Goal: Information Seeking & Learning: Find specific fact

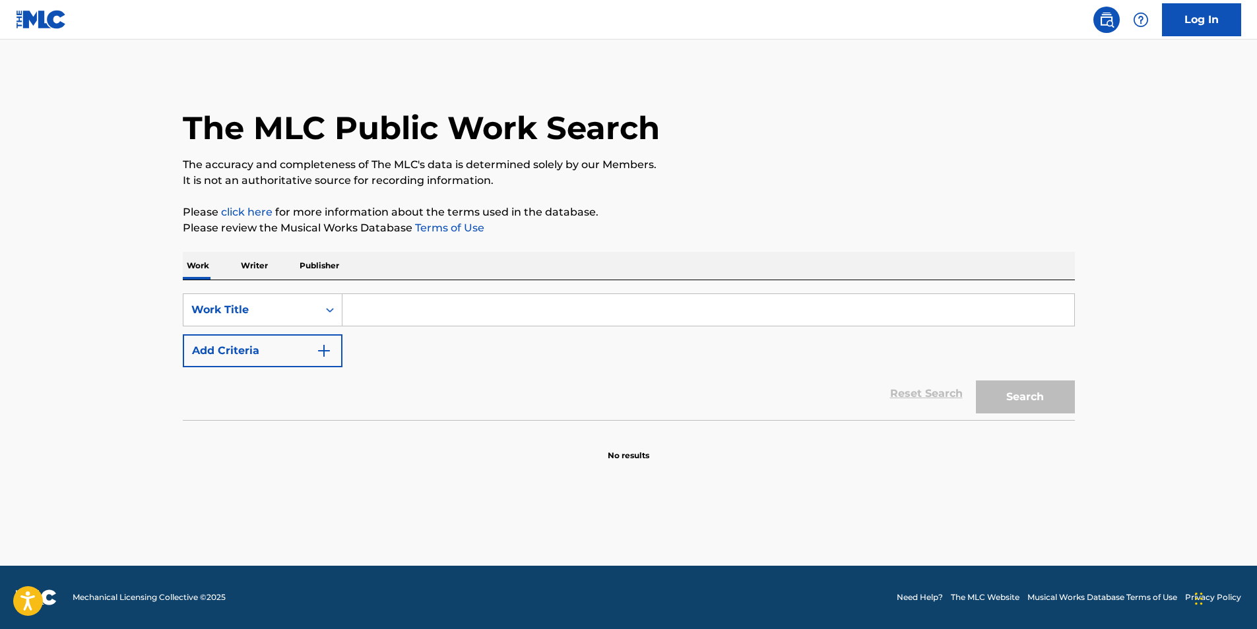
click at [385, 314] on input "Search Form" at bounding box center [708, 310] width 732 height 32
paste input "NOSSA MUSICA"
type input "NOSSA MUSICA"
click at [280, 354] on button "Add Criteria" at bounding box center [263, 351] width 160 height 33
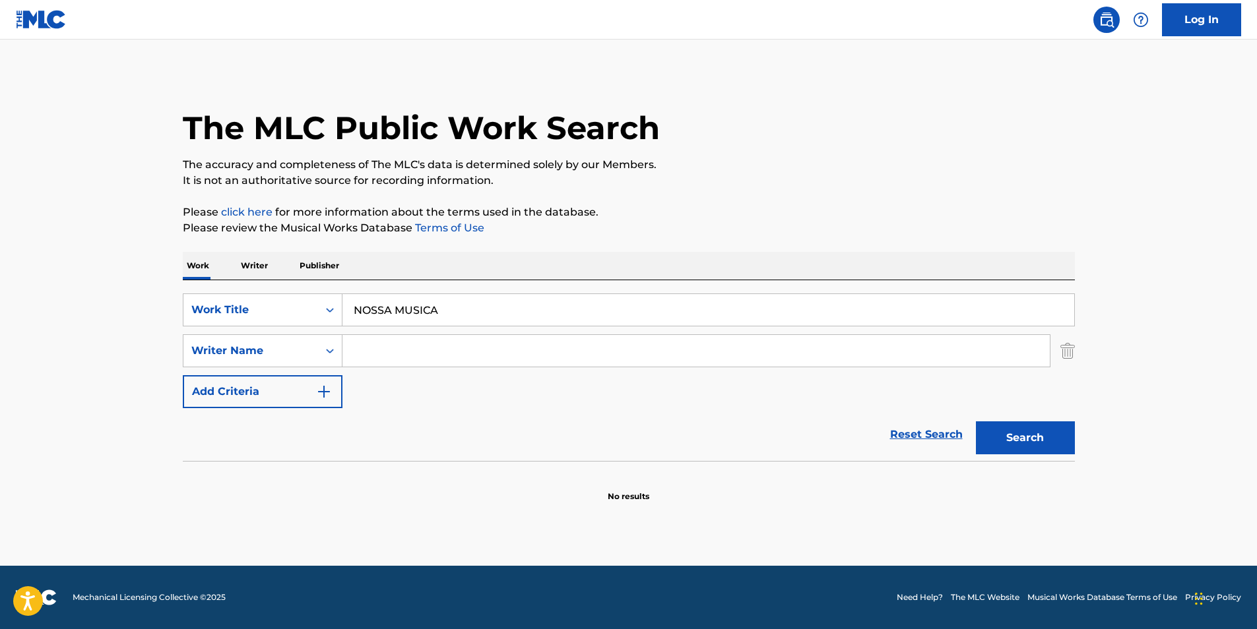
click at [474, 352] on input "Search Form" at bounding box center [695, 351] width 707 height 32
paste input "[PERSON_NAME] [PERSON_NAME]"
click at [1041, 440] on button "Search" at bounding box center [1025, 438] width 99 height 33
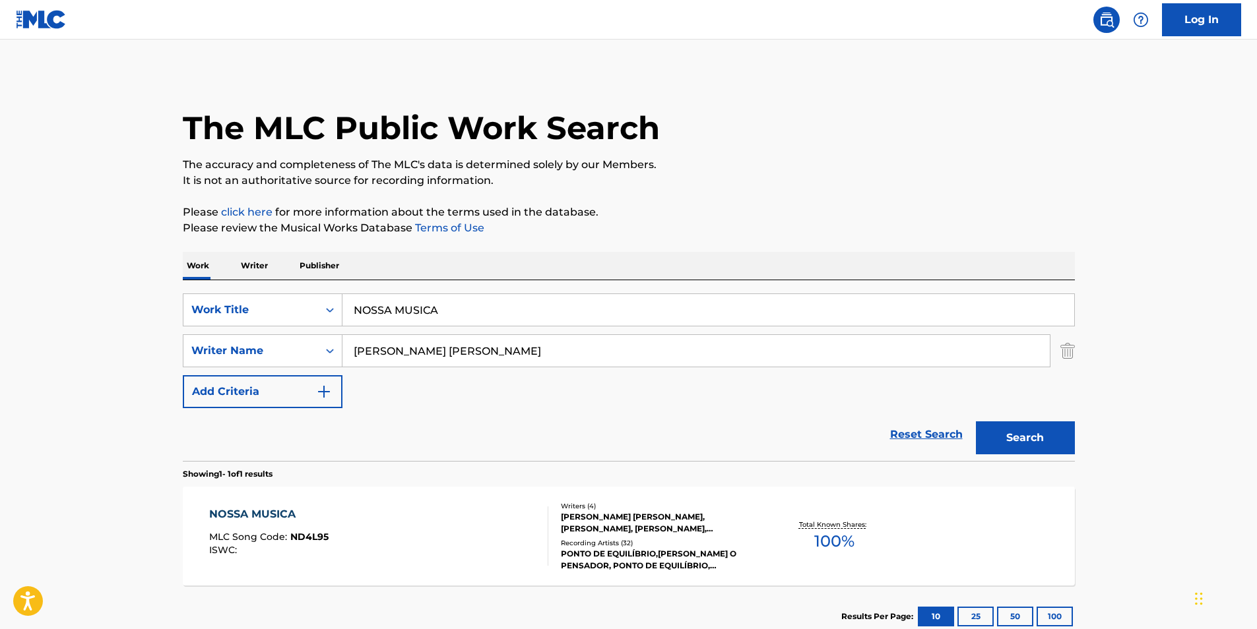
scroll to position [66, 0]
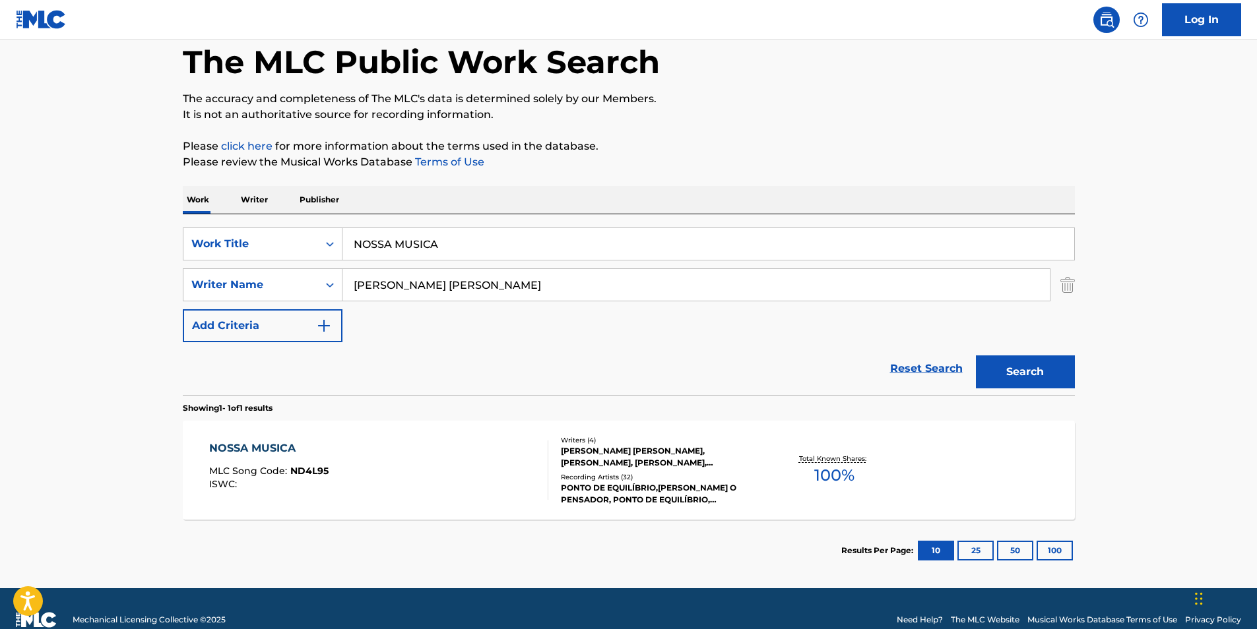
paste input "OS [PERSON_NAME]"
drag, startPoint x: 519, startPoint y: 289, endPoint x: 304, endPoint y: 299, distance: 216.0
click at [146, 322] on main "The MLC Public Work Search The accuracy and completeness of The MLC's data is d…" at bounding box center [628, 281] width 1257 height 615
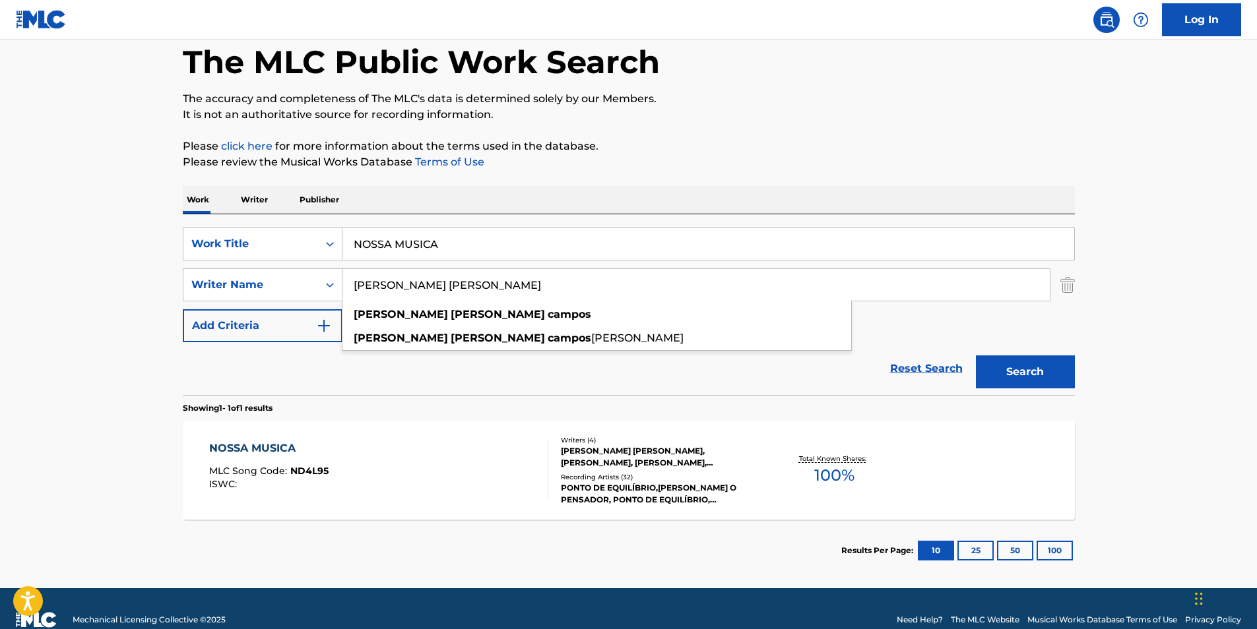
click at [871, 152] on p "Please click here for more information about the terms used in the database." at bounding box center [629, 147] width 892 height 16
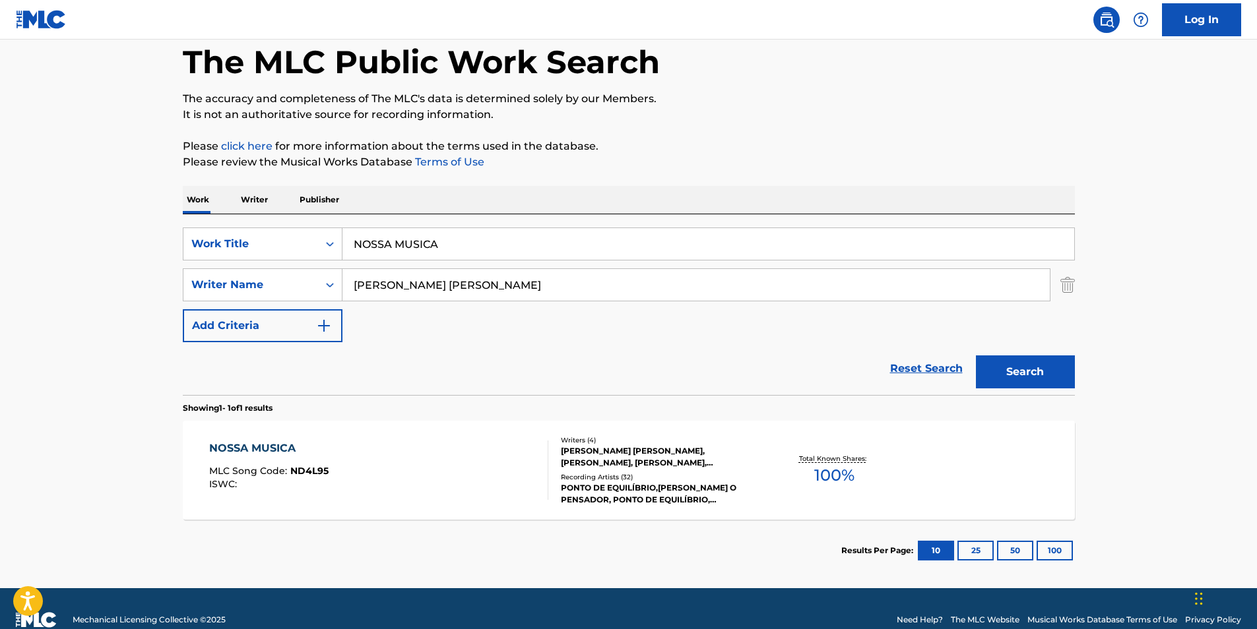
click at [1056, 370] on button "Search" at bounding box center [1025, 372] width 99 height 33
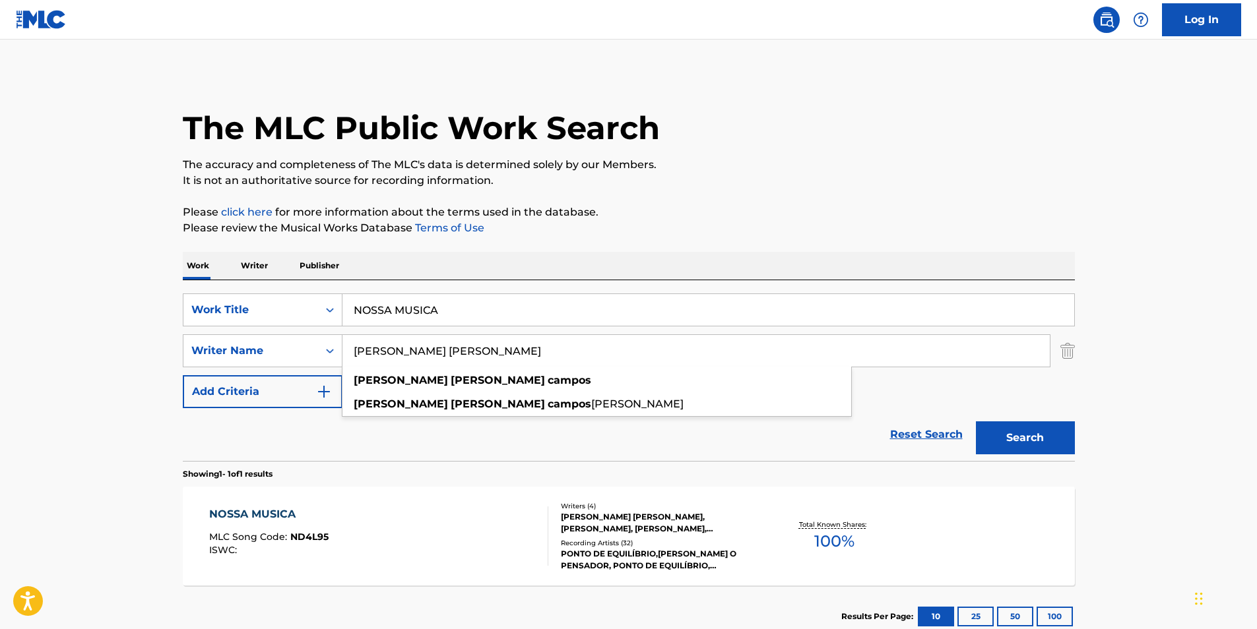
paste input "[PERSON_NAME]"
drag, startPoint x: 521, startPoint y: 350, endPoint x: 267, endPoint y: 373, distance: 255.1
click at [267, 373] on div "SearchWithCriteria89af27eb-1c51-4e90-b2a8-bc21c0671ed0 Work Title NOSSA MUSICA …" at bounding box center [629, 351] width 892 height 115
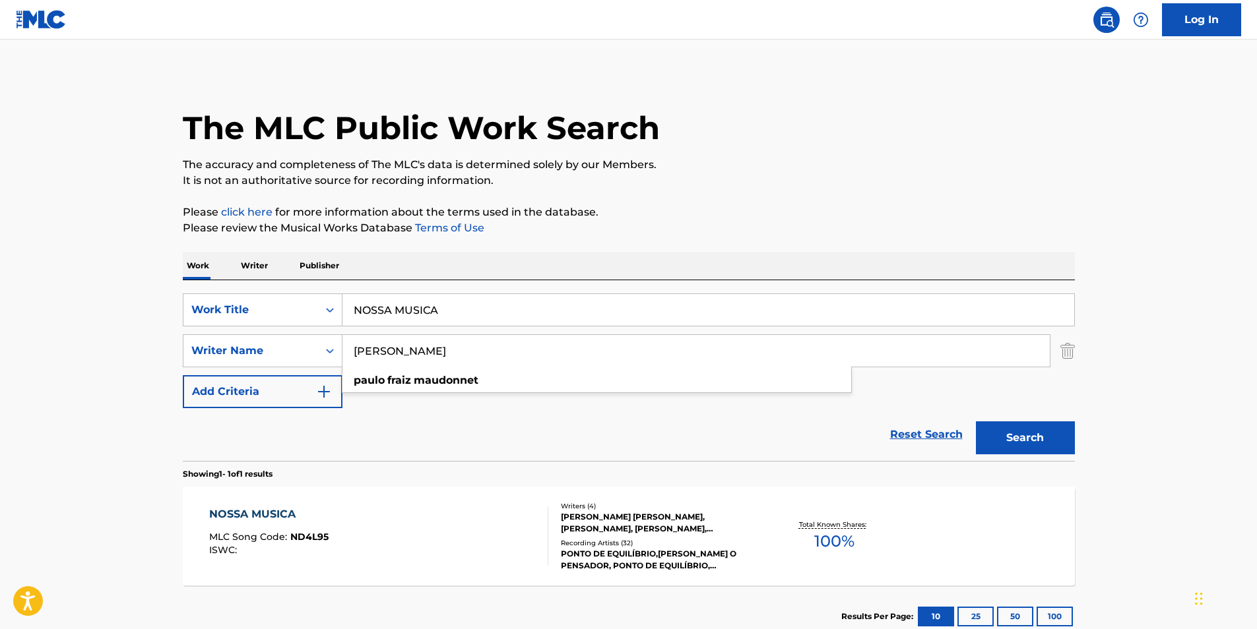
click at [662, 176] on p "It is not an authoritative source for recording information." at bounding box center [629, 181] width 892 height 16
click at [1019, 435] on button "Search" at bounding box center [1025, 438] width 99 height 33
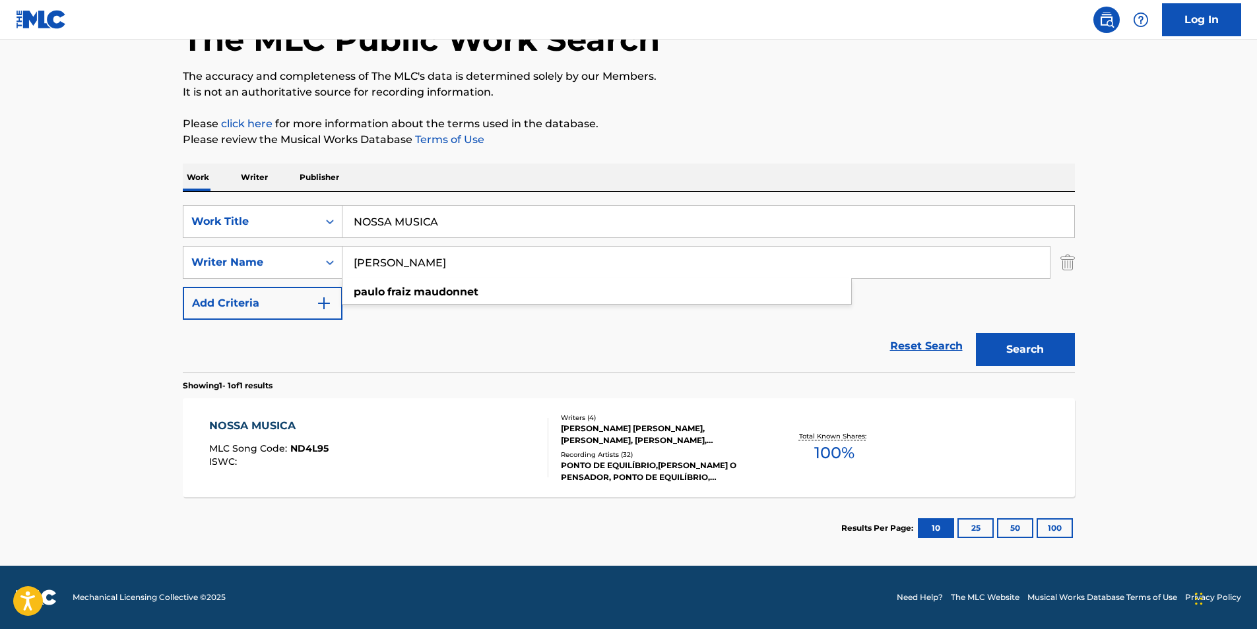
drag, startPoint x: 533, startPoint y: 269, endPoint x: 378, endPoint y: 245, distance: 156.8
click at [268, 265] on div "SearchWithCriteriafbc1784e-26b0-43c8-bf99-161ddb1dc6dc Writer Name [PERSON_NAME…" at bounding box center [629, 262] width 892 height 33
paste input "[PERSON_NAME]"
type input "[PERSON_NAME]"
click at [676, 148] on div "The MLC Public Work Search The accuracy and completeness of The MLC's data is d…" at bounding box center [629, 271] width 924 height 575
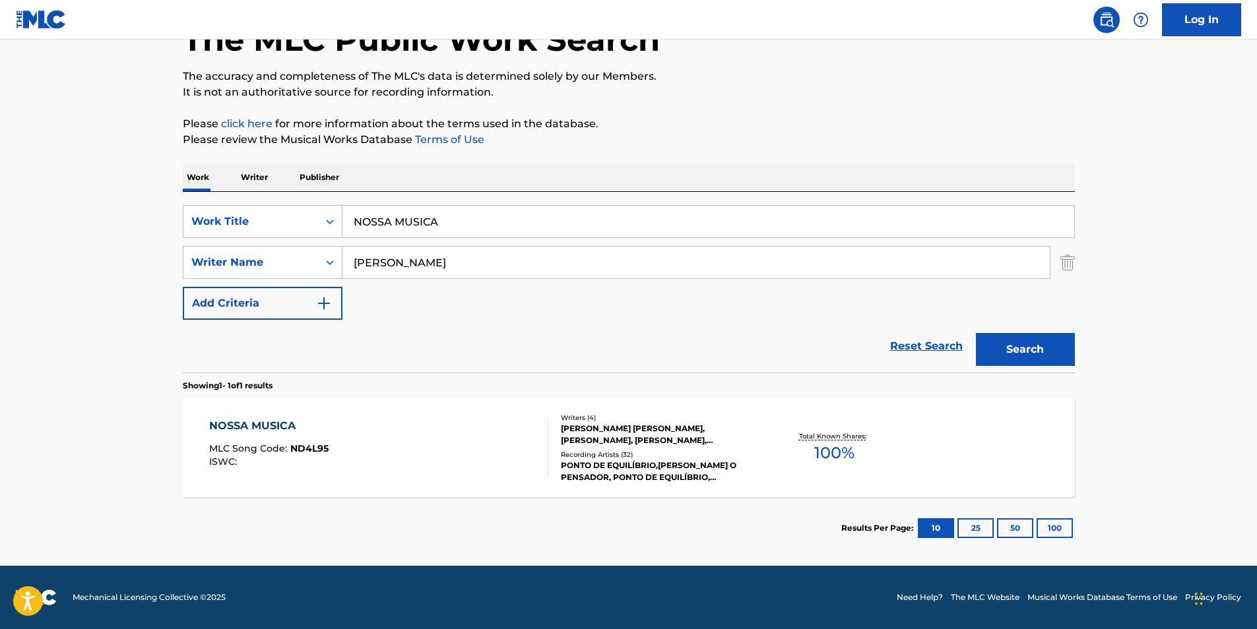
click at [1028, 345] on button "Search" at bounding box center [1025, 349] width 99 height 33
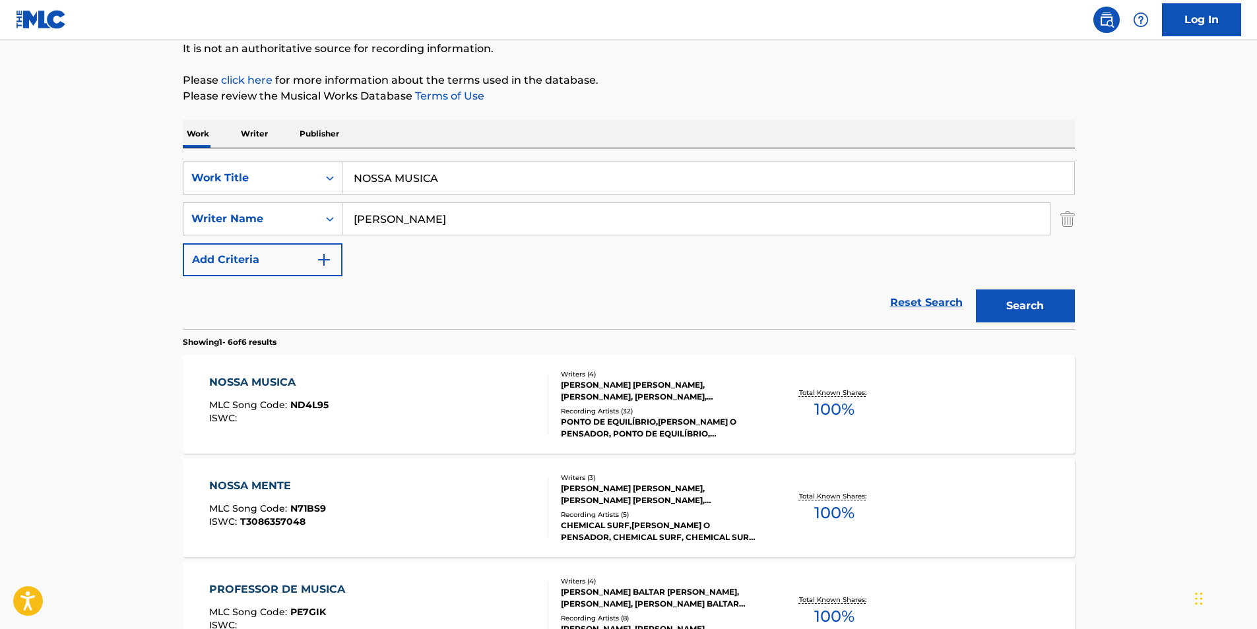
scroll to position [198, 0]
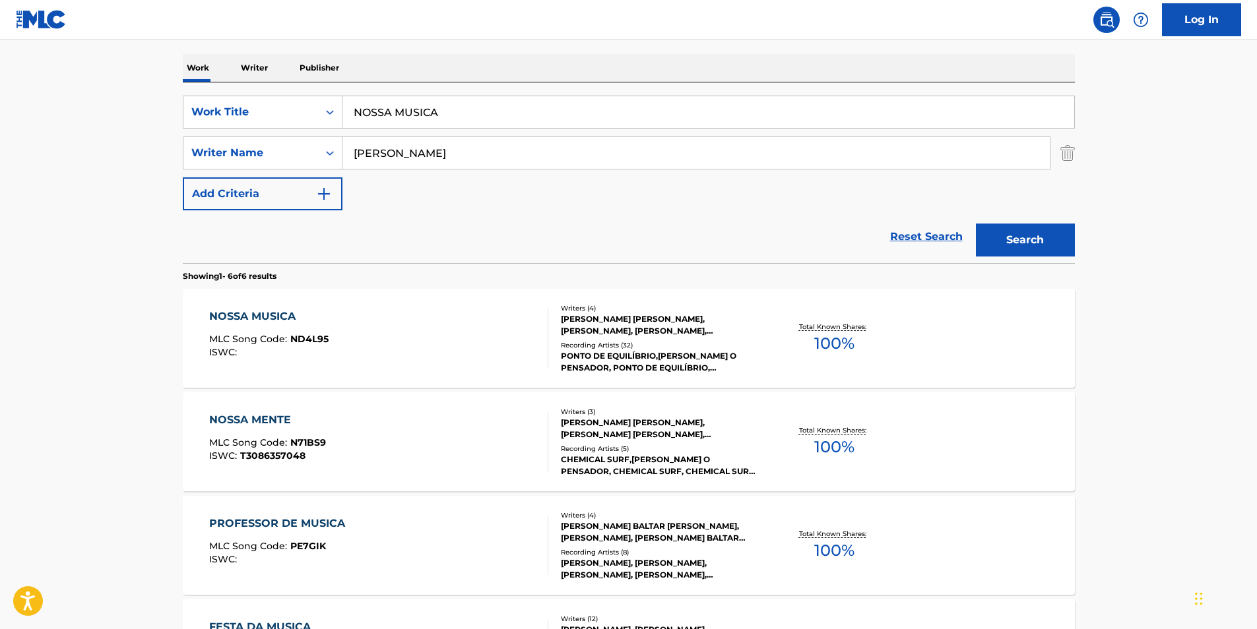
click at [365, 354] on div "NOSSA MUSICA MLC Song Code : ND4L95 ISWC :" at bounding box center [378, 338] width 339 height 59
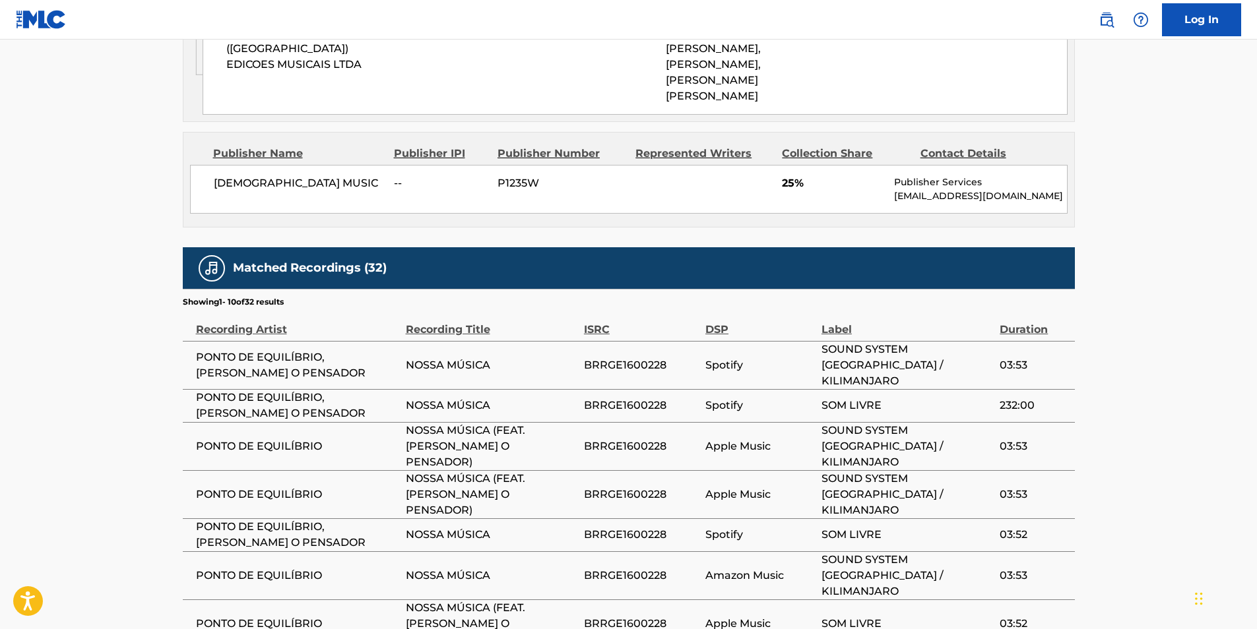
scroll to position [1304, 0]
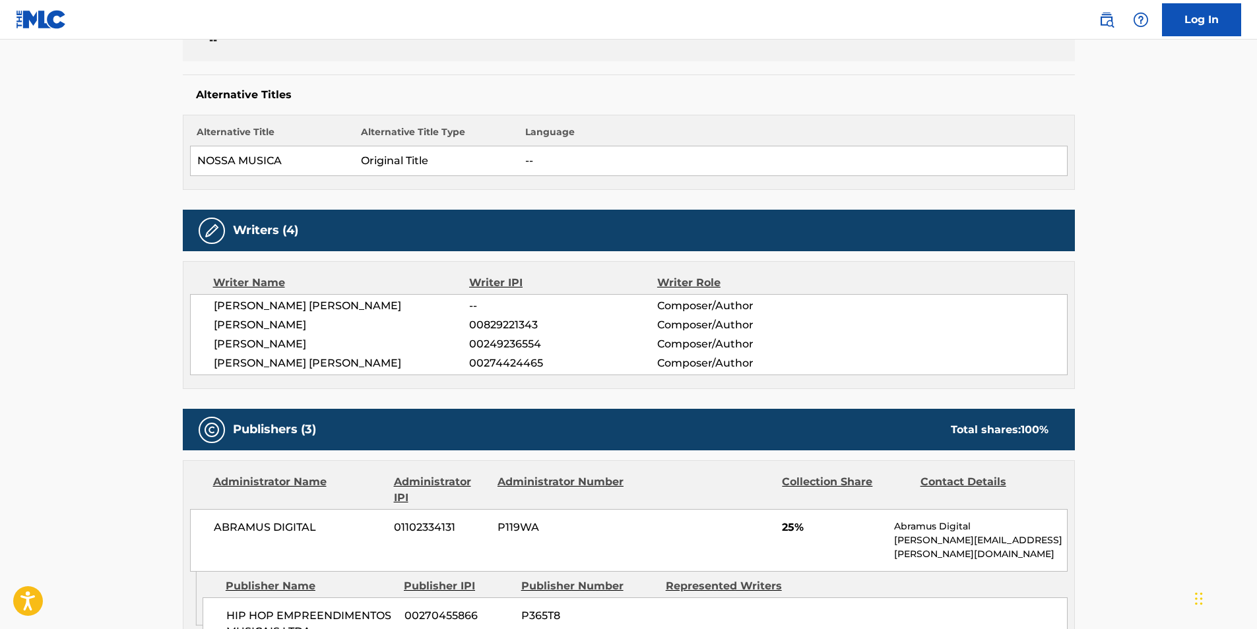
scroll to position [0, 0]
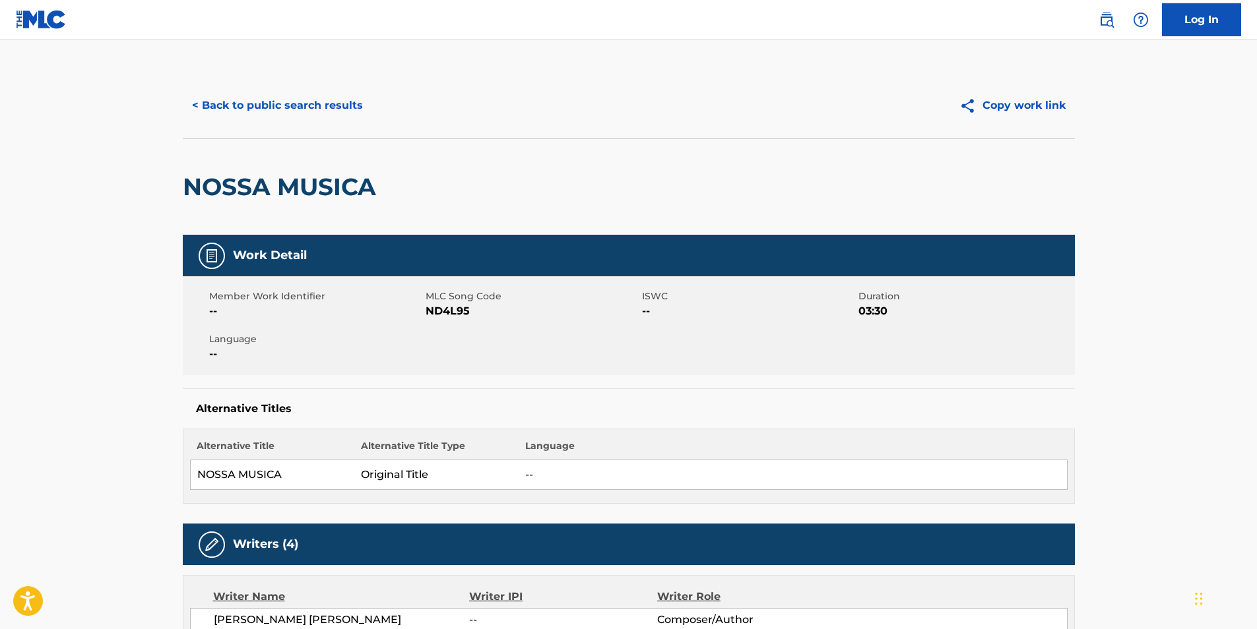
click at [210, 115] on button "< Back to public search results" at bounding box center [277, 105] width 189 height 33
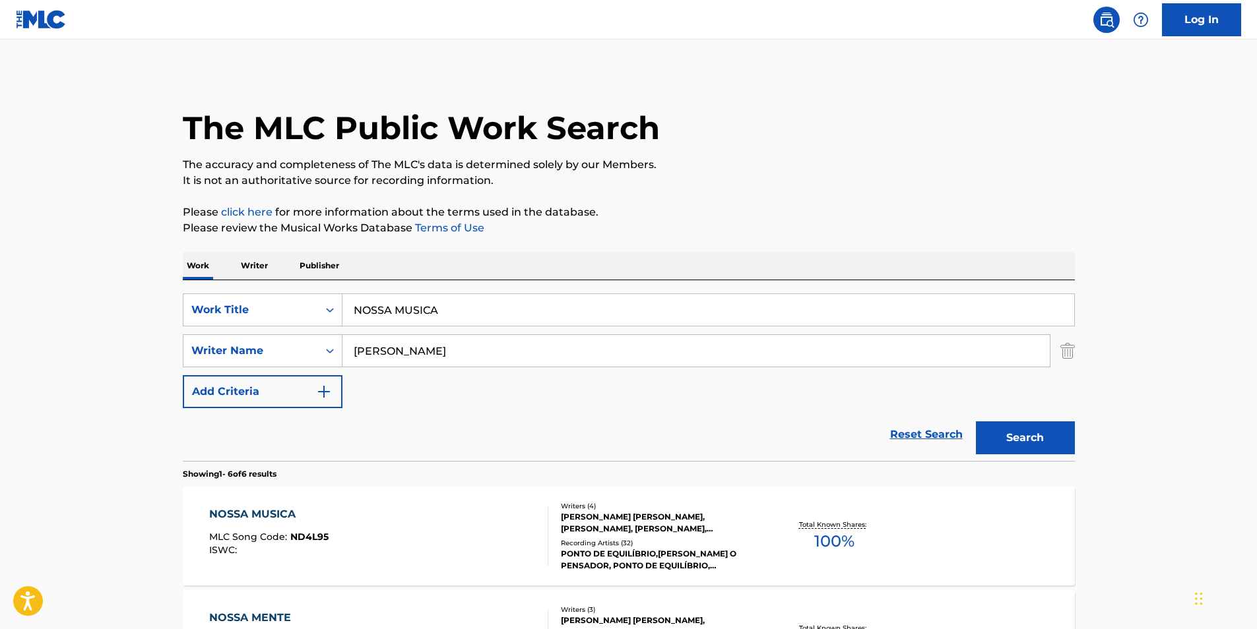
scroll to position [198, 0]
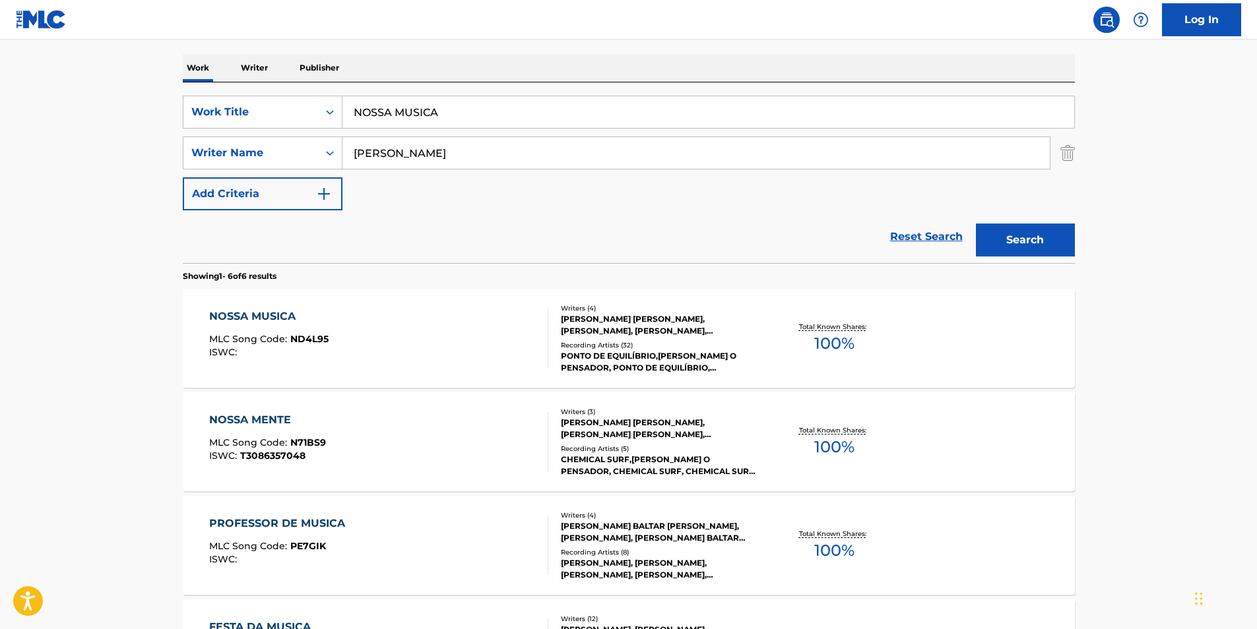
click at [321, 327] on div "NOSSA MUSICA MLC Song Code : ND4L95 ISWC :" at bounding box center [268, 338] width 119 height 59
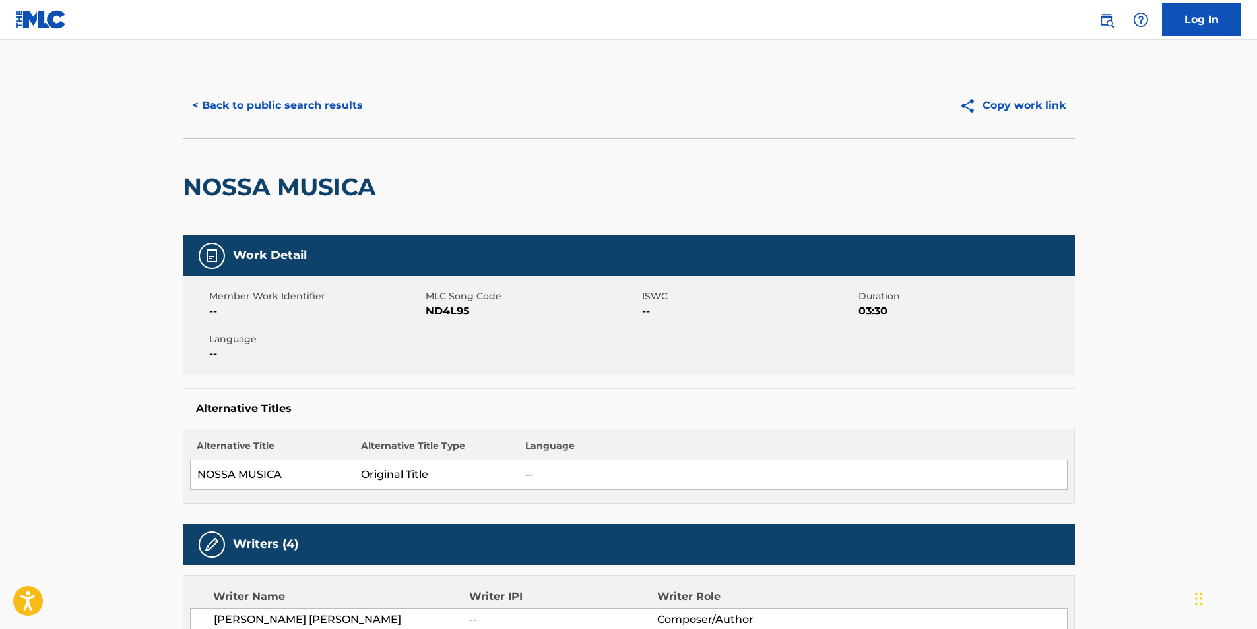
click at [254, 104] on button "< Back to public search results" at bounding box center [277, 105] width 189 height 33
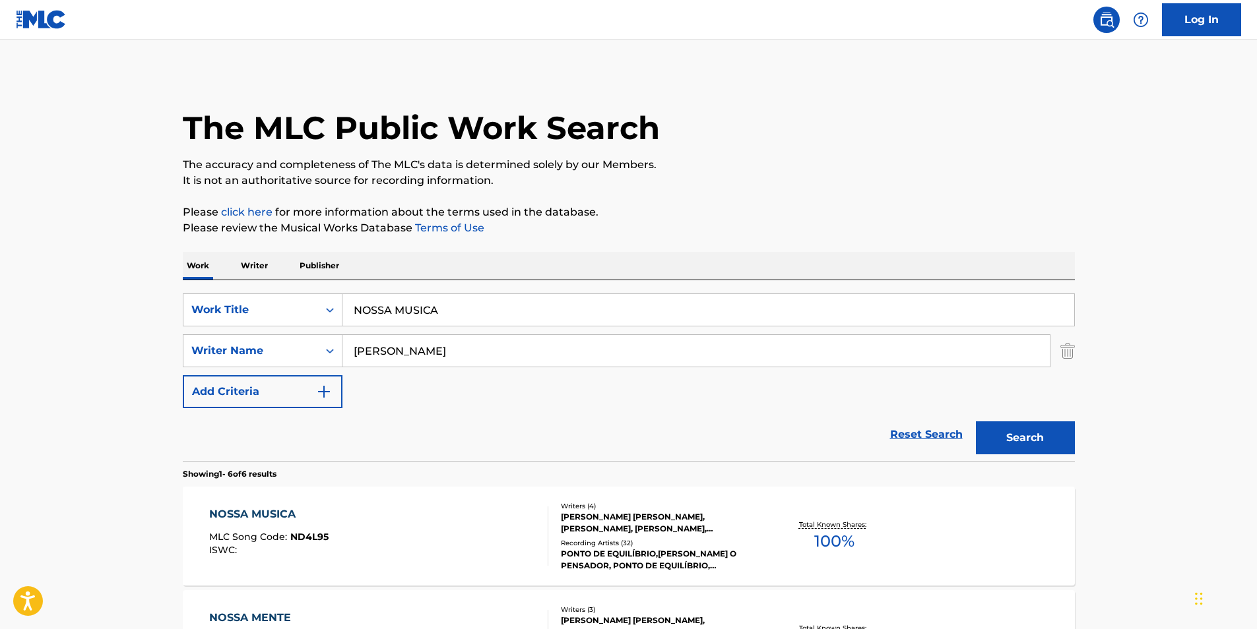
scroll to position [198, 0]
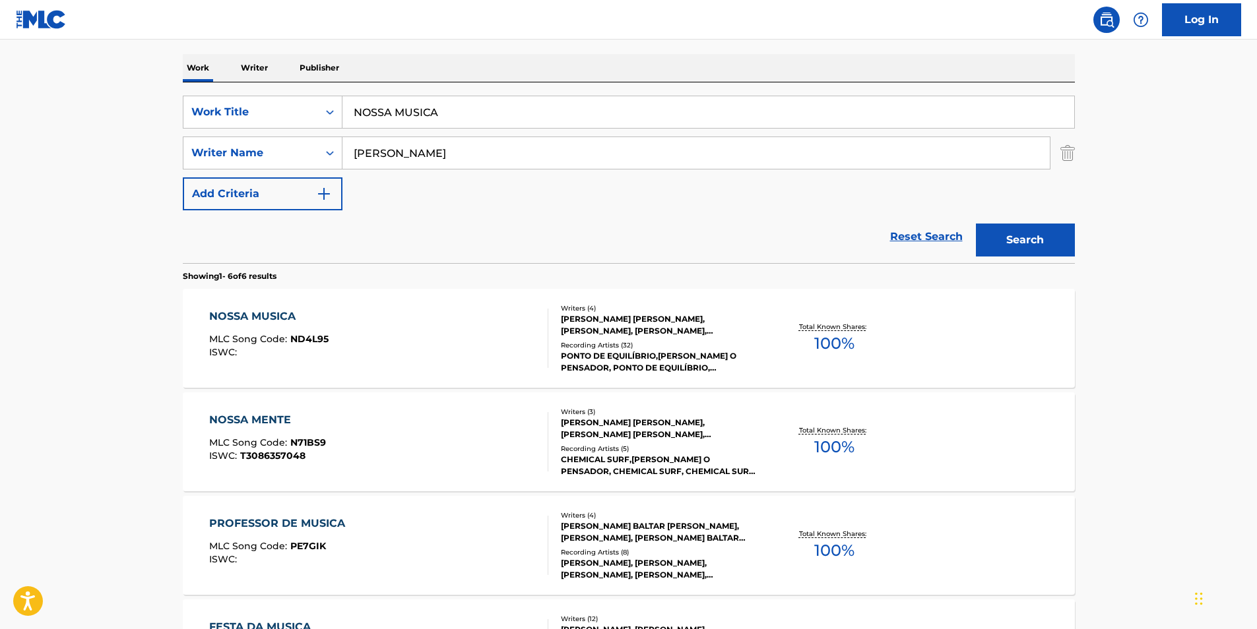
paste input "Back Down"
drag, startPoint x: 487, startPoint y: 111, endPoint x: 31, endPoint y: 148, distance: 457.4
click at [171, 132] on div "The MLC Public Work Search The accuracy and completeness of The MLC's data is d…" at bounding box center [629, 421] width 924 height 1093
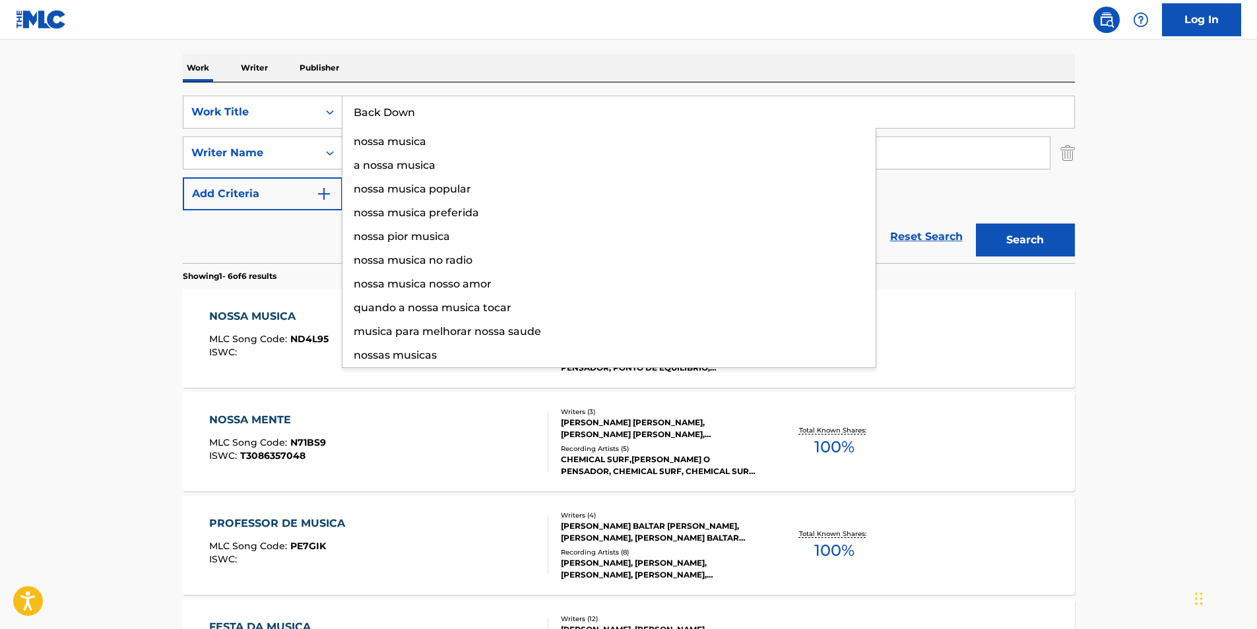
type input "Back Down"
click at [0, 149] on html "Accessibility Screen-Reader Guide, Feedback, and Issue Reporting | New window C…" at bounding box center [628, 116] width 1257 height 629
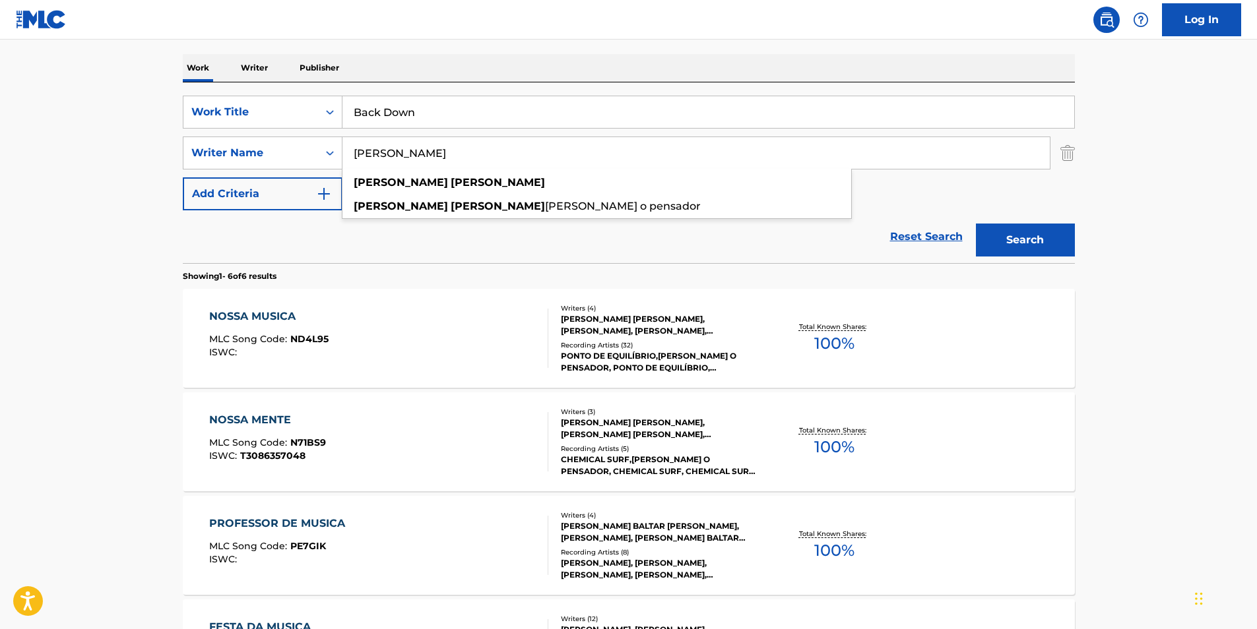
drag, startPoint x: 520, startPoint y: 154, endPoint x: 263, endPoint y: 214, distance: 263.6
click at [262, 212] on form "SearchWithCriteria89af27eb-1c51-4e90-b2a8-bc21c0671ed0 Work Title Back Down Sea…" at bounding box center [629, 180] width 892 height 168
paste input "Retro"
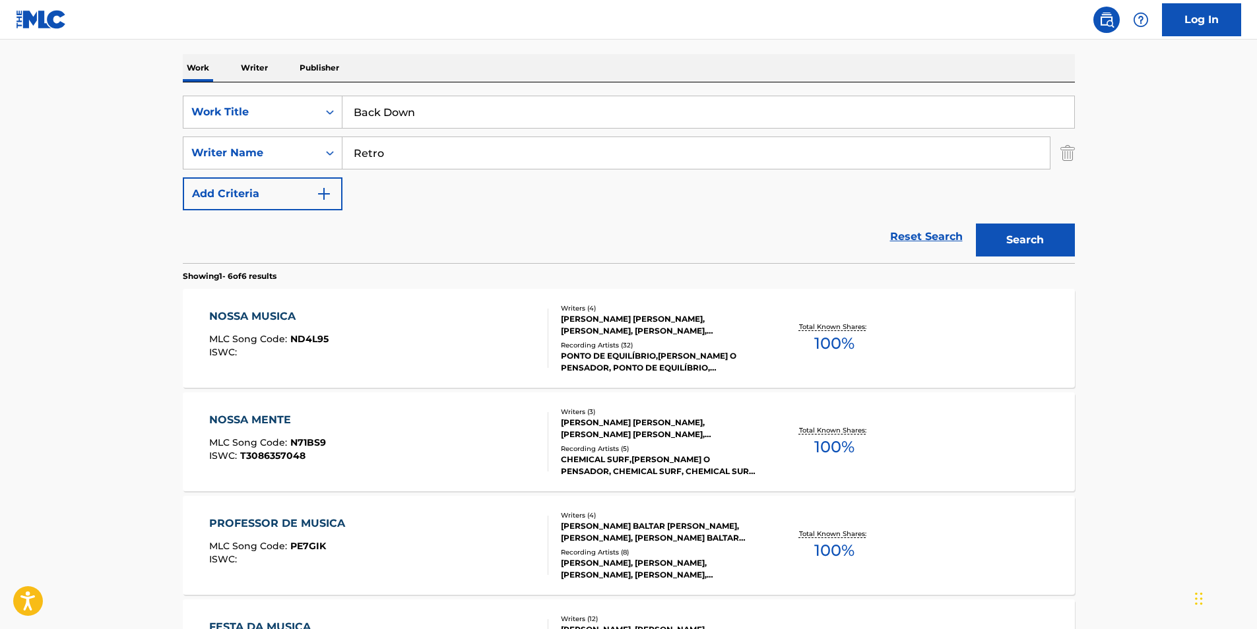
drag, startPoint x: 1145, startPoint y: 175, endPoint x: 1117, endPoint y: 184, distance: 29.2
click at [1132, 178] on main "The MLC Public Work Search The accuracy and completeness of The MLC's data is d…" at bounding box center [628, 408] width 1257 height 1133
click at [1042, 241] on button "Search" at bounding box center [1025, 240] width 99 height 33
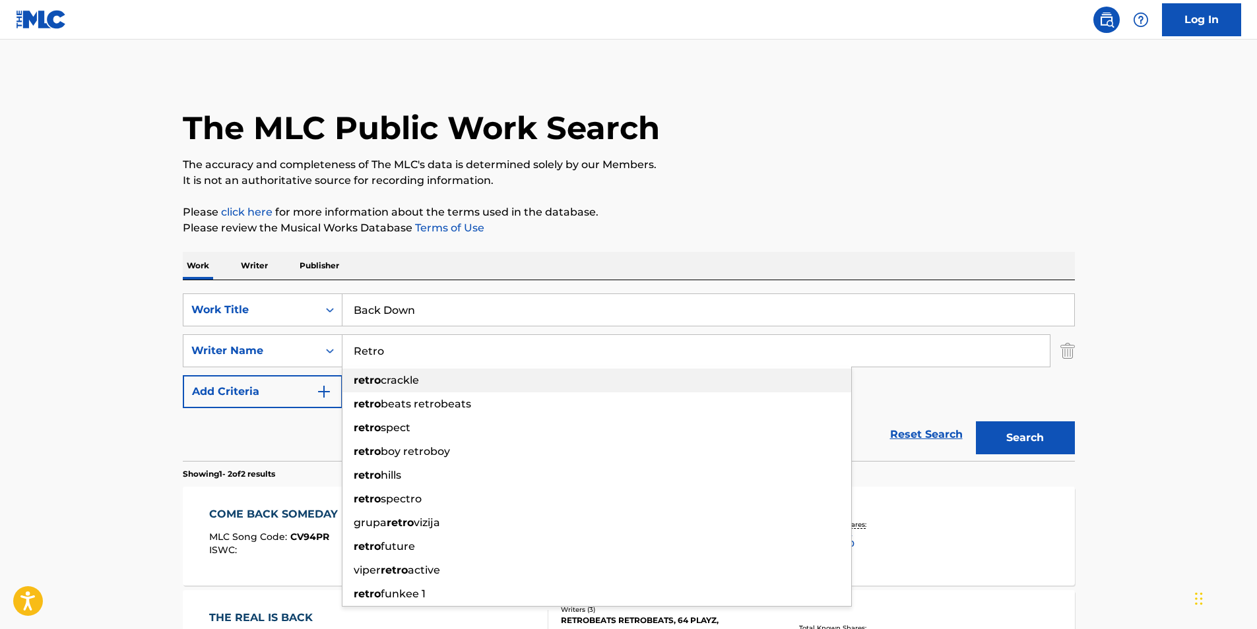
drag, startPoint x: 386, startPoint y: 379, endPoint x: 306, endPoint y: 387, distance: 80.3
click at [306, 387] on div "SearchWithCriteria89af27eb-1c51-4e90-b2a8-bc21c0671ed0 Work Title Back Down Sea…" at bounding box center [629, 351] width 892 height 115
paste input "Kaisarlis [PERSON_NAME]"
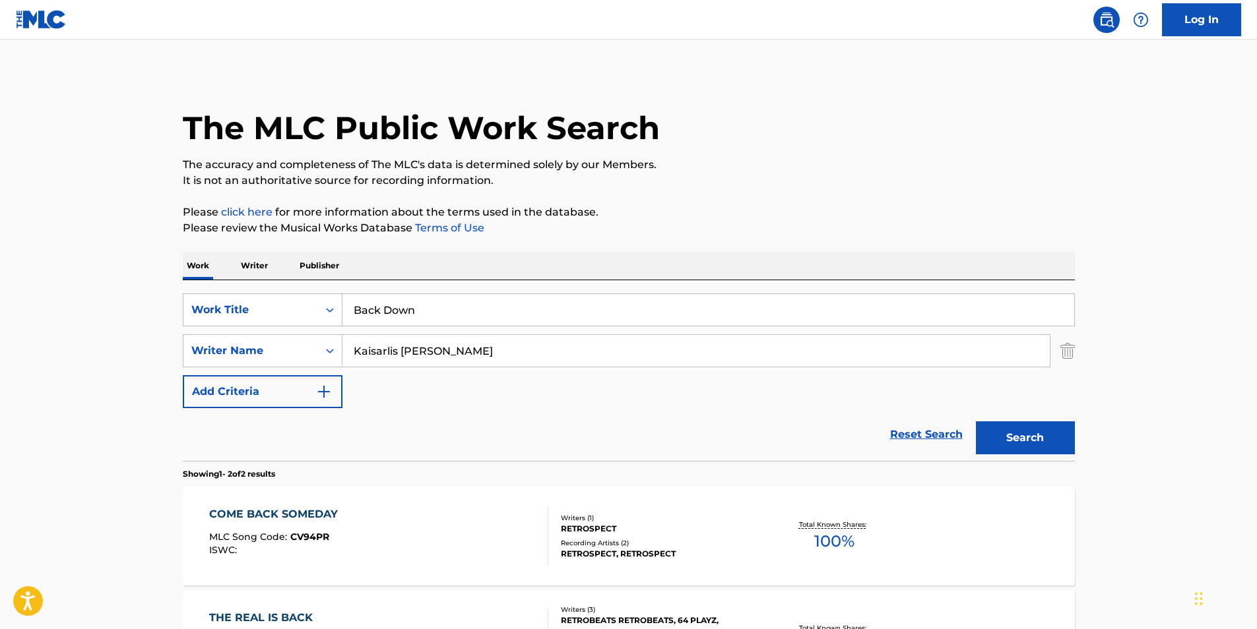
click at [690, 217] on p "Please click here for more information about the terms used in the database." at bounding box center [629, 213] width 892 height 16
click at [1027, 437] on button "Search" at bounding box center [1025, 438] width 99 height 33
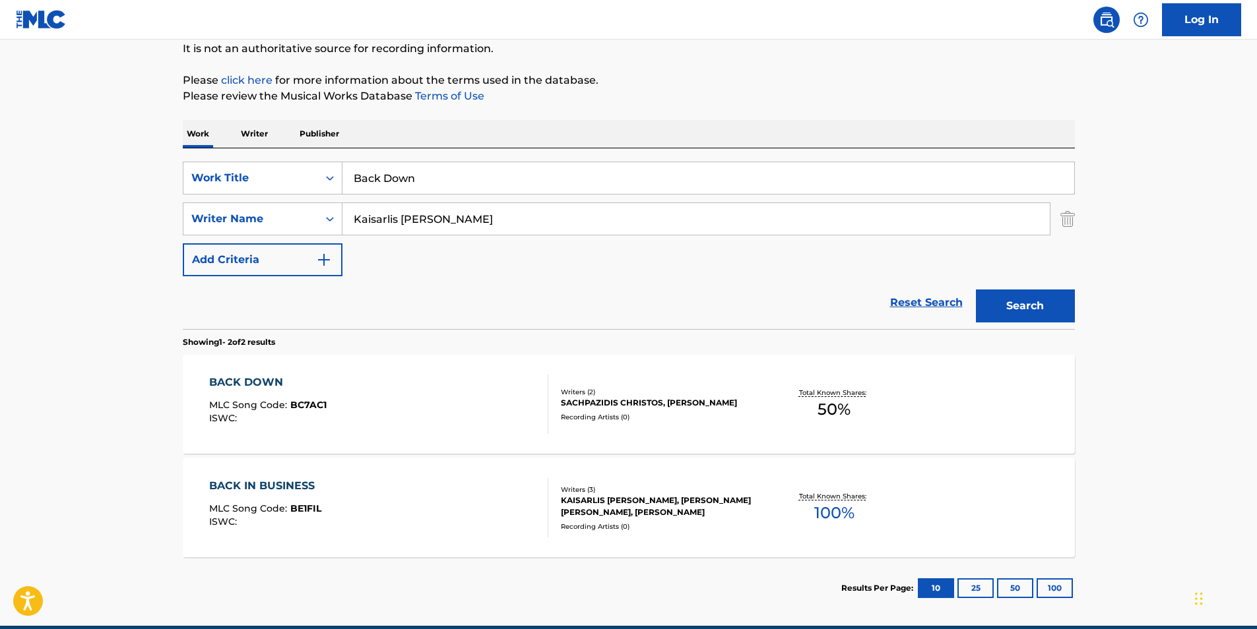
scroll to position [192, 0]
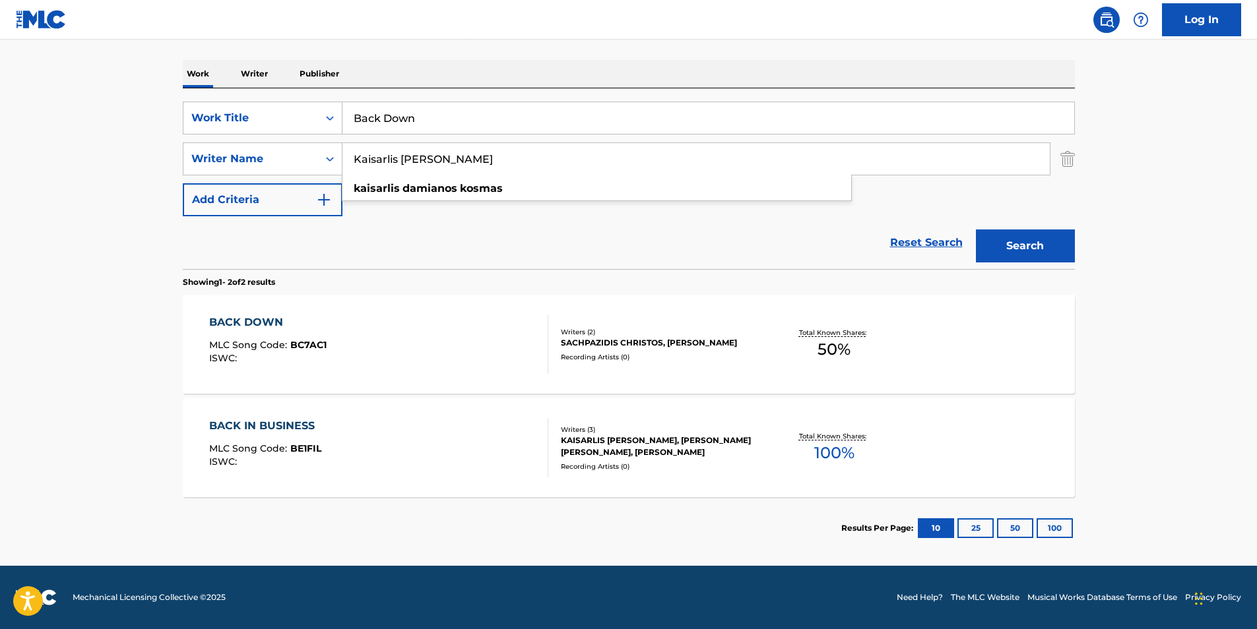
paste input "Sachpazidis Christo"
drag, startPoint x: 527, startPoint y: 161, endPoint x: 251, endPoint y: 182, distance: 276.0
click at [251, 182] on div "SearchWithCriteria89af27eb-1c51-4e90-b2a8-bc21c0671ed0 Work Title Back Down Sea…" at bounding box center [629, 159] width 892 height 115
type input "Sachpazidis Christos"
click at [1065, 240] on button "Search" at bounding box center [1025, 246] width 99 height 33
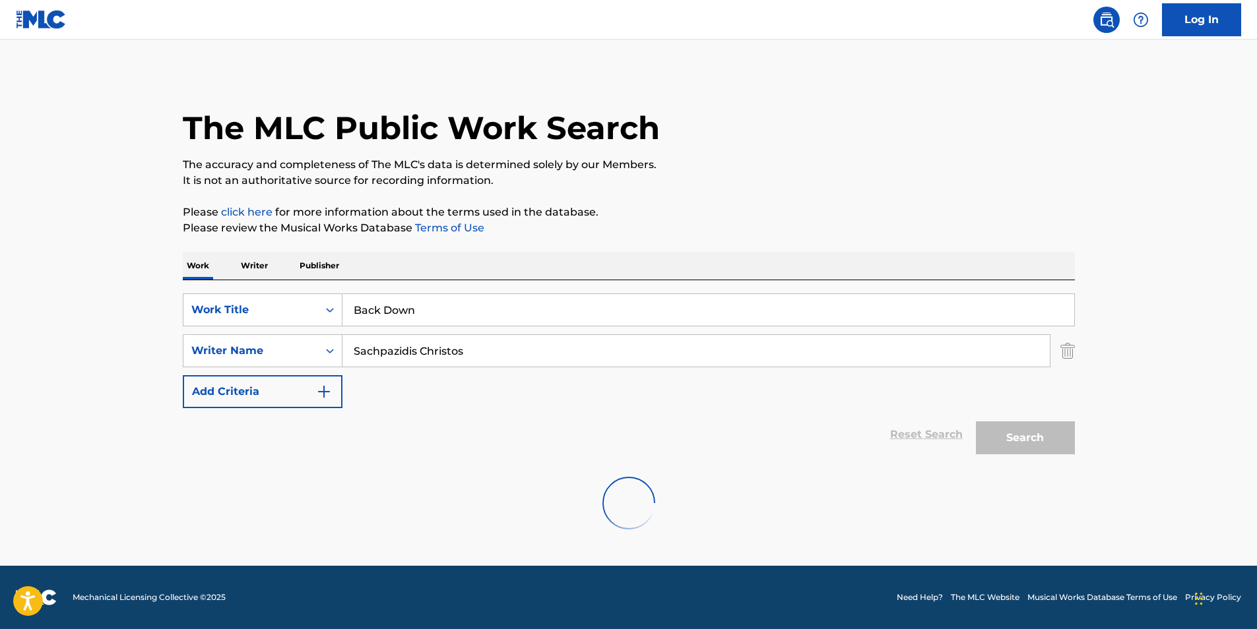
scroll to position [0, 0]
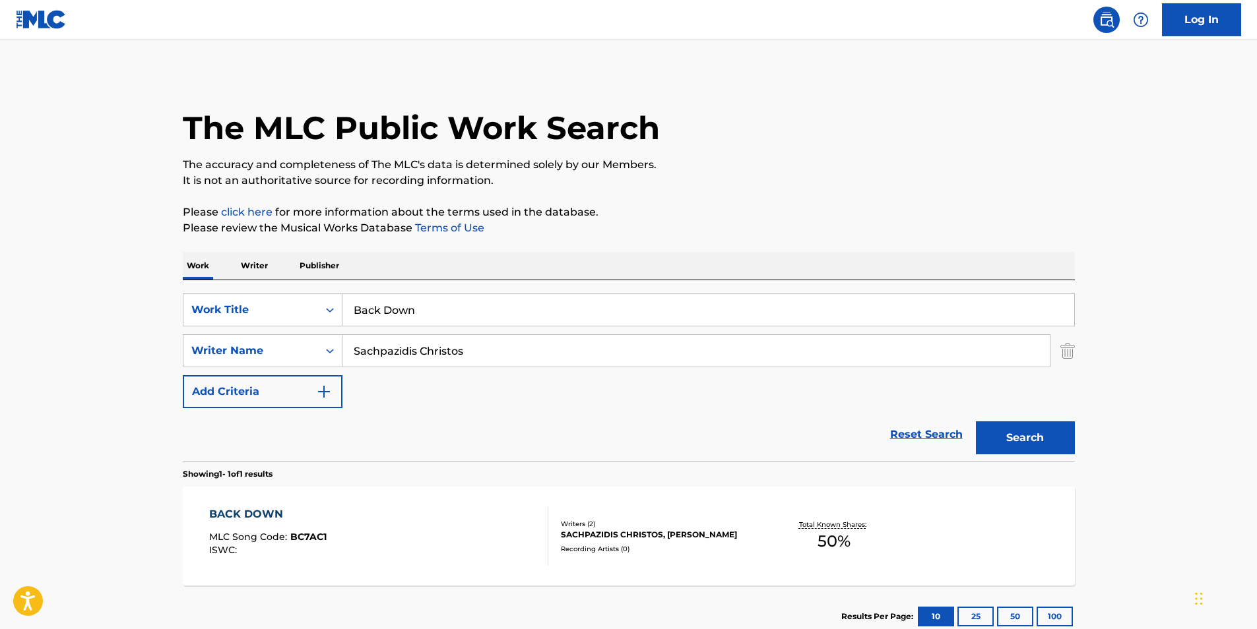
click at [436, 552] on div "BACK DOWN MLC Song Code : BC7AC1 ISWC :" at bounding box center [378, 536] width 339 height 59
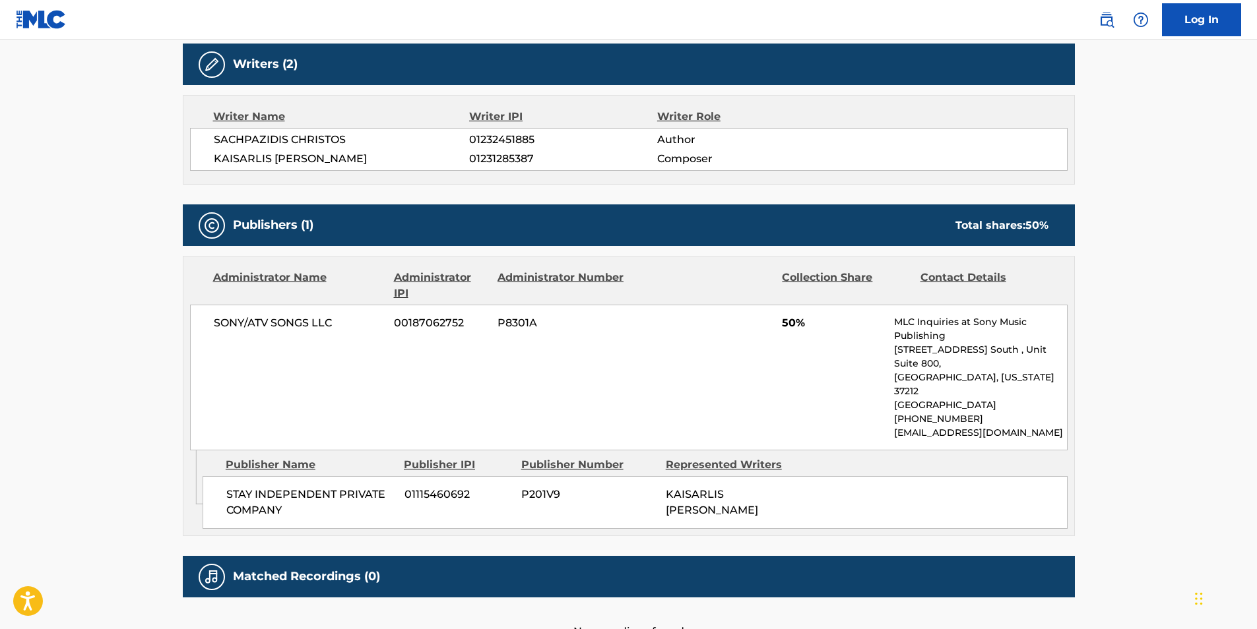
scroll to position [91, 0]
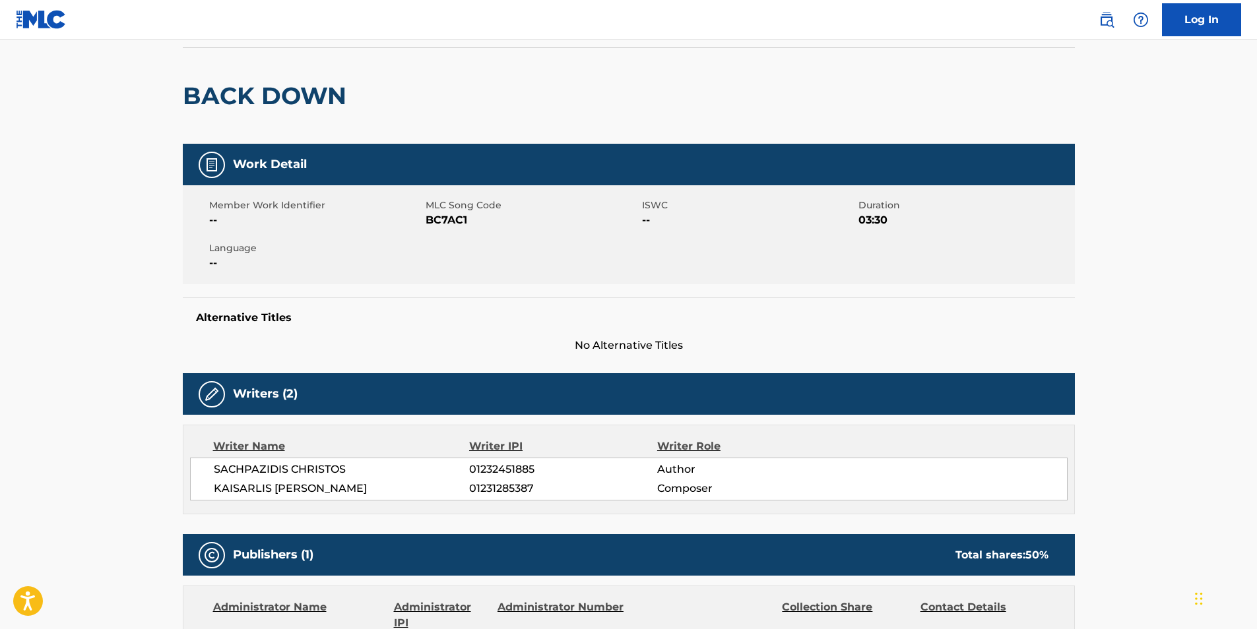
drag, startPoint x: 498, startPoint y: 465, endPoint x: 133, endPoint y: 381, distance: 373.7
click at [138, 377] on main "< Back to public search results Copy work link BACK DOWN Work Detail Member Wor…" at bounding box center [628, 469] width 1257 height 1041
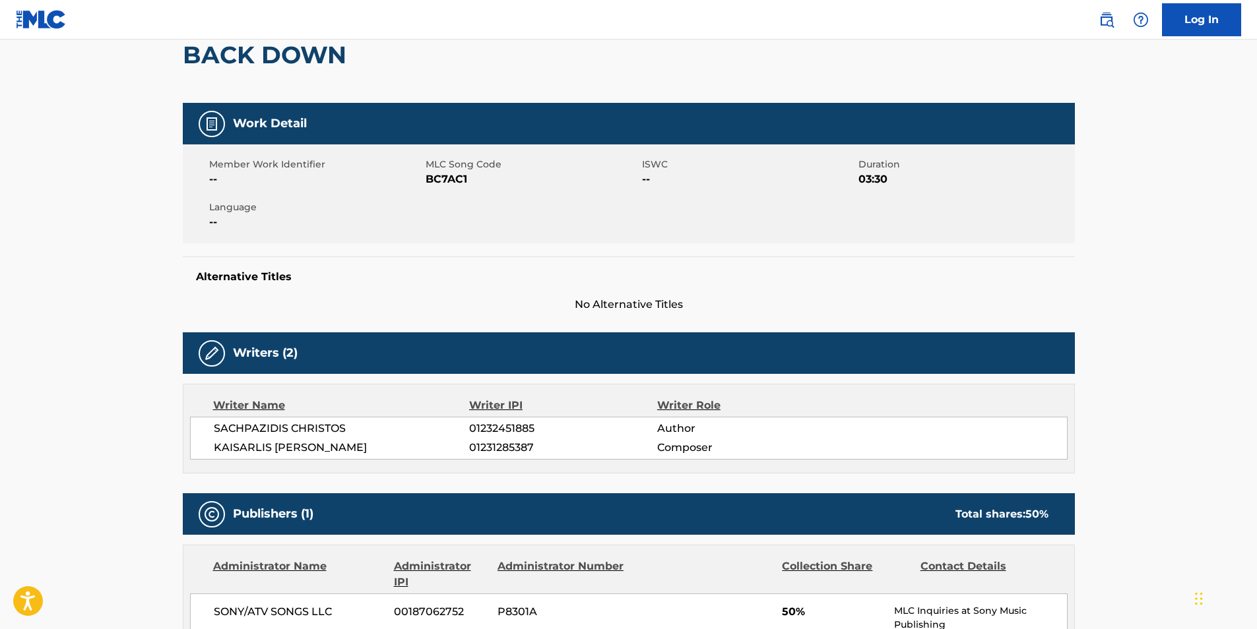
scroll to position [0, 0]
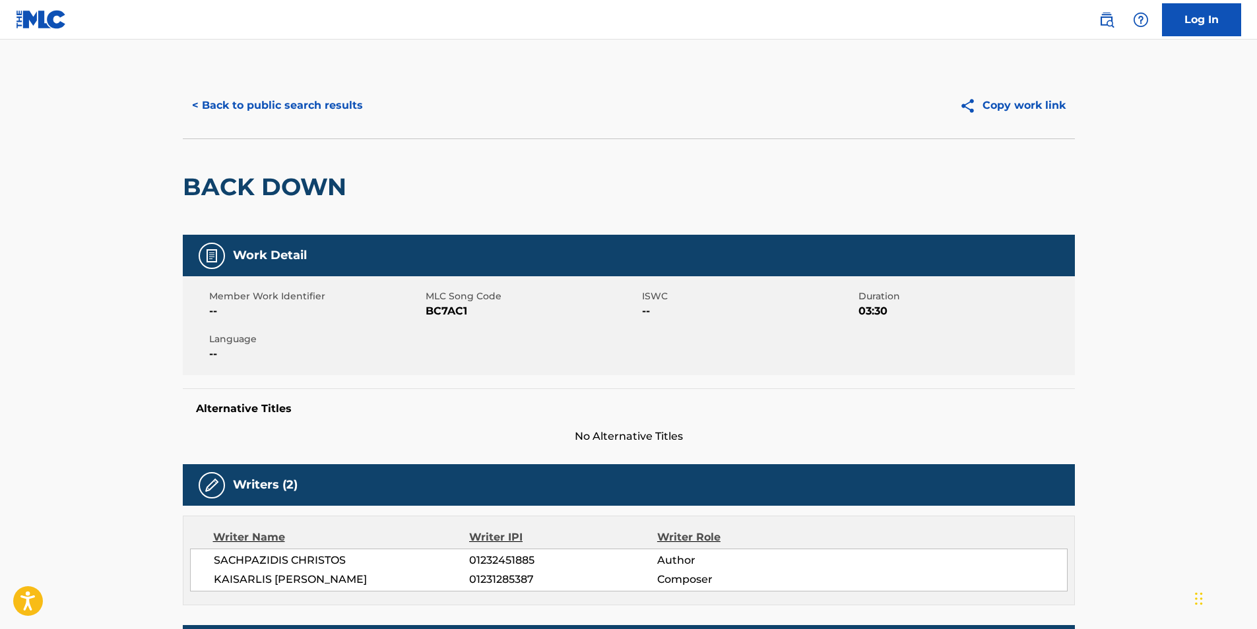
click at [256, 95] on button "< Back to public search results" at bounding box center [277, 105] width 189 height 33
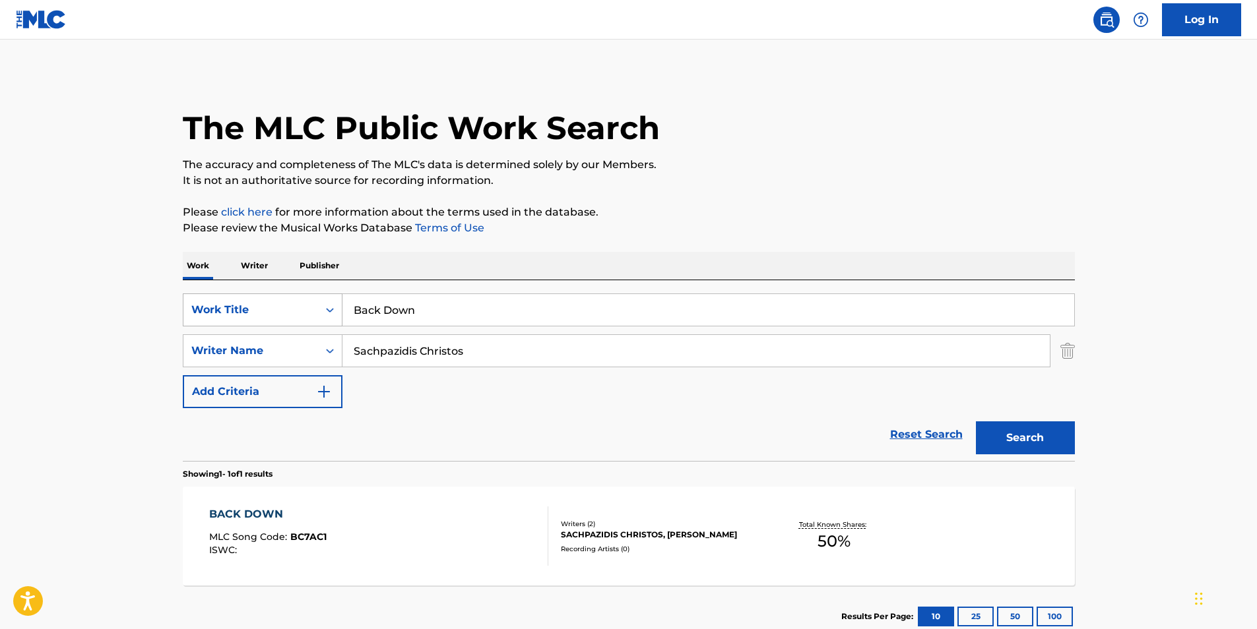
drag, startPoint x: 493, startPoint y: 315, endPoint x: 234, endPoint y: 317, distance: 258.7
click at [234, 317] on div "SearchWithCriteria89af27eb-1c51-4e90-b2a8-bc21c0671ed0 Work Title Back Down" at bounding box center [629, 310] width 892 height 33
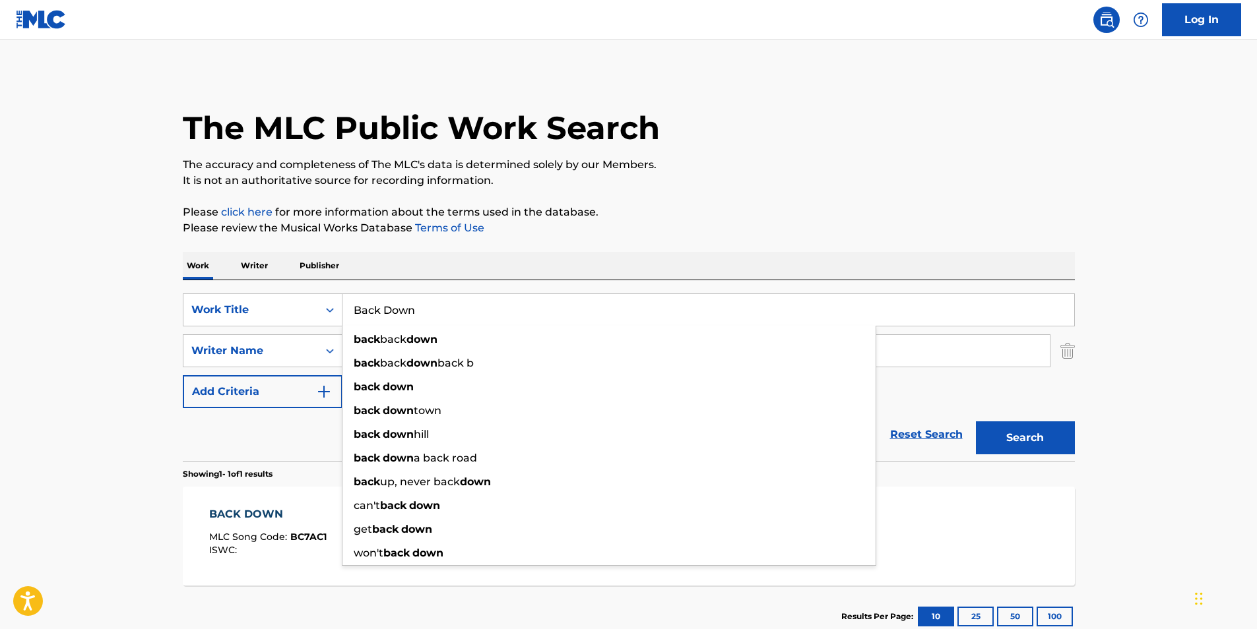
paste input "No Hope"
type input "No Hope"
click at [891, 216] on p "Please click here for more information about the terms used in the database." at bounding box center [629, 213] width 892 height 16
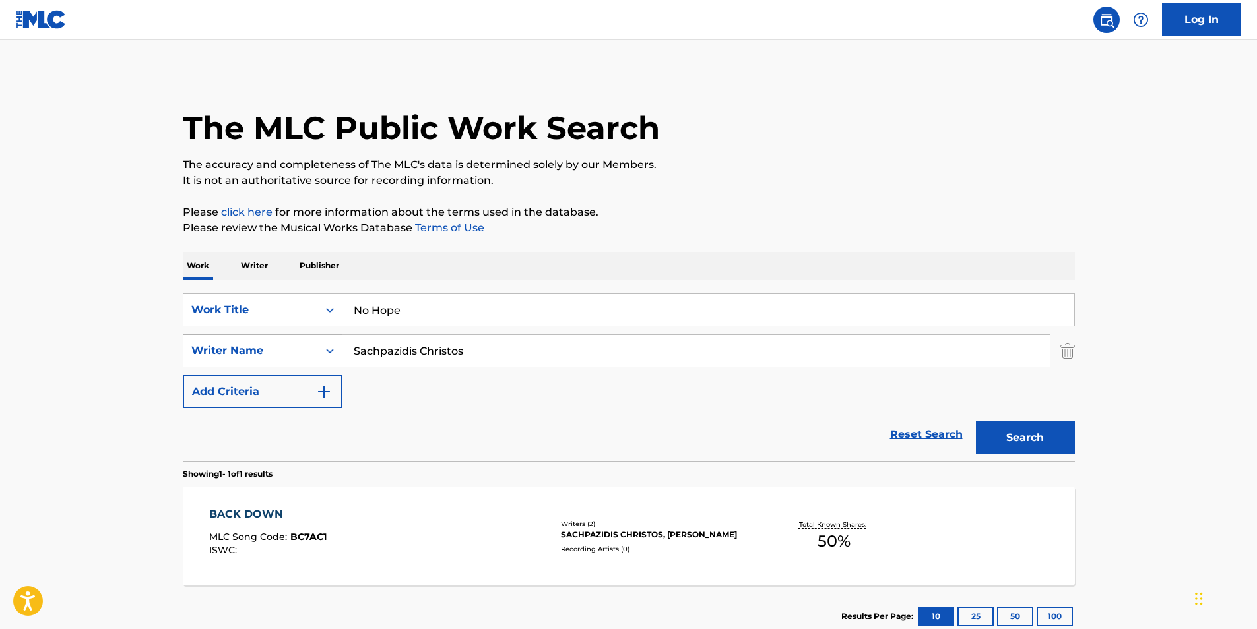
drag, startPoint x: 458, startPoint y: 355, endPoint x: 256, endPoint y: 361, distance: 202.0
click at [256, 361] on div "SearchWithCriteriafbc1784e-26b0-43c8-bf99-161ddb1dc6dc Writer Name Sachpazidis …" at bounding box center [629, 351] width 892 height 33
paste input "Red Fang"
click at [790, 176] on p "It is not an authoritative source for recording information." at bounding box center [629, 181] width 892 height 16
click at [1043, 434] on button "Search" at bounding box center [1025, 438] width 99 height 33
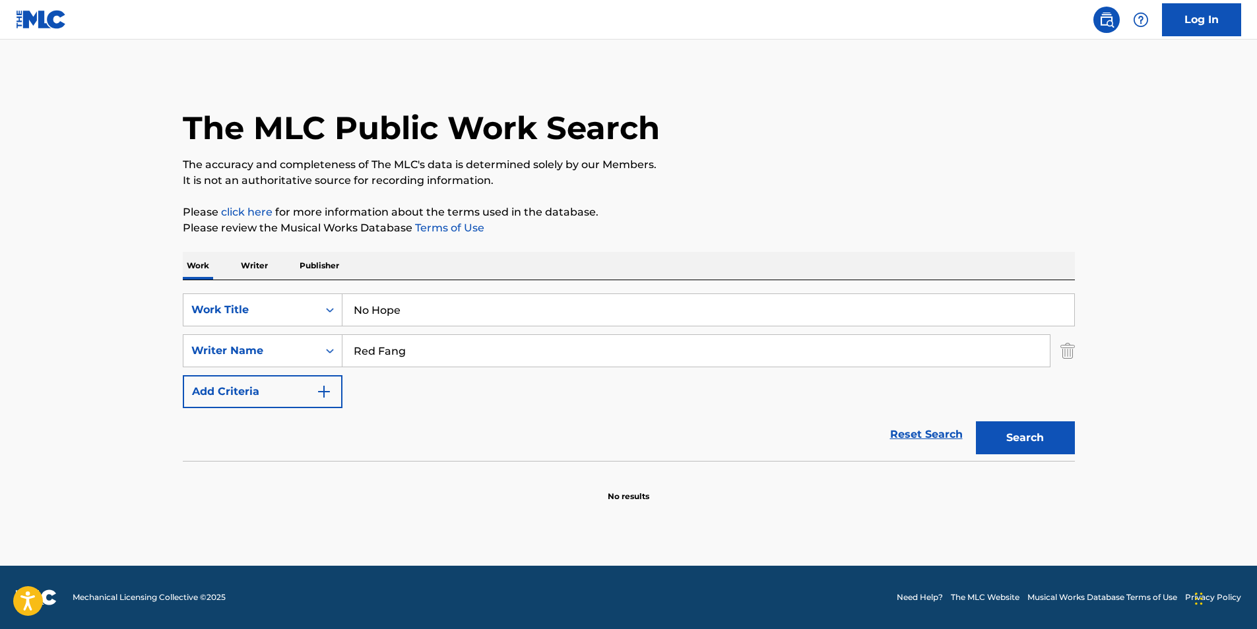
drag, startPoint x: 465, startPoint y: 357, endPoint x: 676, endPoint y: 200, distance: 263.7
click at [299, 389] on div "SearchWithCriteria89af27eb-1c51-4e90-b2a8-bc21c0671ed0 Work Title No Hope Searc…" at bounding box center [629, 351] width 892 height 115
paste input "[PERSON_NAME]"
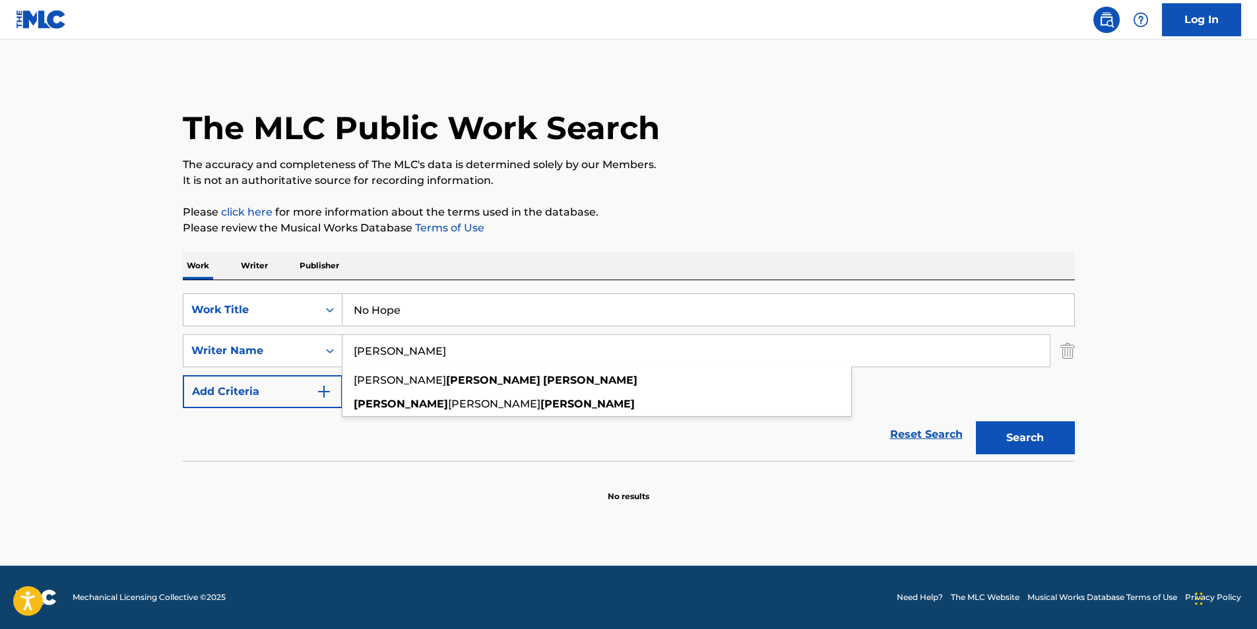
click at [839, 104] on div "The MLC Public Work Search" at bounding box center [629, 121] width 892 height 96
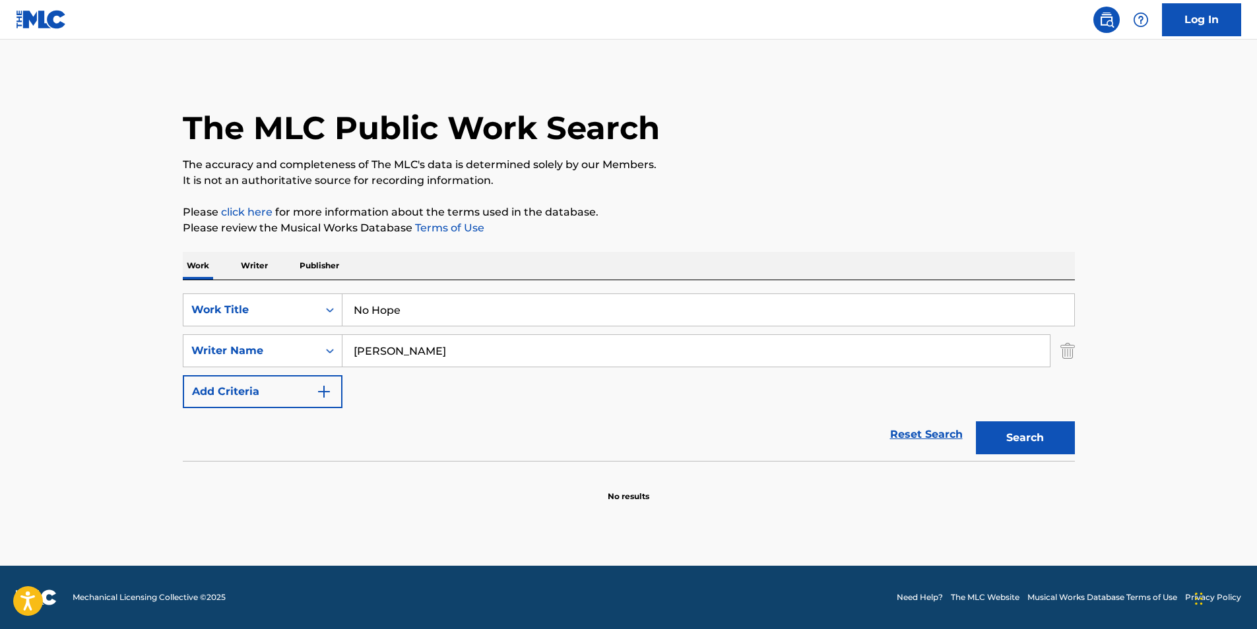
click at [1043, 422] on button "Search" at bounding box center [1025, 438] width 99 height 33
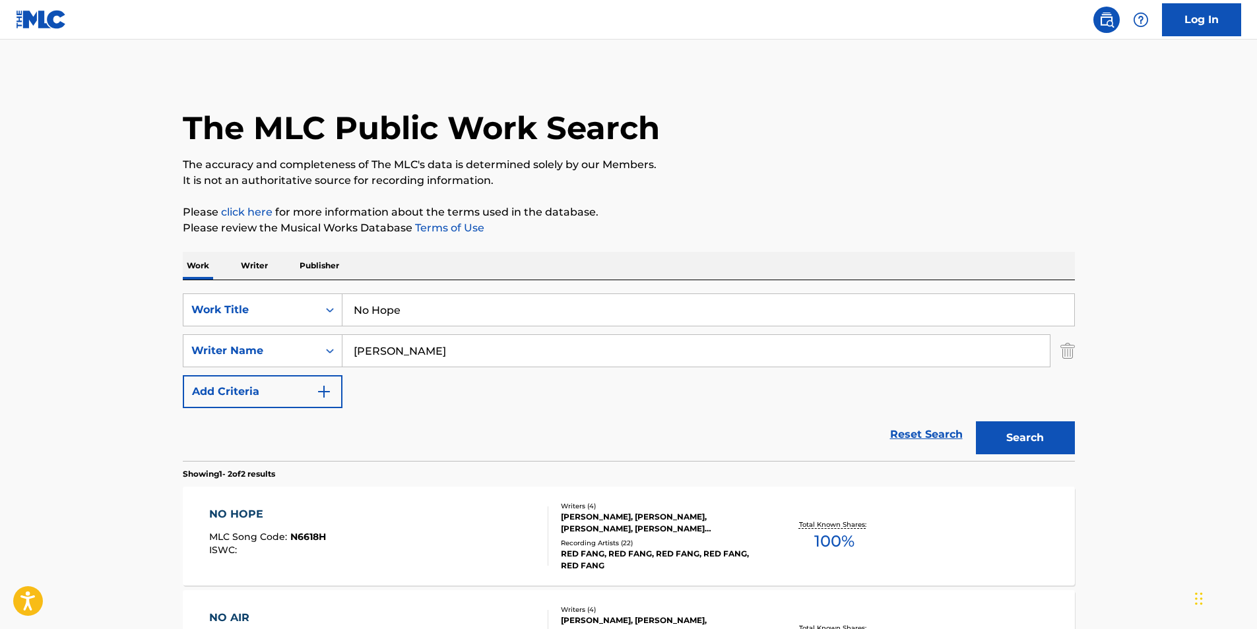
scroll to position [192, 0]
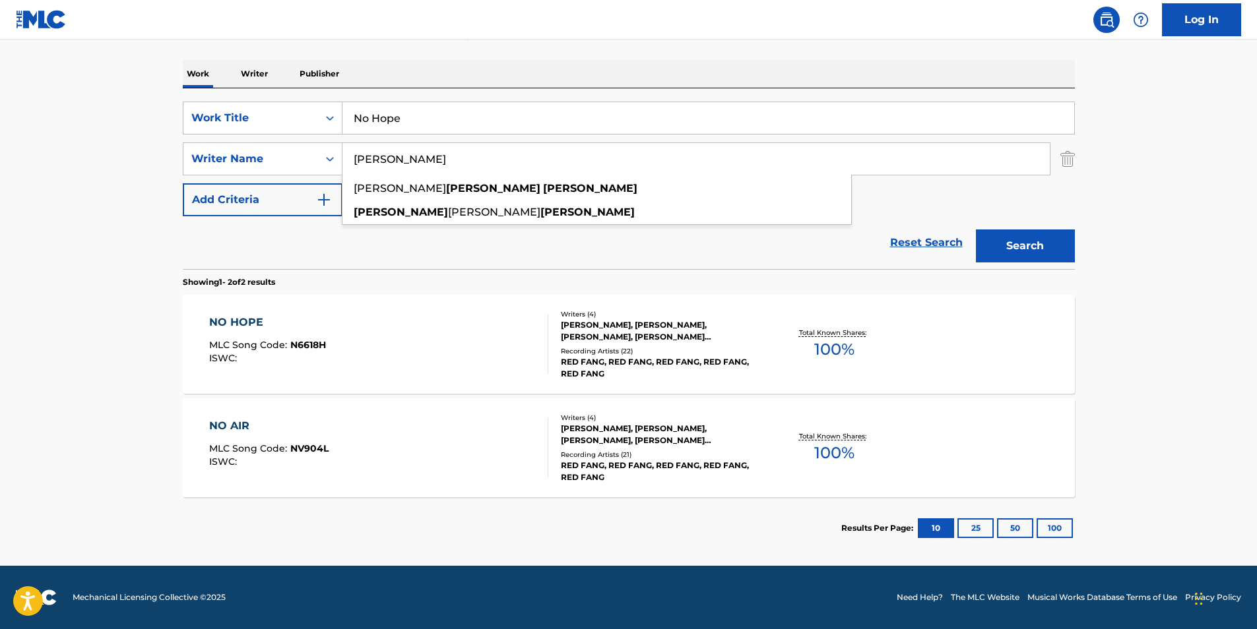
paste input "[PERSON_NAME]"
drag, startPoint x: 477, startPoint y: 158, endPoint x: 170, endPoint y: 185, distance: 308.6
click at [170, 185] on div "The MLC Public Work Search The accuracy and completeness of The MLC's data is d…" at bounding box center [629, 220] width 924 height 679
click at [1035, 229] on div "Search" at bounding box center [1022, 242] width 106 height 53
click at [1035, 237] on button "Search" at bounding box center [1025, 246] width 99 height 33
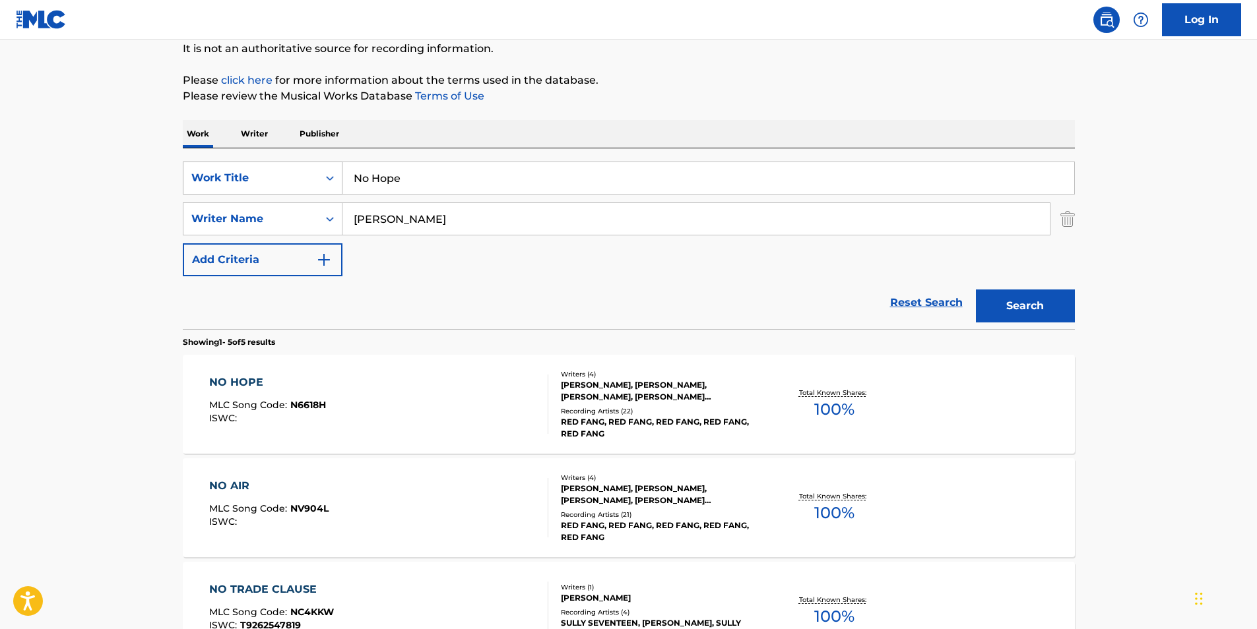
scroll to position [0, 0]
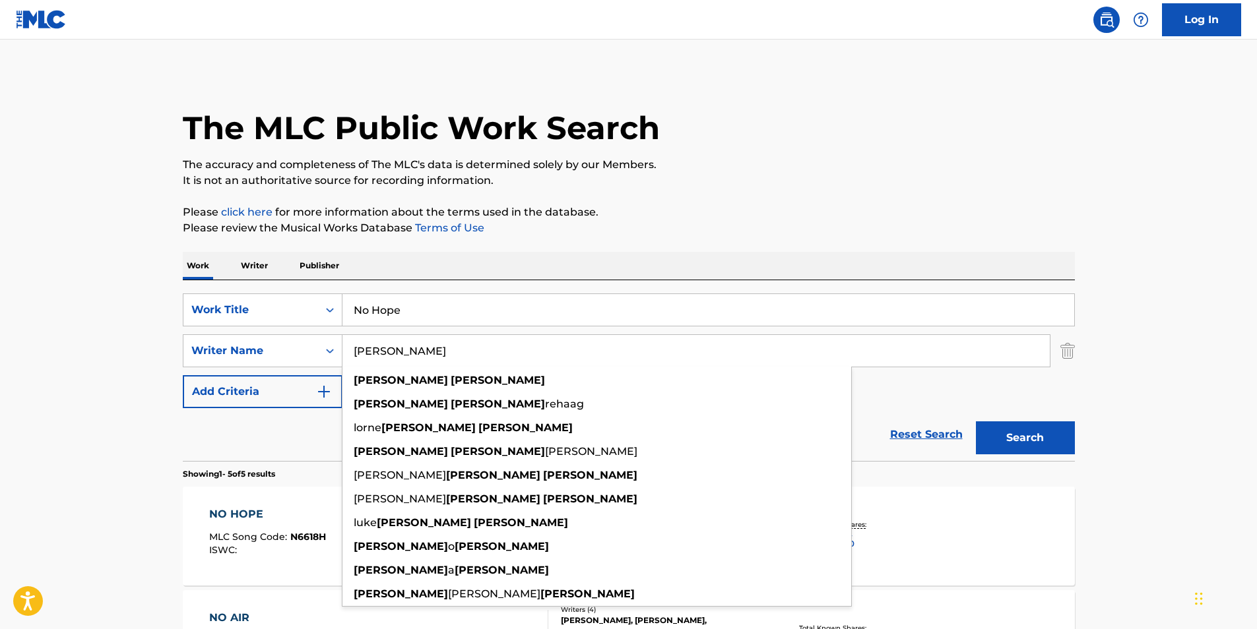
drag, startPoint x: 480, startPoint y: 350, endPoint x: 297, endPoint y: 369, distance: 184.4
click at [294, 369] on div "SearchWithCriteria89af27eb-1c51-4e90-b2a8-bc21c0671ed0 Work Title No Hope Searc…" at bounding box center [629, 351] width 892 height 115
paste input "[PERSON_NAME]"
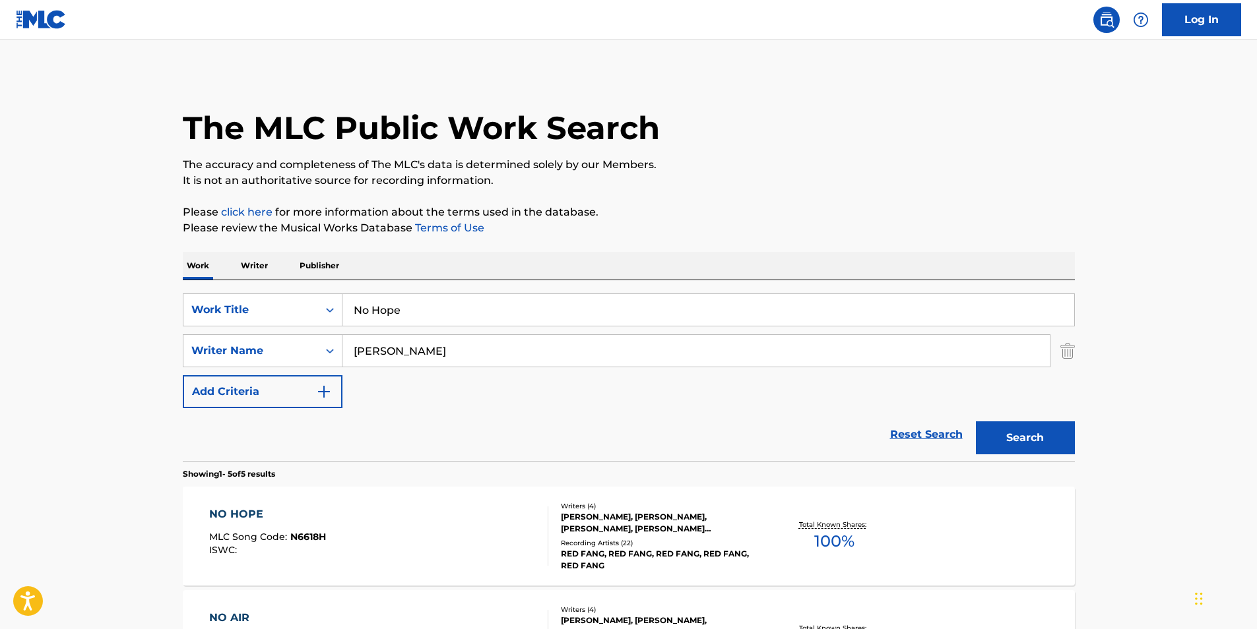
click at [792, 178] on p "It is not an authoritative source for recording information." at bounding box center [629, 181] width 892 height 16
click at [1005, 428] on button "Search" at bounding box center [1025, 438] width 99 height 33
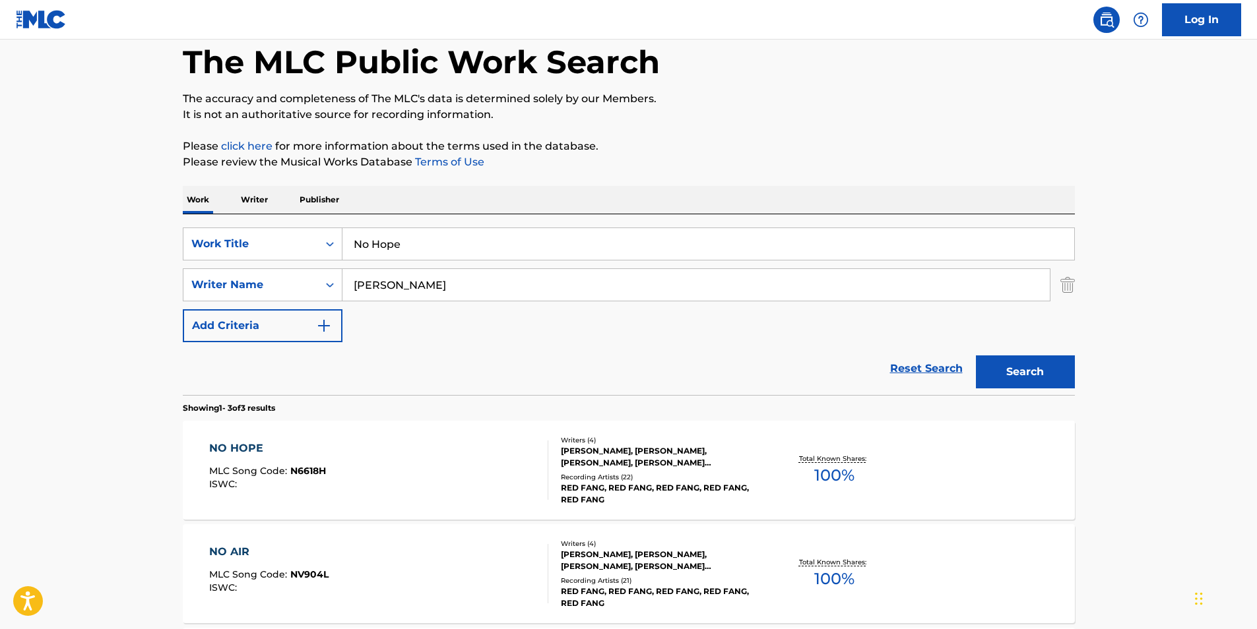
scroll to position [132, 0]
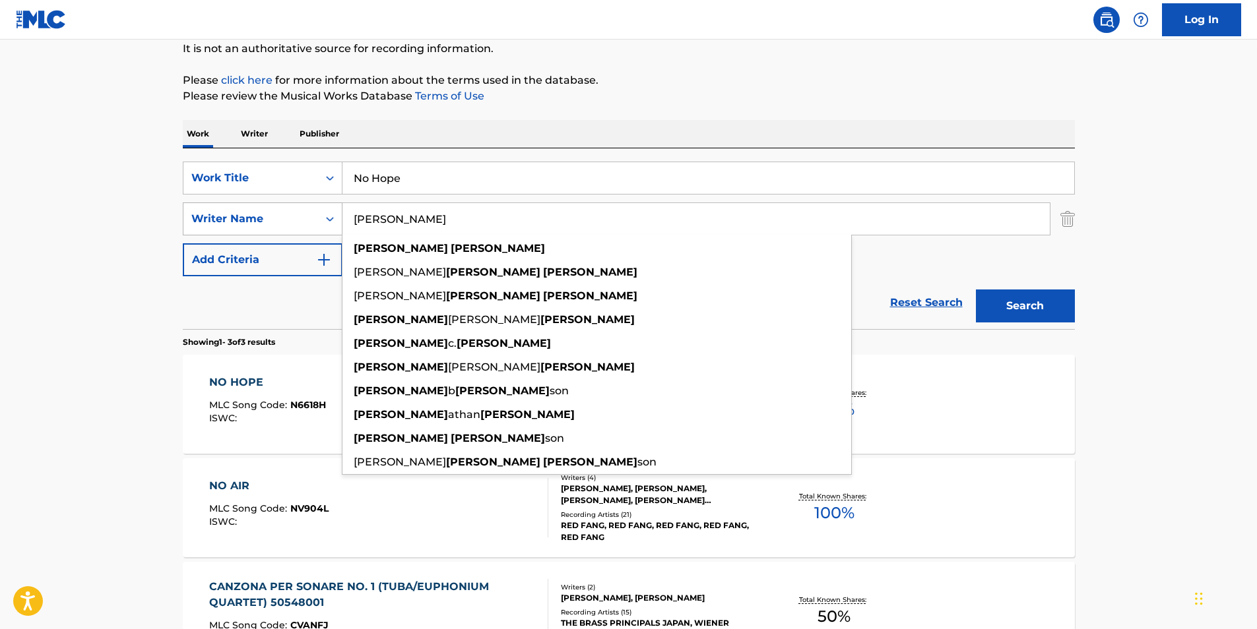
drag, startPoint x: 482, startPoint y: 217, endPoint x: 196, endPoint y: 224, distance: 285.8
click at [196, 224] on div "SearchWithCriteriafbc1784e-26b0-43c8-bf99-161ddb1dc6dc Writer Name [PERSON_NAME…" at bounding box center [629, 219] width 892 height 33
paste input "[PERSON_NAME]"
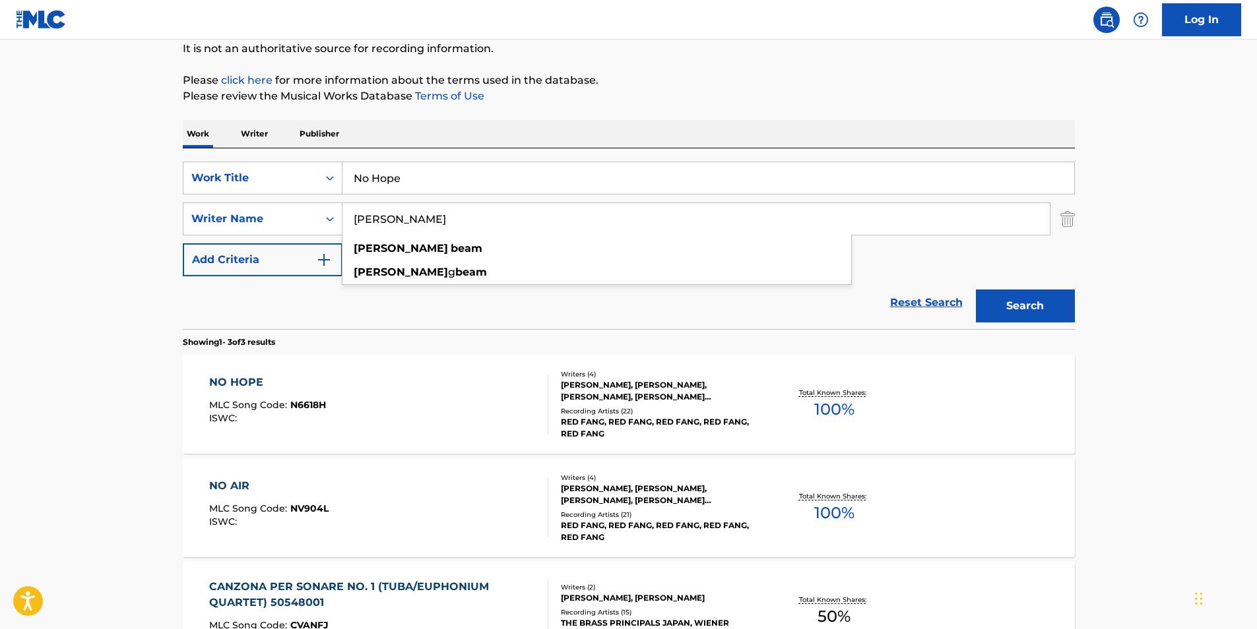
type input "[PERSON_NAME]"
click at [641, 100] on p "Please review the Musical Works Database Terms of Use" at bounding box center [629, 96] width 892 height 16
click at [1006, 310] on button "Search" at bounding box center [1025, 306] width 99 height 33
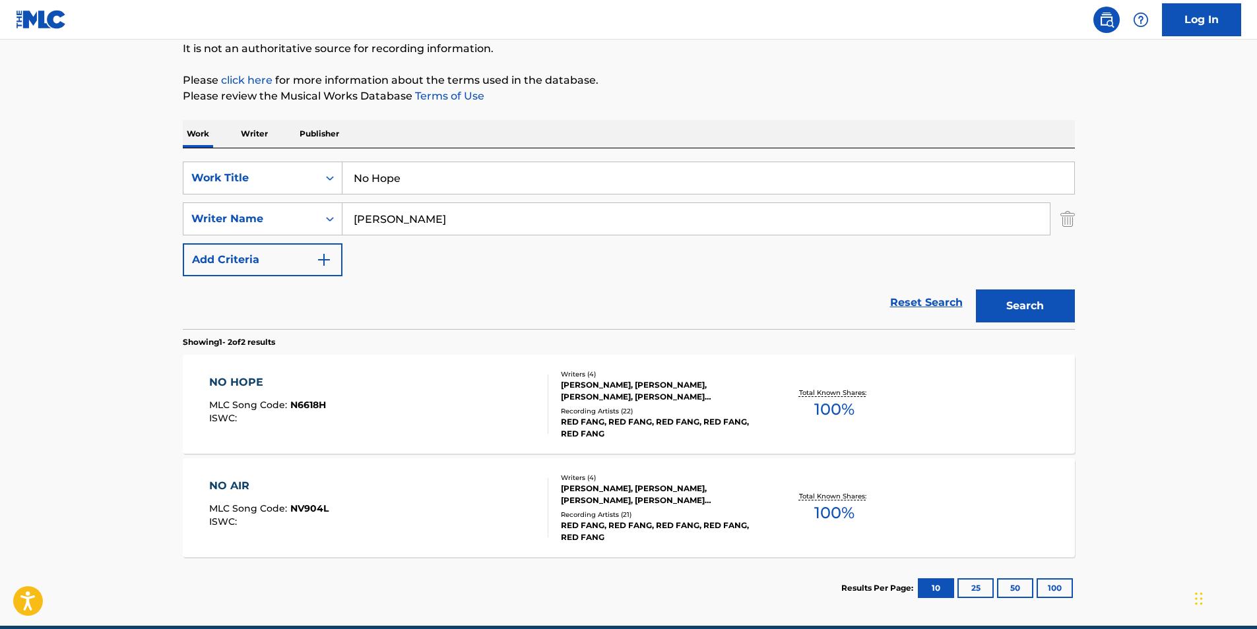
click at [280, 388] on div "NO HOPE" at bounding box center [267, 383] width 117 height 16
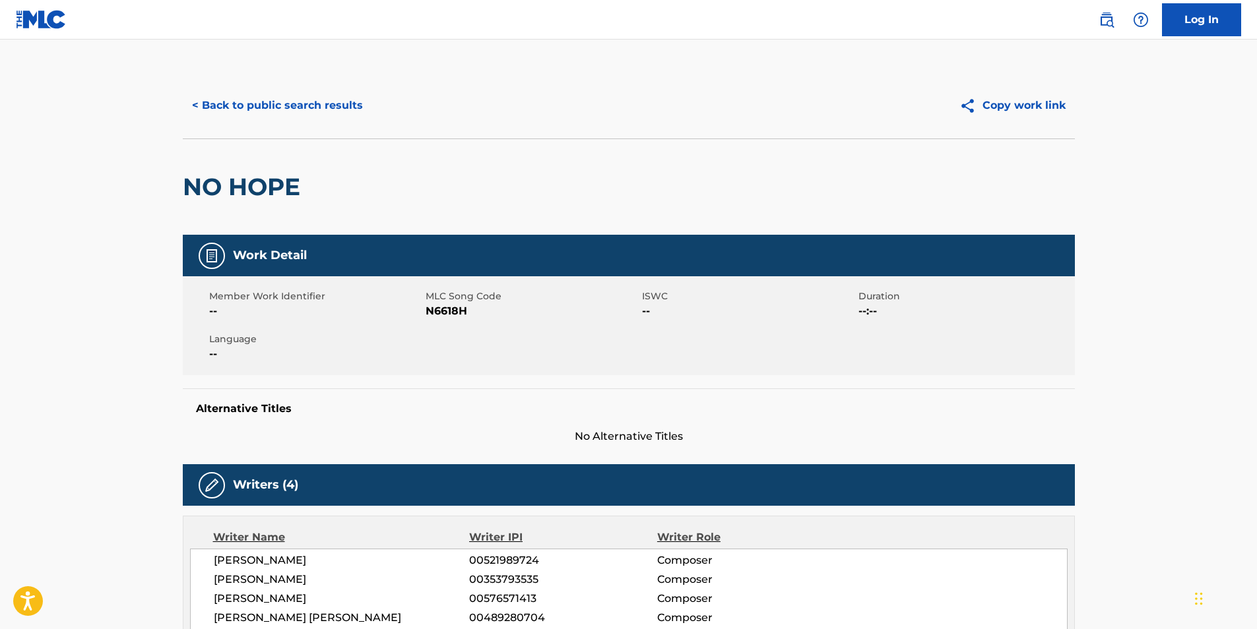
click at [210, 119] on button "< Back to public search results" at bounding box center [277, 105] width 189 height 33
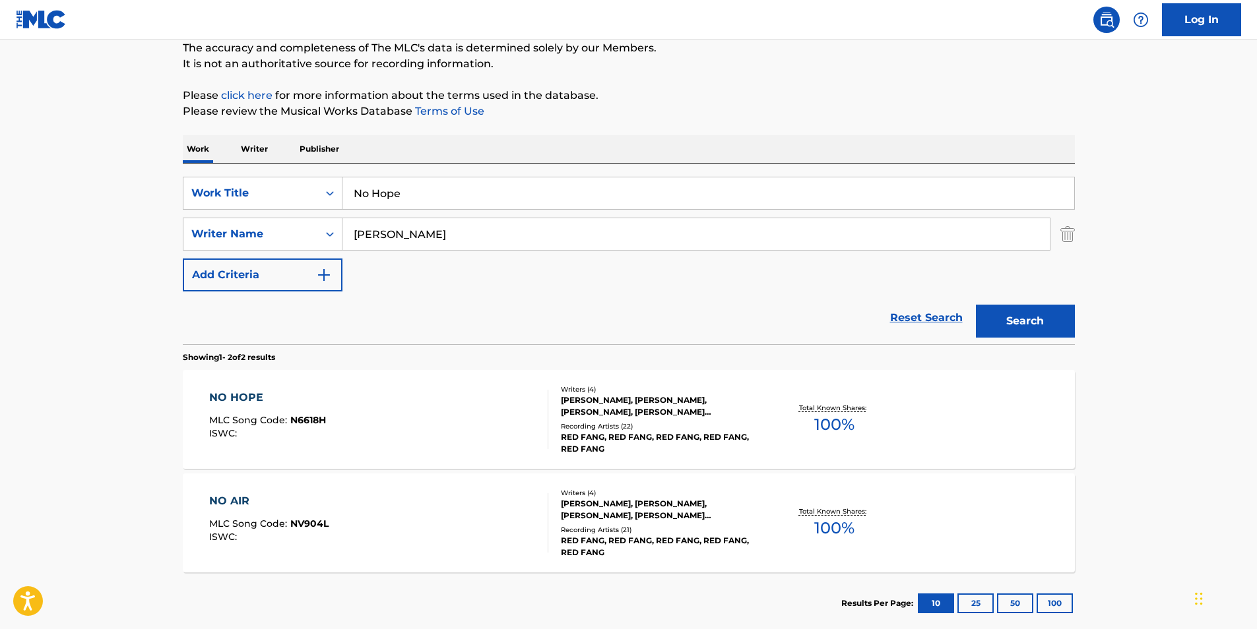
drag, startPoint x: 101, startPoint y: 237, endPoint x: 93, endPoint y: 239, distance: 8.2
click at [93, 239] on main "The MLC Public Work Search The accuracy and completeness of The MLC's data is d…" at bounding box center [628, 282] width 1257 height 719
paste input "IMAGINATION"
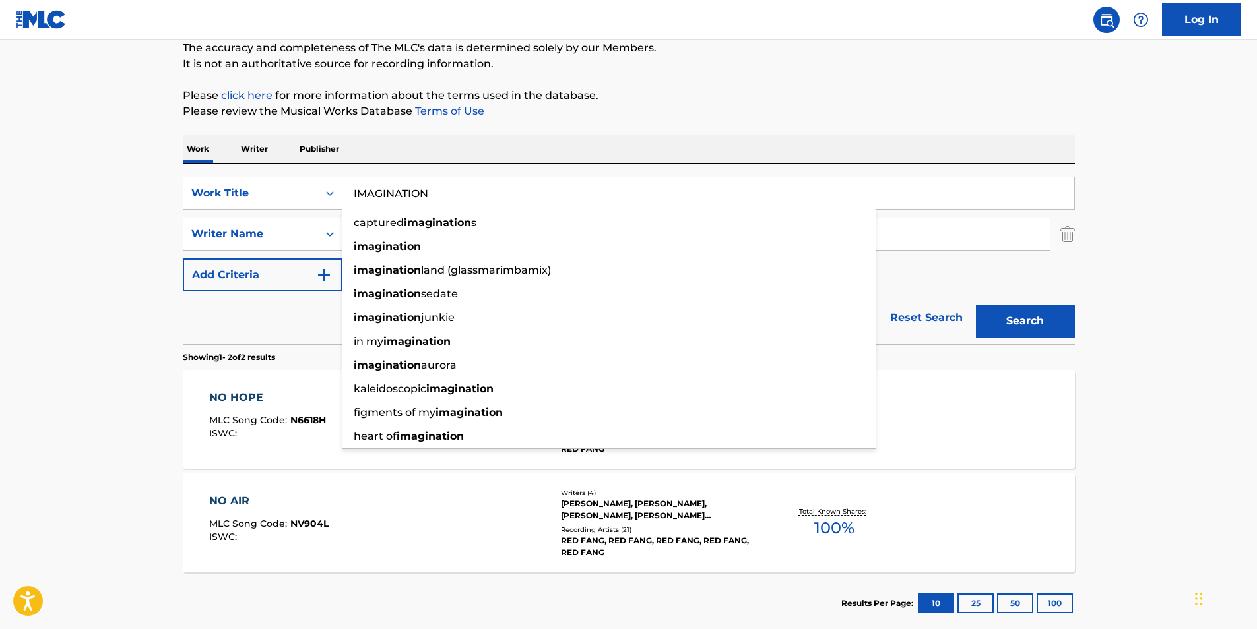
type input "IMAGINATION"
click at [55, 243] on main "The MLC Public Work Search The accuracy and completeness of The MLC's data is d…" at bounding box center [628, 282] width 1257 height 719
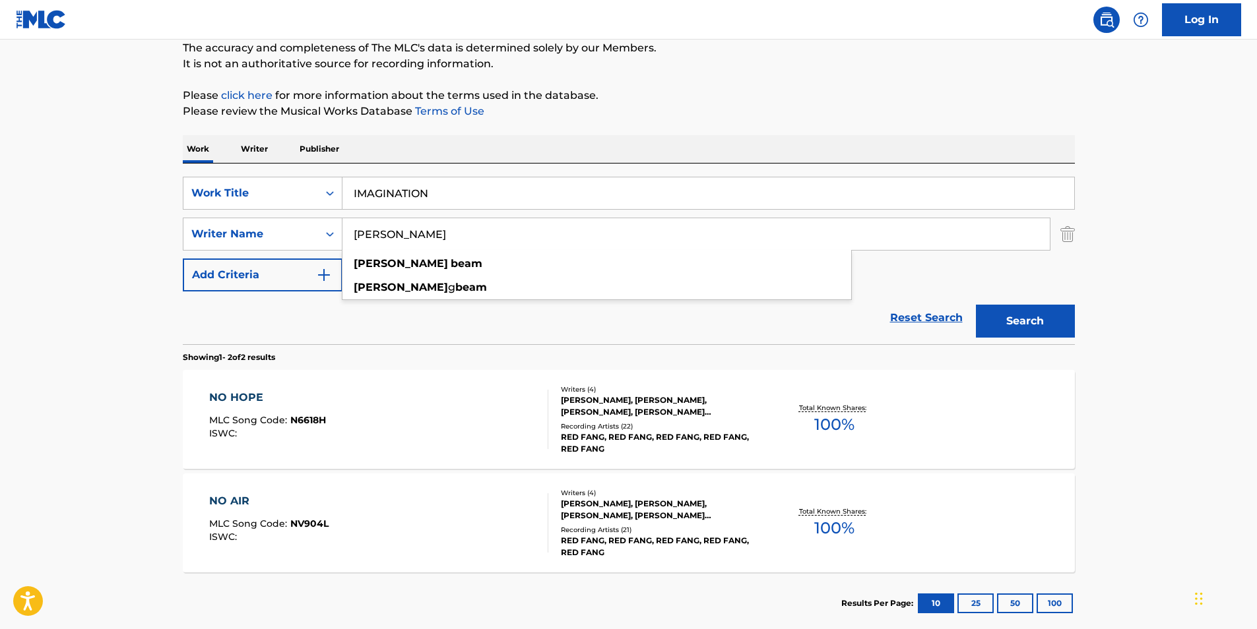
drag, startPoint x: 542, startPoint y: 240, endPoint x: 257, endPoint y: 251, distance: 285.2
click at [242, 252] on div "SearchWithCriteria89af27eb-1c51-4e90-b2a8-bc21c0671ed0 Work Title IMAGINATION S…" at bounding box center [629, 234] width 892 height 115
paste input "RXDXVIL"
click at [933, 94] on p "Please click here for more information about the terms used in the database." at bounding box center [629, 96] width 892 height 16
click at [1031, 327] on button "Search" at bounding box center [1025, 321] width 99 height 33
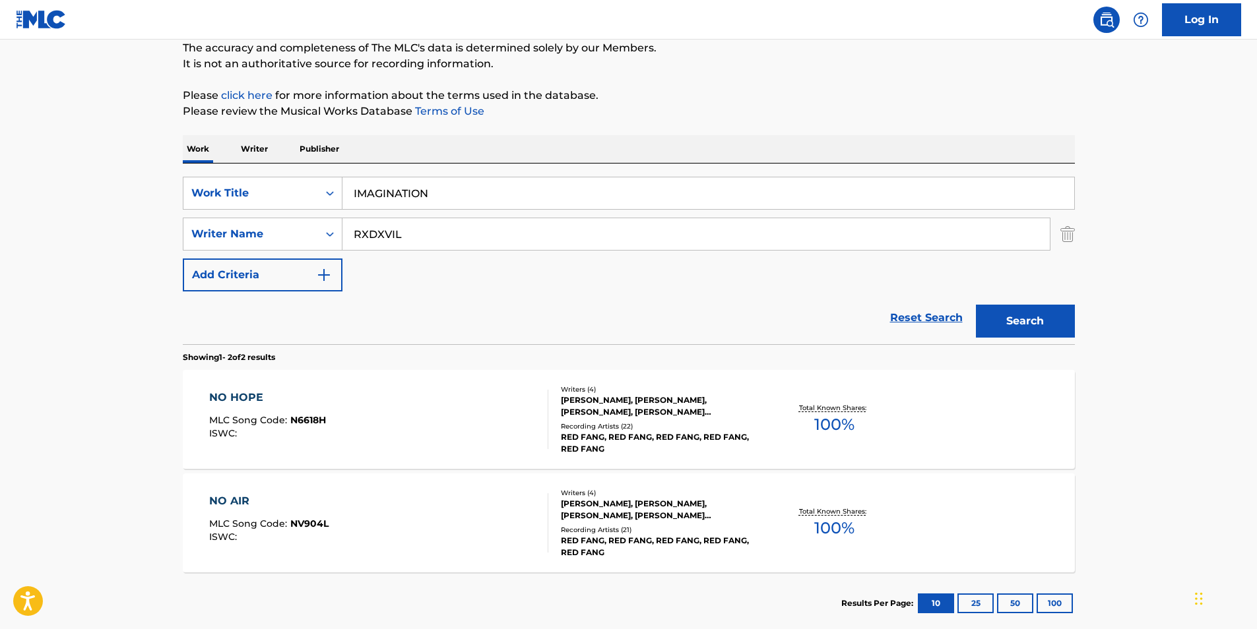
scroll to position [0, 0]
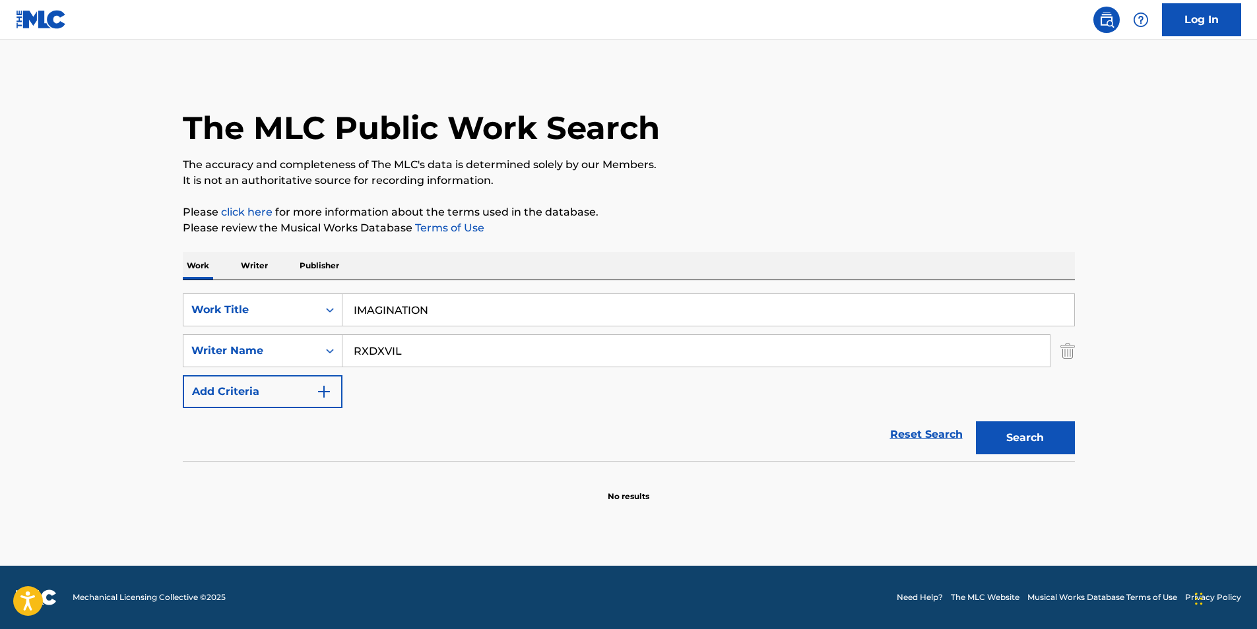
drag, startPoint x: 453, startPoint y: 358, endPoint x: 263, endPoint y: 393, distance: 194.0
click at [271, 391] on div "SearchWithCriteria89af27eb-1c51-4e90-b2a8-bc21c0671ed0 Work Title IMAGINATION S…" at bounding box center [629, 351] width 892 height 115
paste input "PSYCHO SATXRU"
click at [831, 191] on div "The MLC Public Work Search The accuracy and completeness of The MLC's data is d…" at bounding box center [629, 288] width 924 height 430
click at [1007, 461] on div "Search" at bounding box center [1022, 434] width 106 height 53
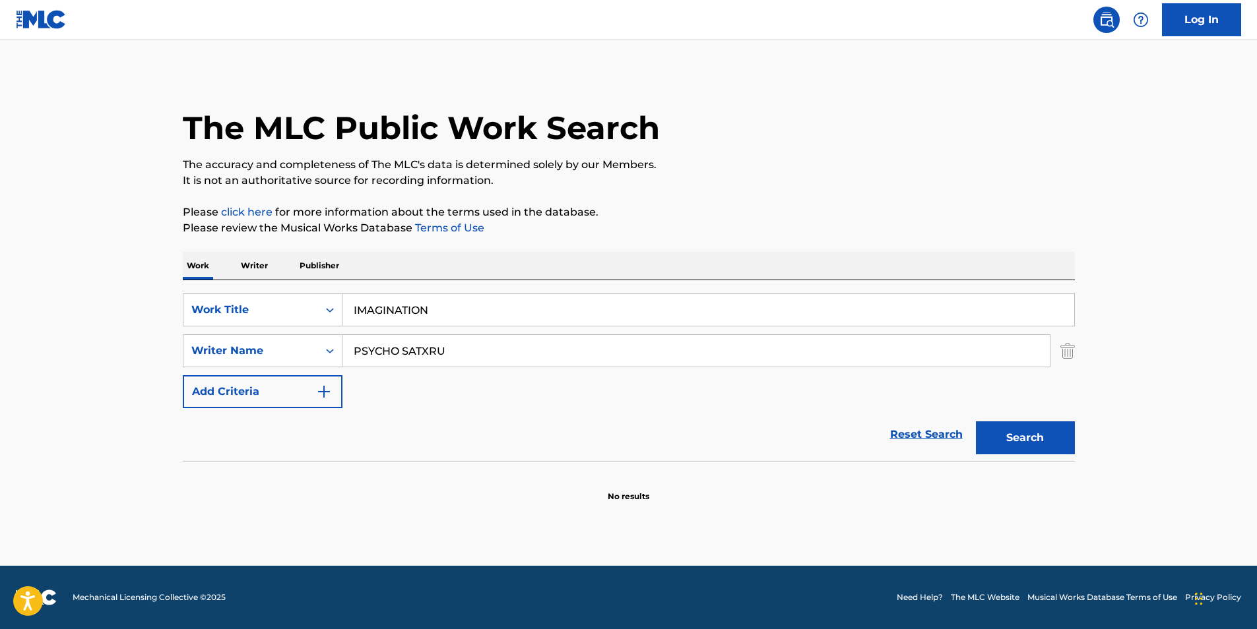
click at [1000, 439] on button "Search" at bounding box center [1025, 438] width 99 height 33
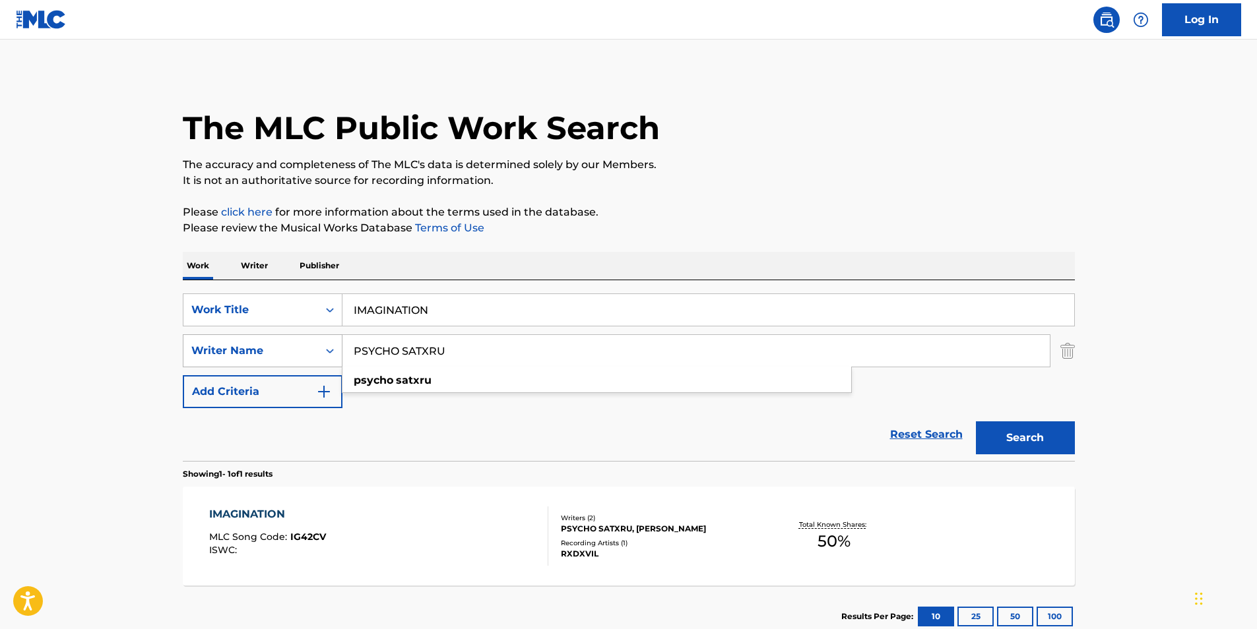
drag, startPoint x: 503, startPoint y: 355, endPoint x: 482, endPoint y: 298, distance: 61.2
click at [226, 355] on div "SearchWithCriteriafbc1784e-26b0-43c8-bf99-161ddb1dc6dc Writer Name PSYCHO SATXR…" at bounding box center [629, 351] width 892 height 33
paste input "[PERSON_NAME]"
type input "[PERSON_NAME]"
click at [640, 257] on div "Work Writer Publisher" at bounding box center [629, 266] width 892 height 28
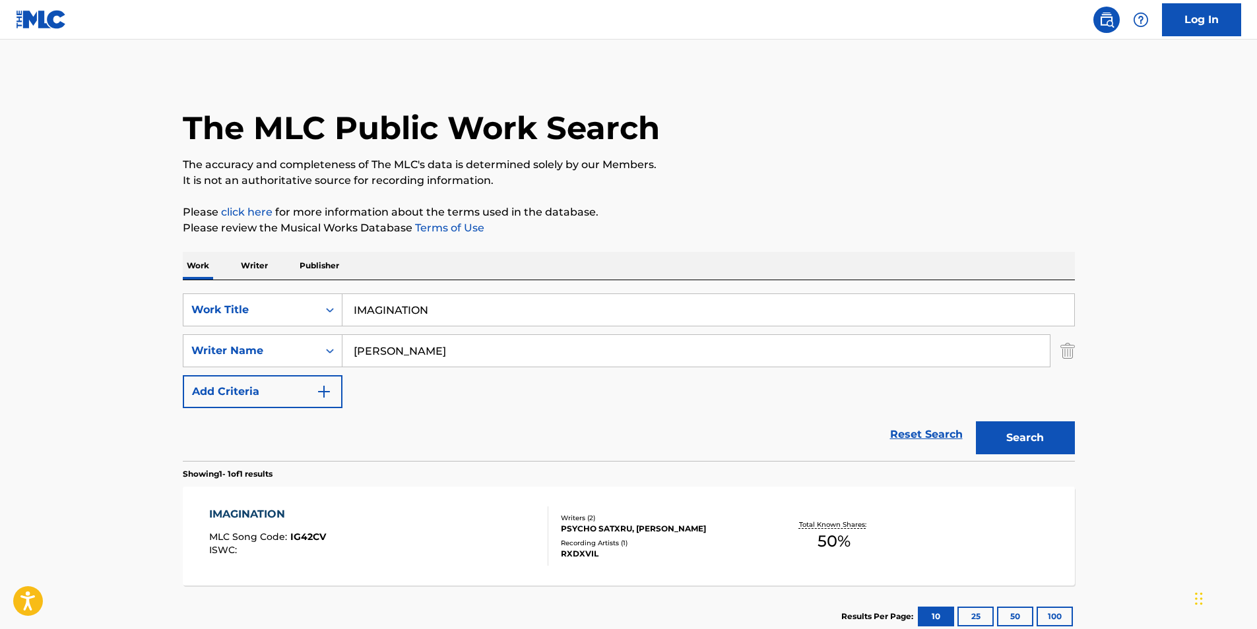
click at [1023, 433] on button "Search" at bounding box center [1025, 438] width 99 height 33
click at [350, 511] on div "IMAGINATION MLC Song Code : IG42CV ISWC :" at bounding box center [378, 536] width 339 height 59
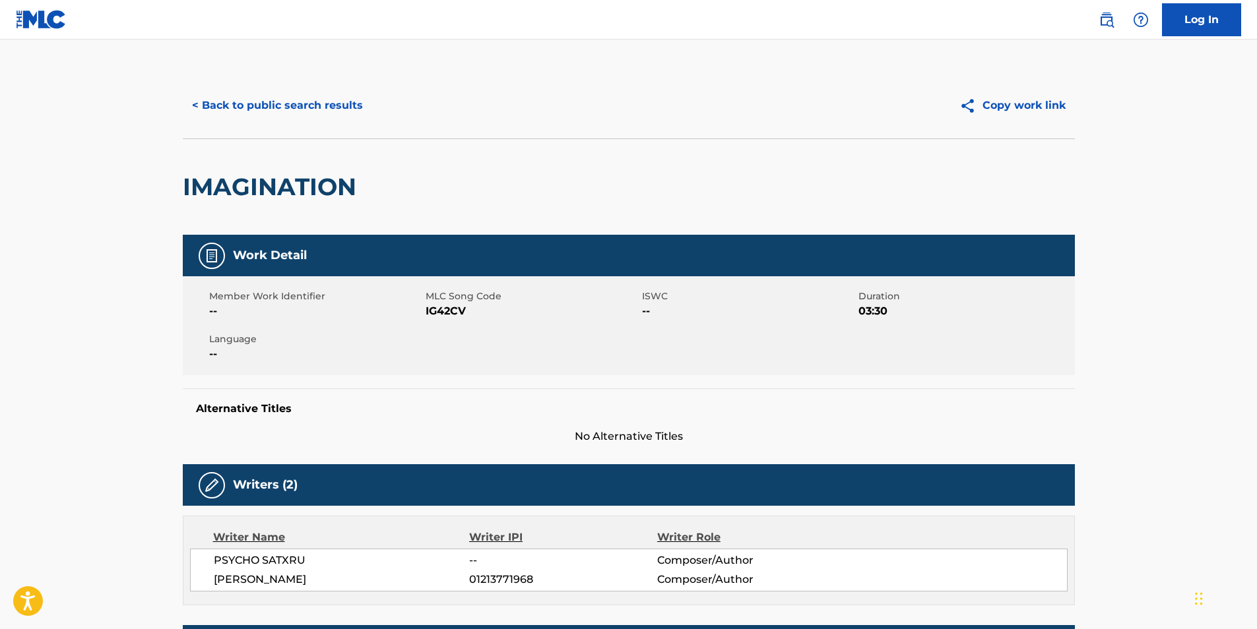
click at [282, 101] on button "< Back to public search results" at bounding box center [277, 105] width 189 height 33
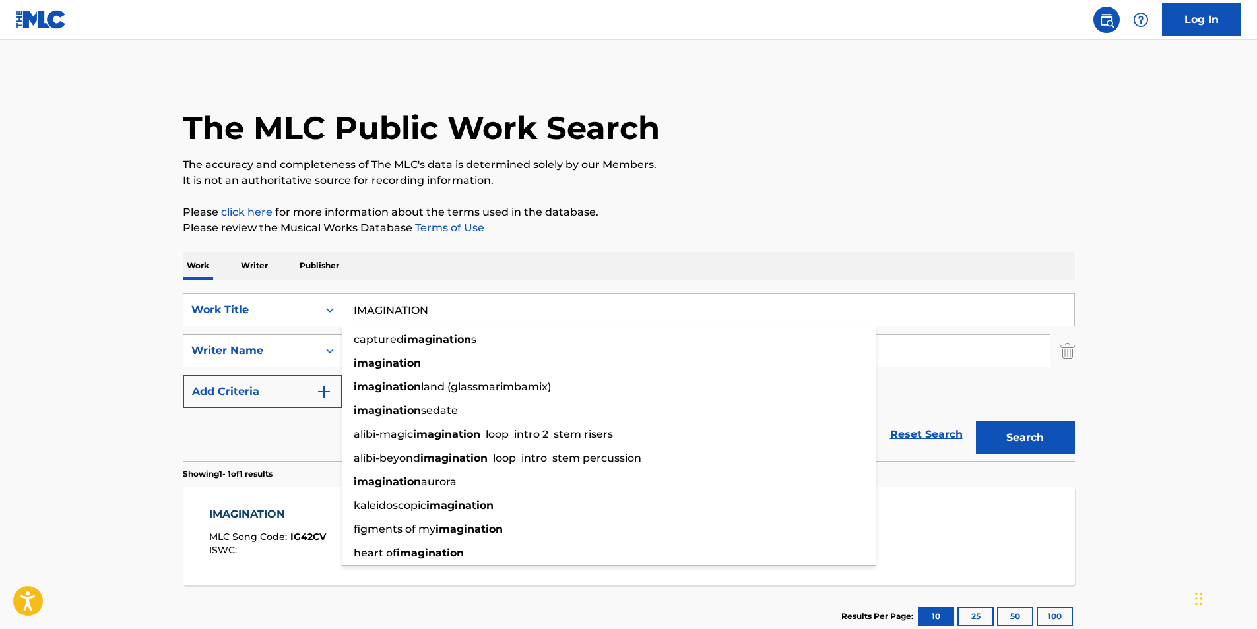
drag, startPoint x: 479, startPoint y: 305, endPoint x: 202, endPoint y: 336, distance: 278.9
click at [202, 336] on div "SearchWithCriteria89af27eb-1c51-4e90-b2a8-bc21c0671ed0 Work Title IMAGINATION c…" at bounding box center [629, 351] width 892 height 115
paste input "Breakin’ The Law"
type input "Breakin’ The Law"
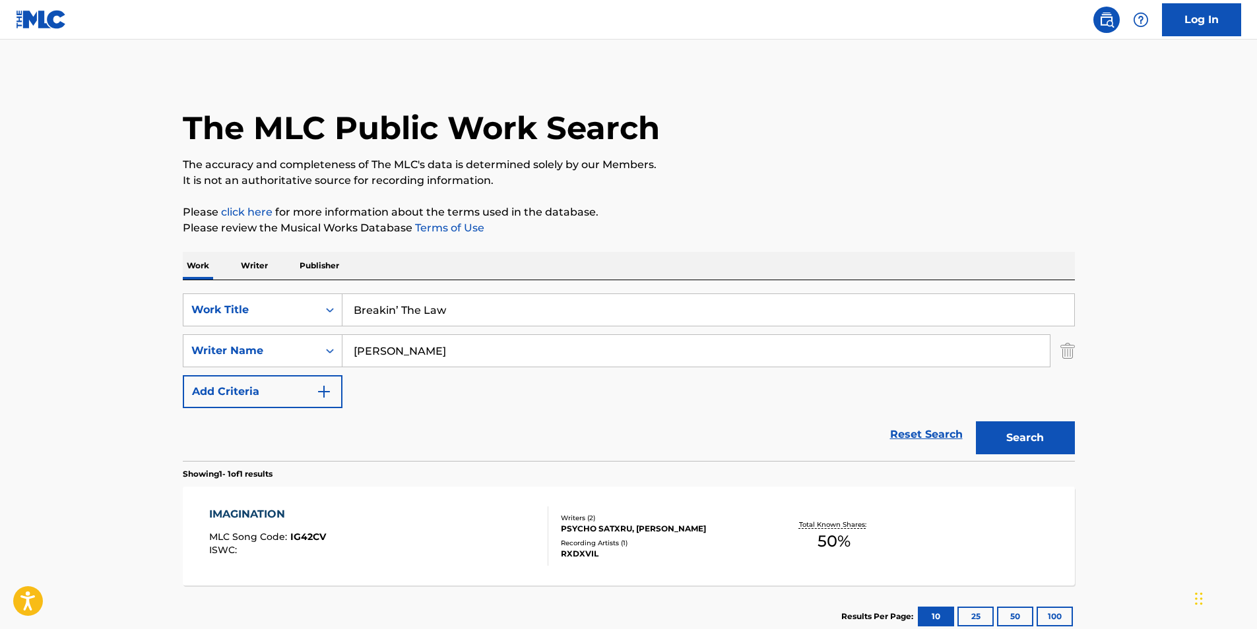
click at [713, 205] on p "Please click here for more information about the terms used in the database." at bounding box center [629, 213] width 892 height 16
drag, startPoint x: 666, startPoint y: 329, endPoint x: 657, endPoint y: 332, distance: 10.4
click at [657, 332] on div "SearchWithCriteria89af27eb-1c51-4e90-b2a8-bc21c0671ed0 Work Title Breakin’ The …" at bounding box center [629, 351] width 892 height 115
drag, startPoint x: 630, startPoint y: 345, endPoint x: 182, endPoint y: 347, distance: 448.0
click at [144, 359] on main "The MLC Public Work Search The accuracy and completeness of The MLC's data is d…" at bounding box center [628, 347] width 1257 height 615
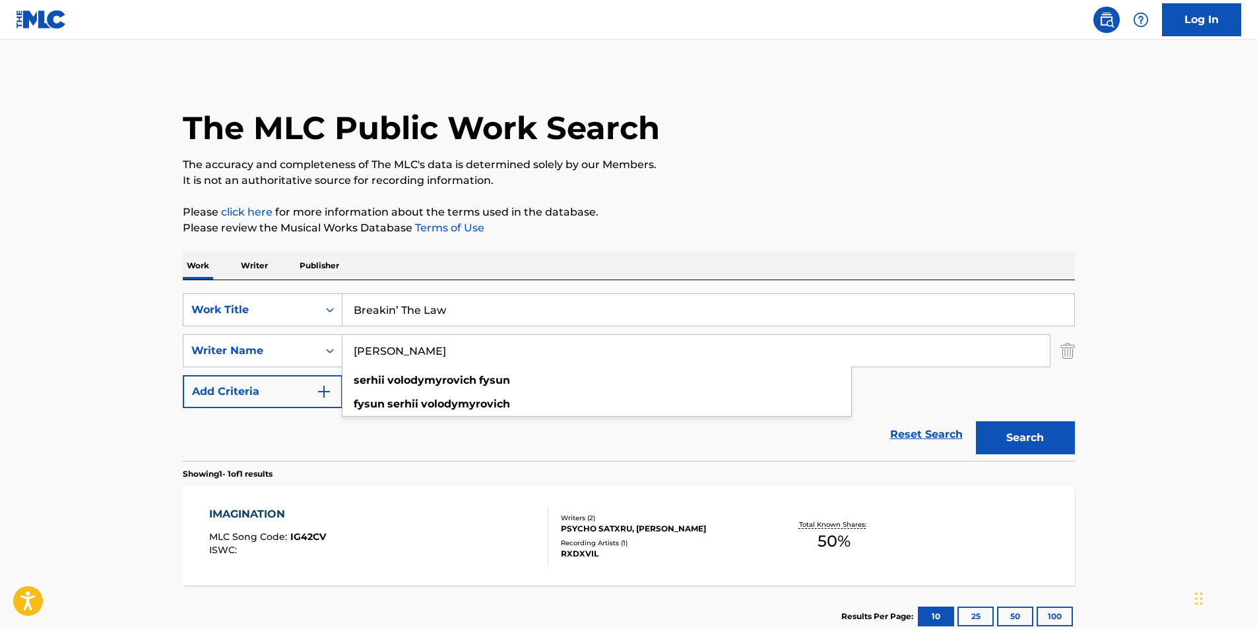
paste input "Ghostface Playa"
click at [733, 305] on input "Breakin’ The Law" at bounding box center [708, 310] width 732 height 32
click at [1052, 441] on button "Search" at bounding box center [1025, 438] width 99 height 33
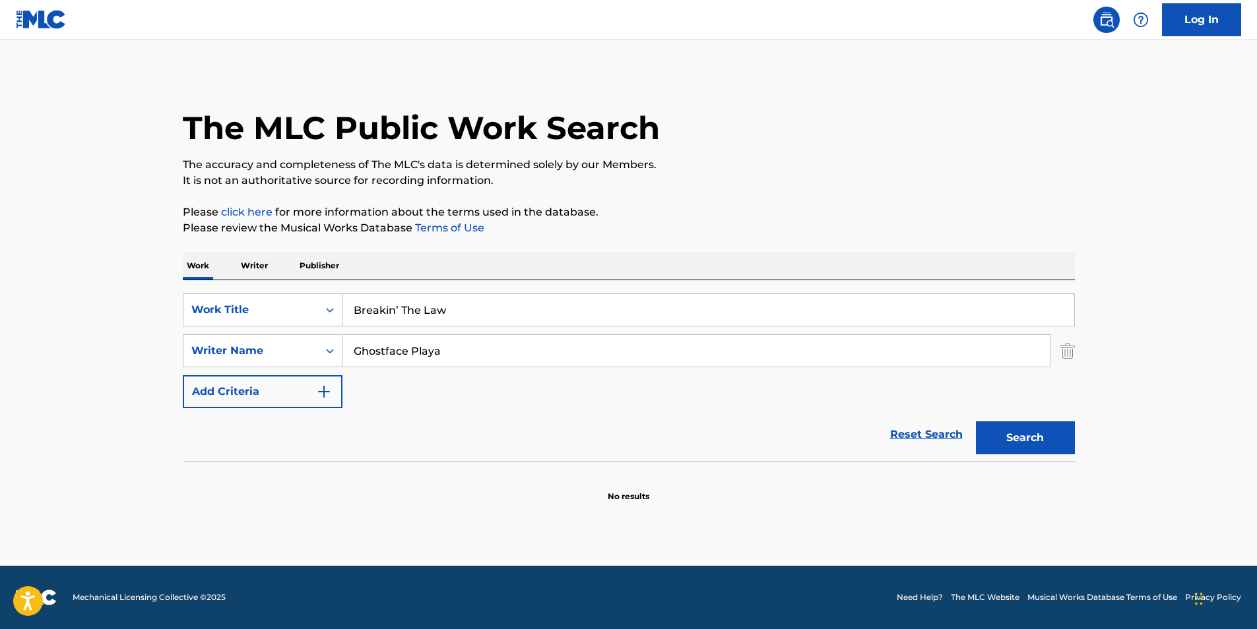
drag, startPoint x: 481, startPoint y: 344, endPoint x: 146, endPoint y: 348, distance: 335.2
click at [146, 348] on main "The MLC Public Work Search The accuracy and completeness of The MLC's data is d…" at bounding box center [628, 303] width 1257 height 527
paste input "Pyro med"
click at [1004, 171] on p "The accuracy and completeness of The MLC's data is determined solely by our Mem…" at bounding box center [629, 165] width 892 height 16
click at [1011, 435] on button "Search" at bounding box center [1025, 438] width 99 height 33
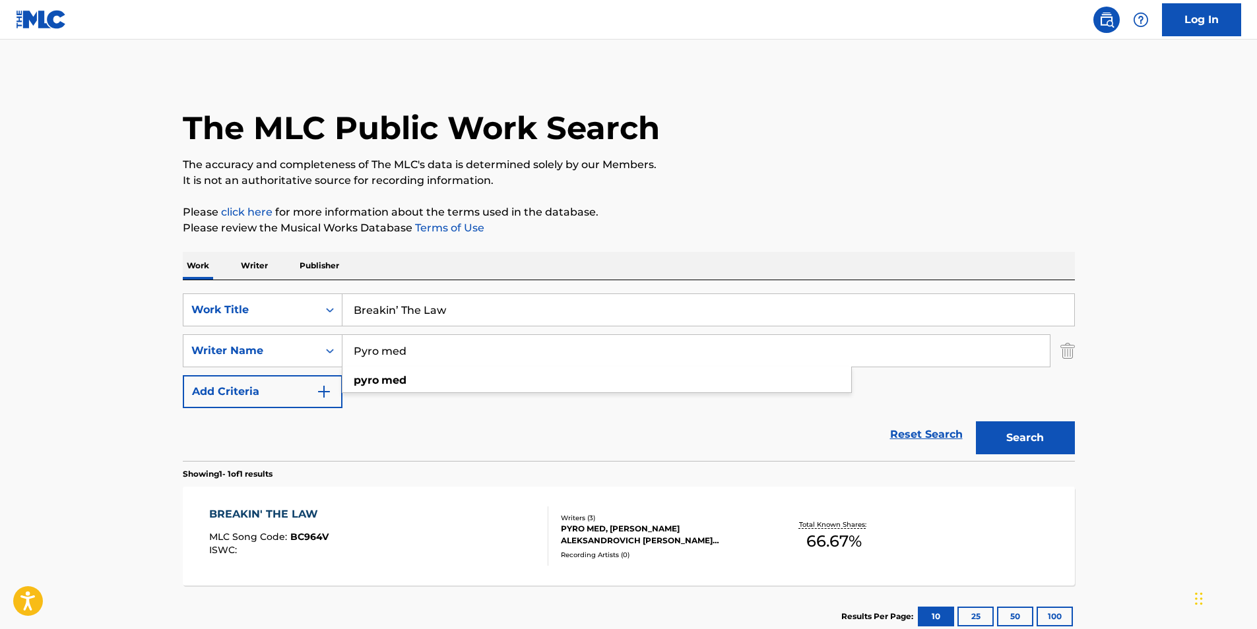
drag, startPoint x: 404, startPoint y: 347, endPoint x: 883, endPoint y: 249, distance: 488.2
click at [299, 358] on div "SearchWithCriteriafbc1784e-26b0-43c8-bf99-161ddb1dc6dc Writer Name Pyro med pyr…" at bounding box center [629, 351] width 892 height 33
paste input "[PERSON_NAME] Igorevich [PERSON_NAME]"
click at [1009, 222] on p "Please review the Musical Works Database Terms of Use" at bounding box center [629, 228] width 892 height 16
click at [1002, 433] on button "Search" at bounding box center [1025, 438] width 99 height 33
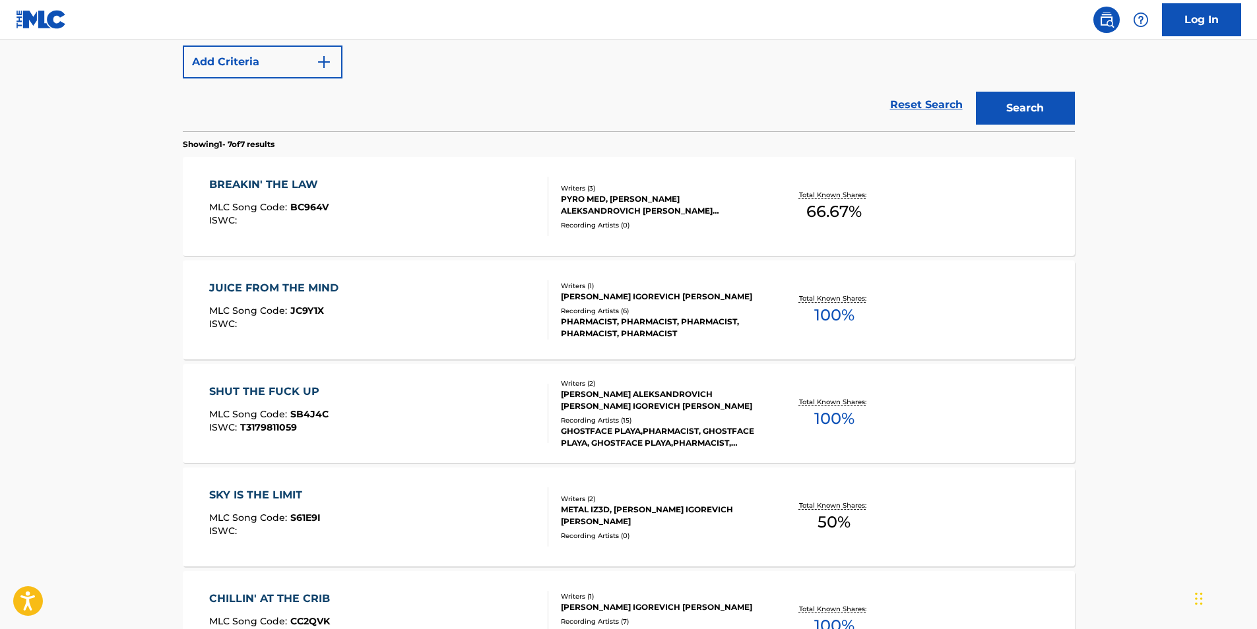
scroll to position [198, 0]
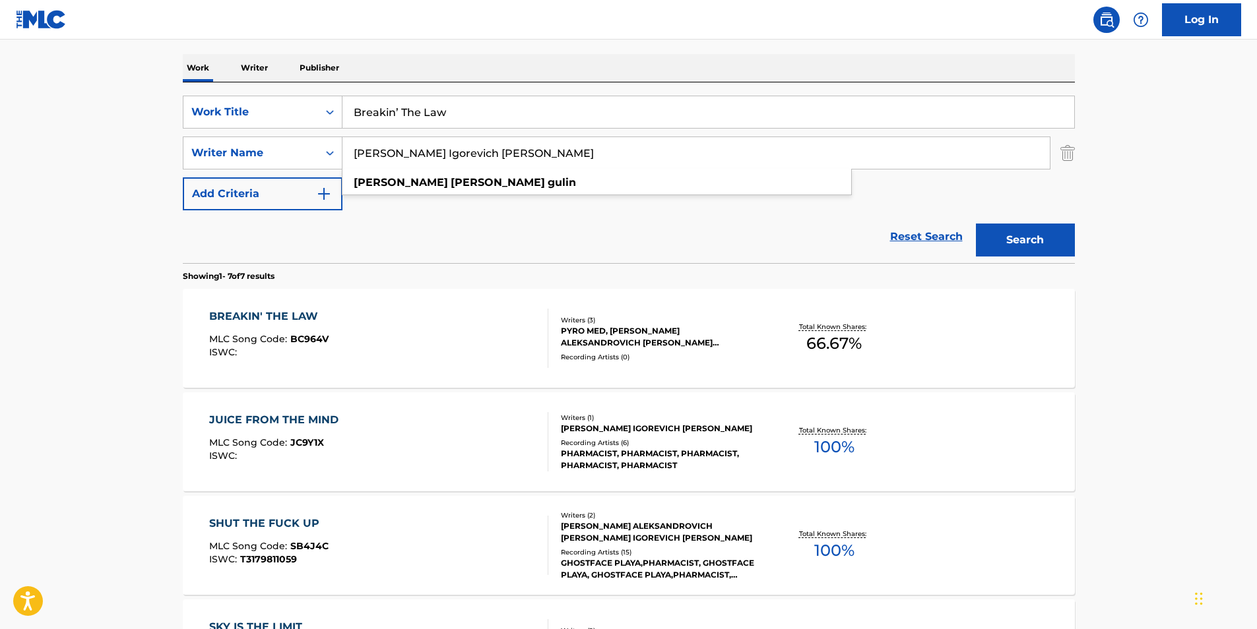
paste input "[PERSON_NAME]"
drag, startPoint x: 508, startPoint y: 155, endPoint x: 162, endPoint y: 154, distance: 345.8
click at [162, 154] on main "The MLC Public Work Search The accuracy and completeness of The MLC's data is d…" at bounding box center [628, 460] width 1257 height 1237
type input "[PERSON_NAME]"
click at [1017, 242] on button "Search" at bounding box center [1025, 240] width 99 height 33
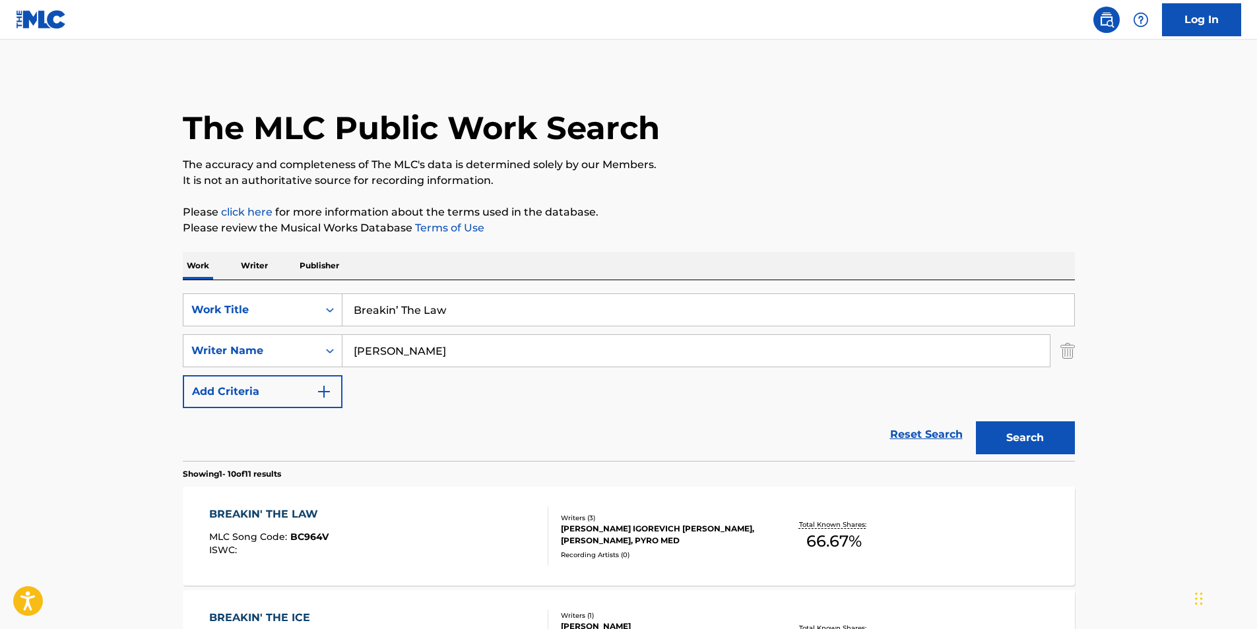
scroll to position [132, 0]
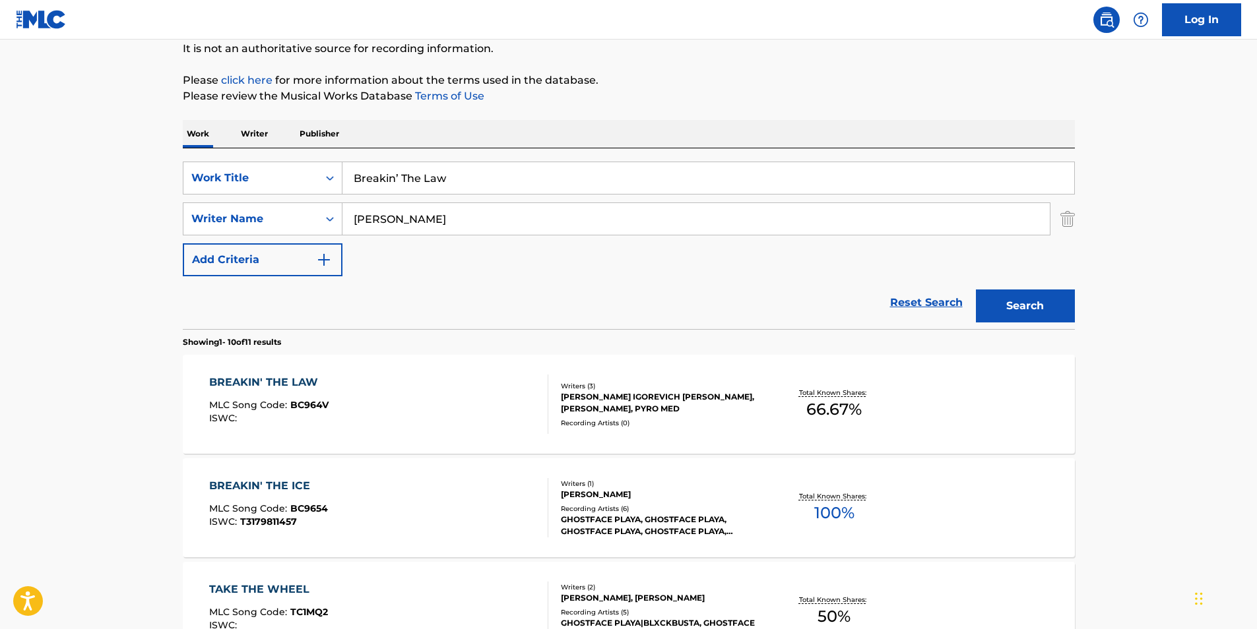
click at [337, 398] on div "BREAKIN' THE LAW MLC Song Code : BC964V ISWC :" at bounding box center [378, 404] width 339 height 59
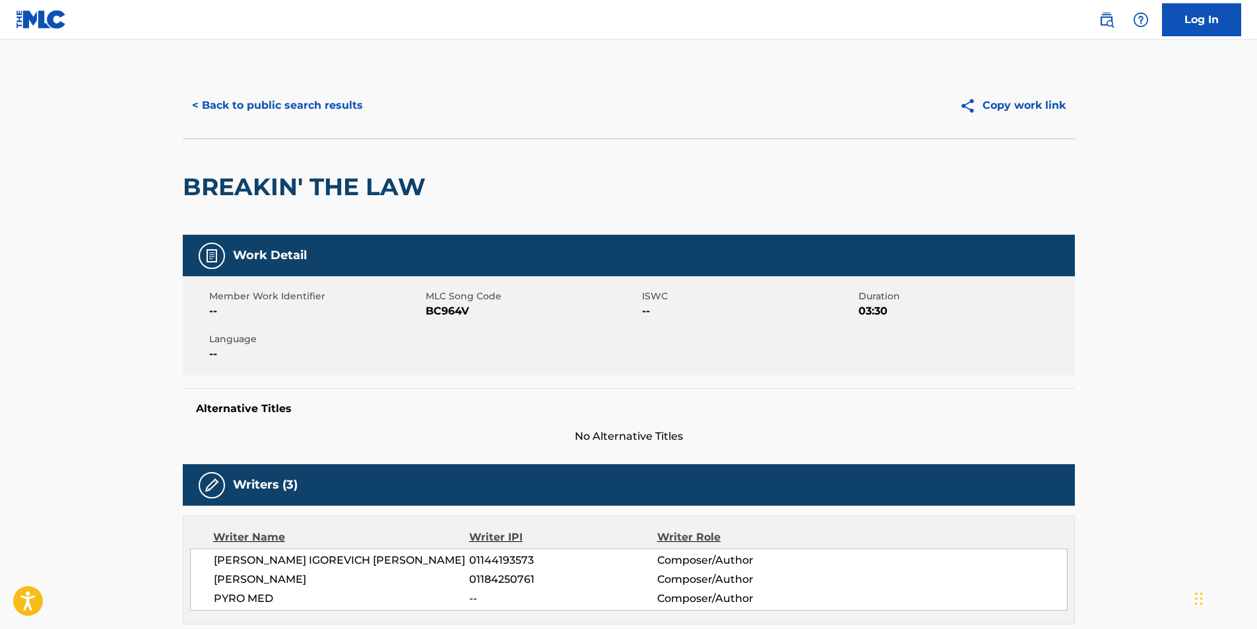
click at [333, 102] on button "< Back to public search results" at bounding box center [277, 105] width 189 height 33
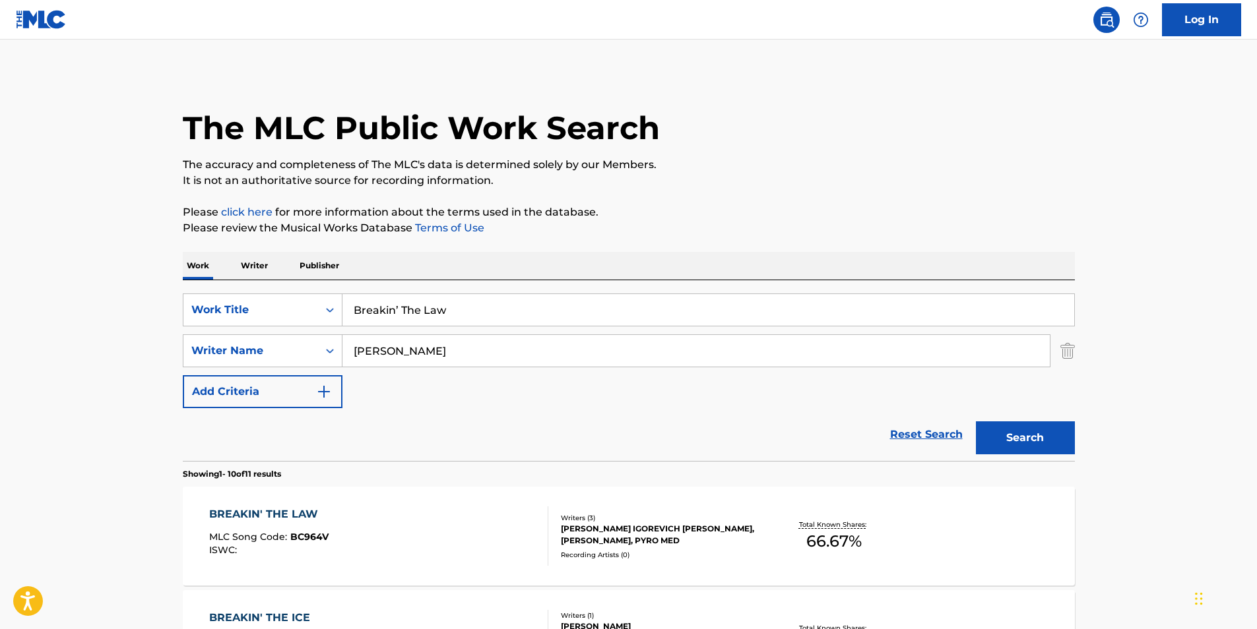
scroll to position [132, 0]
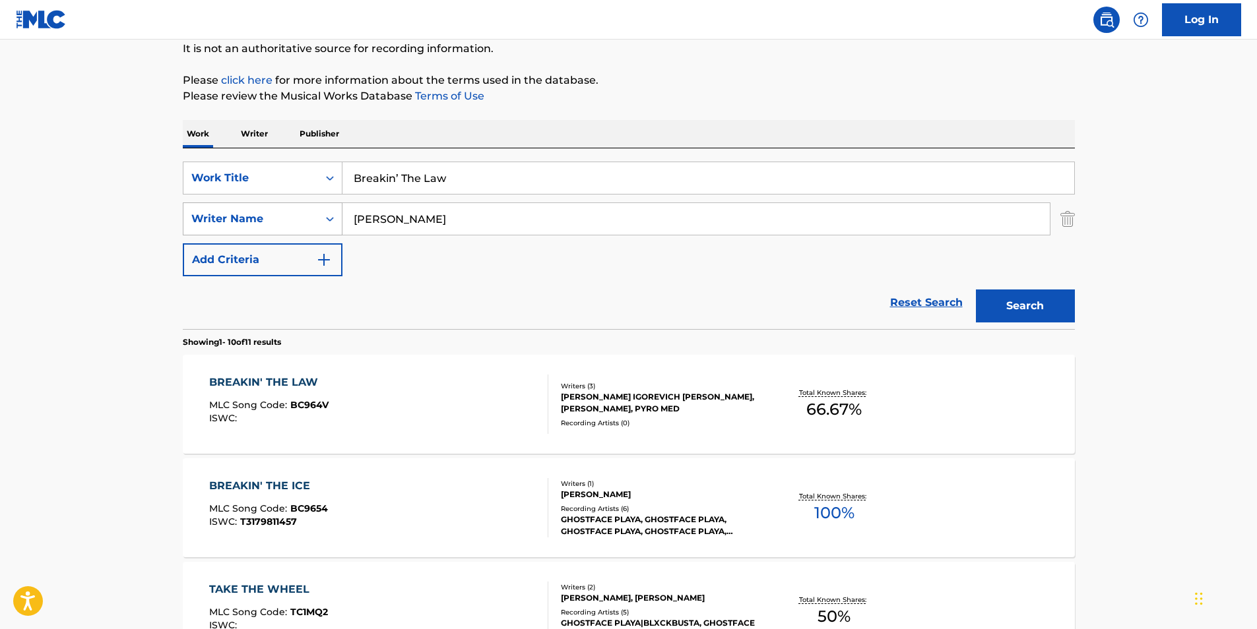
drag, startPoint x: 502, startPoint y: 181, endPoint x: 204, endPoint y: 228, distance: 301.9
click at [205, 226] on div "SearchWithCriteria89af27eb-1c51-4e90-b2a8-bc21c0671ed0 Work Title Breakin’ The …" at bounding box center [629, 219] width 892 height 115
paste input "NO VOY A MIRAR ATRAS"
type input "NO VOY A MIRAR ATRAS"
click at [351, 334] on section "Showing 1 - 10 of 11 results" at bounding box center [629, 338] width 892 height 19
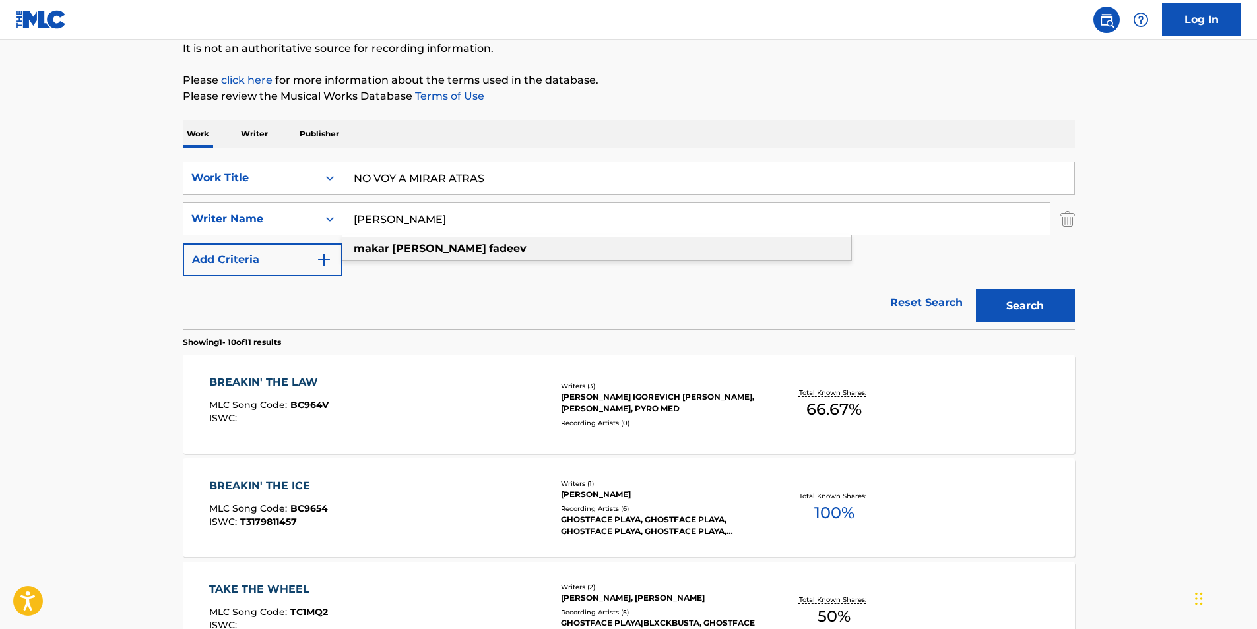
paste input "[PERSON_NAME]"
drag, startPoint x: 570, startPoint y: 216, endPoint x: 246, endPoint y: 267, distance: 328.0
click at [246, 267] on div "SearchWithCriteria89af27eb-1c51-4e90-b2a8-bc21c0671ed0 Work Title NO VOY A MIRA…" at bounding box center [629, 219] width 892 height 115
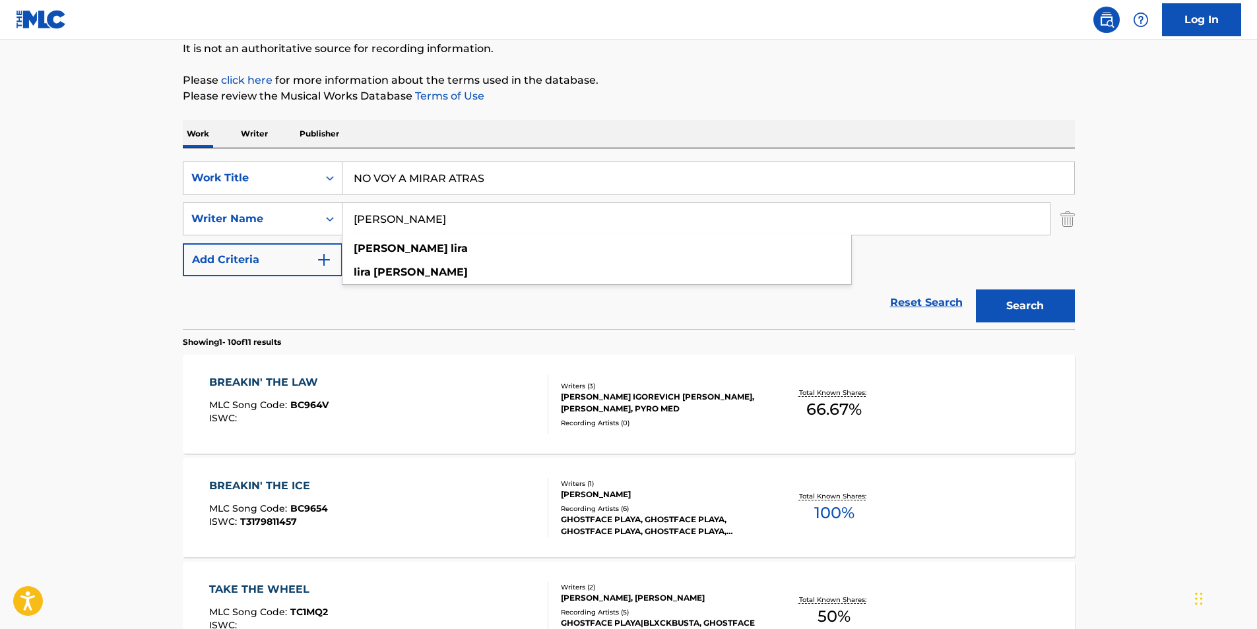
paste input "Search Form"
click at [701, 96] on p "Please review the Musical Works Database Terms of Use" at bounding box center [629, 96] width 892 height 16
click at [1033, 307] on button "Search" at bounding box center [1025, 306] width 99 height 33
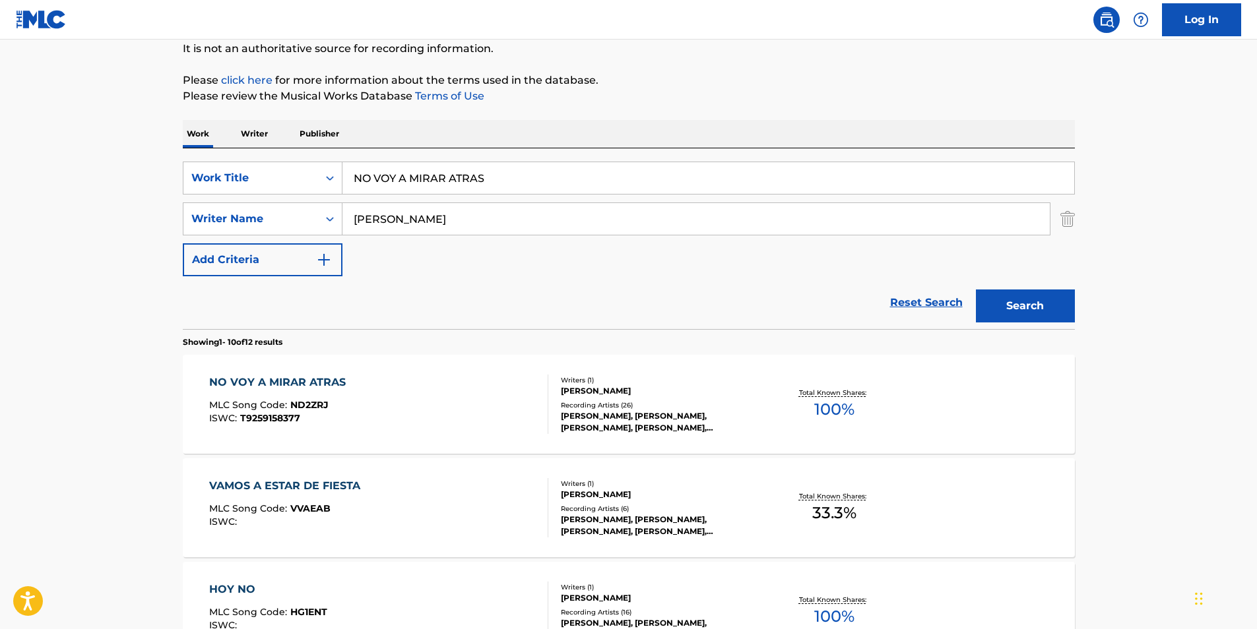
drag, startPoint x: 451, startPoint y: 219, endPoint x: 150, endPoint y: 255, distance: 302.3
paste input "DGAR LIRA"
type input "[PERSON_NAME]"
click at [1019, 304] on button "Search" at bounding box center [1025, 306] width 99 height 33
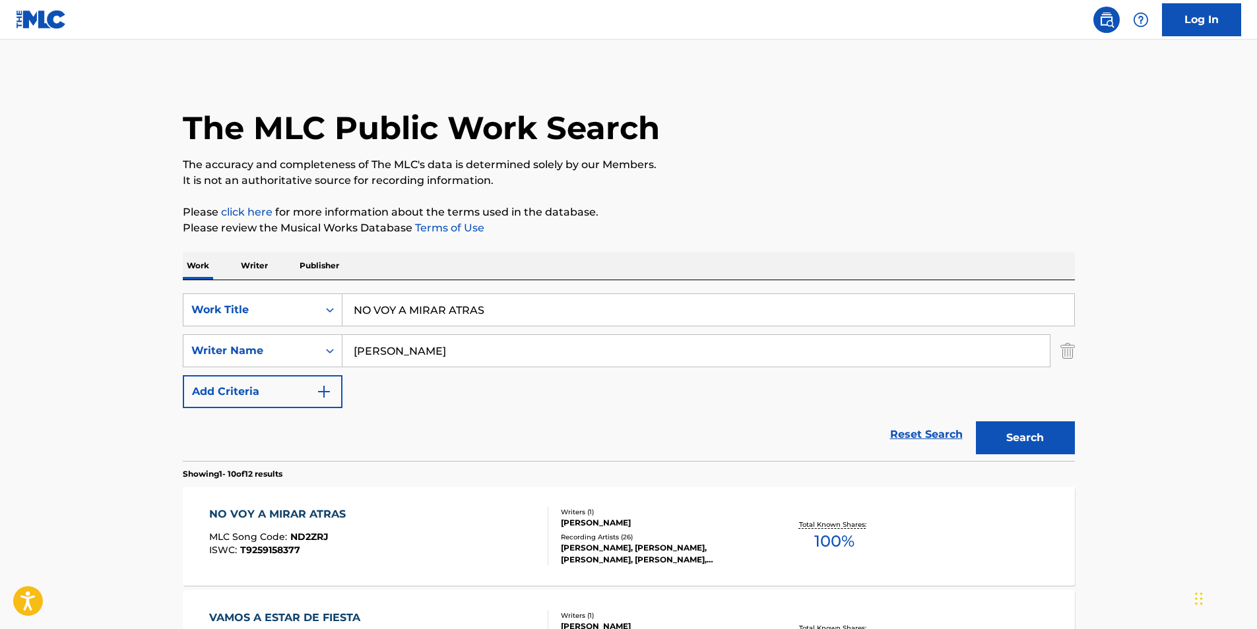
scroll to position [198, 0]
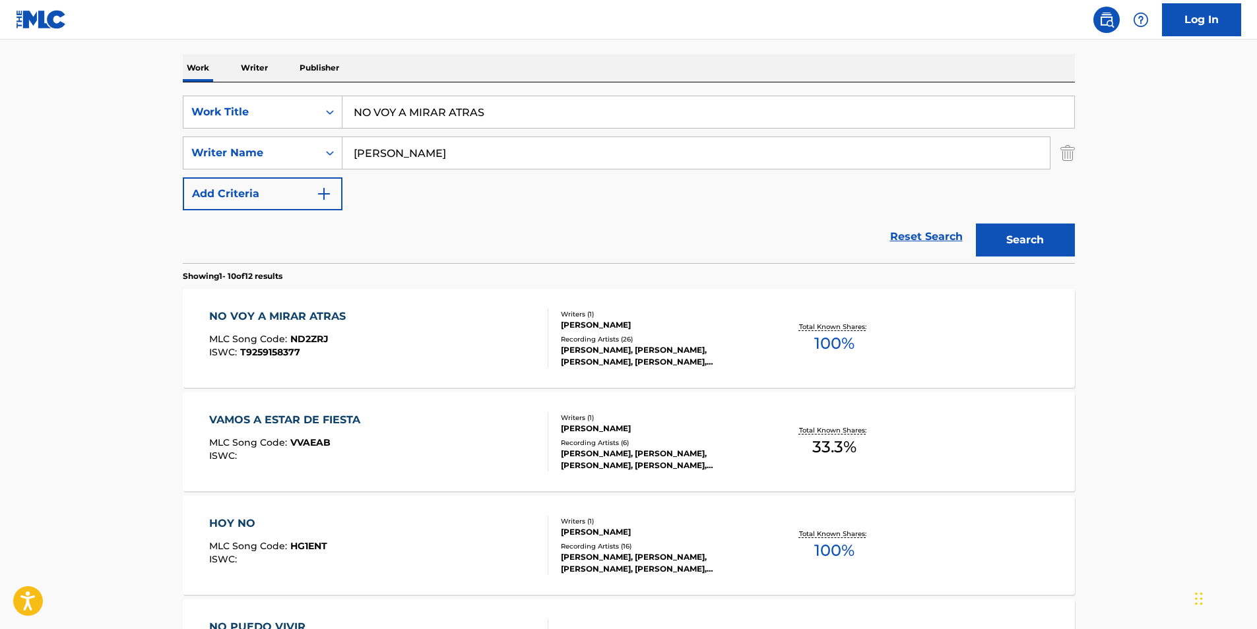
click at [381, 350] on div "NO VOY A MIRAR ATRAS MLC Song Code : ND2ZRJ ISWC : T9259158377" at bounding box center [378, 338] width 339 height 59
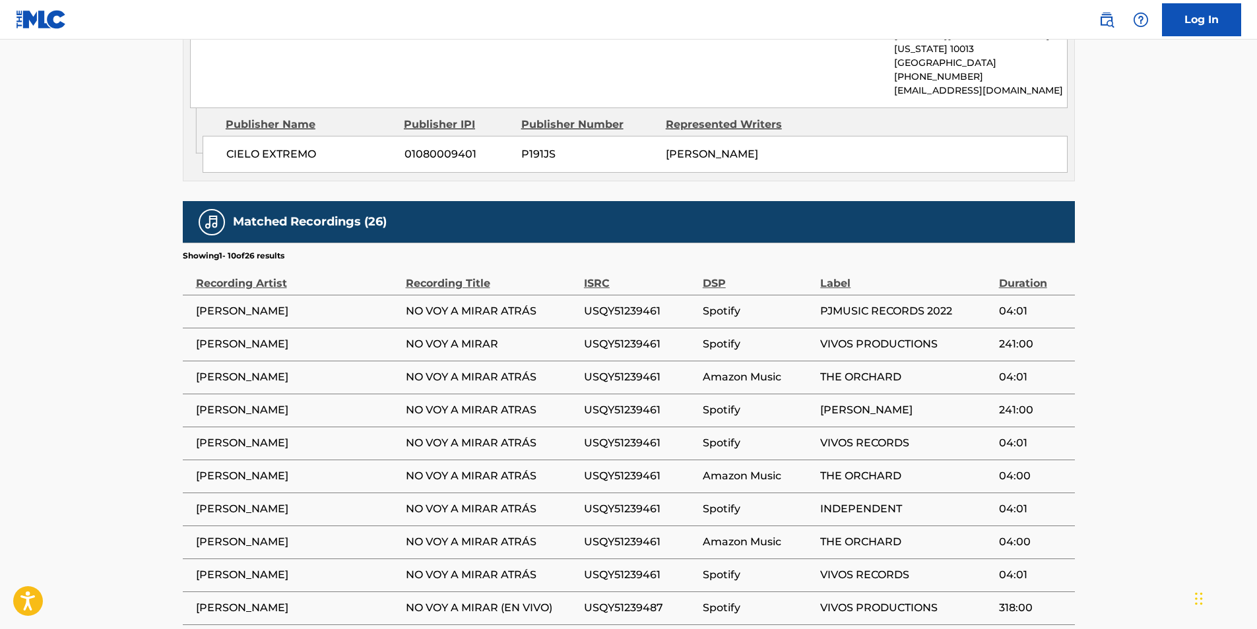
scroll to position [839, 0]
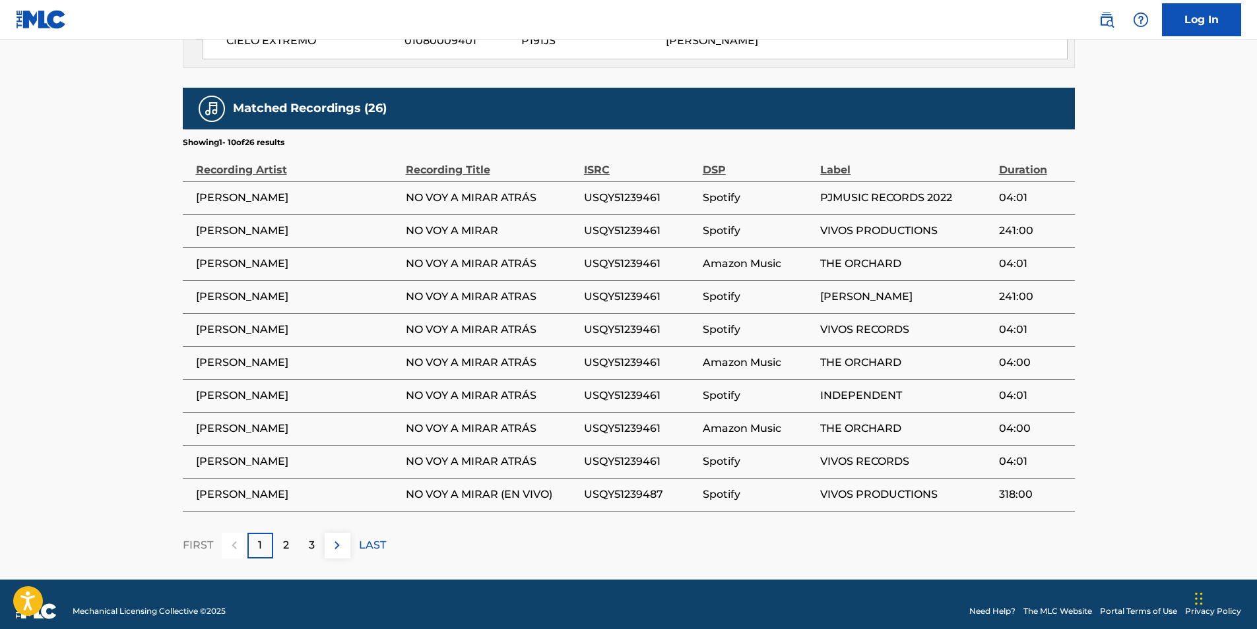
click at [339, 538] on img at bounding box center [337, 546] width 16 height 16
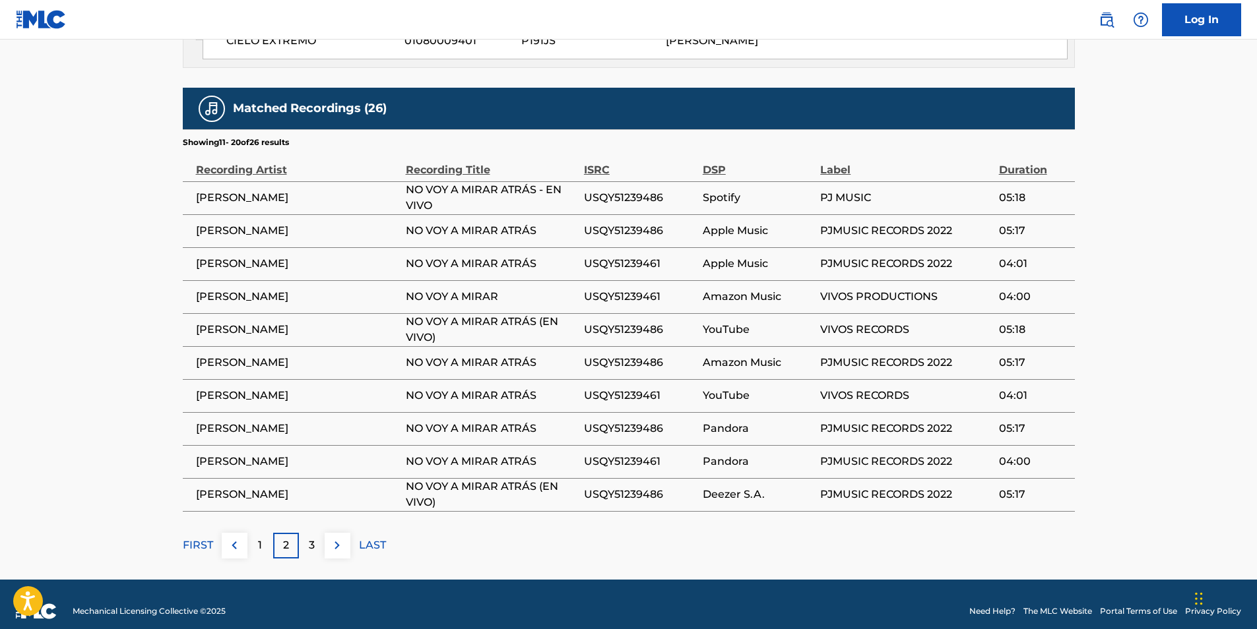
click at [339, 538] on img at bounding box center [337, 546] width 16 height 16
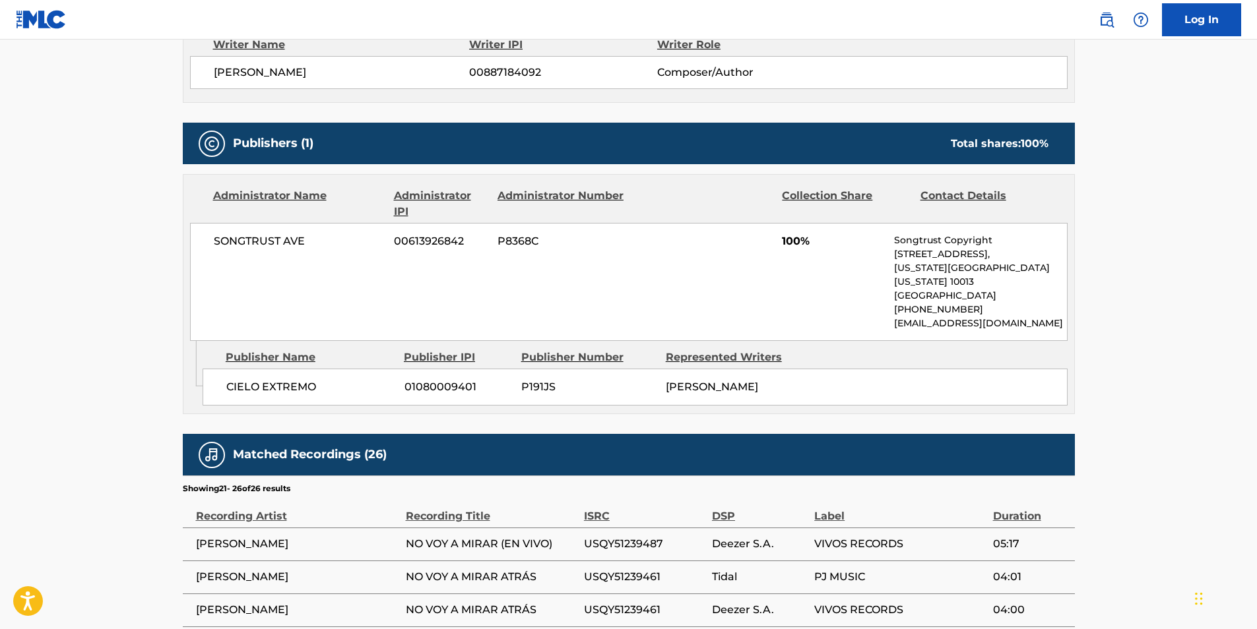
scroll to position [707, 0]
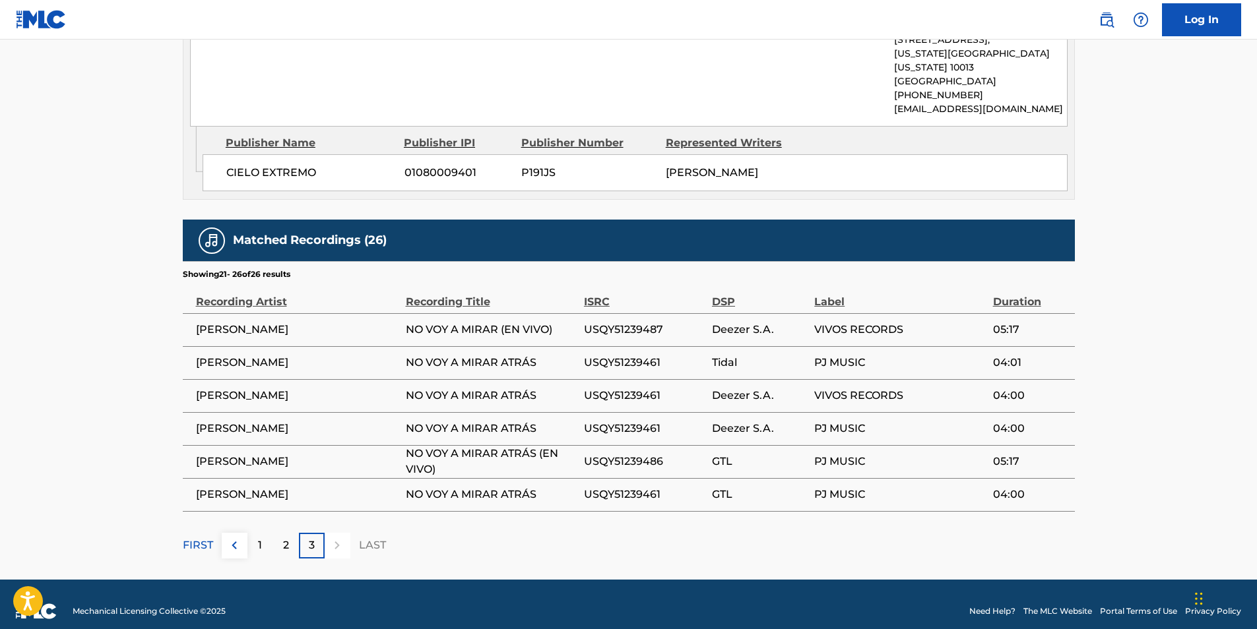
click at [339, 533] on div at bounding box center [338, 546] width 26 height 26
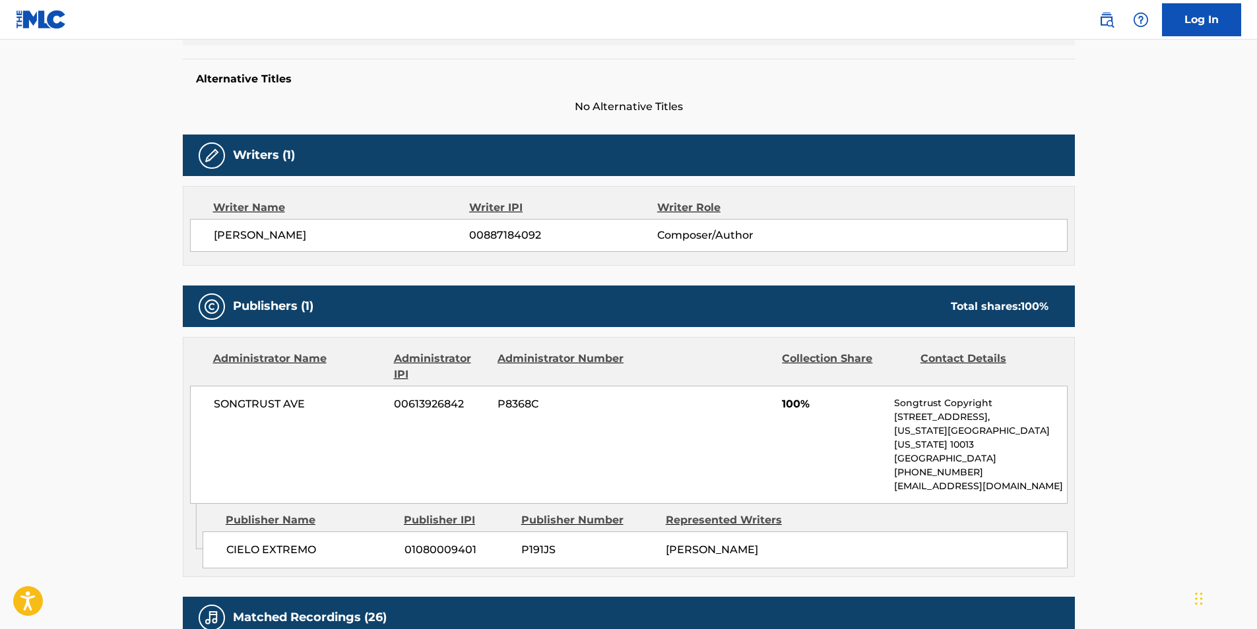
scroll to position [0, 0]
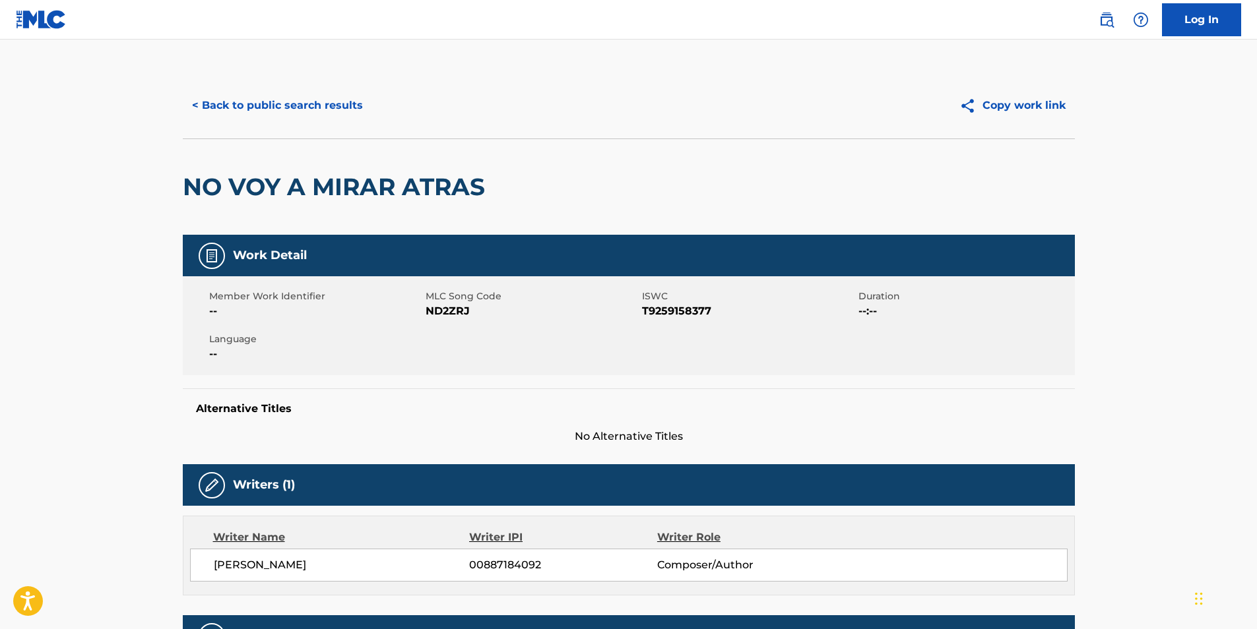
click at [443, 306] on span "ND2ZRJ" at bounding box center [532, 312] width 213 height 16
copy span "ND2ZRJ"
click at [193, 84] on div "< Back to public search results Copy work link" at bounding box center [629, 106] width 892 height 66
click at [221, 115] on button "< Back to public search results" at bounding box center [277, 105] width 189 height 33
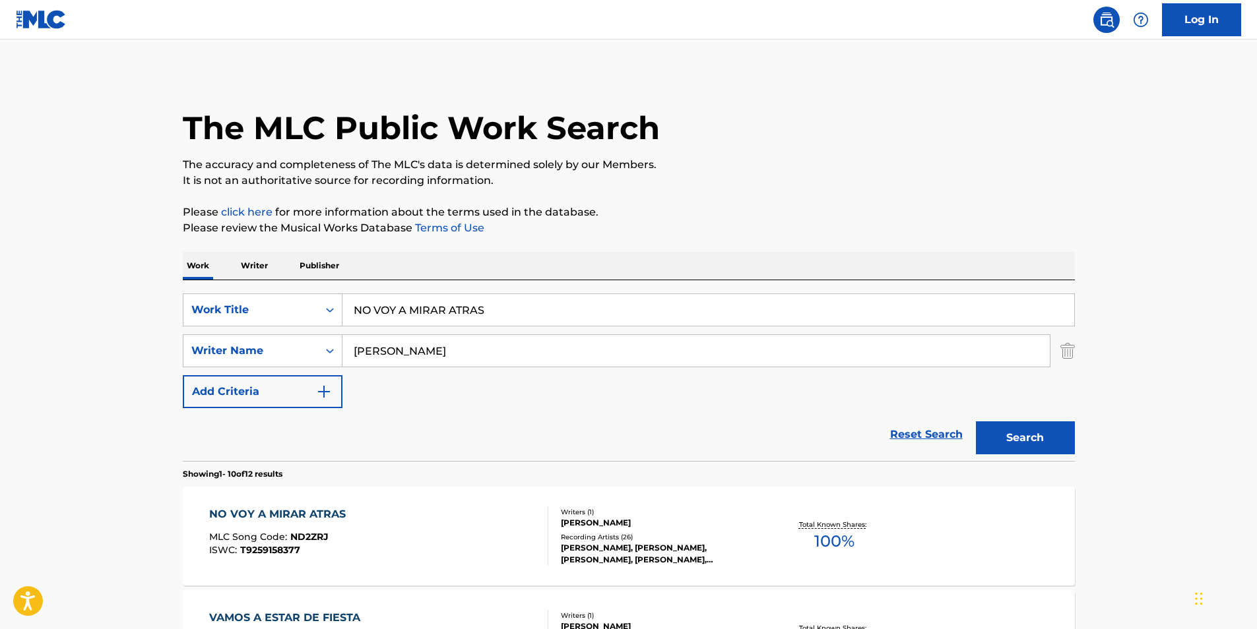
drag, startPoint x: 531, startPoint y: 313, endPoint x: 180, endPoint y: 337, distance: 351.8
click at [204, 349] on div "SearchWithCriteria89af27eb-1c51-4e90-b2a8-bc21c0671ed0 Work Title NO VOY A MIRA…" at bounding box center [629, 351] width 892 height 115
paste input "Duck Fart"
type input "Duck Fart"
click at [0, 302] on html "Accessibility Screen-Reader Guide, Feedback, and Issue Reporting | New window C…" at bounding box center [628, 314] width 1257 height 629
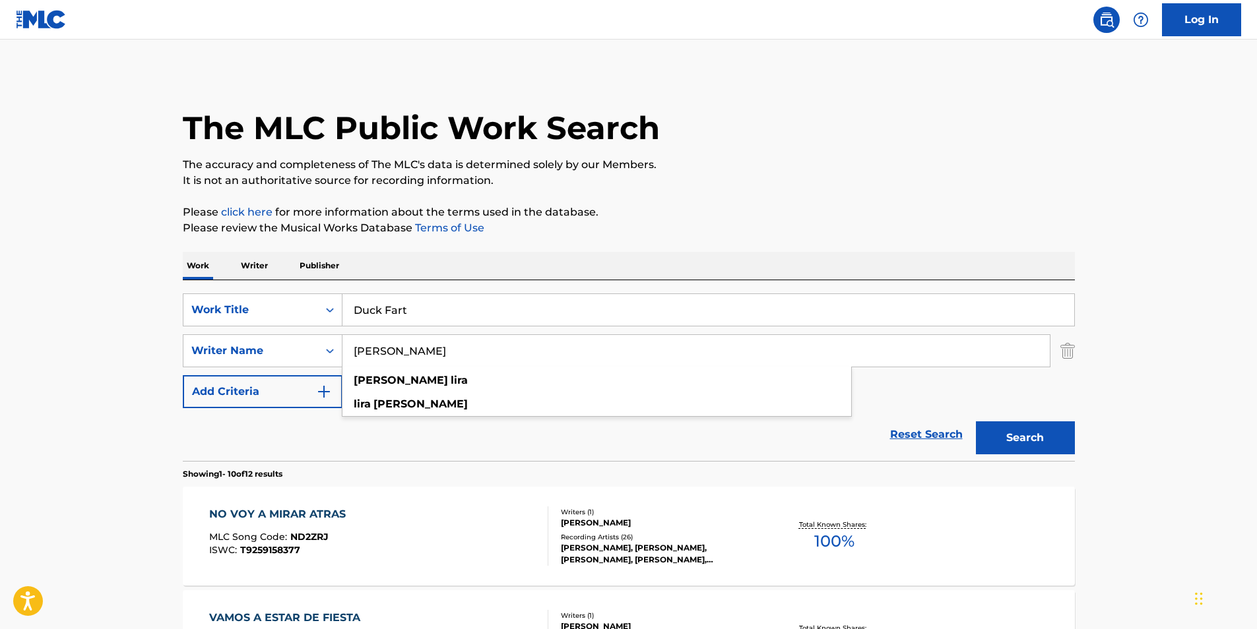
drag, startPoint x: 519, startPoint y: 348, endPoint x: 298, endPoint y: 377, distance: 222.3
click at [298, 377] on div "SearchWithCriteria89af27eb-1c51-4e90-b2a8-bc21c0671ed0 Work Title Duck Fart Sea…" at bounding box center [629, 351] width 892 height 115
paste input "CRIMEAPPLE"
click at [911, 165] on p "The accuracy and completeness of The MLC's data is determined solely by our Mem…" at bounding box center [629, 165] width 892 height 16
click at [1015, 445] on button "Search" at bounding box center [1025, 438] width 99 height 33
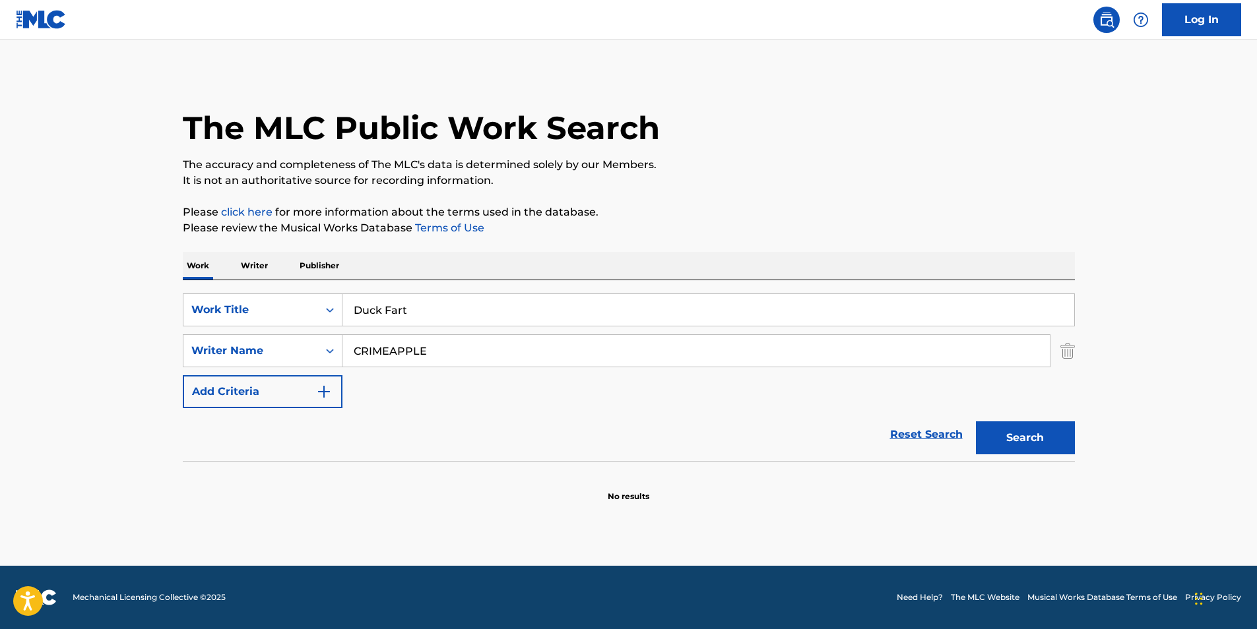
drag, startPoint x: 459, startPoint y: 356, endPoint x: 251, endPoint y: 377, distance: 208.9
click at [251, 377] on div "SearchWithCriteria89af27eb-1c51-4e90-b2a8-bc21c0671ed0 Work Title Duck Fart Sea…" at bounding box center [629, 351] width 892 height 115
paste input "[PERSON_NAME]"
click at [679, 168] on p "The accuracy and completeness of The MLC's data is determined solely by our Mem…" at bounding box center [629, 165] width 892 height 16
click at [1010, 439] on button "Search" at bounding box center [1025, 438] width 99 height 33
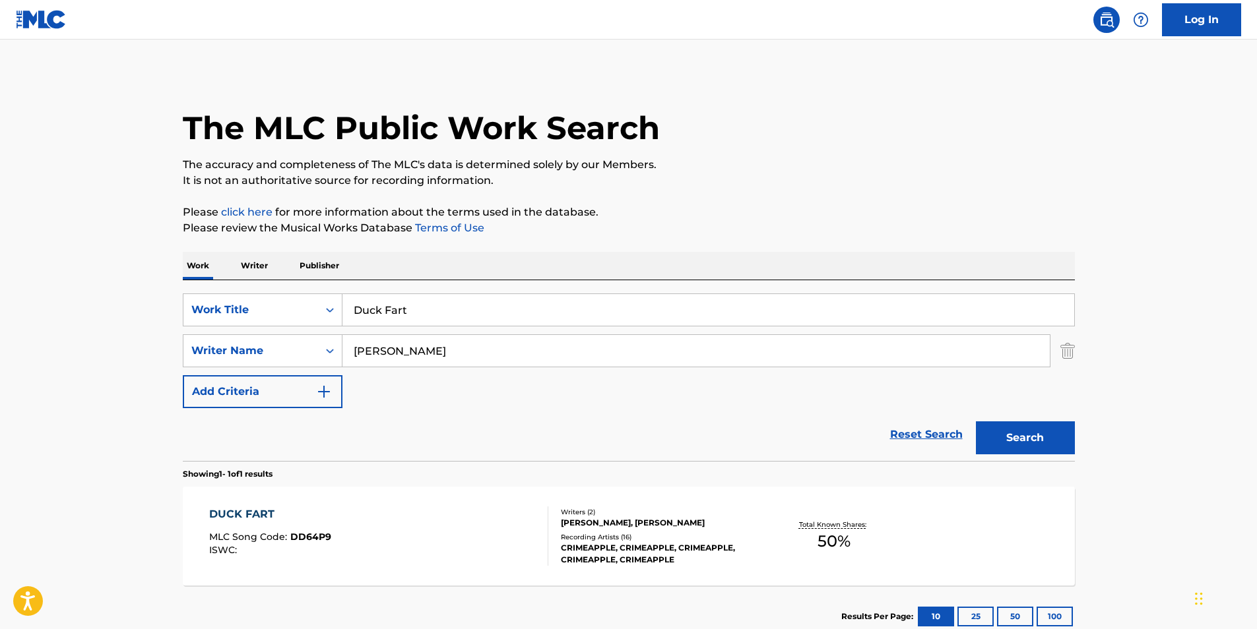
paste input "[PERSON_NAME]"
drag, startPoint x: 491, startPoint y: 352, endPoint x: 445, endPoint y: 296, distance: 72.2
click at [191, 379] on div "SearchWithCriteria89af27eb-1c51-4e90-b2a8-bc21c0671ed0 Work Title Duck Fart Sea…" at bounding box center [629, 351] width 892 height 115
click at [697, 188] on p "It is not an authoritative source for recording information." at bounding box center [629, 181] width 892 height 16
click at [1010, 441] on button "Search" at bounding box center [1025, 438] width 99 height 33
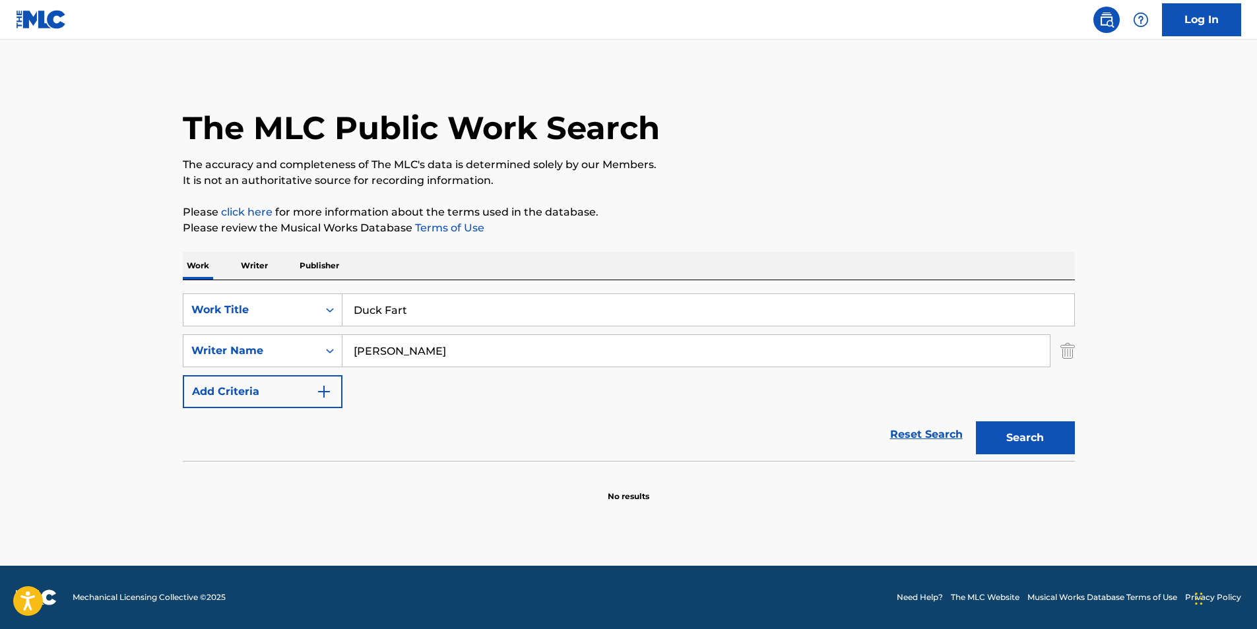
drag, startPoint x: 410, startPoint y: 351, endPoint x: -3, endPoint y: 394, distance: 415.3
click at [0, 394] on html "Accessibility Screen-Reader Guide, Feedback, and Issue Reporting | New window C…" at bounding box center [628, 314] width 1257 height 629
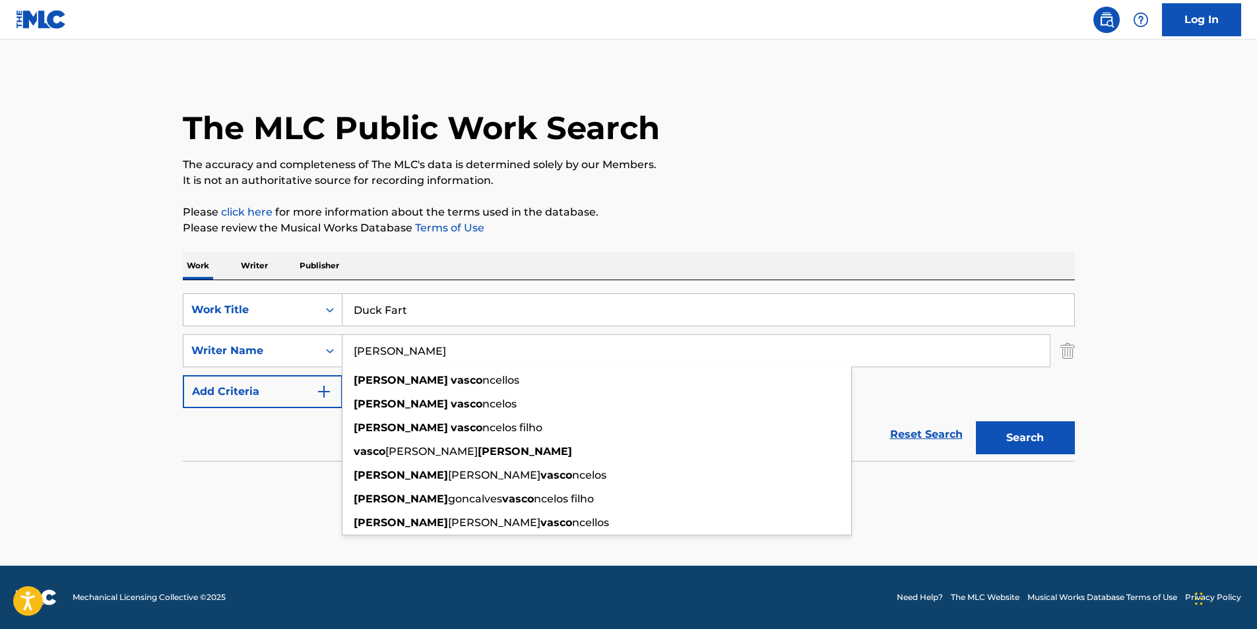
click at [976, 422] on button "Search" at bounding box center [1025, 438] width 99 height 33
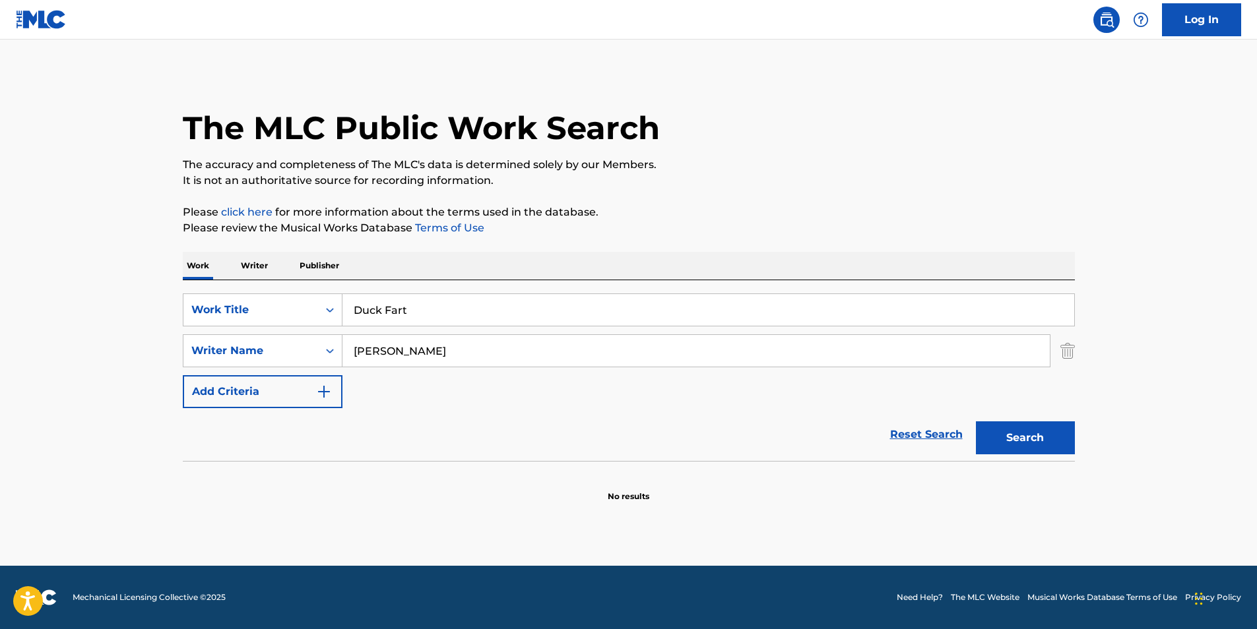
drag, startPoint x: 467, startPoint y: 345, endPoint x: 126, endPoint y: 393, distance: 344.5
click at [126, 393] on main "The MLC Public Work Search The accuracy and completeness of The MLC's data is d…" at bounding box center [628, 303] width 1257 height 527
paste input "[PERSON_NAME]"
click at [410, 348] on input "[PERSON_NAME]" at bounding box center [695, 351] width 707 height 32
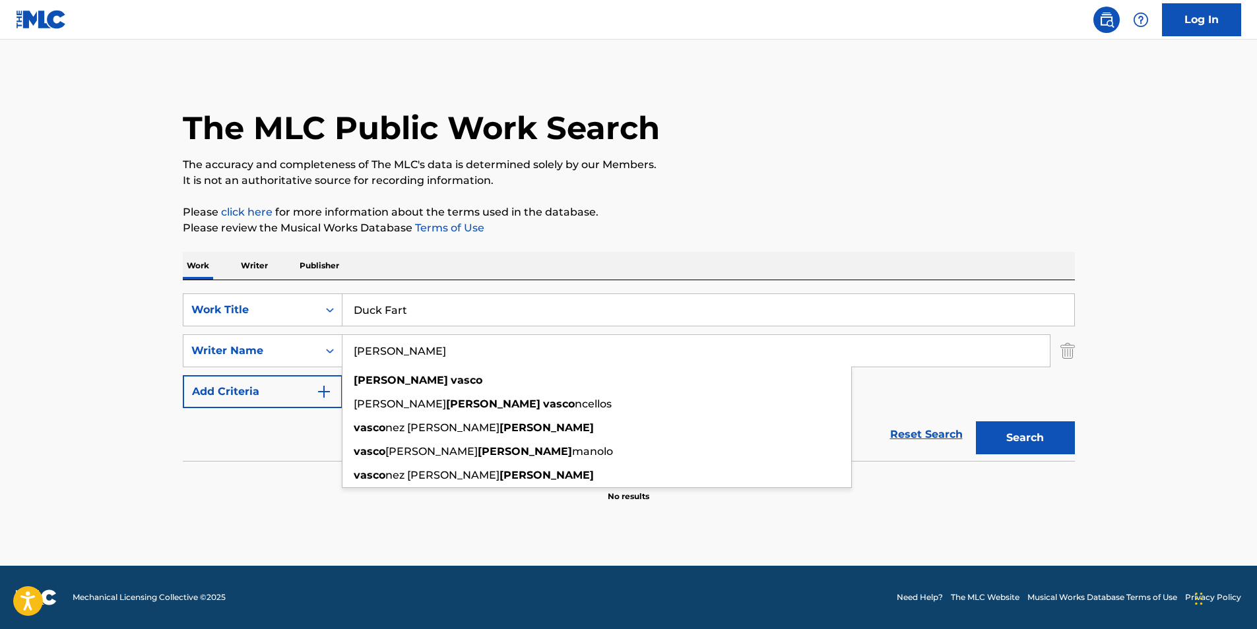
click at [996, 428] on button "Search" at bounding box center [1025, 438] width 99 height 33
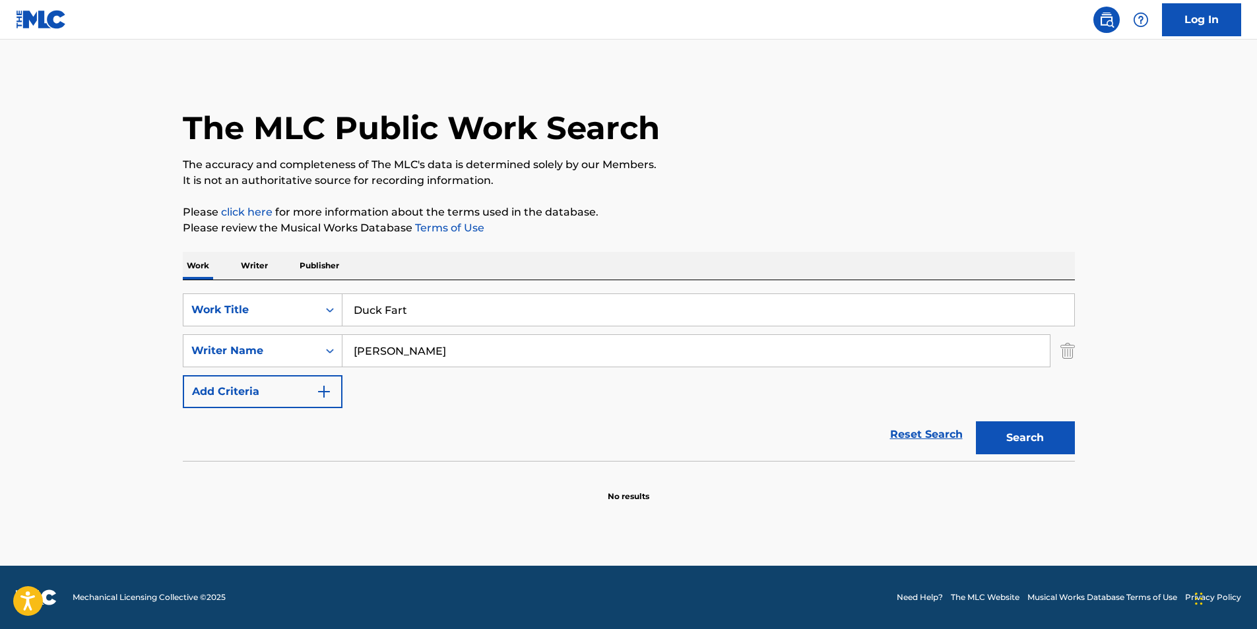
drag, startPoint x: 404, startPoint y: 354, endPoint x: -3, endPoint y: 387, distance: 408.5
click at [0, 387] on html "Accessibility Screen-Reader Guide, Feedback, and Issue Reporting | New window C…" at bounding box center [628, 314] width 1257 height 629
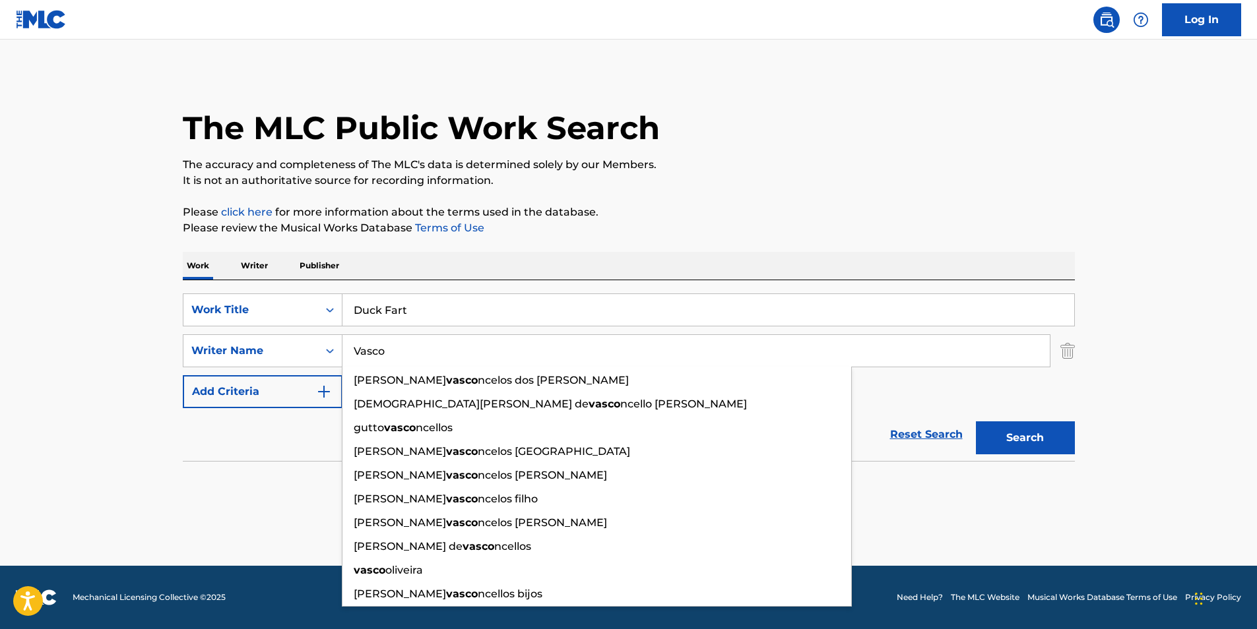
type input "Vasco"
click at [1010, 459] on div "Search" at bounding box center [1022, 434] width 106 height 53
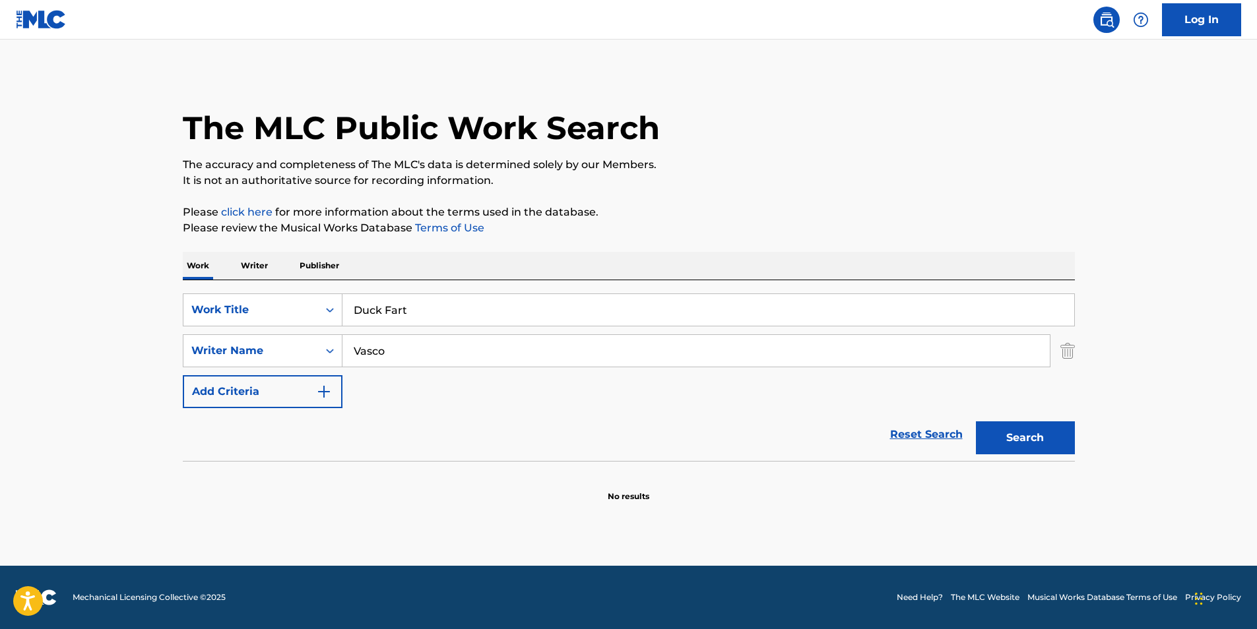
click at [1002, 449] on button "Search" at bounding box center [1025, 438] width 99 height 33
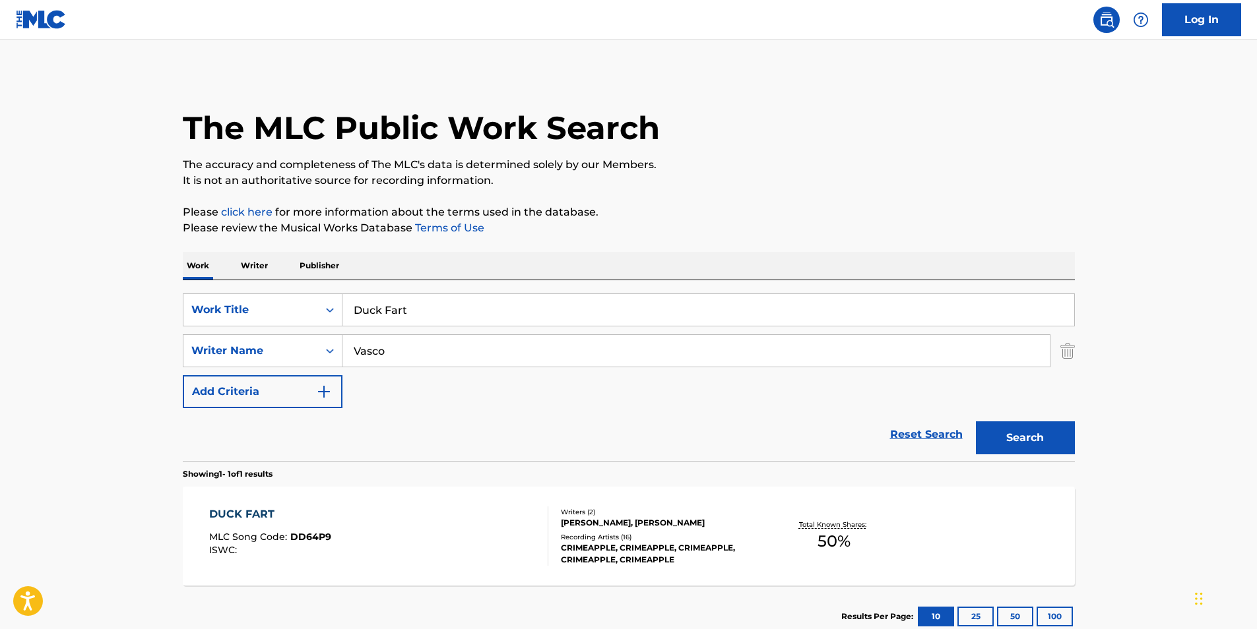
click at [416, 562] on div "DUCK FART MLC Song Code : DD64P9 ISWC :" at bounding box center [378, 536] width 339 height 59
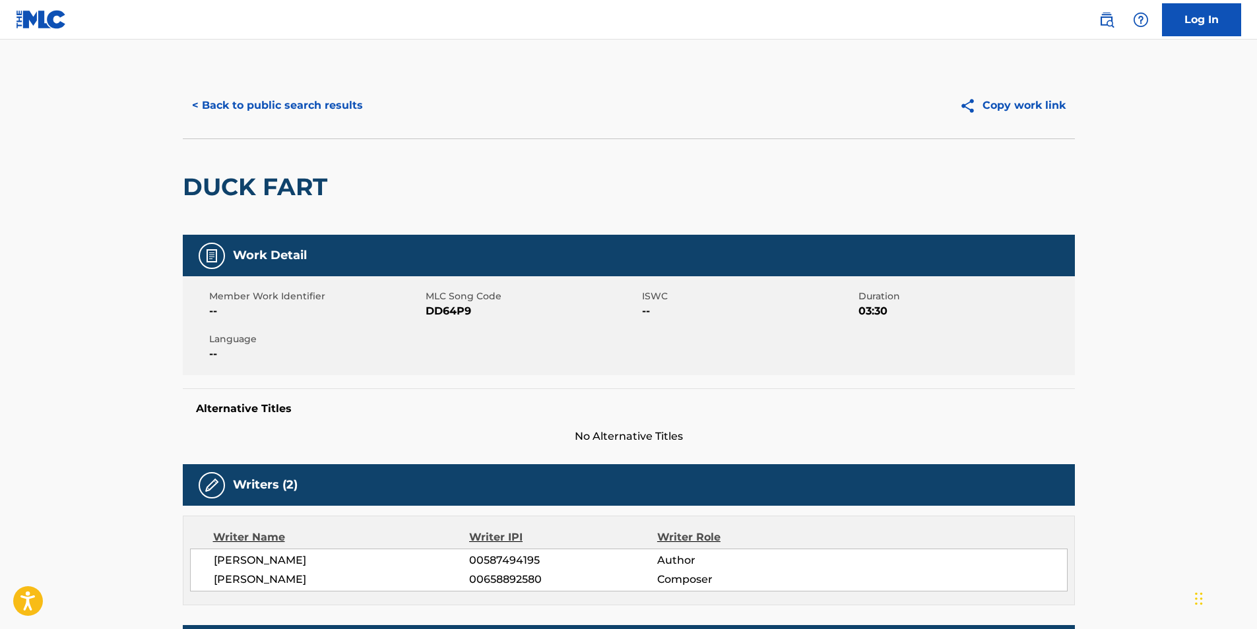
click at [247, 108] on button "< Back to public search results" at bounding box center [277, 105] width 189 height 33
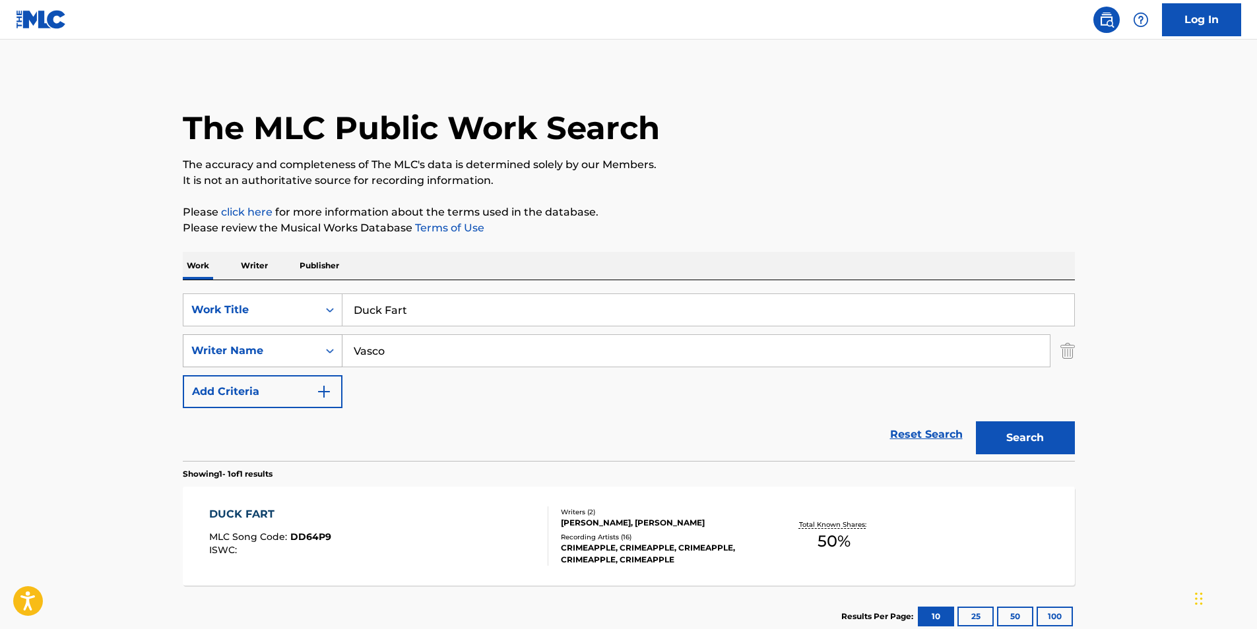
drag, startPoint x: 457, startPoint y: 304, endPoint x: 213, endPoint y: 343, distance: 246.6
click at [192, 347] on div "SearchWithCriteria89af27eb-1c51-4e90-b2a8-bc21c0671ed0 Work Title Duck Fart Sea…" at bounding box center [629, 351] width 892 height 115
paste input "[PERSON_NAME] Story"
type input "Dream Story"
click at [806, 235] on p "Please review the Musical Works Database Terms of Use" at bounding box center [629, 228] width 892 height 16
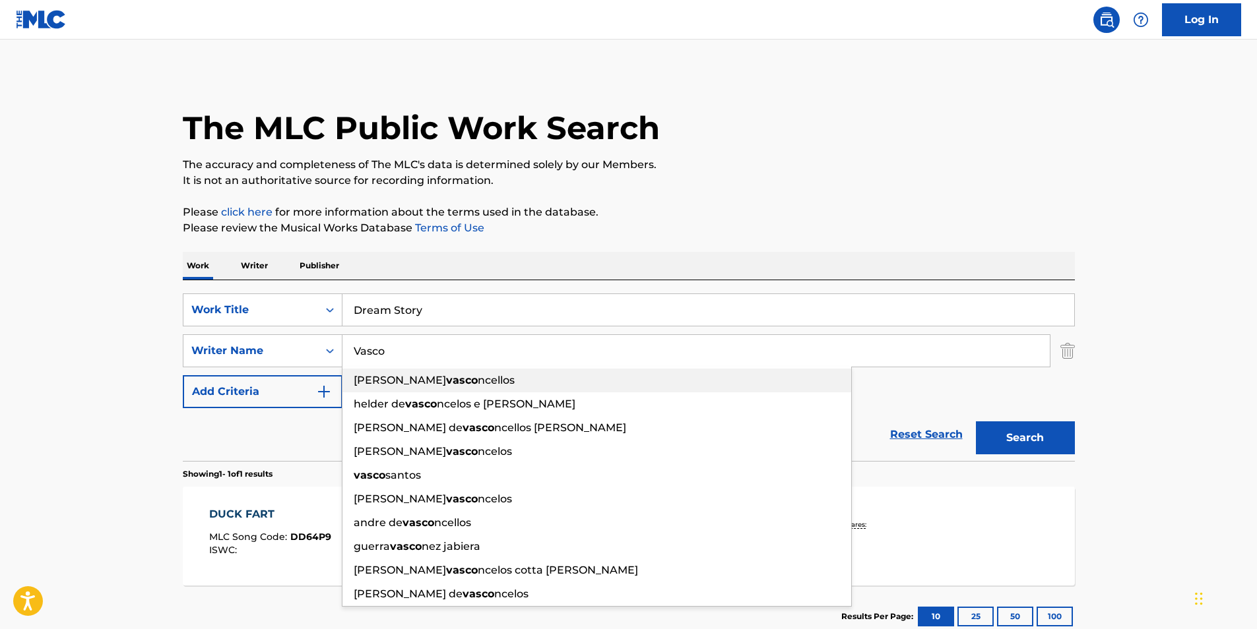
drag, startPoint x: 455, startPoint y: 343, endPoint x: 462, endPoint y: 329, distance: 15.9
click at [329, 382] on div "SearchWithCriteria89af27eb-1c51-4e90-b2a8-bc21c0671ed0 Work Title Dream Story S…" at bounding box center [629, 351] width 892 height 115
paste input "Massage Tribe"
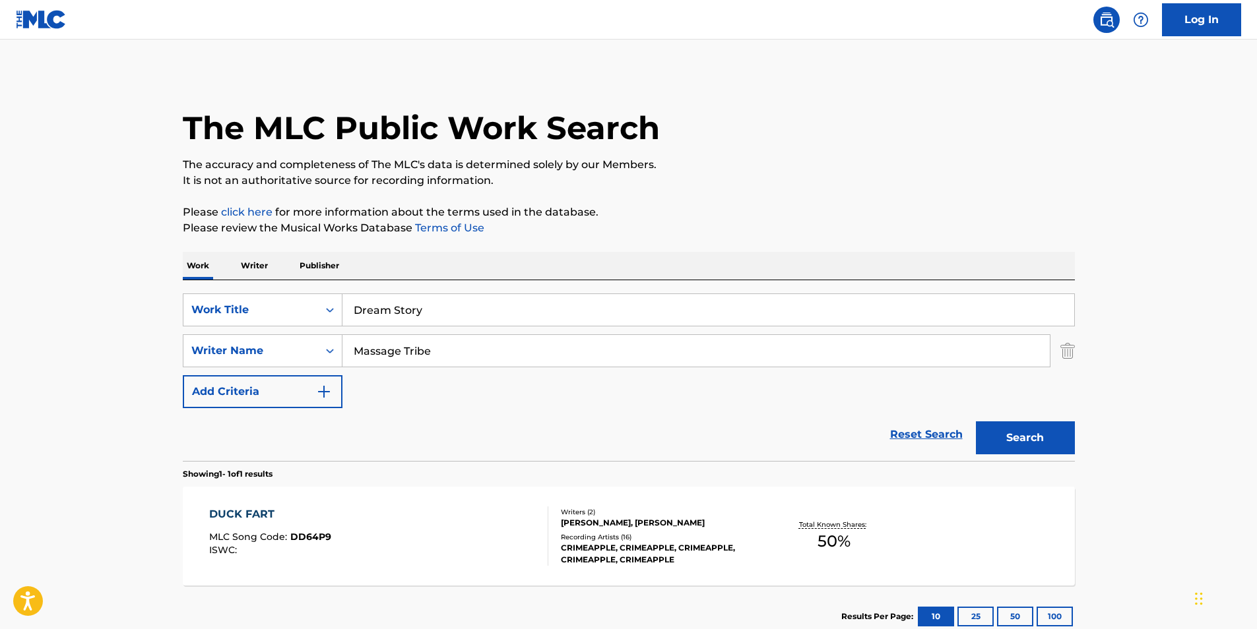
click at [779, 195] on div "The MLC Public Work Search The accuracy and completeness of The MLC's data is d…" at bounding box center [629, 360] width 924 height 575
click at [1025, 444] on button "Search" at bounding box center [1025, 438] width 99 height 33
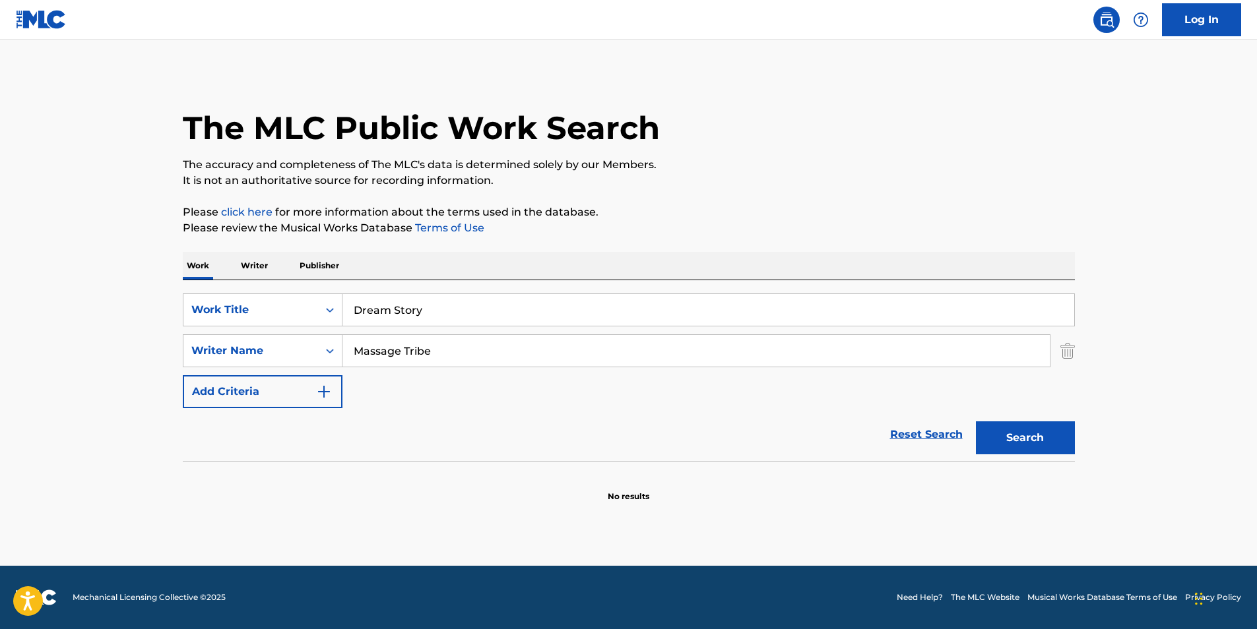
drag, startPoint x: 471, startPoint y: 357, endPoint x: 269, endPoint y: 382, distance: 203.5
click at [269, 382] on div "SearchWithCriteria89af27eb-1c51-4e90-b2a8-bc21c0671ed0 Work Title Dream Story S…" at bounding box center [629, 351] width 892 height 115
paste input "[PERSON_NAME] [PERSON_NAME]"
type input "[PERSON_NAME] [PERSON_NAME]"
click at [860, 194] on div "The MLC Public Work Search The accuracy and completeness of The MLC's data is d…" at bounding box center [629, 288] width 924 height 430
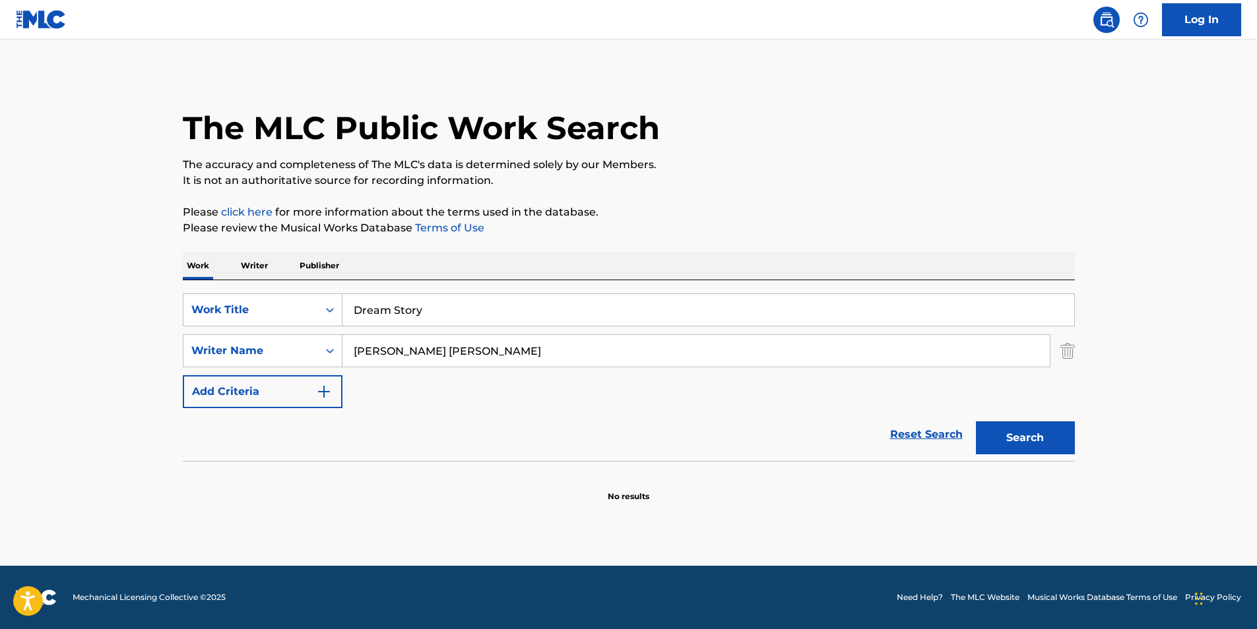
click at [1027, 445] on button "Search" at bounding box center [1025, 438] width 99 height 33
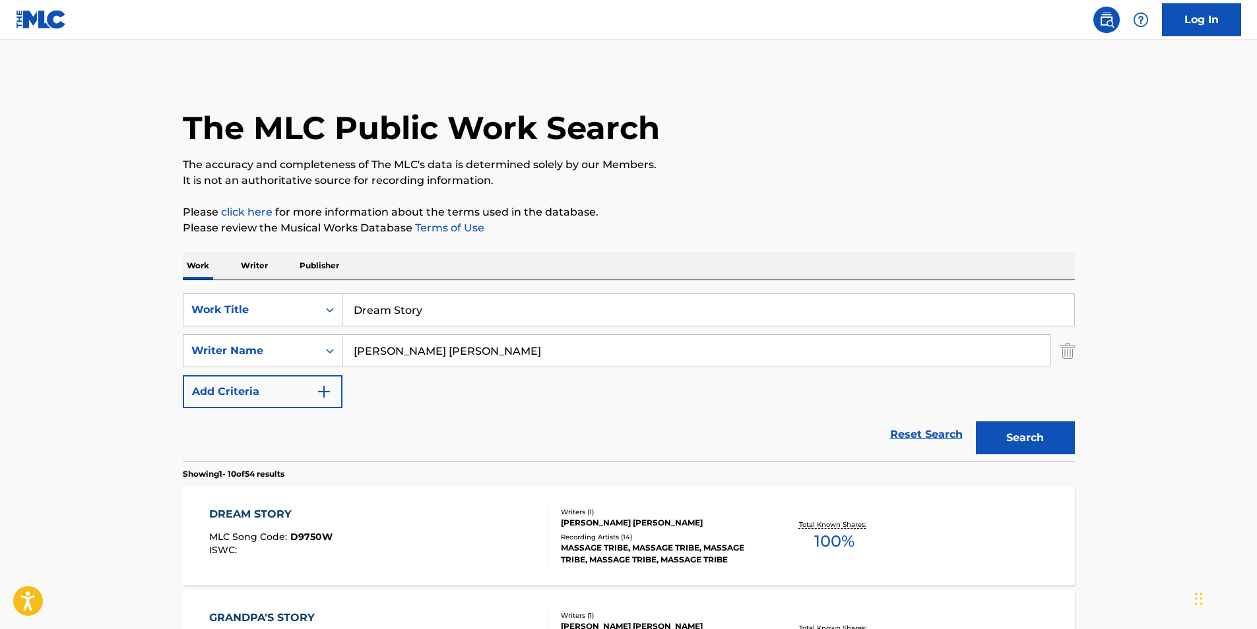
scroll to position [66, 0]
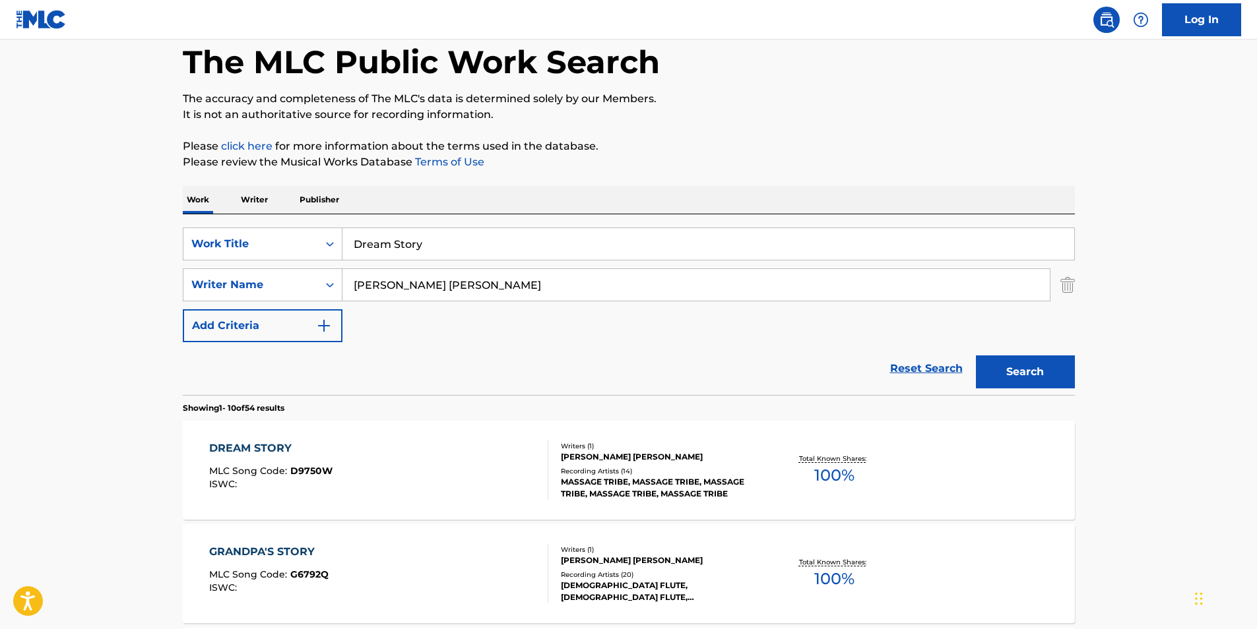
click at [301, 455] on div "DREAM STORY" at bounding box center [270, 449] width 123 height 16
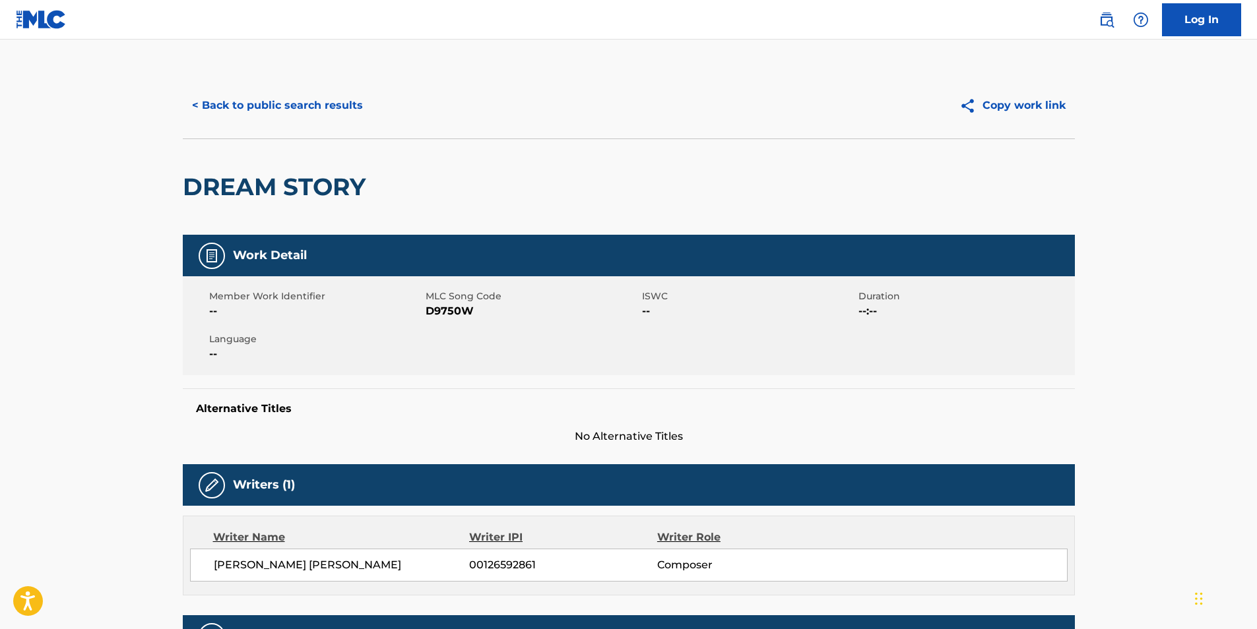
click at [287, 112] on button "< Back to public search results" at bounding box center [277, 105] width 189 height 33
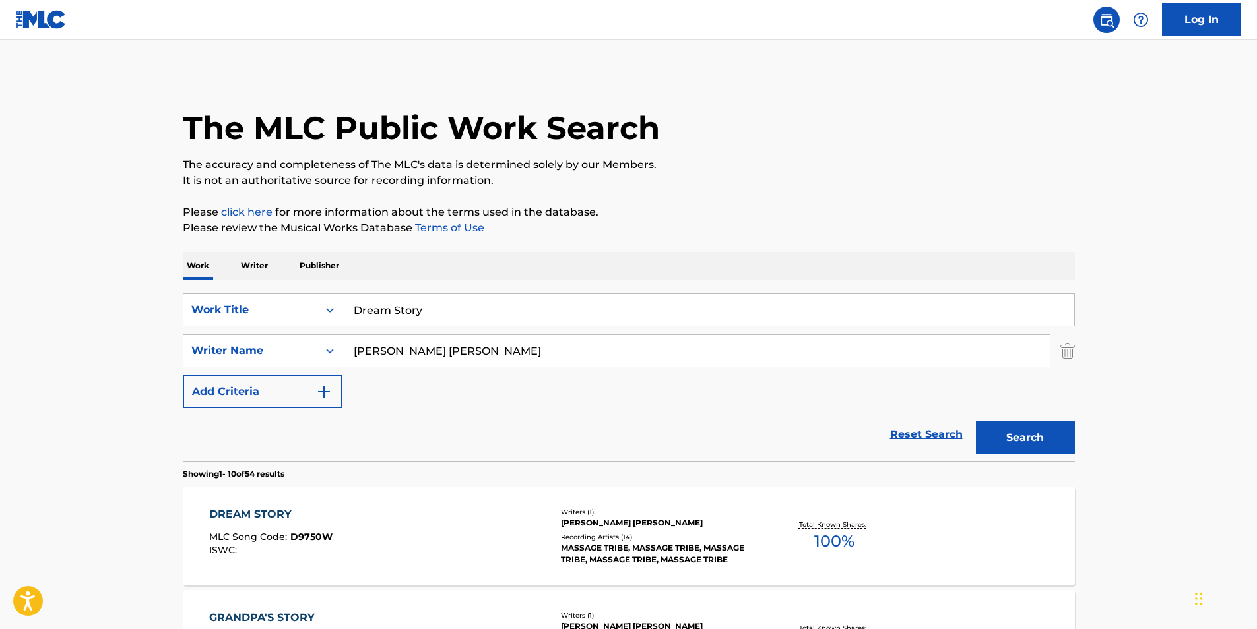
scroll to position [66, 0]
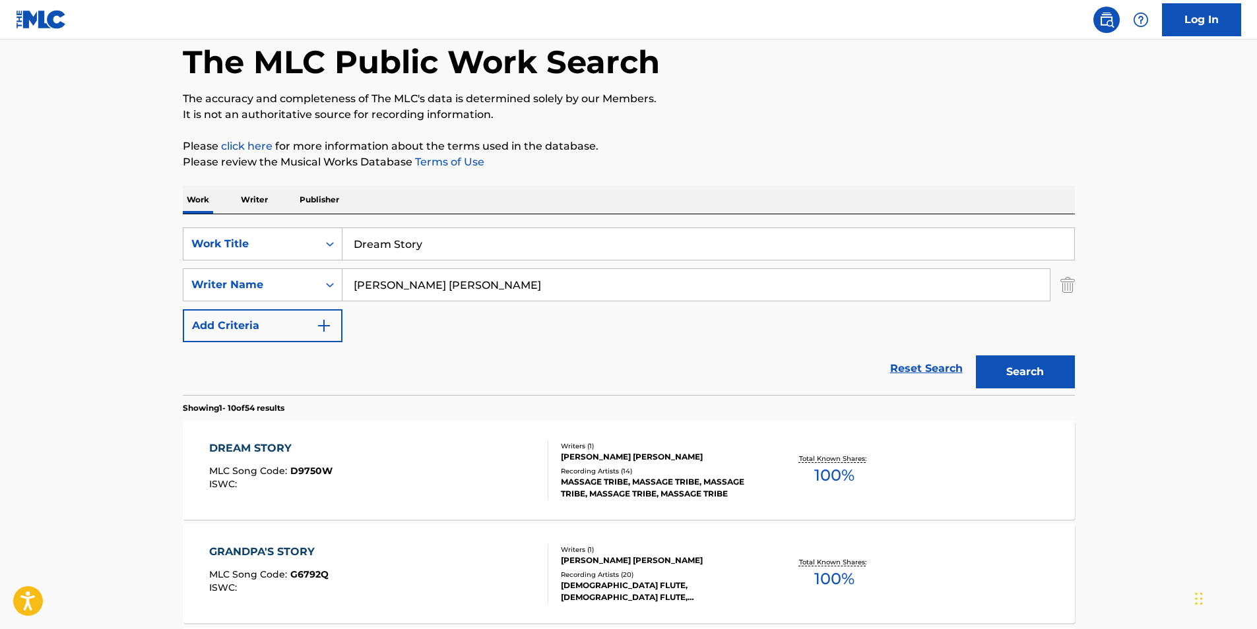
drag, startPoint x: 574, startPoint y: 250, endPoint x: 225, endPoint y: 262, distance: 349.3
click at [229, 261] on div "SearchWithCriteria89af27eb-1c51-4e90-b2a8-bc21c0671ed0 Work Title Dream Story S…" at bounding box center [629, 285] width 892 height 115
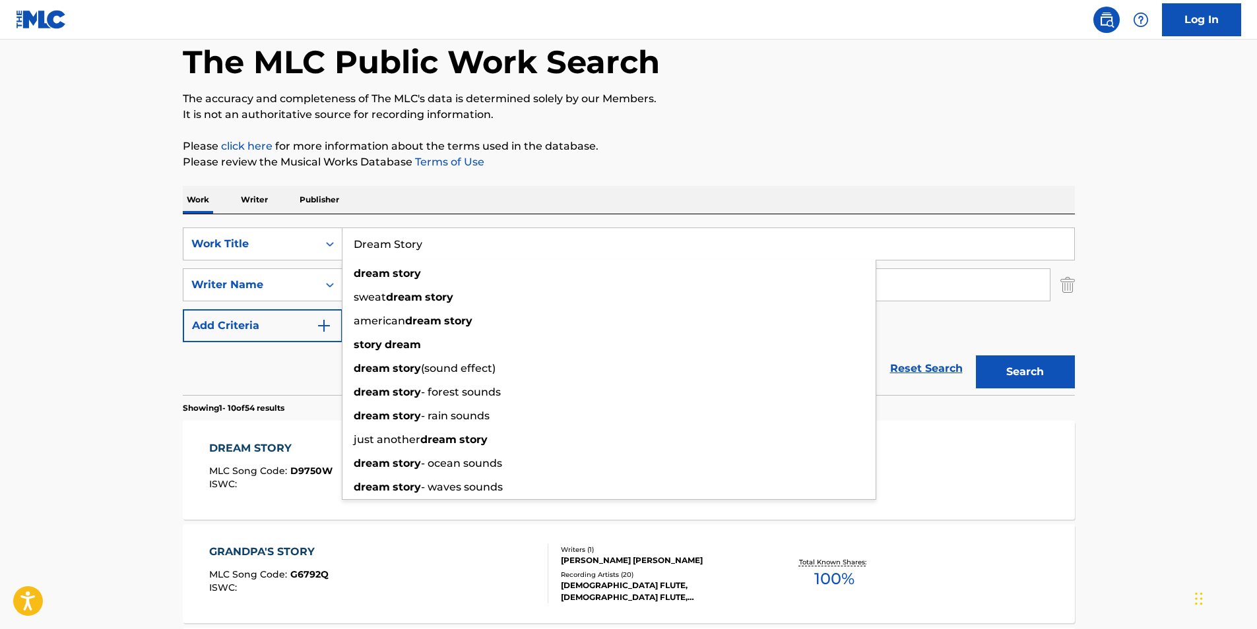
paste input "Chainsaw"
type input "Chainsaw"
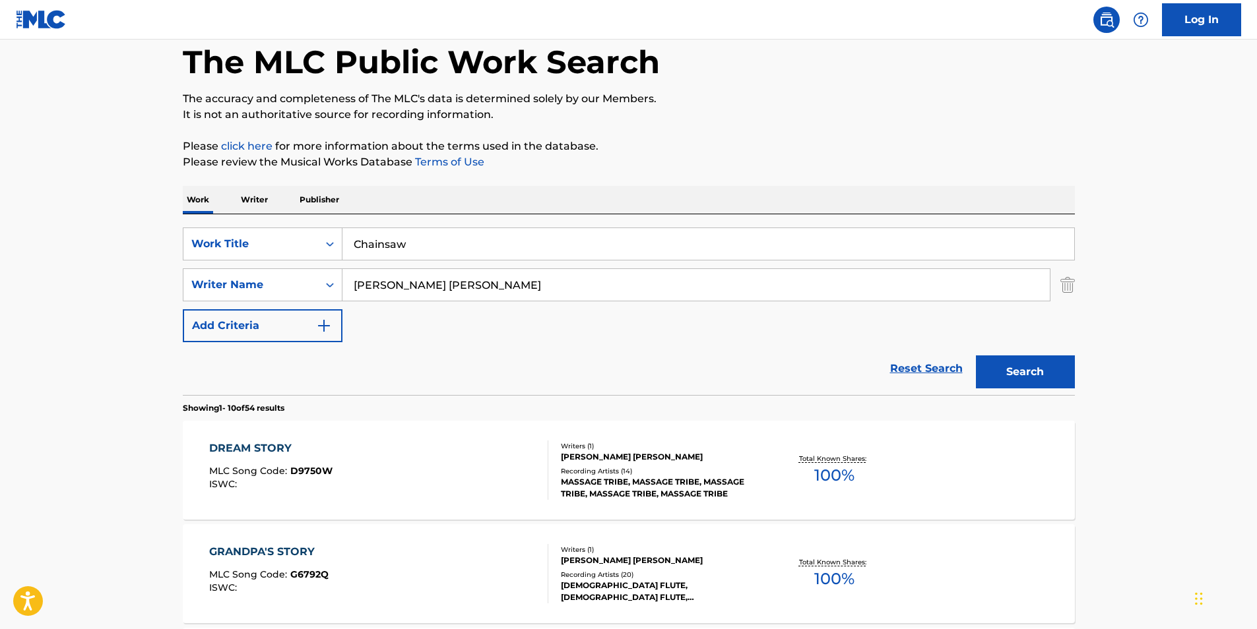
drag, startPoint x: 471, startPoint y: 296, endPoint x: 267, endPoint y: 328, distance: 207.0
click at [261, 327] on div "SearchWithCriteria89af27eb-1c51-4e90-b2a8-bc21c0671ed0 Work Title Chainsaw Sear…" at bounding box center [629, 285] width 892 height 115
paste input "my!lane"
click at [807, 121] on p "It is not an authoritative source for recording information." at bounding box center [629, 115] width 892 height 16
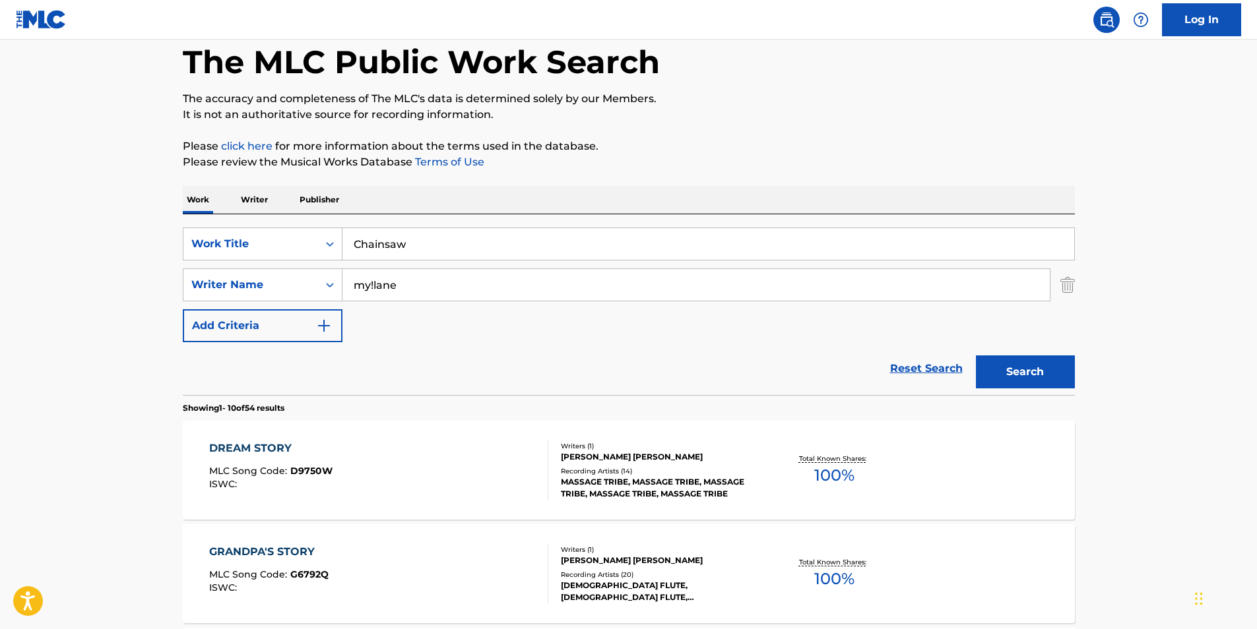
click at [1013, 375] on button "Search" at bounding box center [1025, 372] width 99 height 33
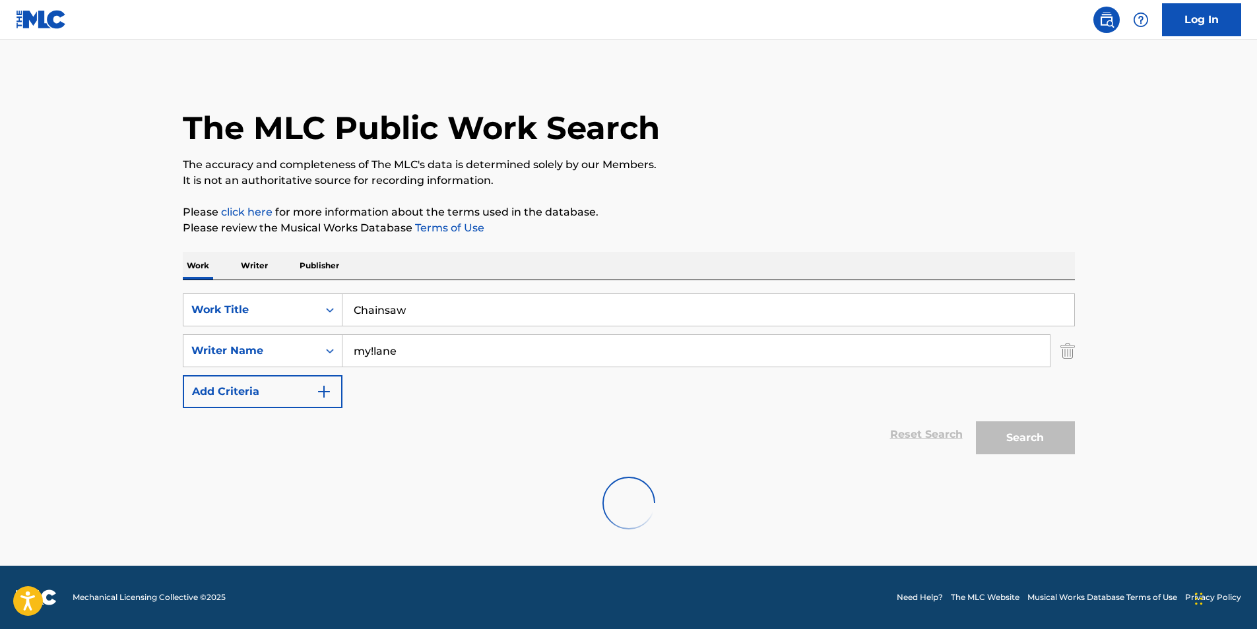
scroll to position [0, 0]
paste input "Hxntai Ninja"
drag, startPoint x: 466, startPoint y: 344, endPoint x: 203, endPoint y: 394, distance: 268.0
click at [203, 394] on div "SearchWithCriteria89af27eb-1c51-4e90-b2a8-bc21c0671ed0 Work Title Chainsaw Sear…" at bounding box center [629, 351] width 892 height 115
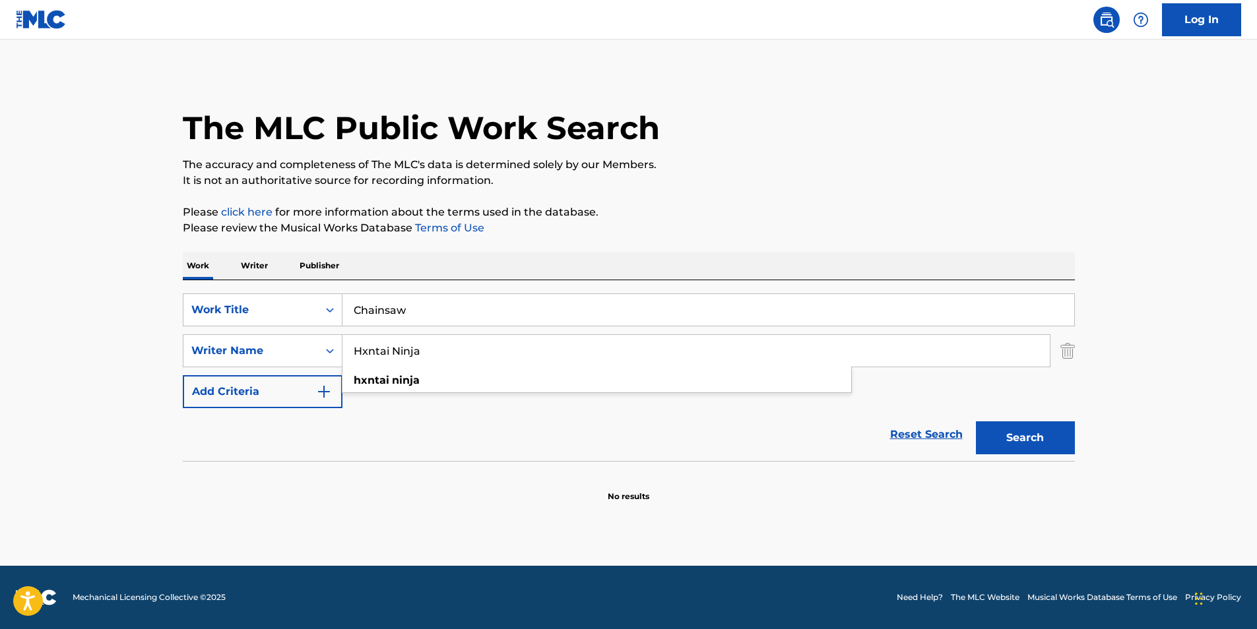
click at [854, 151] on div "The MLC Public Work Search" at bounding box center [629, 121] width 892 height 96
click at [1015, 437] on button "Search" at bounding box center [1025, 438] width 99 height 33
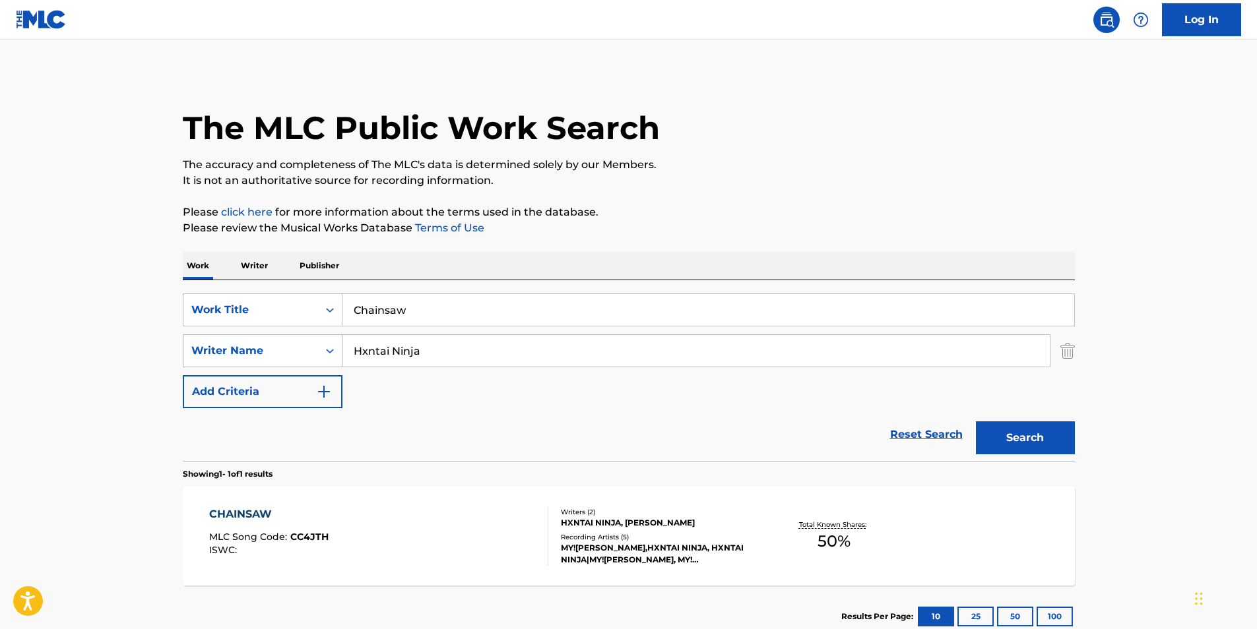
drag, startPoint x: 470, startPoint y: 357, endPoint x: 320, endPoint y: 357, distance: 150.4
click at [320, 357] on div "SearchWithCriteriafbc1784e-26b0-43c8-bf99-161ddb1dc6dc Writer Name Hxntai Ninja" at bounding box center [629, 351] width 892 height 33
paste input "[PERSON_NAME]"
click at [492, 425] on div "Reset Search Search" at bounding box center [629, 434] width 892 height 53
click at [1028, 437] on button "Search" at bounding box center [1025, 438] width 99 height 33
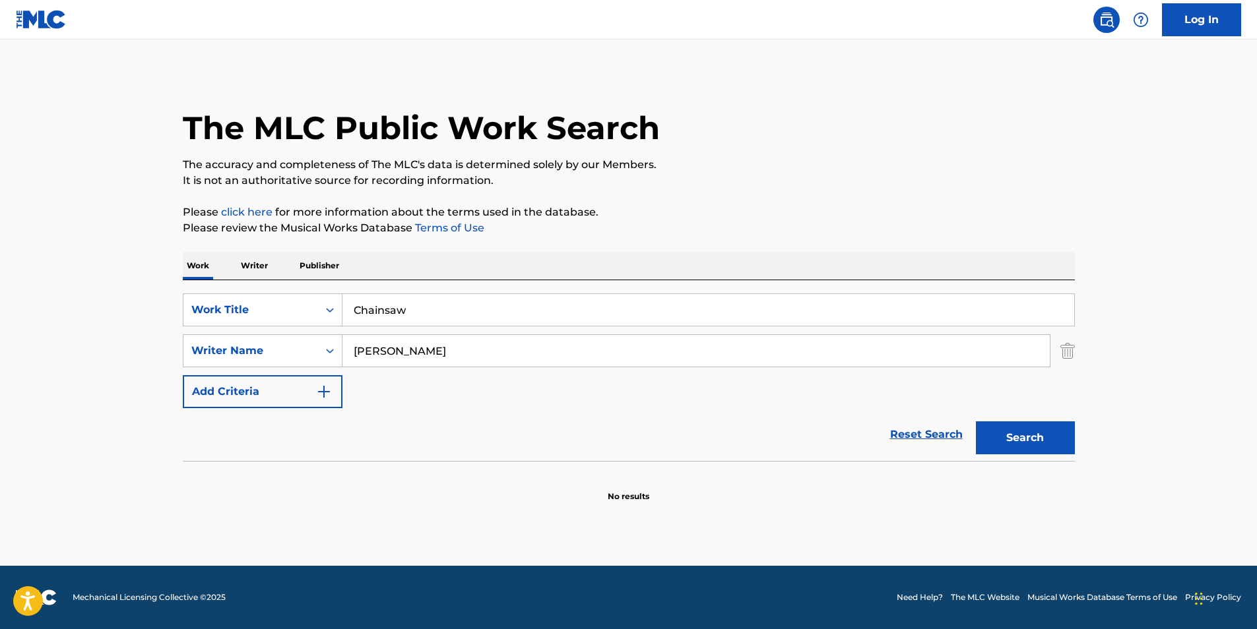
click at [418, 356] on input "[PERSON_NAME]" at bounding box center [695, 351] width 707 height 32
type input "[PERSON_NAME]"
click at [976, 422] on button "Search" at bounding box center [1025, 438] width 99 height 33
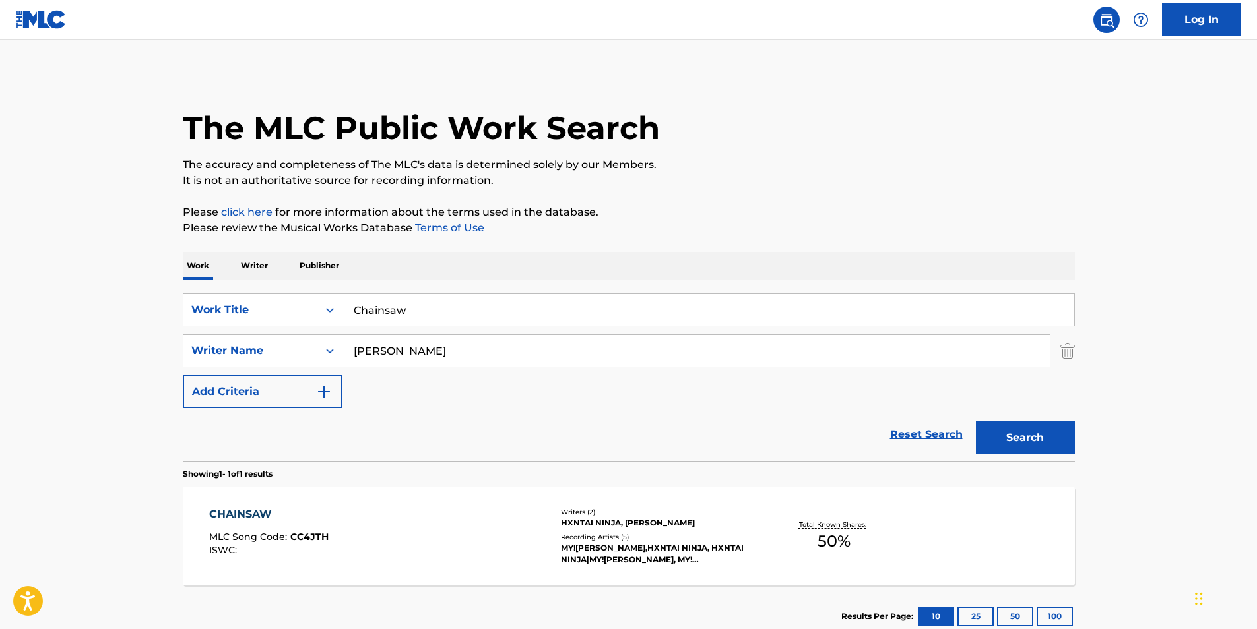
click at [401, 579] on div "CHAINSAW MLC Song Code : CC4JTH ISWC : Writers ( 2 ) HXNTAI NINJA, [PERSON_NAME…" at bounding box center [629, 536] width 892 height 99
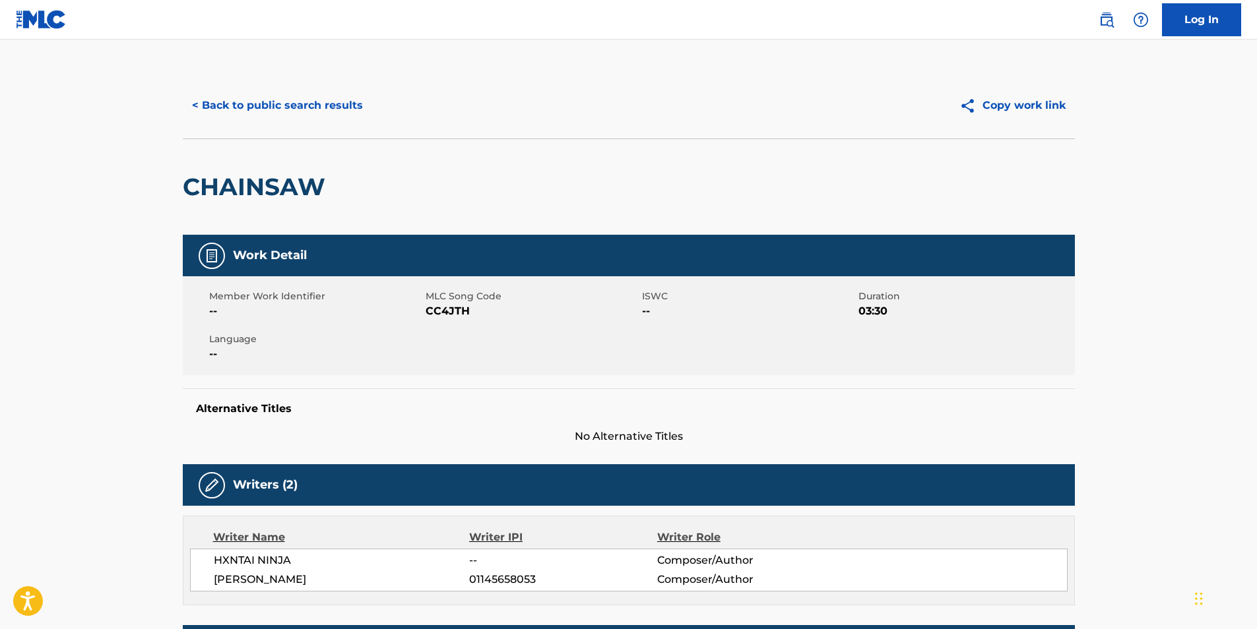
scroll to position [132, 0]
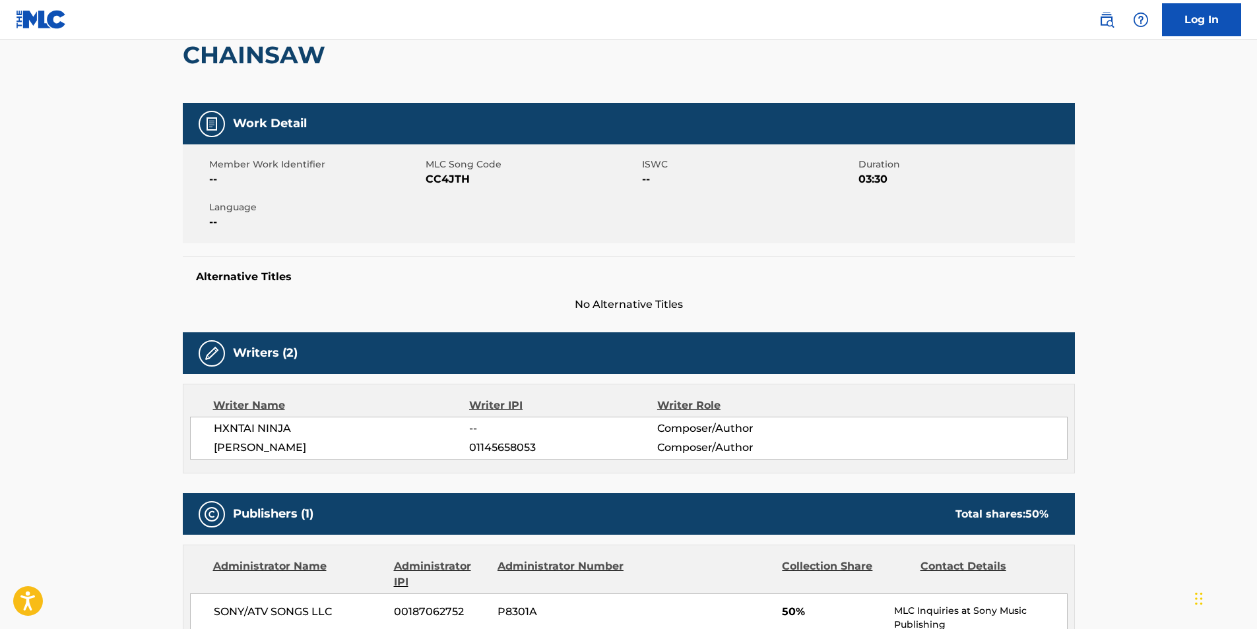
click at [453, 181] on span "CC4JTH" at bounding box center [532, 180] width 213 height 16
copy span "CC4JTH"
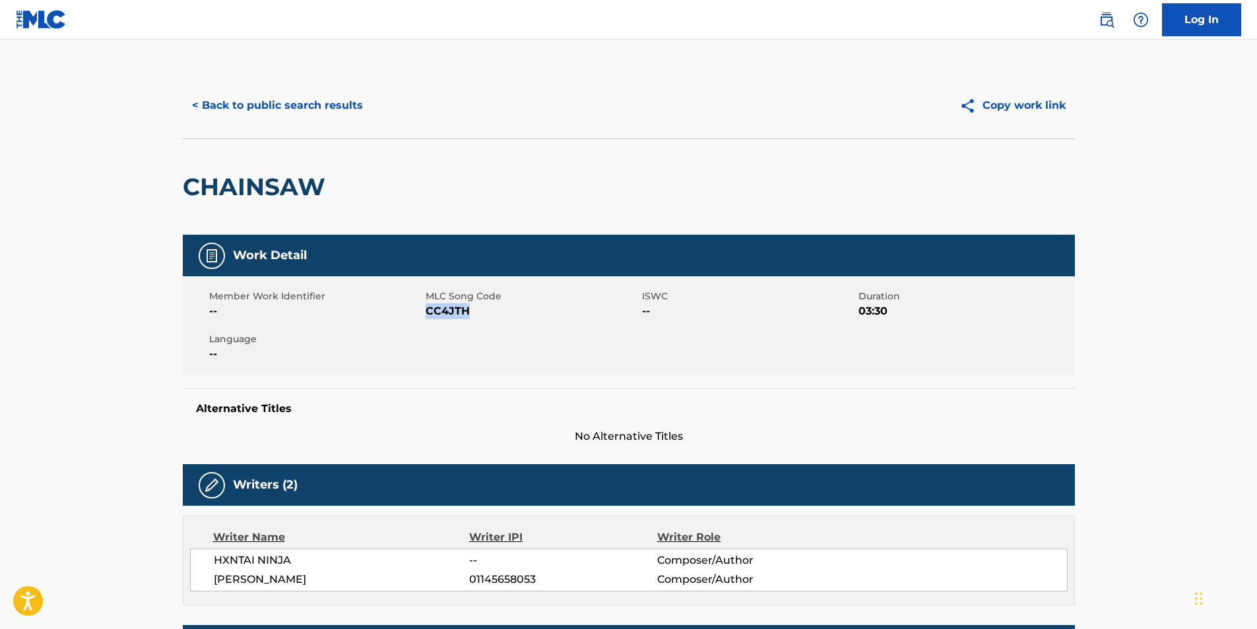
click at [299, 114] on button "< Back to public search results" at bounding box center [277, 105] width 189 height 33
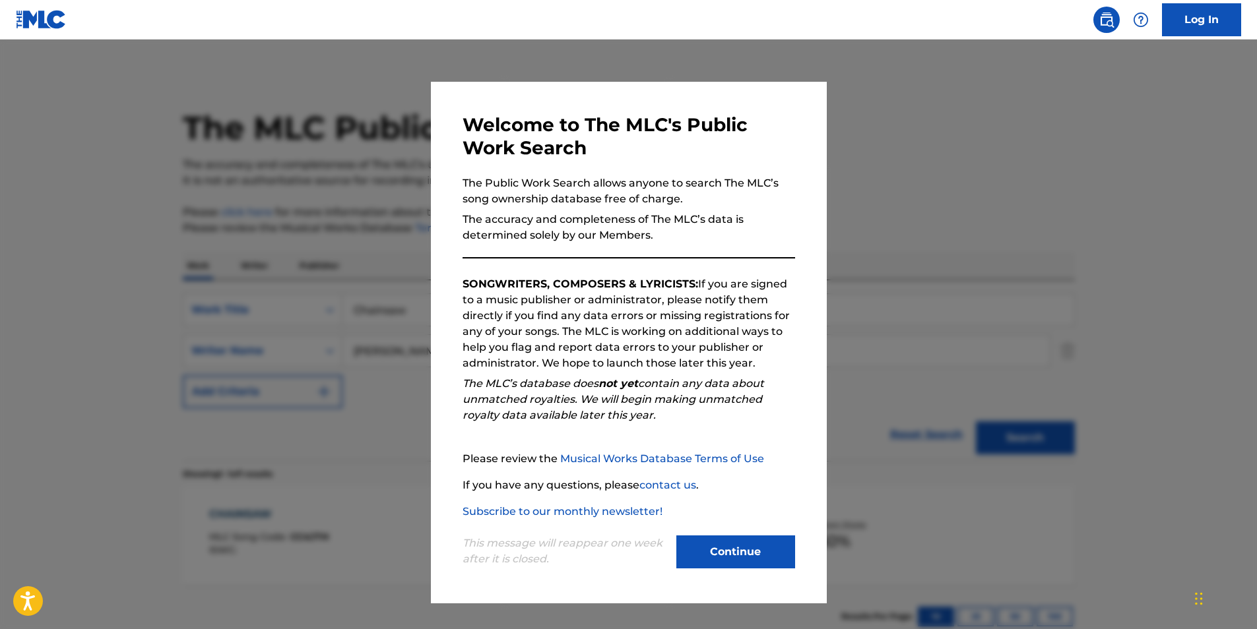
click at [724, 556] on button "Continue" at bounding box center [735, 552] width 119 height 33
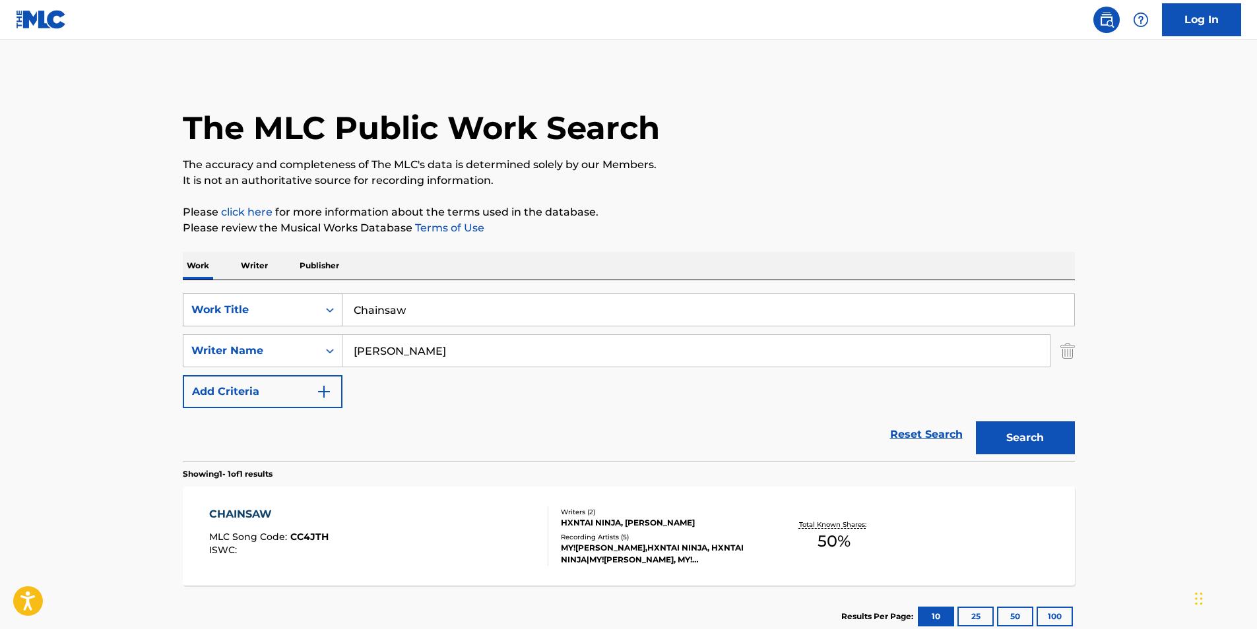
drag, startPoint x: 422, startPoint y: 304, endPoint x: 274, endPoint y: 304, distance: 147.1
click at [274, 304] on div "SearchWithCriteria89af27eb-1c51-4e90-b2a8-bc21c0671ed0 Work Title Chainsaw" at bounding box center [629, 310] width 892 height 33
paste input "Automotivo Striker"
type input "Automotivo Striker"
drag, startPoint x: 480, startPoint y: 403, endPoint x: 464, endPoint y: 385, distance: 23.8
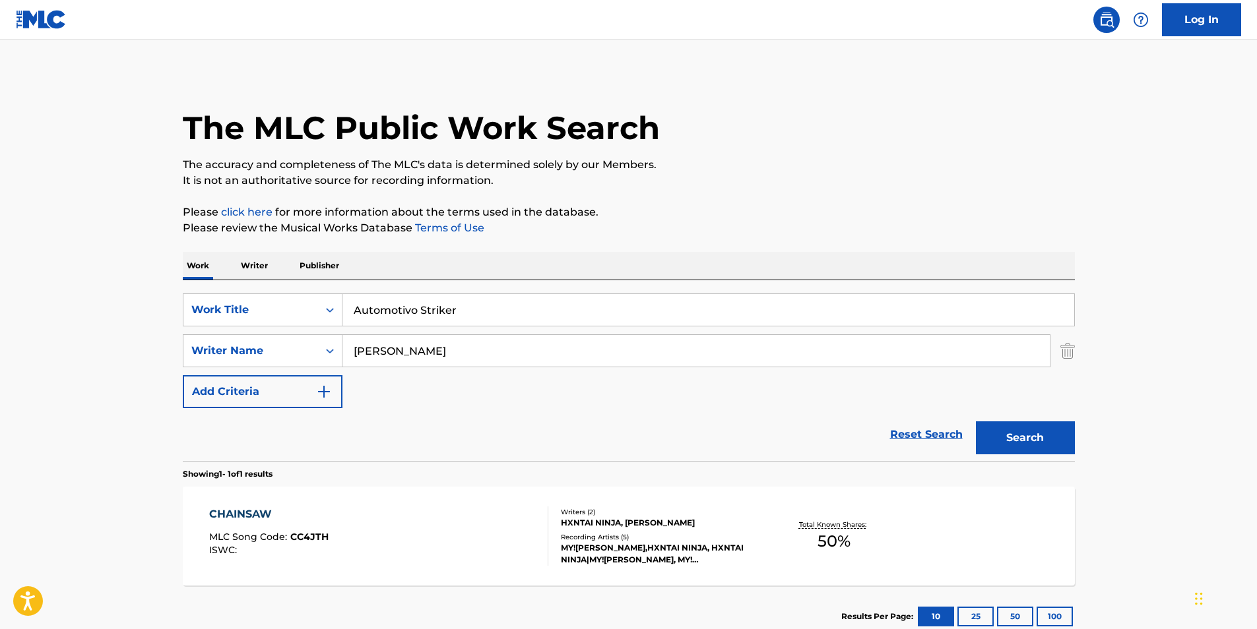
click at [478, 402] on div "SearchWithCriteria89af27eb-1c51-4e90-b2a8-bc21c0671ed0 Work Title Automotivo St…" at bounding box center [629, 351] width 892 height 115
paste input "trusteki"
drag, startPoint x: 469, startPoint y: 355, endPoint x: 918, endPoint y: 176, distance: 483.9
click at [285, 358] on div "SearchWithCriteriafbc1784e-26b0-43c8-bf99-161ddb1dc6dc Writer Name [PERSON_NAME…" at bounding box center [629, 351] width 892 height 33
click at [925, 172] on p "The accuracy and completeness of The MLC's data is determined solely by our Mem…" at bounding box center [629, 165] width 892 height 16
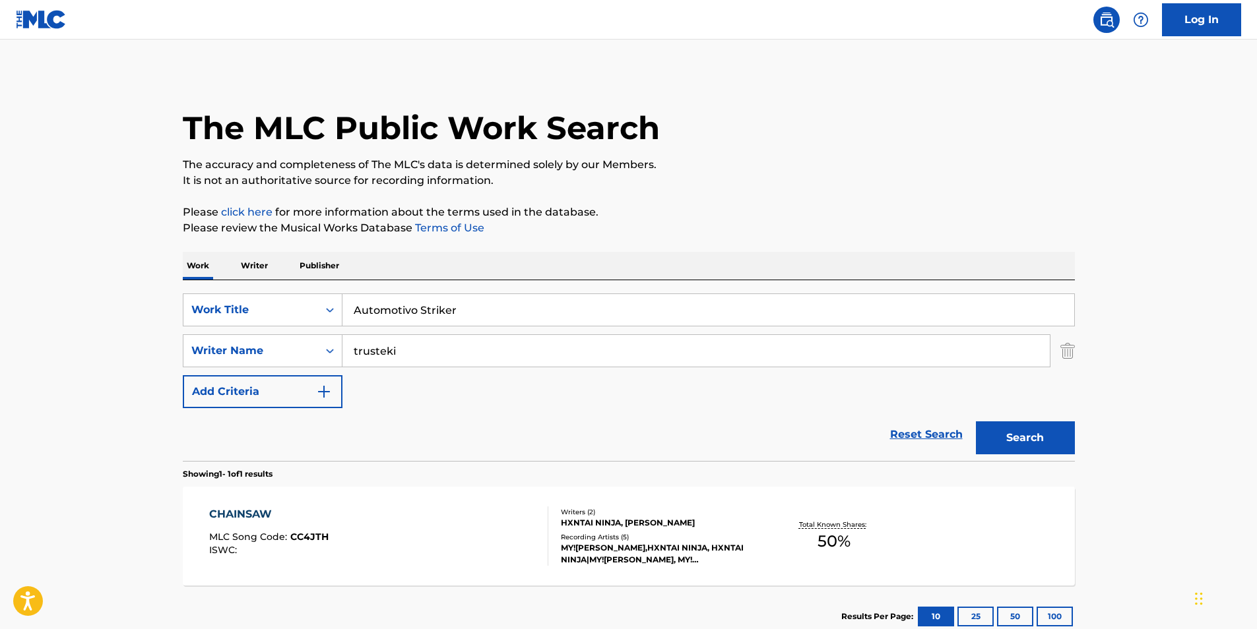
click at [1047, 429] on button "Search" at bounding box center [1025, 438] width 99 height 33
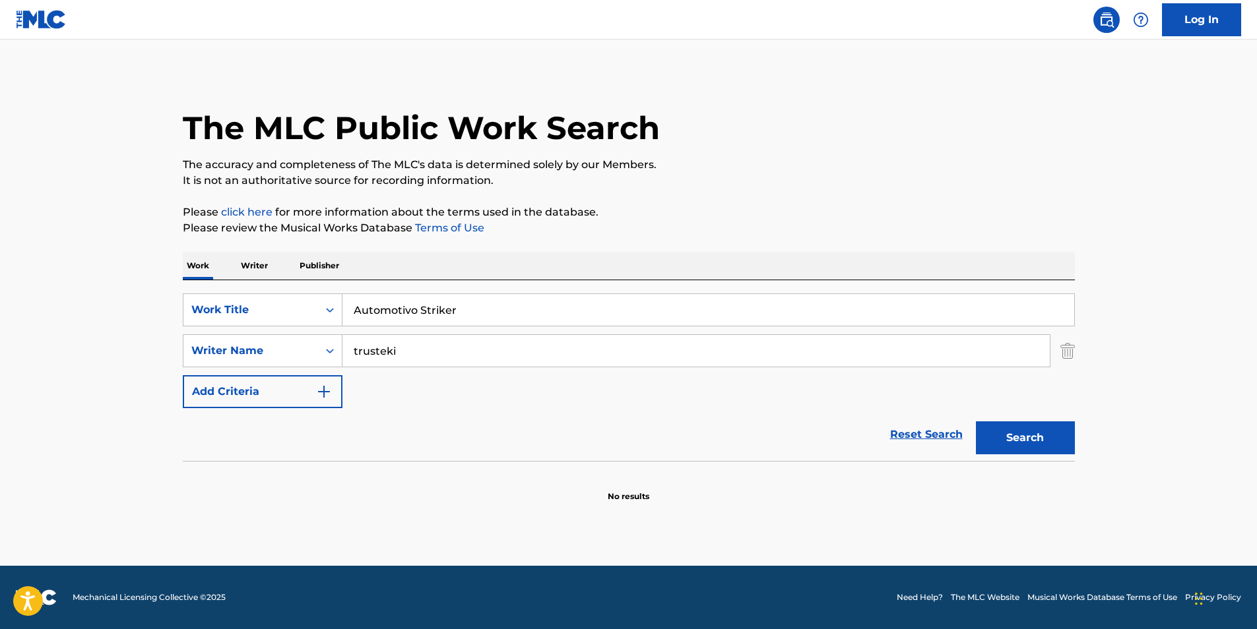
drag, startPoint x: 437, startPoint y: 352, endPoint x: 311, endPoint y: 373, distance: 127.7
click at [312, 372] on div "SearchWithCriteria89af27eb-1c51-4e90-b2a8-bc21c0671ed0 Work Title Automotivo St…" at bounding box center [629, 351] width 892 height 115
paste input "Search Form"
click at [796, 219] on p "Please click here for more information about the terms used in the database." at bounding box center [629, 213] width 892 height 16
click at [1004, 442] on button "Search" at bounding box center [1025, 438] width 99 height 33
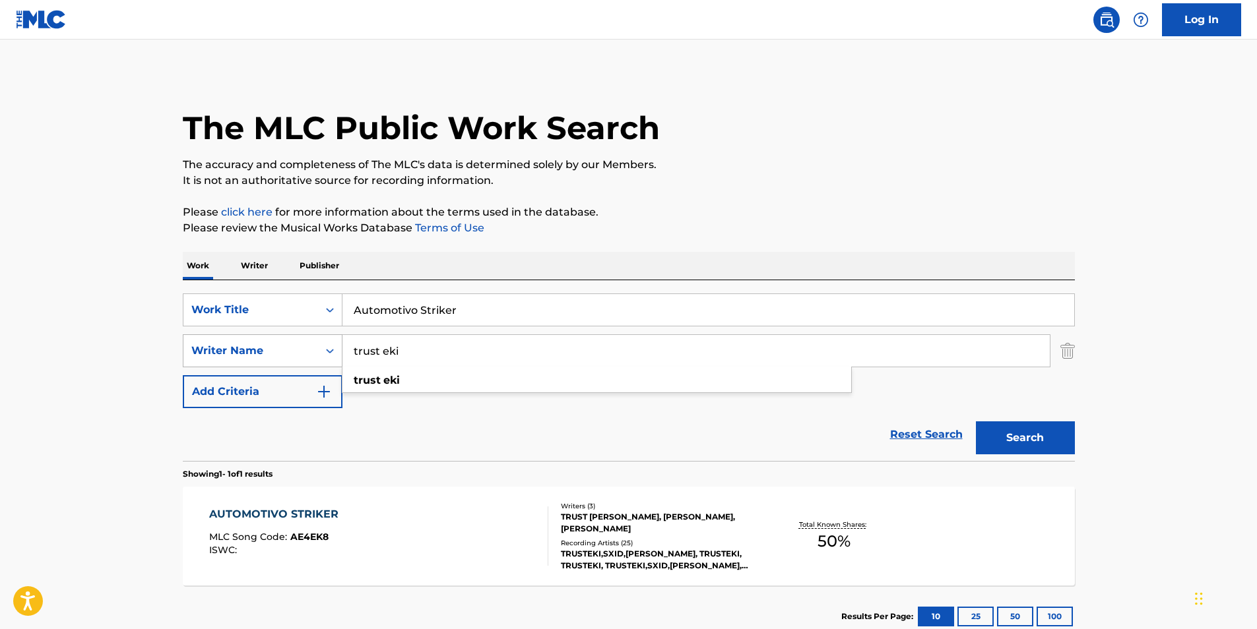
drag, startPoint x: 424, startPoint y: 360, endPoint x: 232, endPoint y: 360, distance: 192.0
click at [232, 360] on div "SearchWithCriteriafbc1784e-26b0-43c8-bf99-161ddb1dc6dc Writer Name trust eki tr…" at bounding box center [629, 351] width 892 height 33
paste input "MC Flavinho"
click at [622, 187] on p "It is not an authoritative source for recording information." at bounding box center [629, 181] width 892 height 16
click at [1032, 438] on button "Search" at bounding box center [1025, 438] width 99 height 33
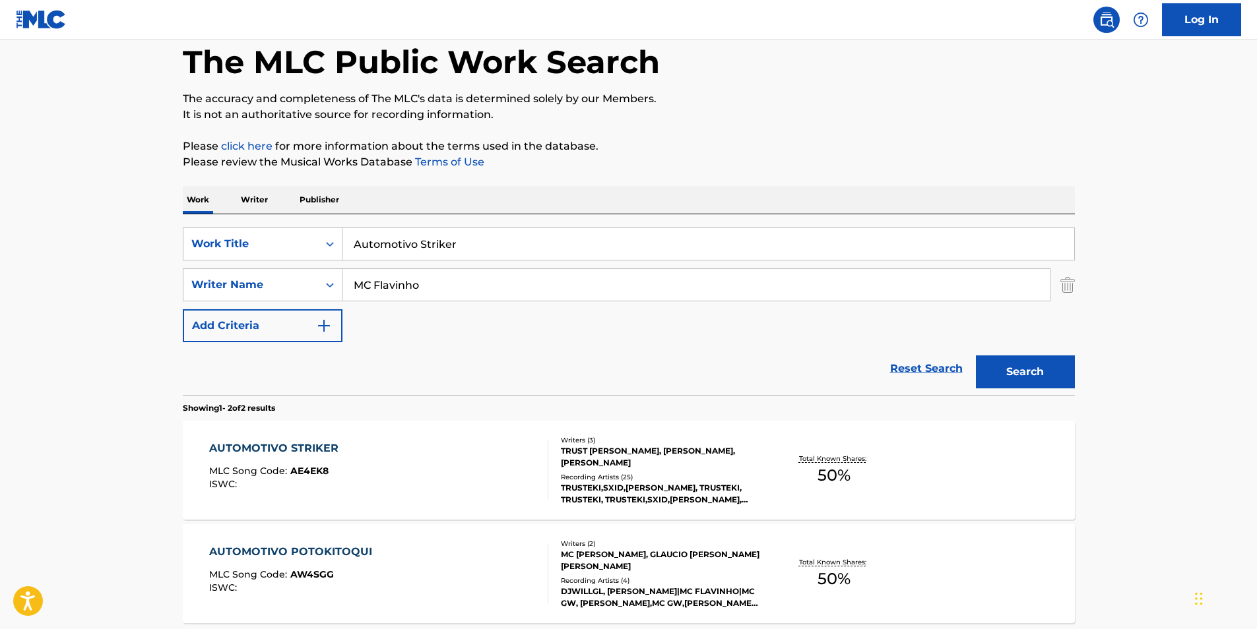
scroll to position [132, 0]
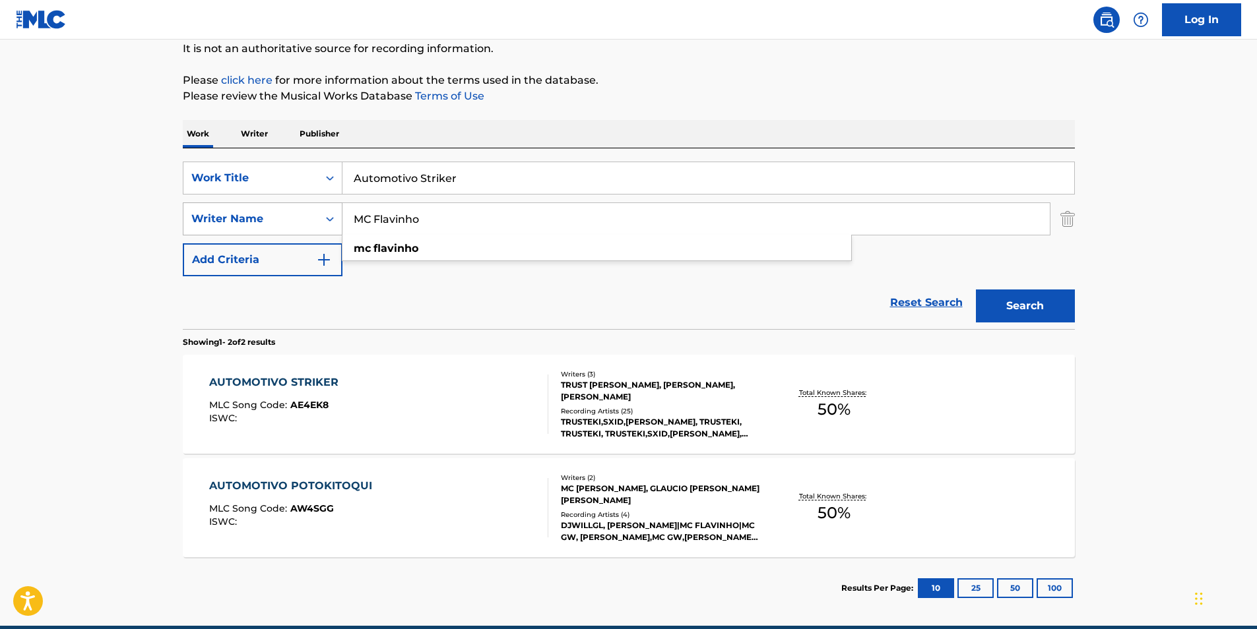
paste input "[PERSON_NAME]"
drag, startPoint x: 467, startPoint y: 229, endPoint x: 309, endPoint y: 230, distance: 158.4
click at [310, 230] on div "SearchWithCriteriafbc1784e-26b0-43c8-bf99-161ddb1dc6dc Writer Name [PERSON_NAME]" at bounding box center [629, 219] width 892 height 33
type input "[PERSON_NAME]"
click at [702, 104] on p "Please review the Musical Works Database Terms of Use" at bounding box center [629, 96] width 892 height 16
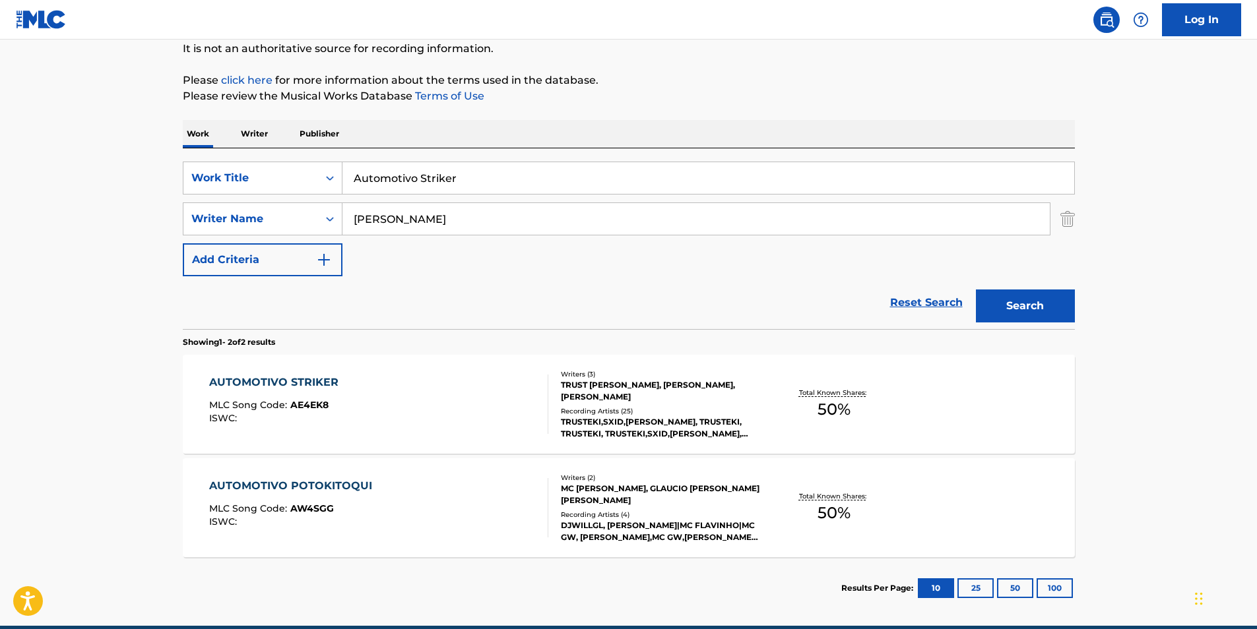
click at [1023, 307] on button "Search" at bounding box center [1025, 306] width 99 height 33
click at [348, 406] on div "AUTOMOTIVO STRIKER MLC Song Code : AE4EK8 ISWC :" at bounding box center [378, 404] width 339 height 59
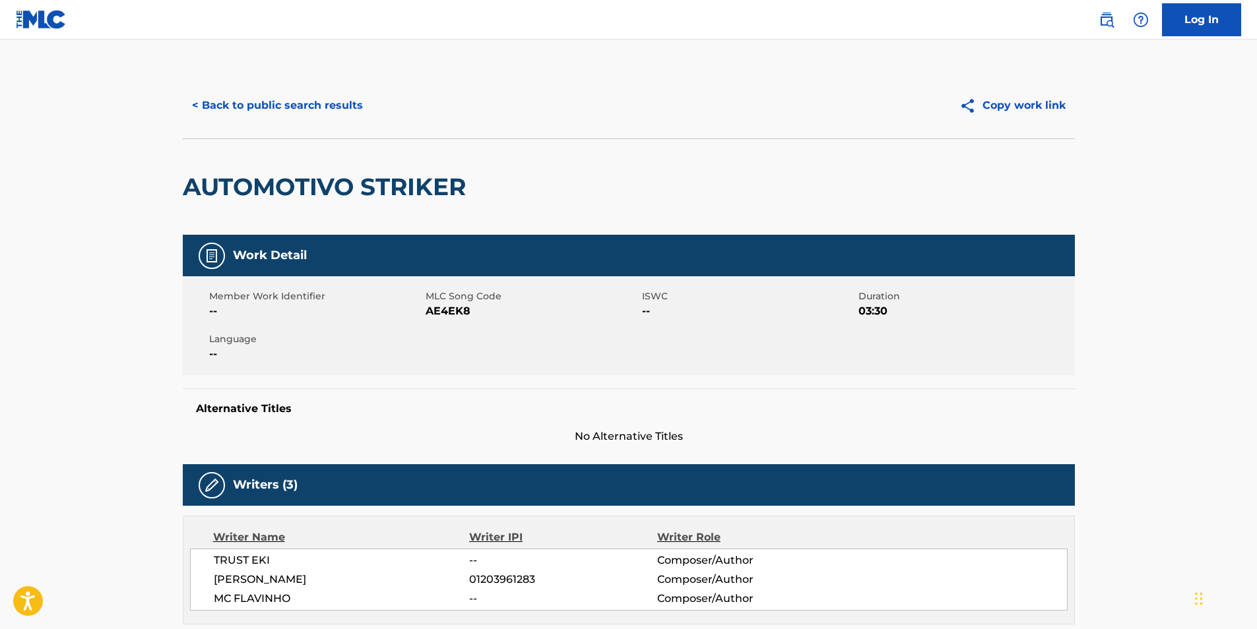
click at [294, 92] on button "< Back to public search results" at bounding box center [277, 105] width 189 height 33
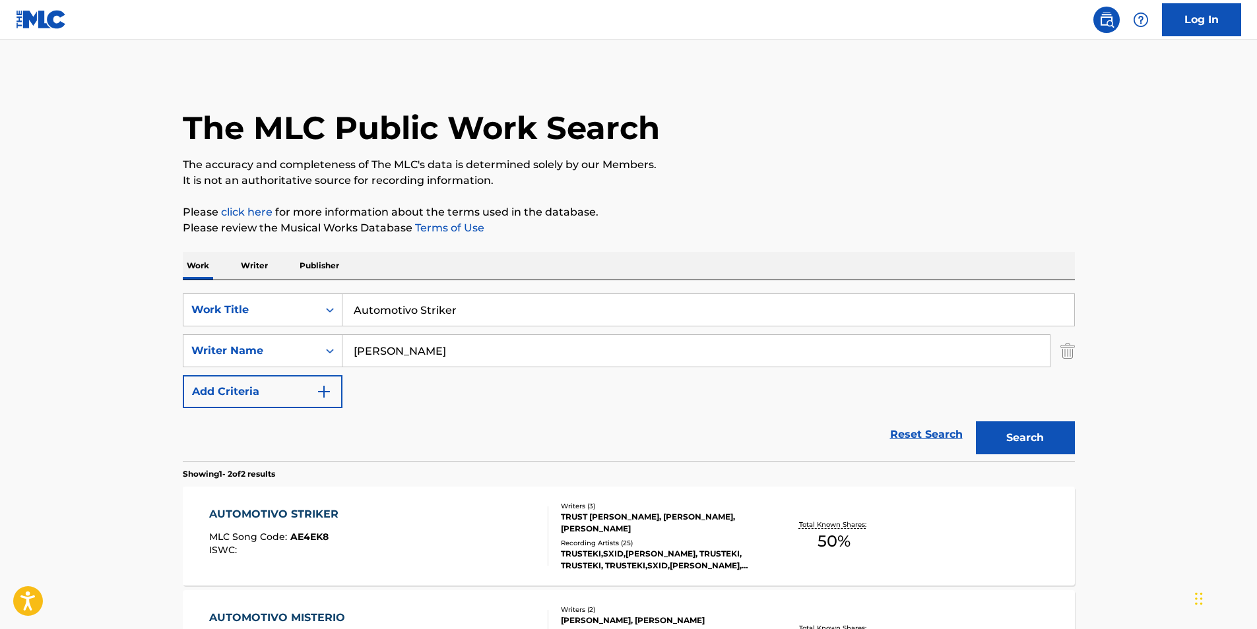
scroll to position [117, 0]
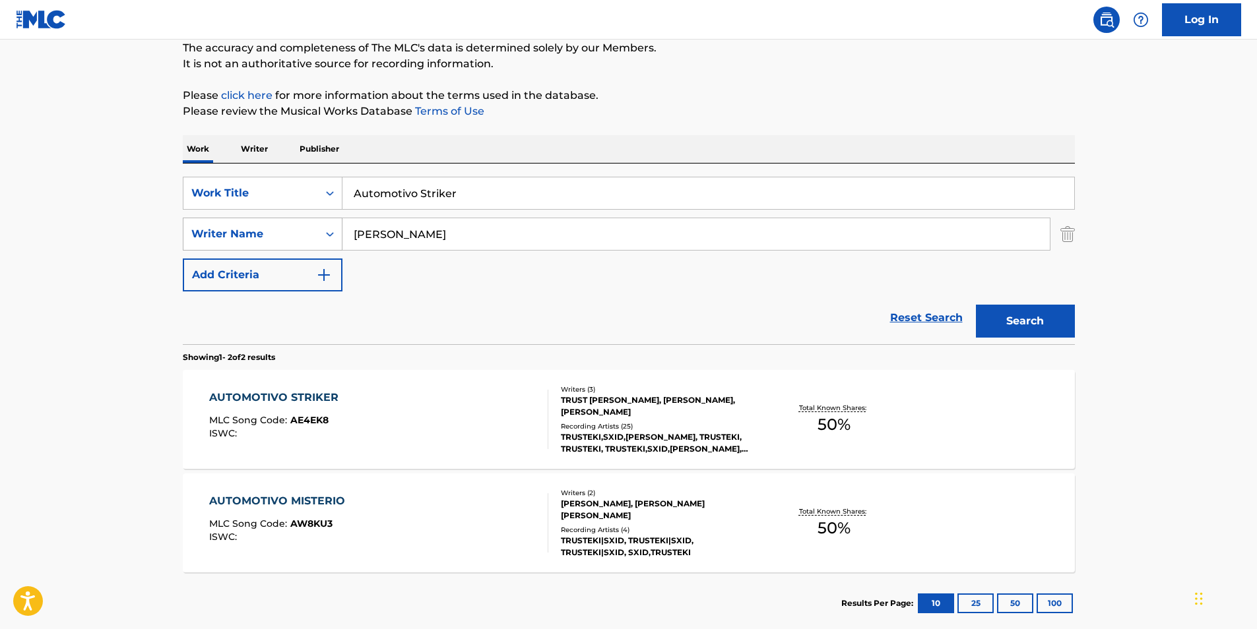
drag, startPoint x: 478, startPoint y: 201, endPoint x: 249, endPoint y: 239, distance: 231.4
click at [249, 239] on div "SearchWithCriteria89af27eb-1c51-4e90-b2a8-bc21c0671ed0 Work Title Automotivo St…" at bounding box center [629, 234] width 892 height 115
paste input "Dym i Tancy"
type input "Dym i Tancy"
click at [24, 307] on main "The MLC Public Work Search The accuracy and completeness of The MLC's data is d…" at bounding box center [628, 282] width 1257 height 719
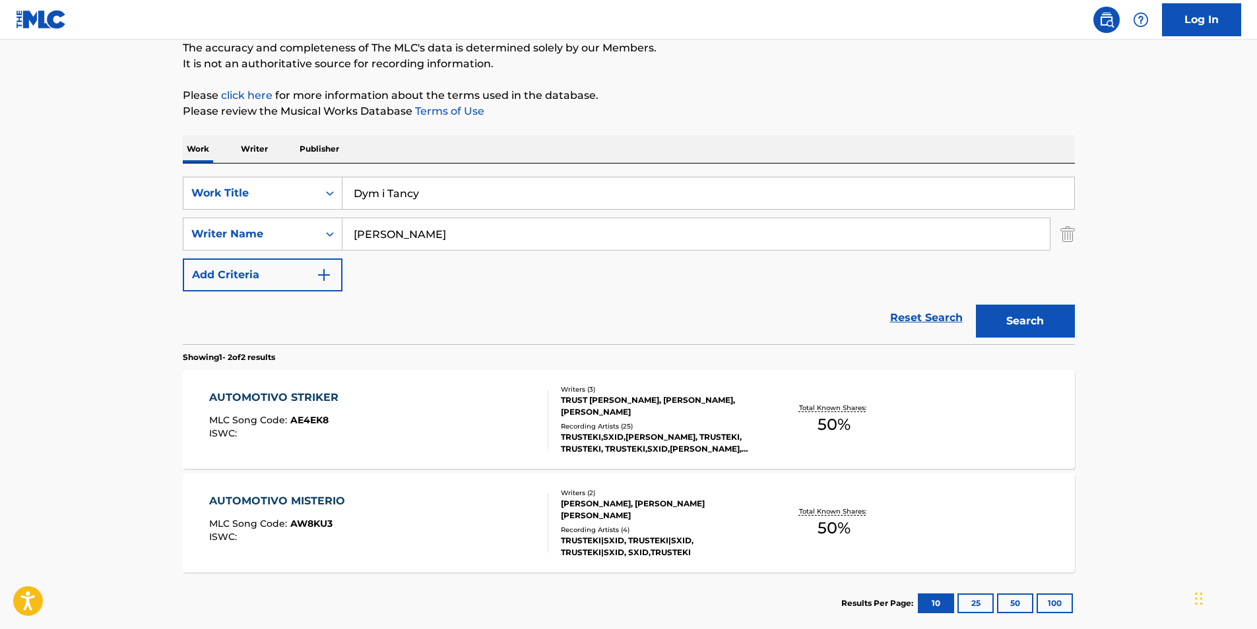
drag, startPoint x: 494, startPoint y: 229, endPoint x: 174, endPoint y: 245, distance: 320.4
click at [174, 245] on div "The MLC Public Work Search The accuracy and completeness of The MLC's data is d…" at bounding box center [629, 295] width 924 height 679
paste input "REFLEX"
click at [876, 42] on p "The accuracy and completeness of The MLC's data is determined solely by our Mem…" at bounding box center [629, 48] width 892 height 16
click at [1012, 331] on button "Search" at bounding box center [1025, 321] width 99 height 33
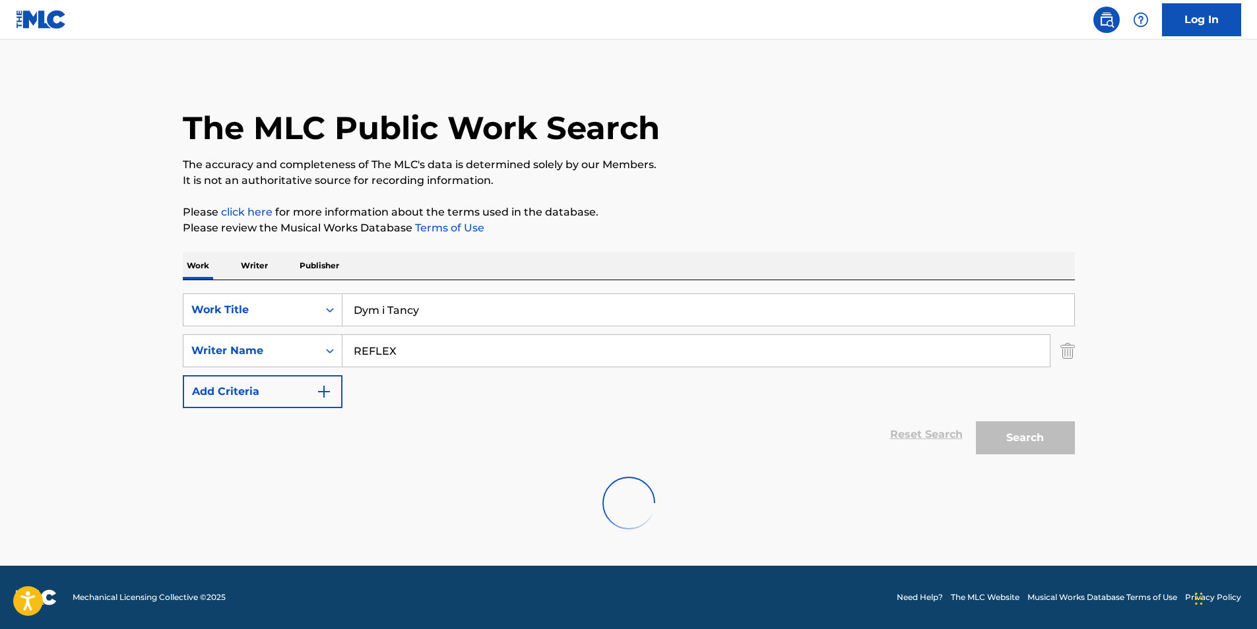
scroll to position [0, 0]
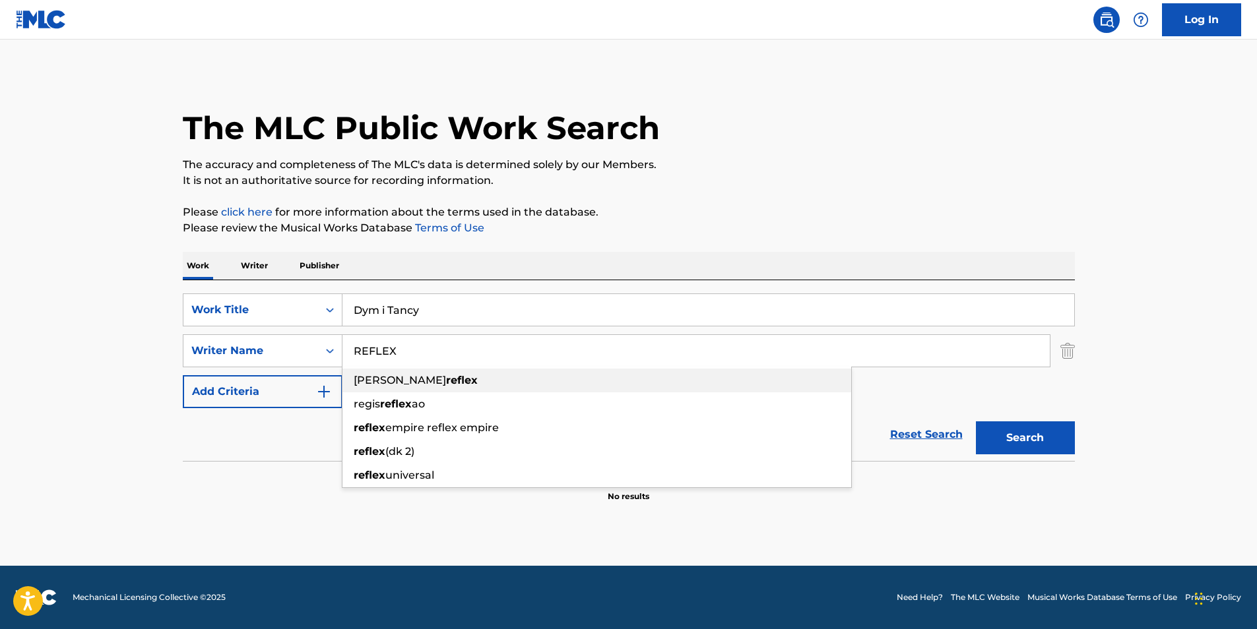
drag, startPoint x: 492, startPoint y: 366, endPoint x: 338, endPoint y: 374, distance: 154.0
click at [338, 374] on div "SearchWithCriteria89af27eb-1c51-4e90-b2a8-bc21c0671ed0 Work Title Dym i Tancy S…" at bounding box center [629, 351] width 892 height 115
paste input "Kuznecov [PERSON_NAME]"
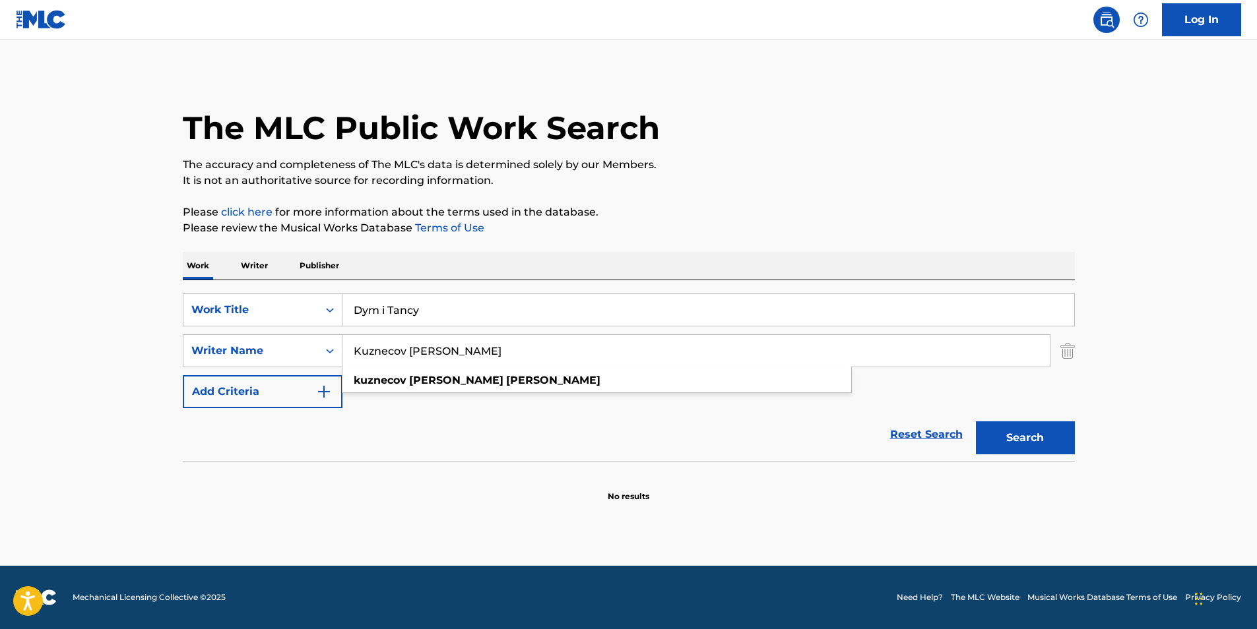
click at [668, 231] on p "Please review the Musical Works Database Terms of Use" at bounding box center [629, 228] width 892 height 16
click at [1030, 437] on button "Search" at bounding box center [1025, 438] width 99 height 33
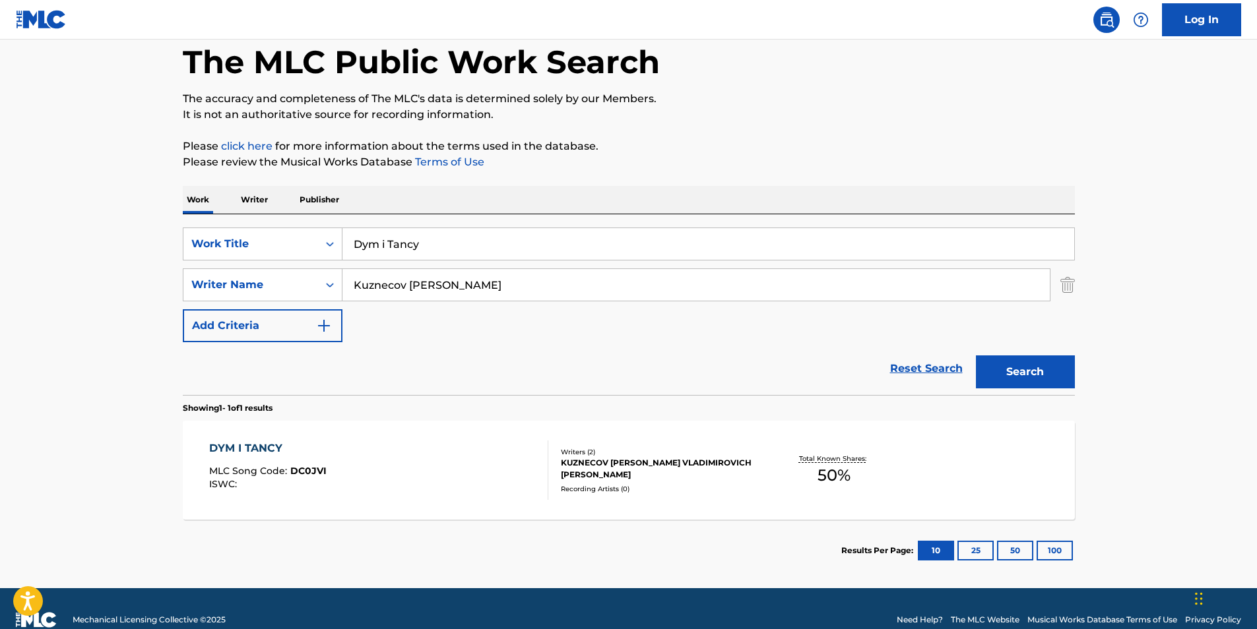
scroll to position [88, 0]
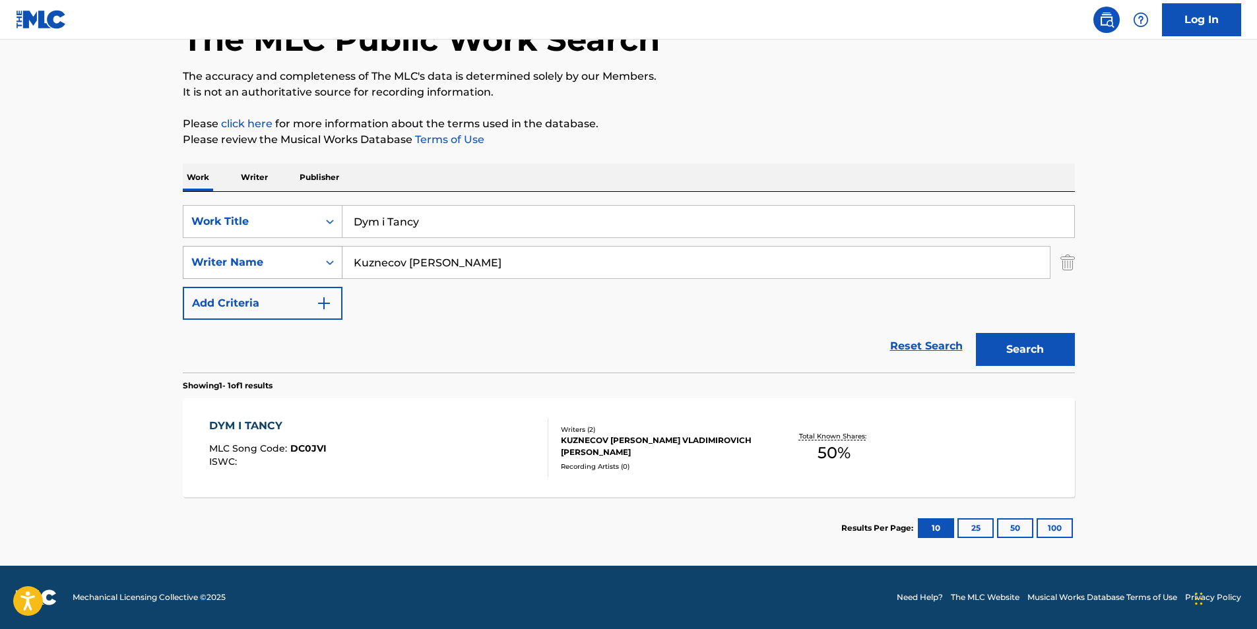
drag, startPoint x: 558, startPoint y: 251, endPoint x: 279, endPoint y: 271, distance: 279.2
click at [279, 271] on div "SearchWithCriteriafbc1784e-26b0-43c8-bf99-161ddb1dc6dc Writer Name [PERSON_NAME]" at bounding box center [629, 262] width 892 height 33
paste input "[PERSON_NAME]"
type input "[PERSON_NAME]"
click at [829, 139] on p "Please review the Musical Works Database Terms of Use" at bounding box center [629, 140] width 892 height 16
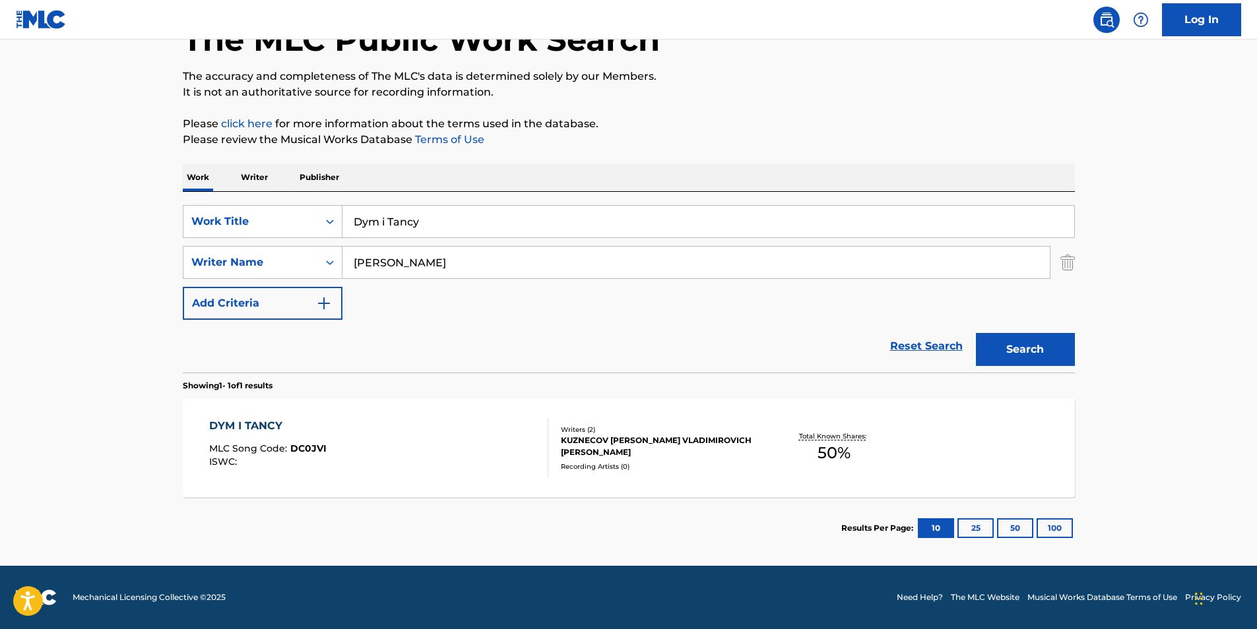
click at [1035, 353] on button "Search" at bounding box center [1025, 349] width 99 height 33
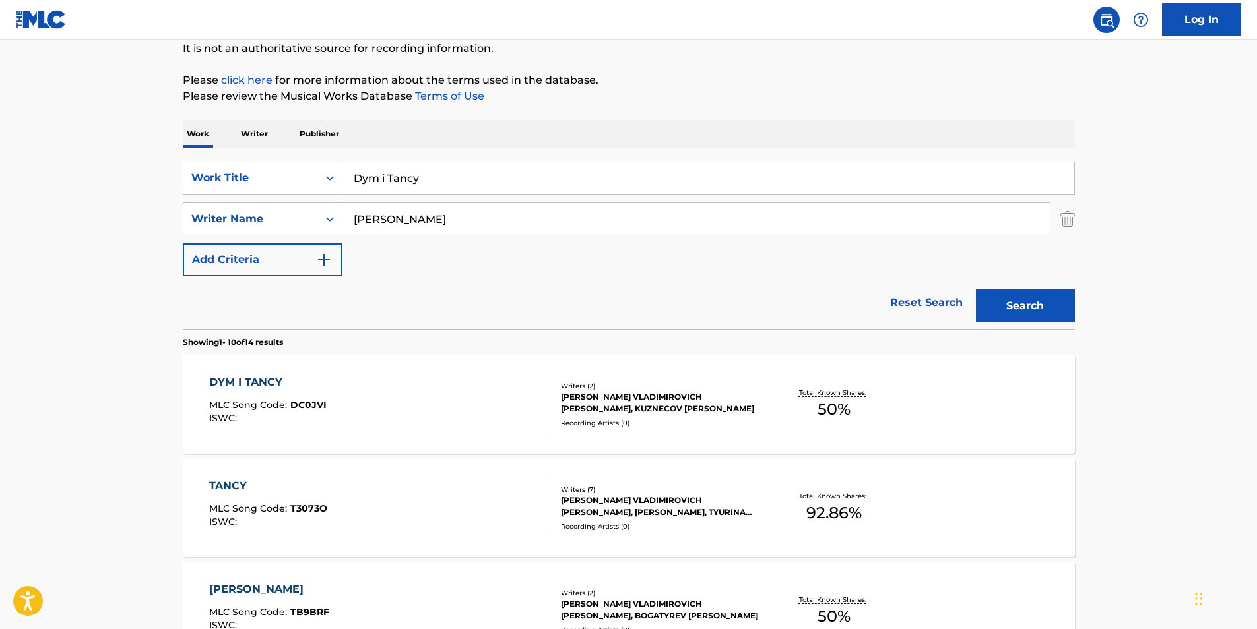
scroll to position [198, 0]
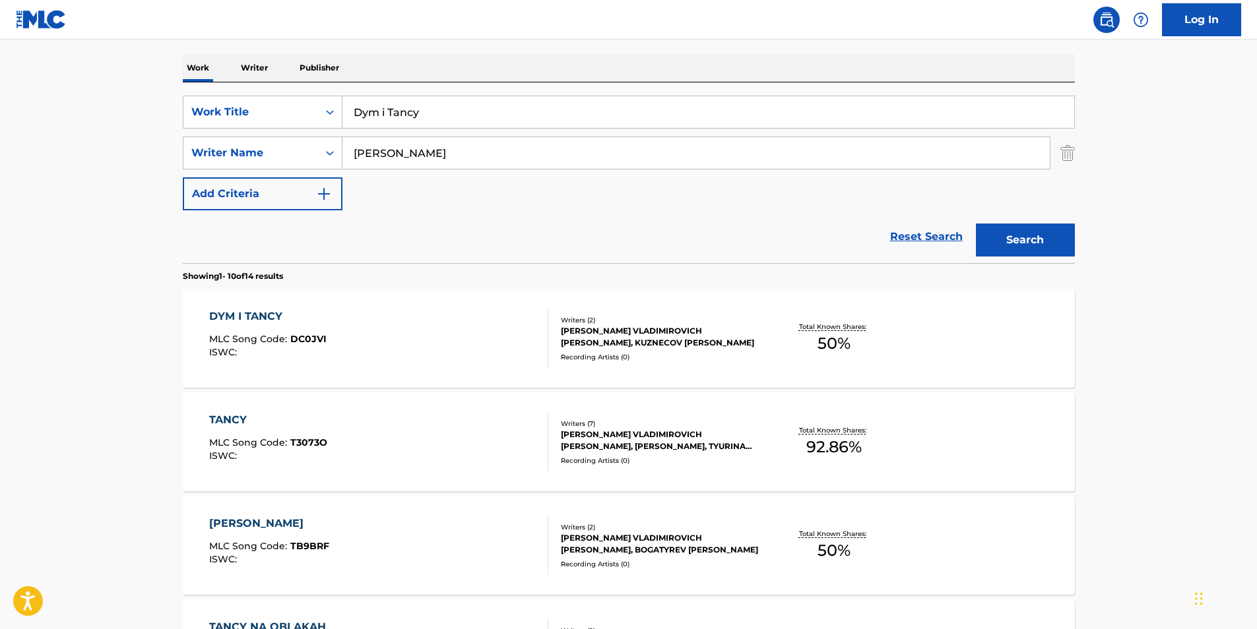
click at [337, 346] on div "DYM I TANCY MLC Song Code : DC0JVI ISWC :" at bounding box center [378, 338] width 339 height 59
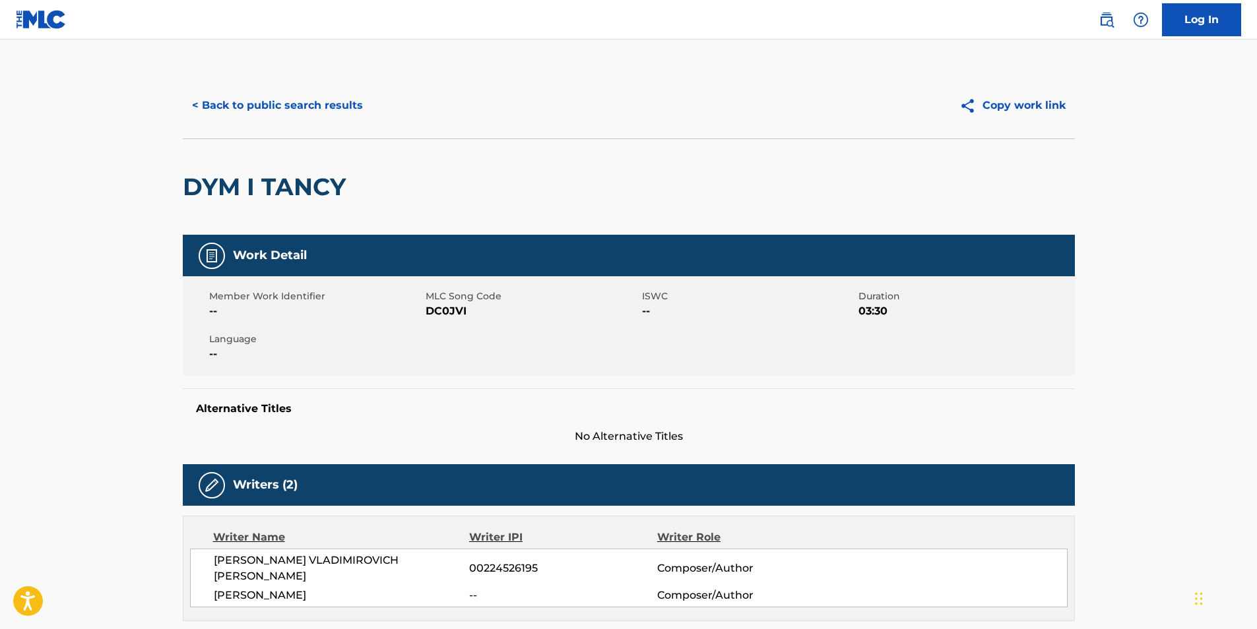
click at [289, 107] on button "< Back to public search results" at bounding box center [277, 105] width 189 height 33
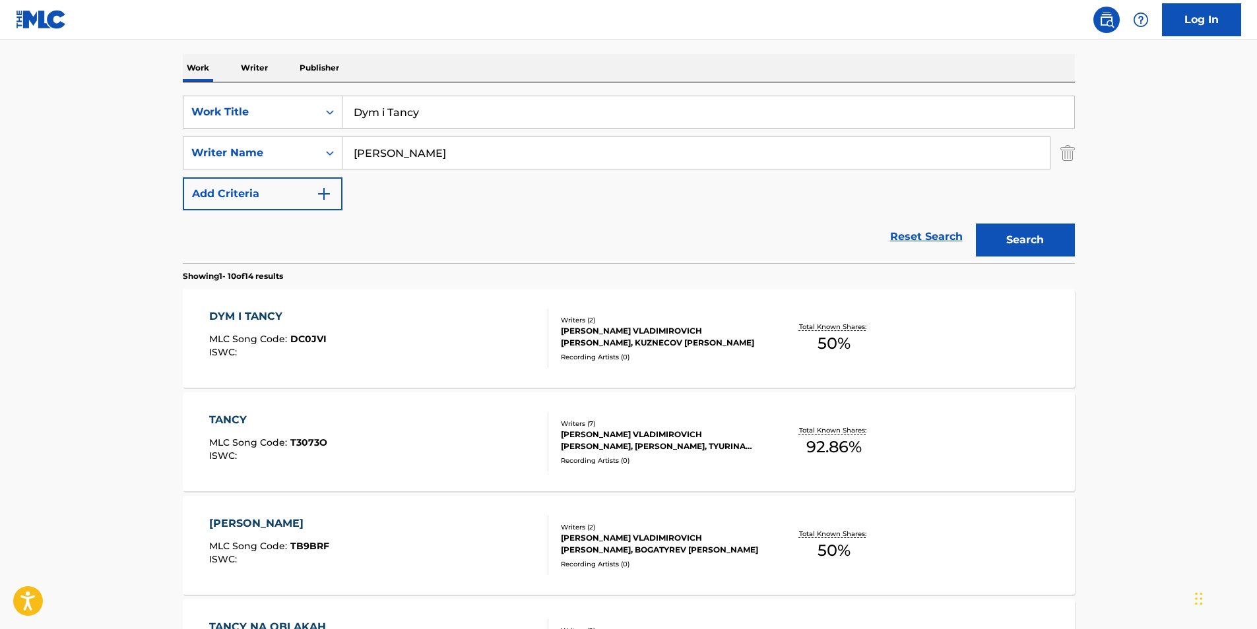
click at [283, 344] on span "MLC Song Code :" at bounding box center [249, 339] width 81 height 12
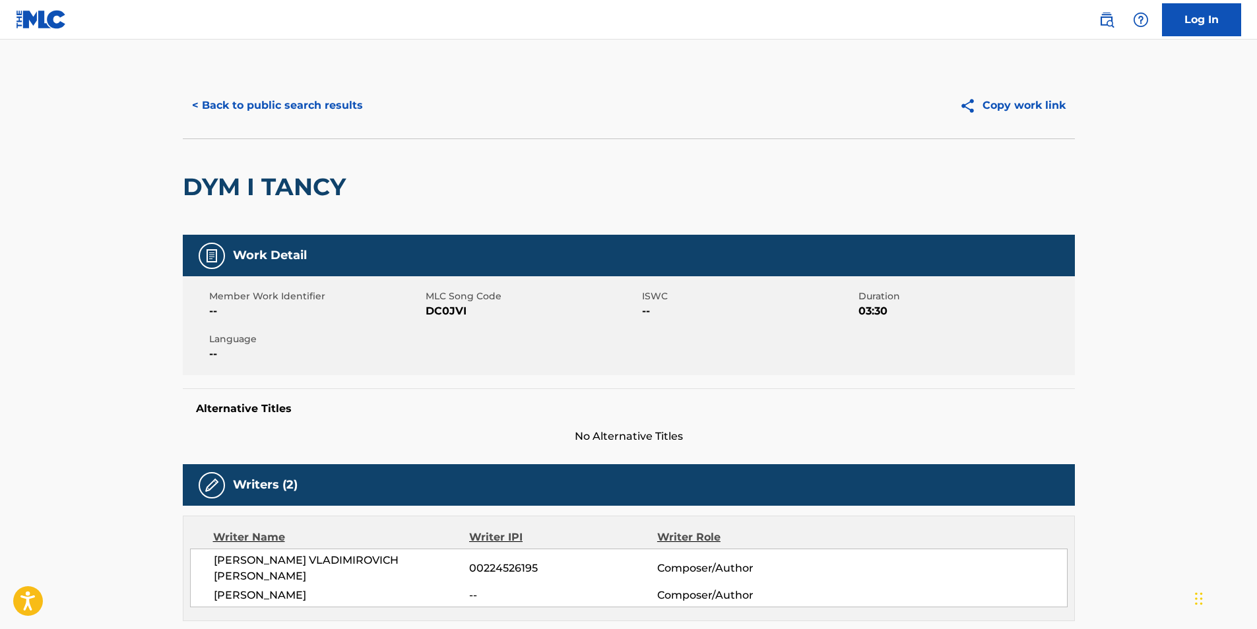
click at [215, 109] on button "< Back to public search results" at bounding box center [277, 105] width 189 height 33
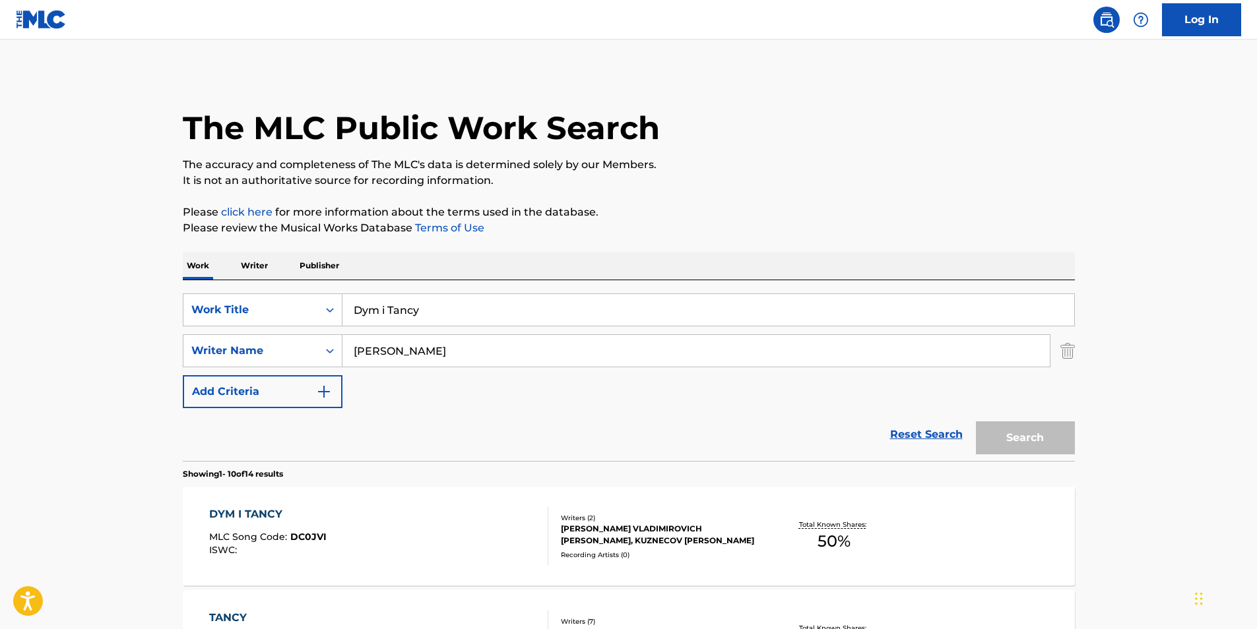
scroll to position [198, 0]
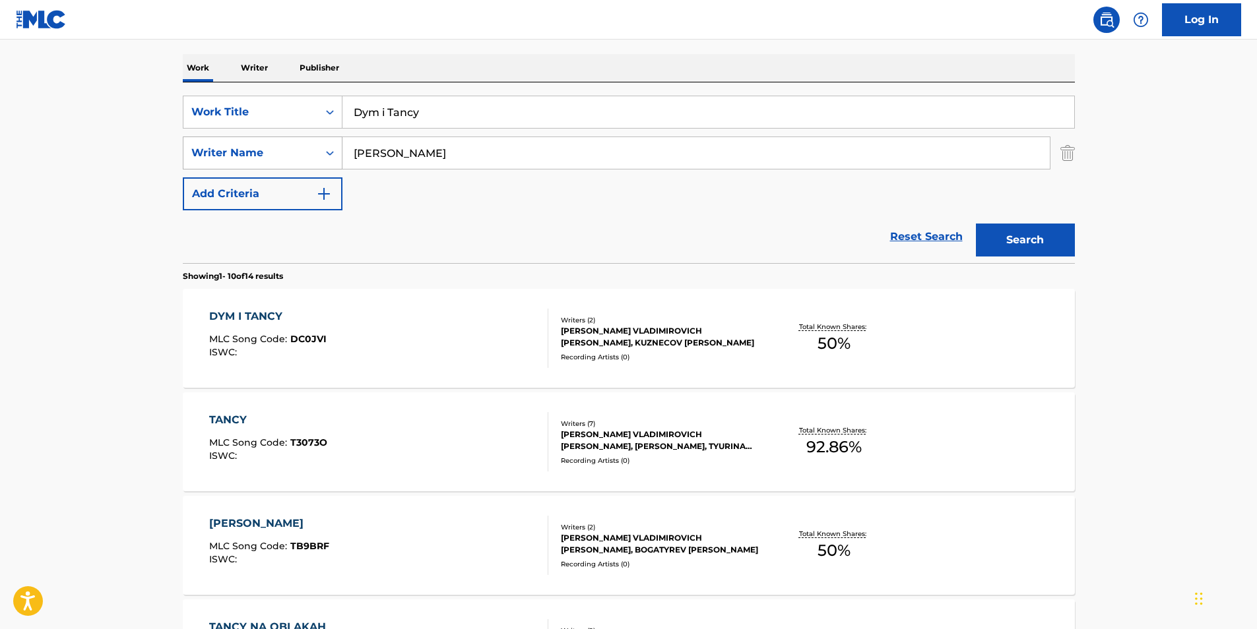
drag, startPoint x: 508, startPoint y: 125, endPoint x: 247, endPoint y: 139, distance: 261.7
click at [250, 139] on div "SearchWithCriteria89af27eb-1c51-4e90-b2a8-bc21c0671ed0 Work Title Dym i Tancy S…" at bounding box center [629, 153] width 892 height 115
paste input "Love Flute Melod"
type input "Love Flute Melody"
click at [44, 204] on main "The MLC Public Work Search The accuracy and completeness of The MLC's data is d…" at bounding box center [628, 618] width 1257 height 1553
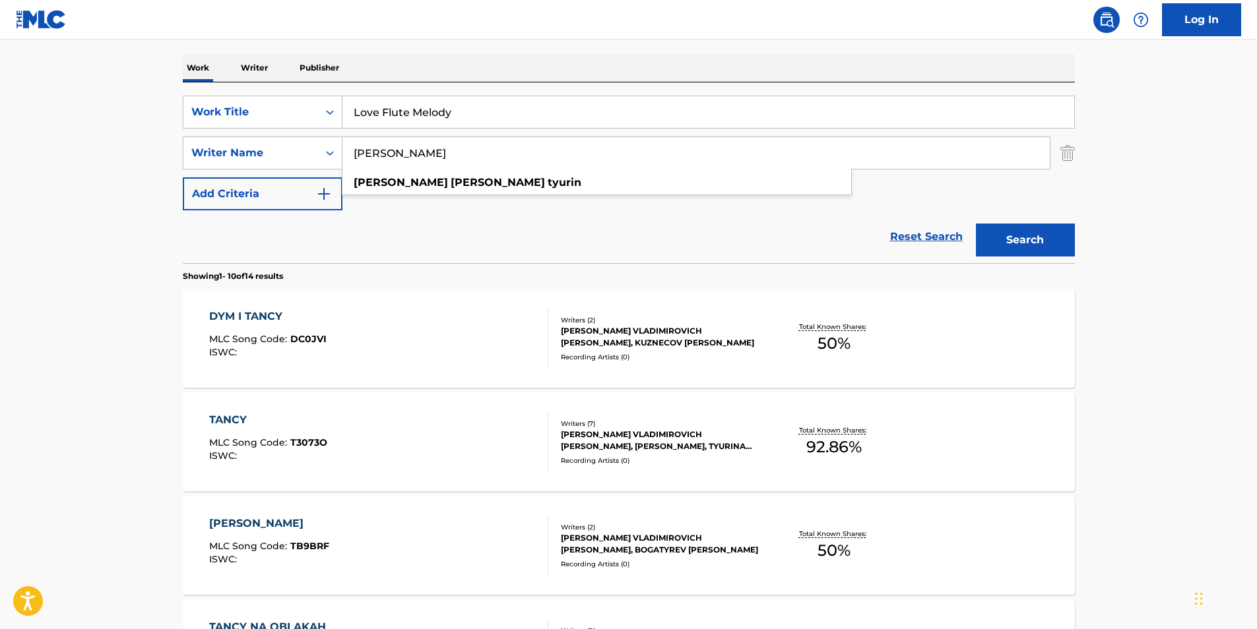
drag, startPoint x: 555, startPoint y: 158, endPoint x: 236, endPoint y: 212, distance: 323.3
click at [55, 235] on main "The MLC Public Work Search The accuracy and completeness of The MLC's data is d…" at bounding box center [628, 618] width 1257 height 1553
paste input "[PERSON_NAME] [PERSON_NAME]"
type input "[PERSON_NAME] [PERSON_NAME]"
click at [1041, 241] on button "Search" at bounding box center [1025, 240] width 99 height 33
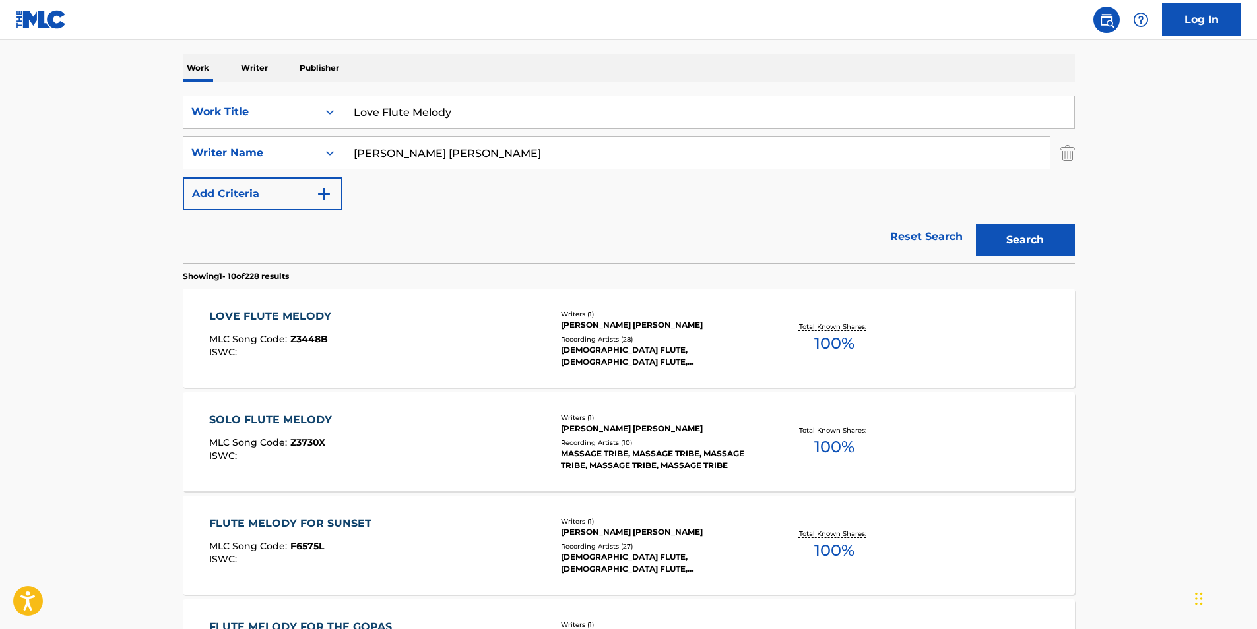
scroll to position [264, 0]
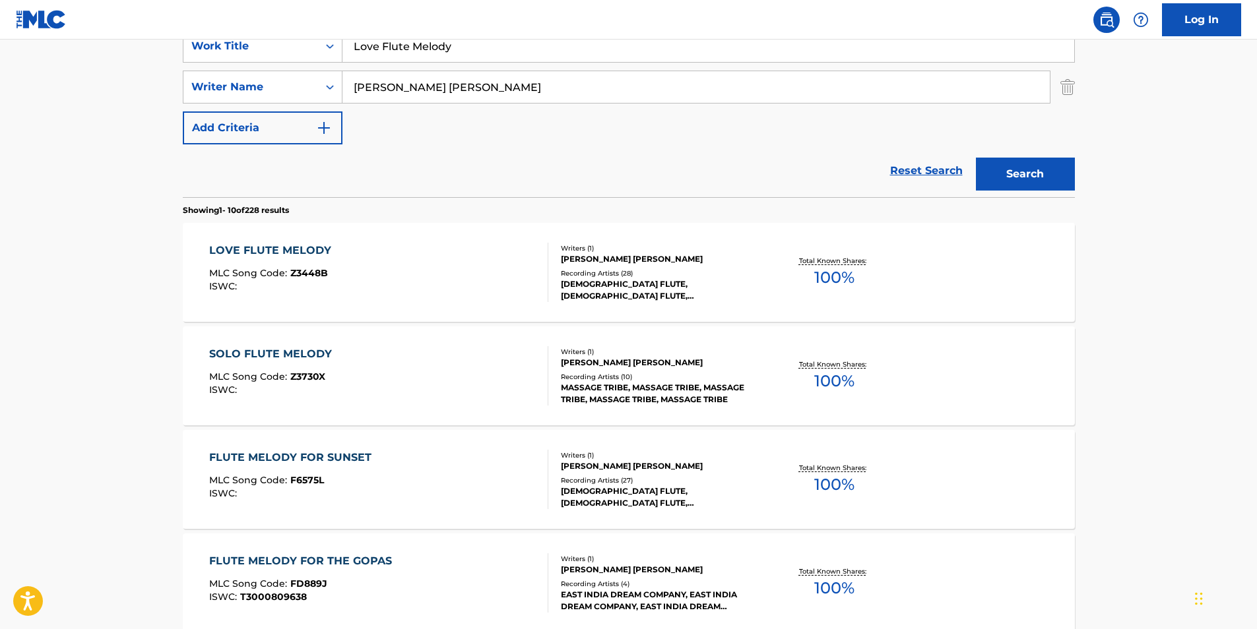
click at [389, 267] on div "LOVE FLUTE MELODY MLC Song Code : Z3448B ISWC :" at bounding box center [378, 272] width 339 height 59
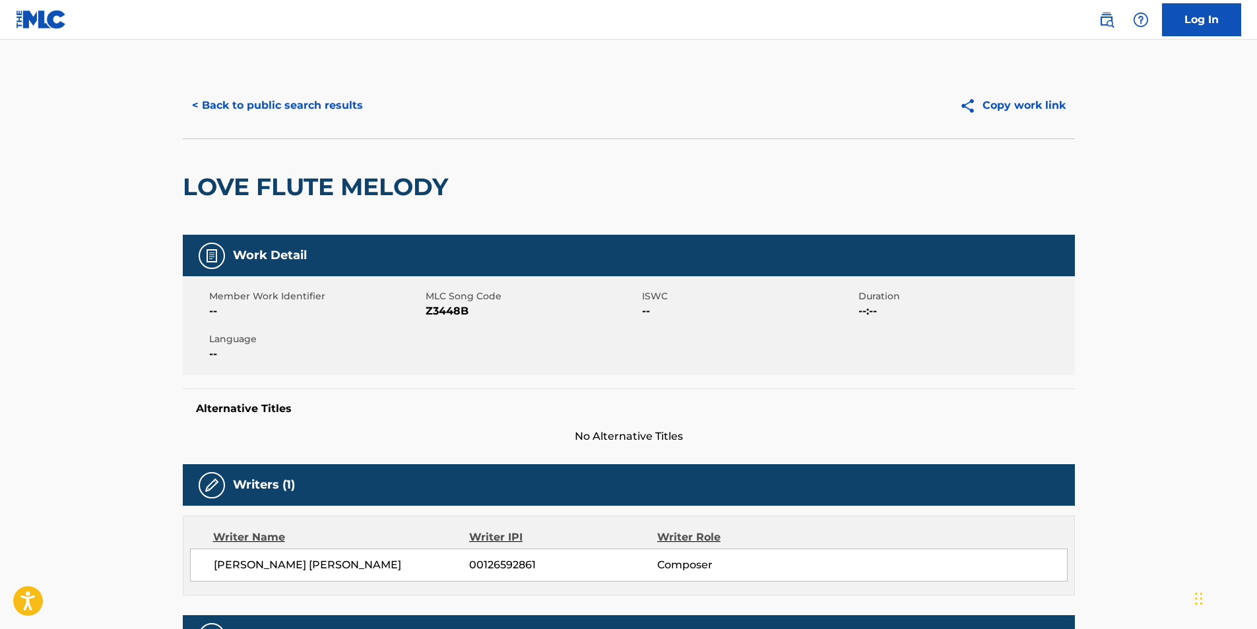
click at [249, 109] on button "< Back to public search results" at bounding box center [277, 105] width 189 height 33
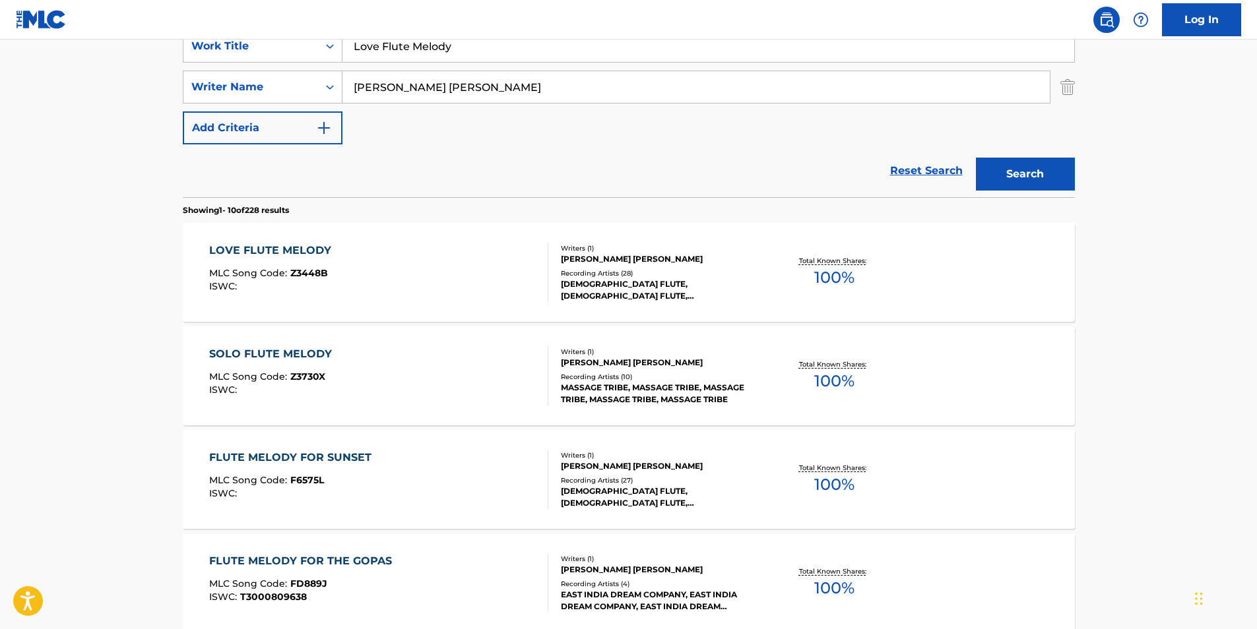
drag, startPoint x: 499, startPoint y: 51, endPoint x: 71, endPoint y: 67, distance: 428.5
click at [217, 59] on div "SearchWithCriteria89af27eb-1c51-4e90-b2a8-bc21c0671ed0 Work Title Love Flute Me…" at bounding box center [629, 46] width 892 height 33
paste input "ZAVISIMOST"
type input "ZAVISIMOST"
click at [0, 113] on html "Accessibility Screen-Reader Guide, Feedback, and Issue Reporting | New window C…" at bounding box center [628, 50] width 1257 height 629
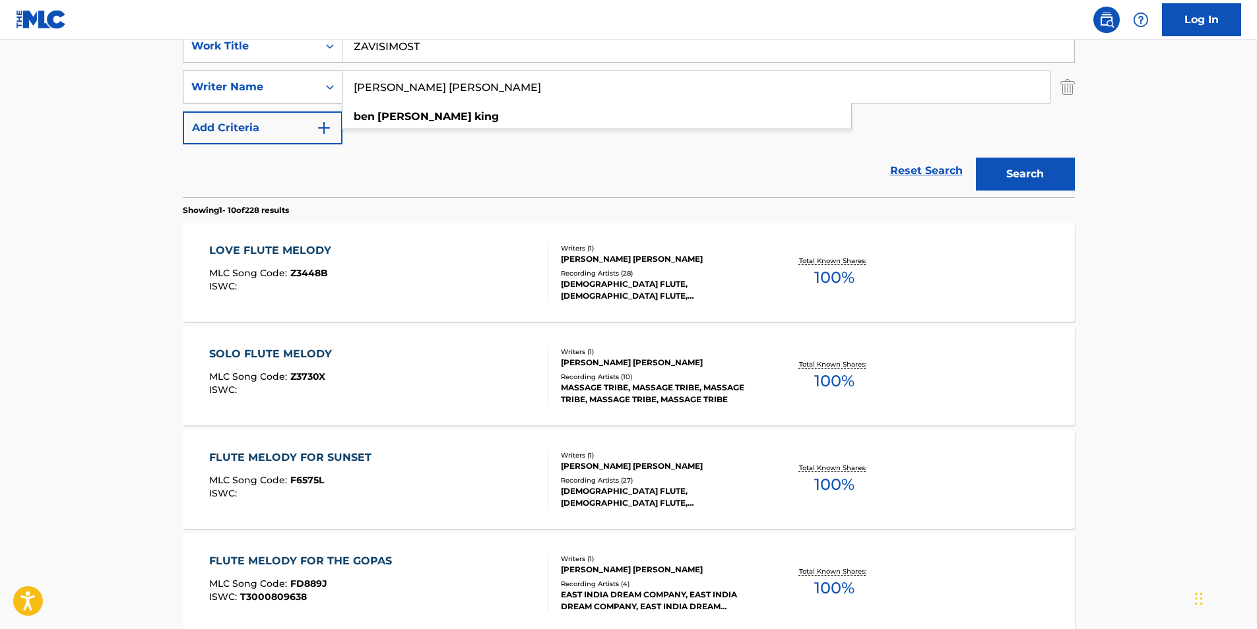
drag, startPoint x: 363, startPoint y: 92, endPoint x: 297, endPoint y: 102, distance: 66.7
click at [297, 102] on div "SearchWithCriteriafbc1784e-26b0-43c8-bf99-161ddb1dc6dc Writer Name [PERSON_NAME…" at bounding box center [629, 87] width 892 height 33
paste input "DOROFEEVA"
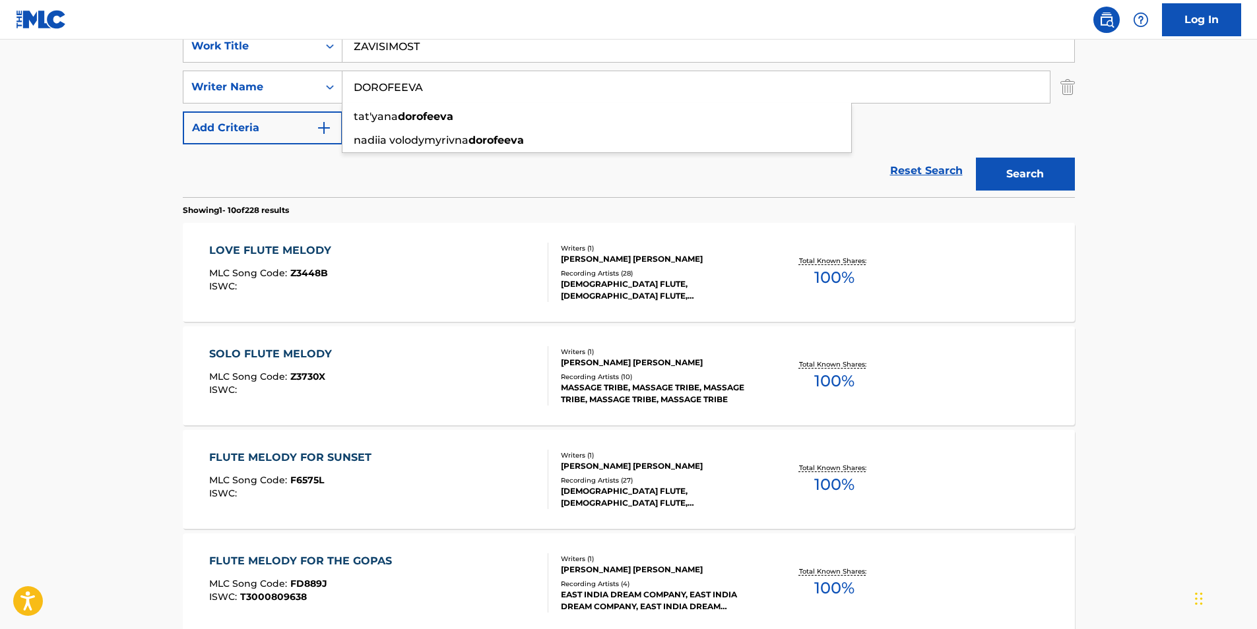
click at [1107, 184] on main "The MLC Public Work Search The accuracy and completeness of The MLC's data is d…" at bounding box center [628, 552] width 1257 height 1553
click at [1056, 179] on button "Search" at bounding box center [1025, 174] width 99 height 33
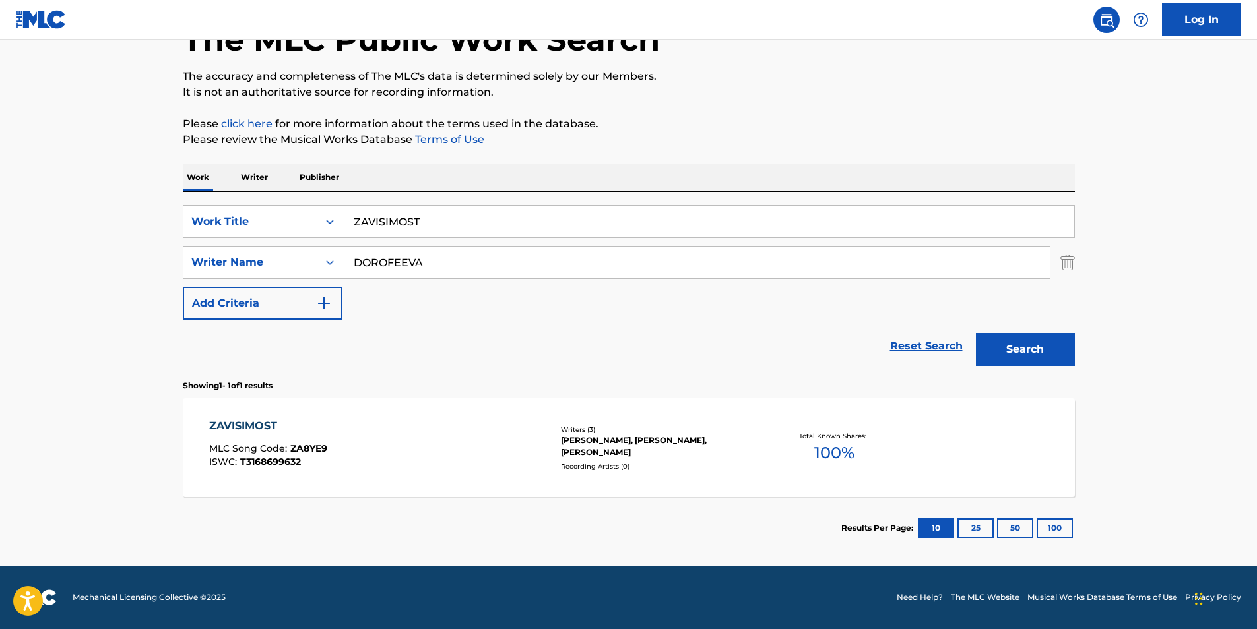
scroll to position [0, 0]
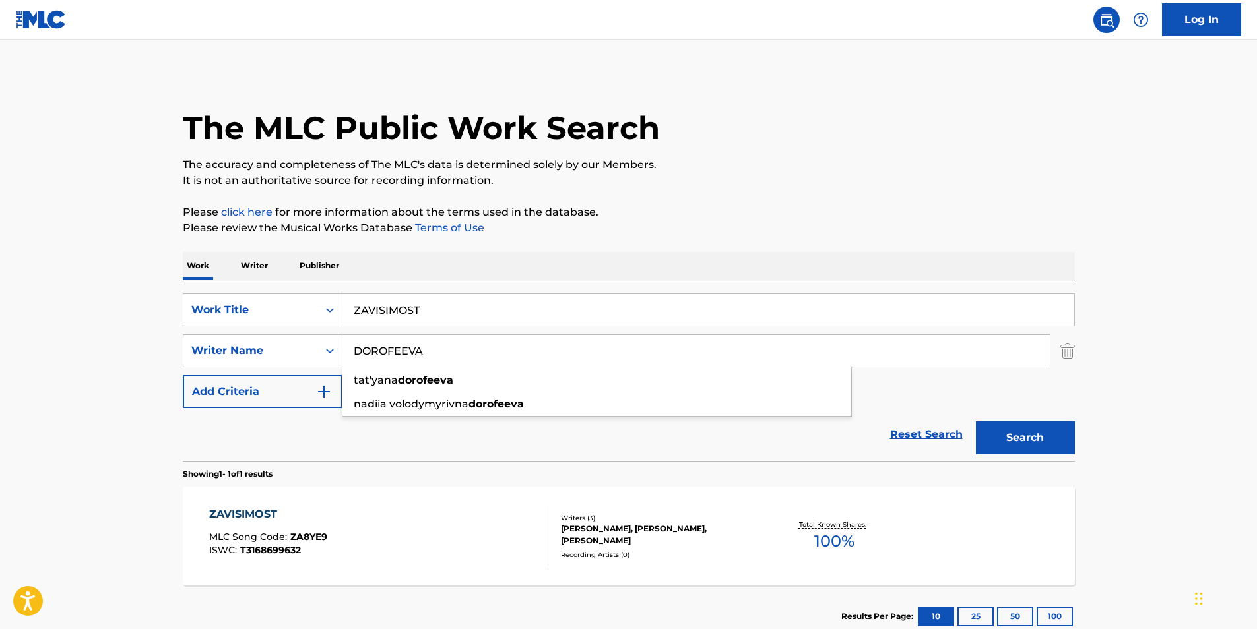
drag, startPoint x: 466, startPoint y: 342, endPoint x: 350, endPoint y: 337, distance: 115.6
click at [283, 367] on div "SearchWithCriteriafbc1784e-26b0-43c8-bf99-161ddb1dc6dc Writer Name [PERSON_NAME]" at bounding box center [629, 351] width 892 height 33
paste input "[PERSON_NAME]"
click at [662, 220] on p "Please click here for more information about the terms used in the database." at bounding box center [629, 213] width 892 height 16
click at [1025, 437] on button "Search" at bounding box center [1025, 438] width 99 height 33
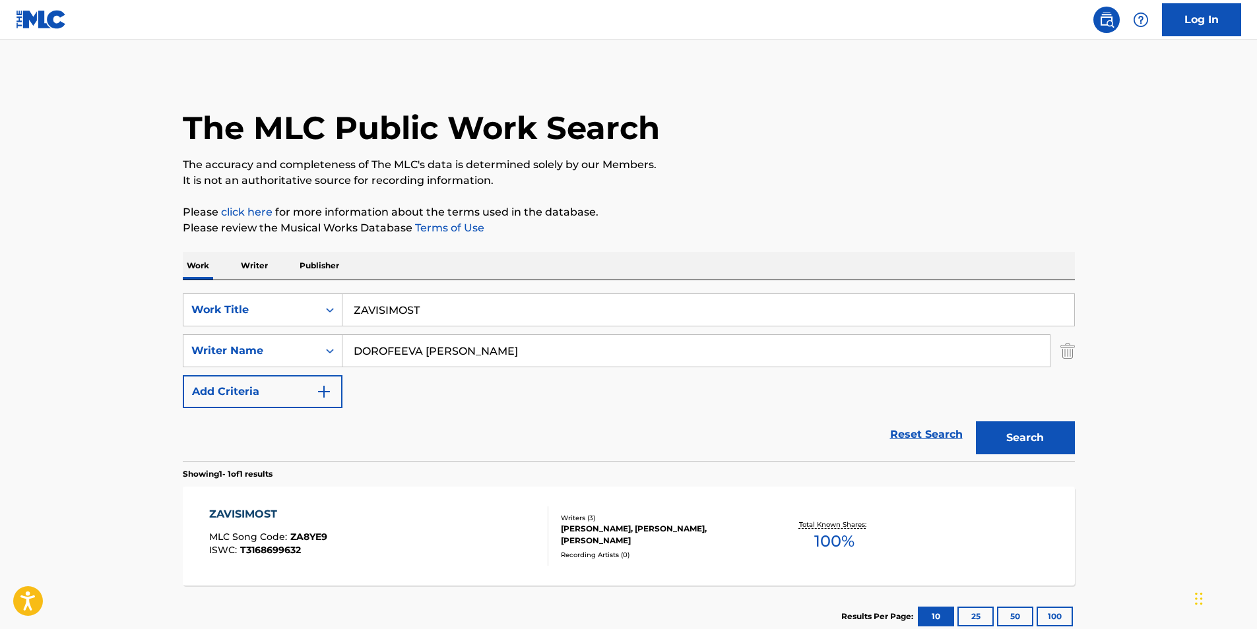
scroll to position [66, 0]
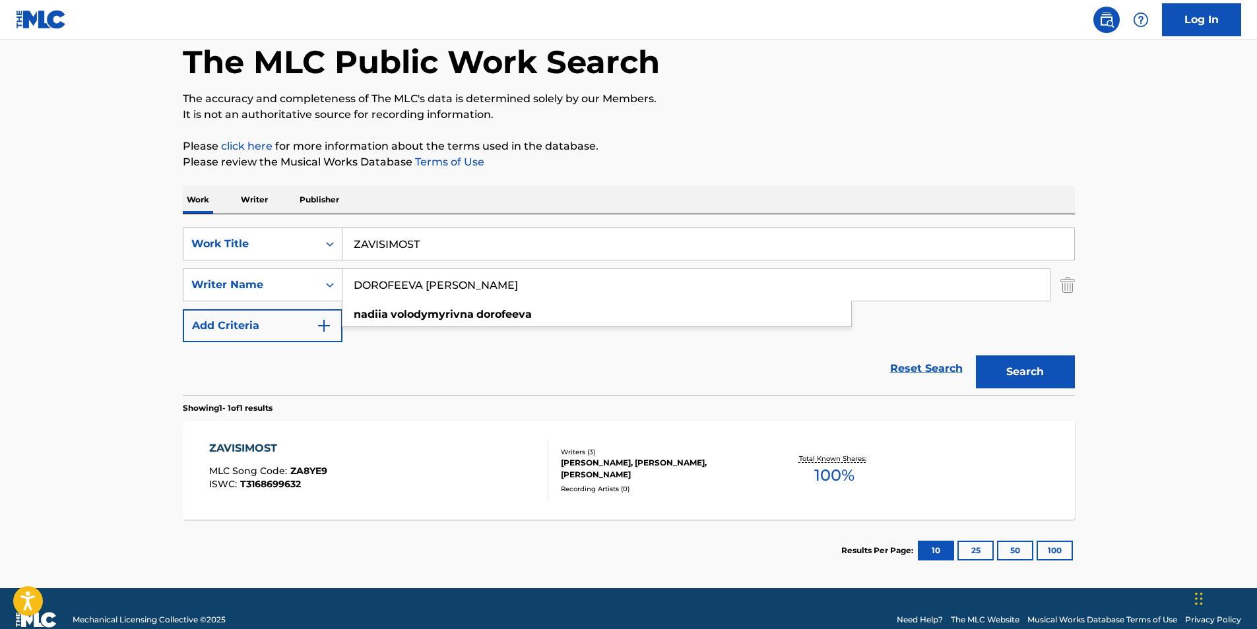
drag, startPoint x: 426, startPoint y: 290, endPoint x: 862, endPoint y: 292, distance: 436.2
click at [862, 292] on input "DOROFEEVA [PERSON_NAME]" at bounding box center [695, 285] width 707 height 32
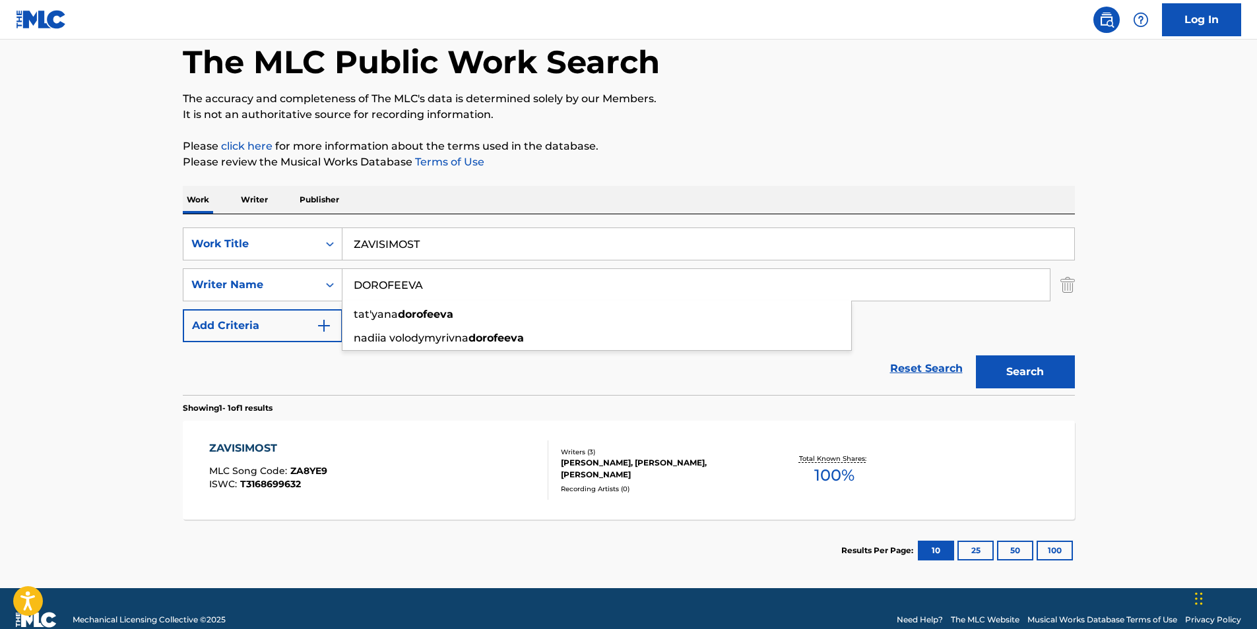
click at [851, 108] on p "It is not an authoritative source for recording information." at bounding box center [629, 115] width 892 height 16
click at [1010, 365] on button "Search" at bounding box center [1025, 372] width 99 height 33
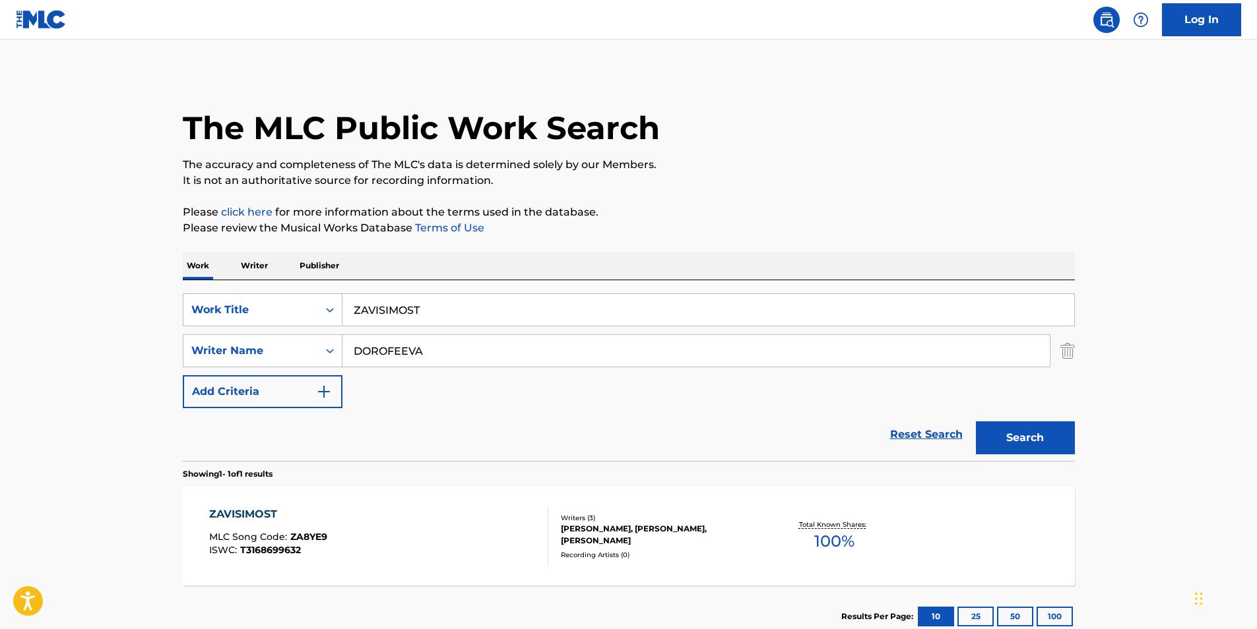
scroll to position [88, 0]
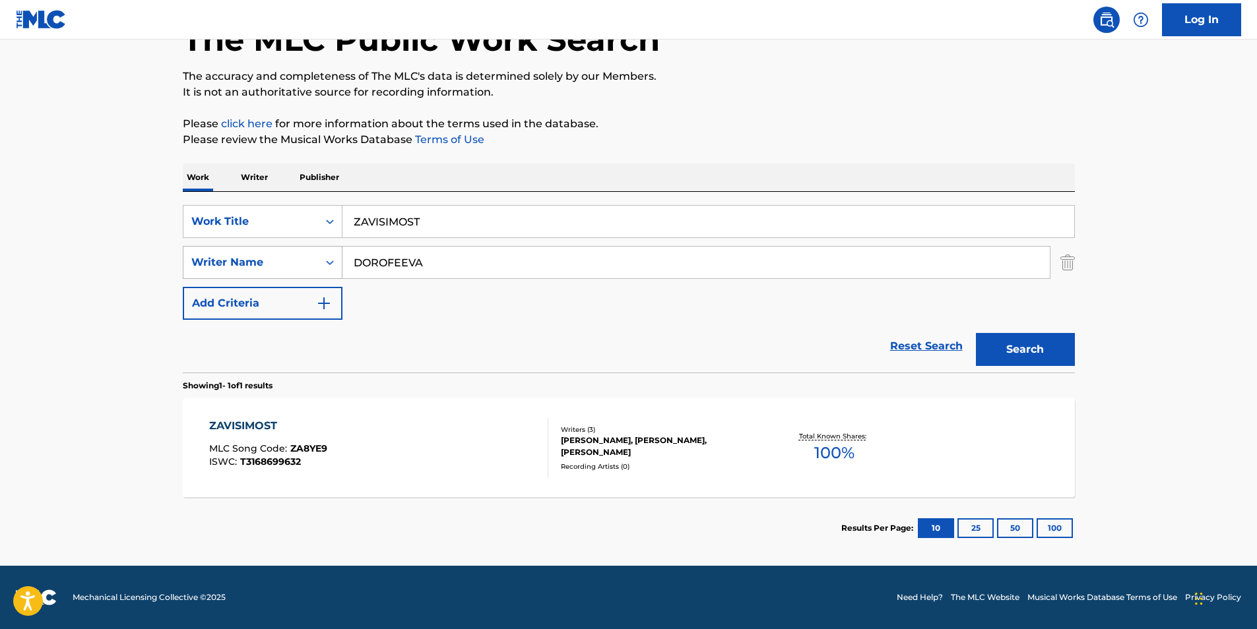
drag, startPoint x: 478, startPoint y: 266, endPoint x: 282, endPoint y: 276, distance: 196.2
click at [282, 276] on div "SearchWithCriteriafbc1784e-26b0-43c8-bf99-161ddb1dc6dc Writer Name DOROFEEVA" at bounding box center [629, 262] width 892 height 33
paste input "[PERSON_NAME]"
click at [620, 139] on p "Please review the Musical Works Database Terms of Use" at bounding box center [629, 140] width 892 height 16
click at [1001, 351] on button "Search" at bounding box center [1025, 349] width 99 height 33
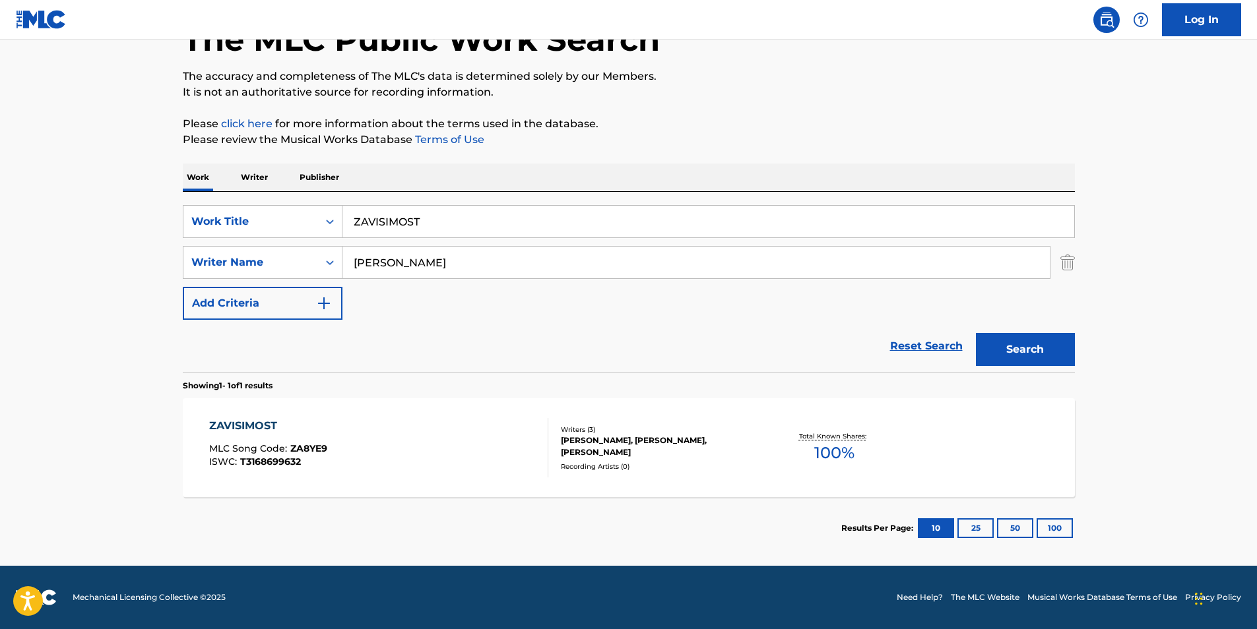
scroll to position [0, 0]
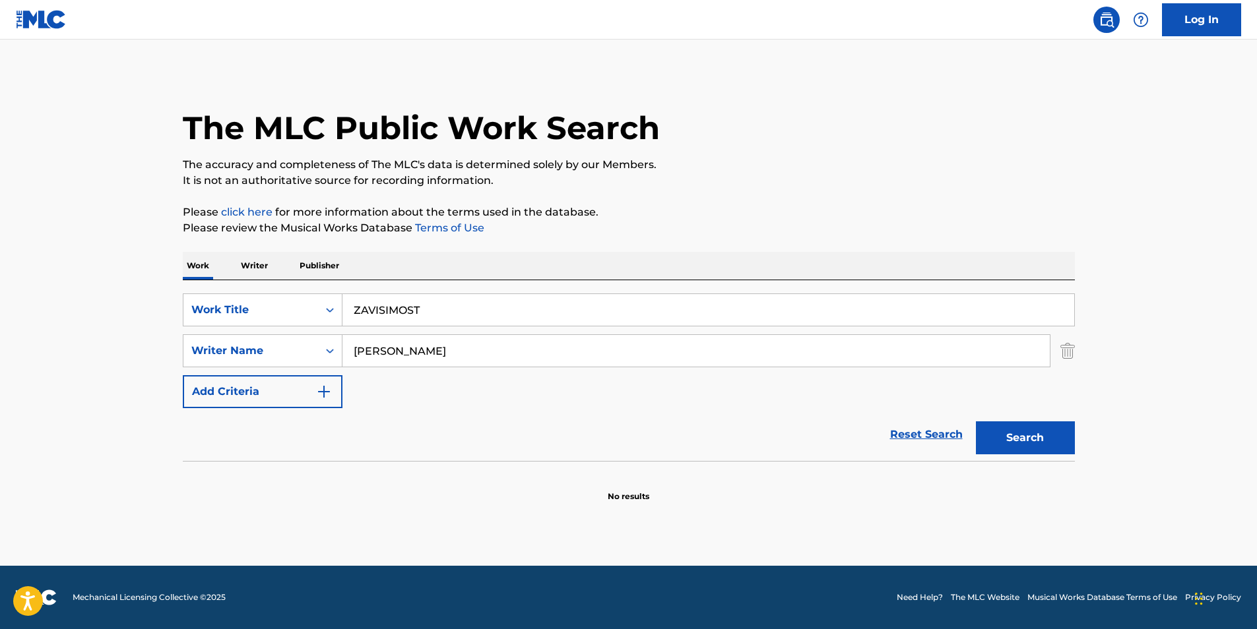
drag, startPoint x: 426, startPoint y: 352, endPoint x: 709, endPoint y: 367, distance: 284.1
click at [709, 367] on div "[PERSON_NAME]" at bounding box center [695, 351] width 707 height 32
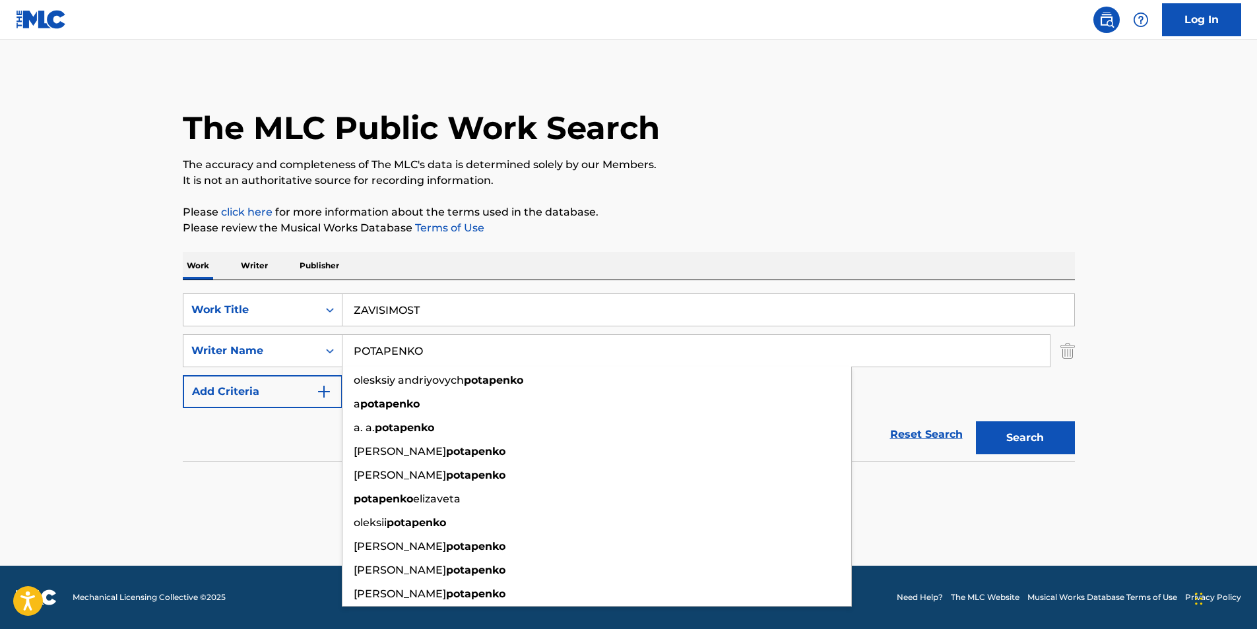
click at [903, 199] on div "The MLC Public Work Search The accuracy and completeness of The MLC's data is d…" at bounding box center [629, 288] width 924 height 430
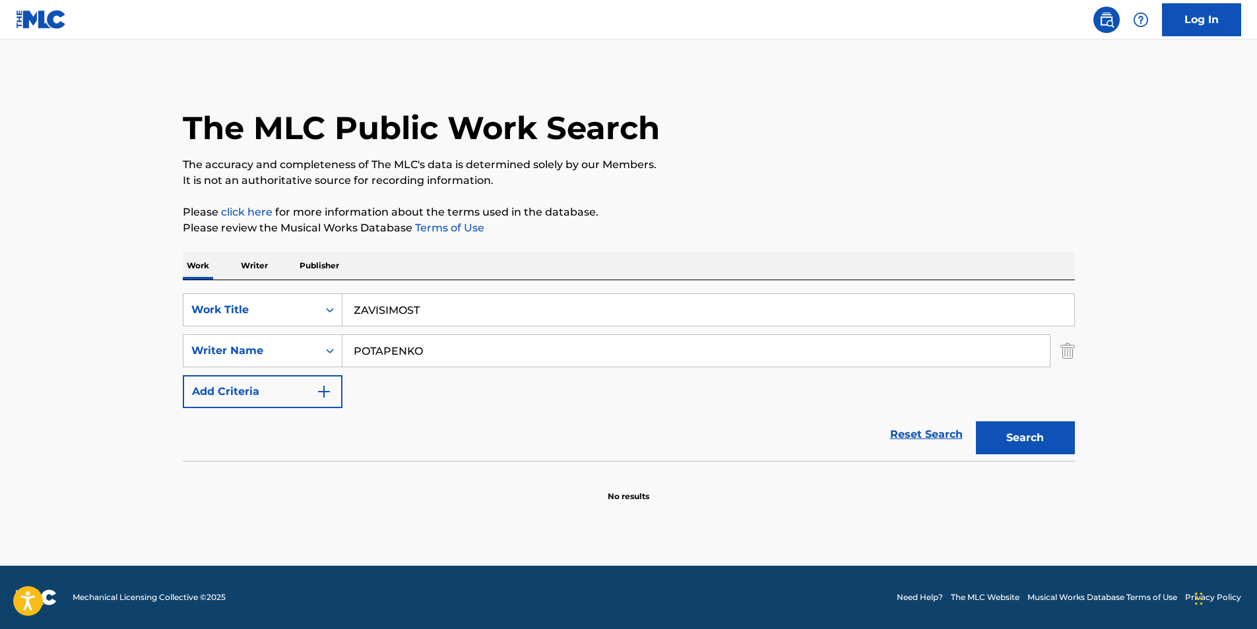
click at [1015, 434] on button "Search" at bounding box center [1025, 438] width 99 height 33
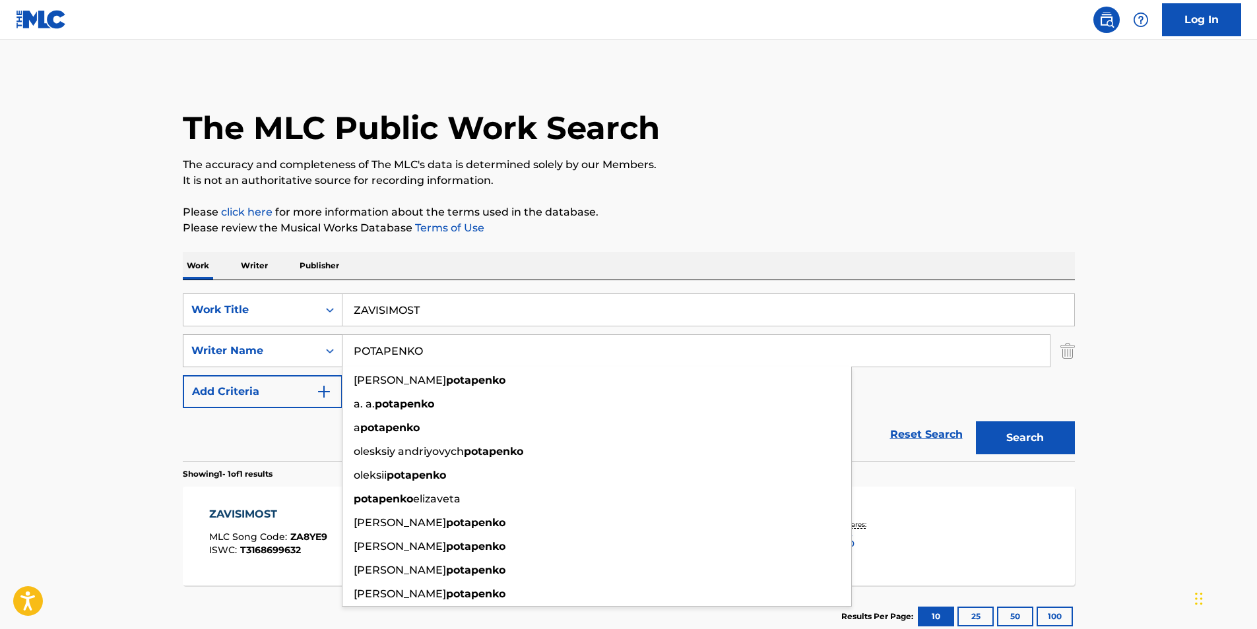
drag, startPoint x: 520, startPoint y: 346, endPoint x: 292, endPoint y: 366, distance: 229.2
click at [294, 370] on div "SearchWithCriteria89af27eb-1c51-4e90-b2a8-bc21c0671ed0 Work Title ZAVISIMOST Se…" at bounding box center [629, 351] width 892 height 115
paste input "[PERSON_NAME]"
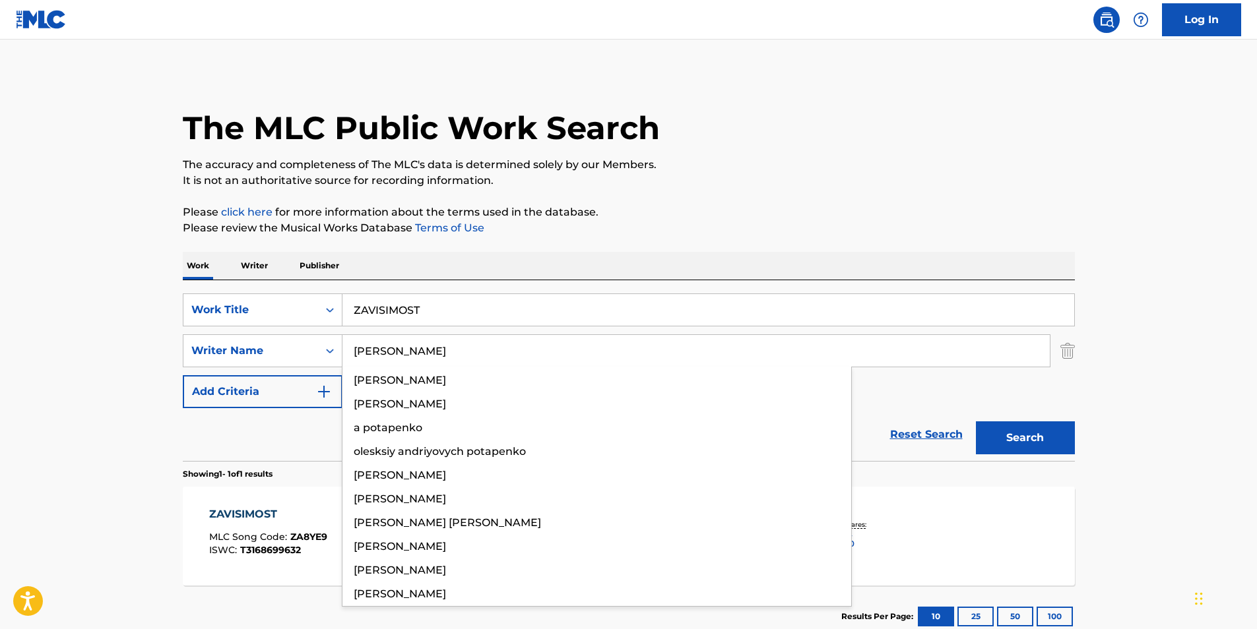
type input "[PERSON_NAME]"
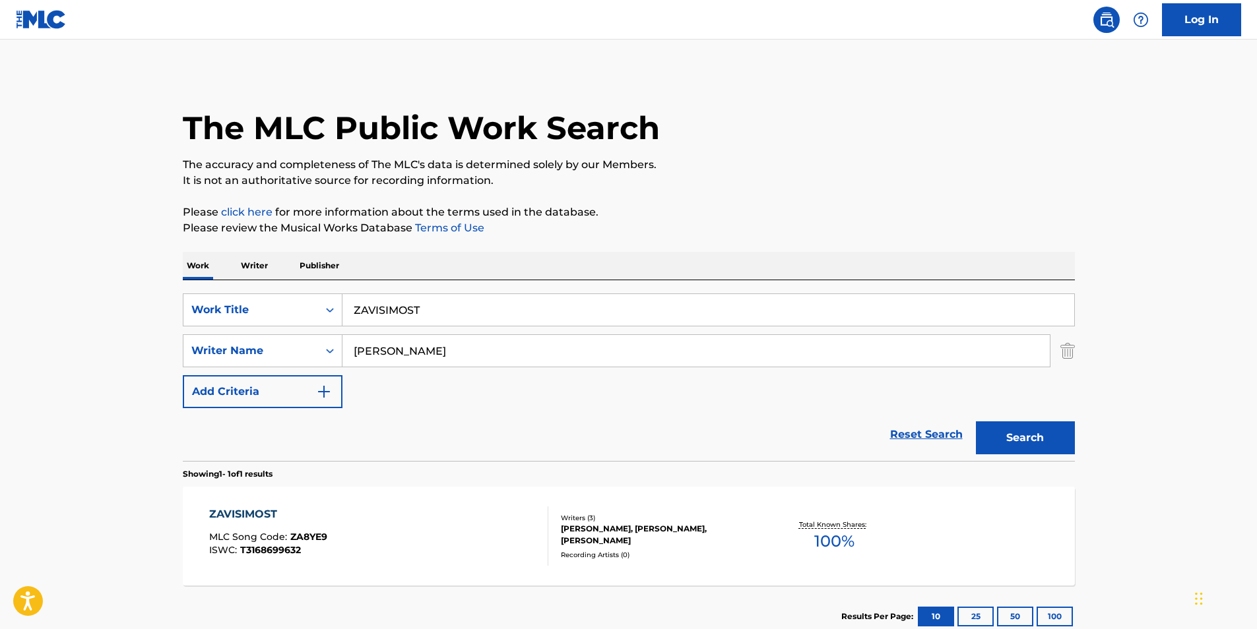
click at [734, 181] on p "It is not an authoritative source for recording information." at bounding box center [629, 181] width 892 height 16
click at [1011, 445] on button "Search" at bounding box center [1025, 438] width 99 height 33
click at [344, 528] on div "ZAVISIMOST MLC Song Code : ZA8YE9 ISWC : T3168699632" at bounding box center [378, 536] width 339 height 59
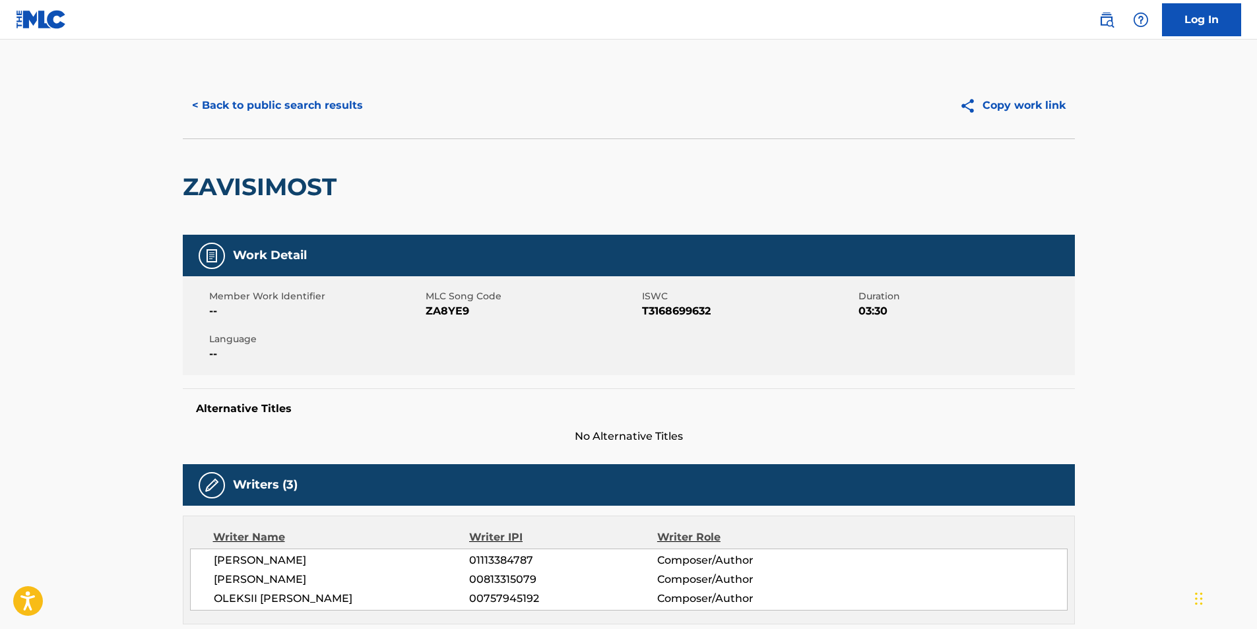
click at [294, 108] on button "< Back to public search results" at bounding box center [277, 105] width 189 height 33
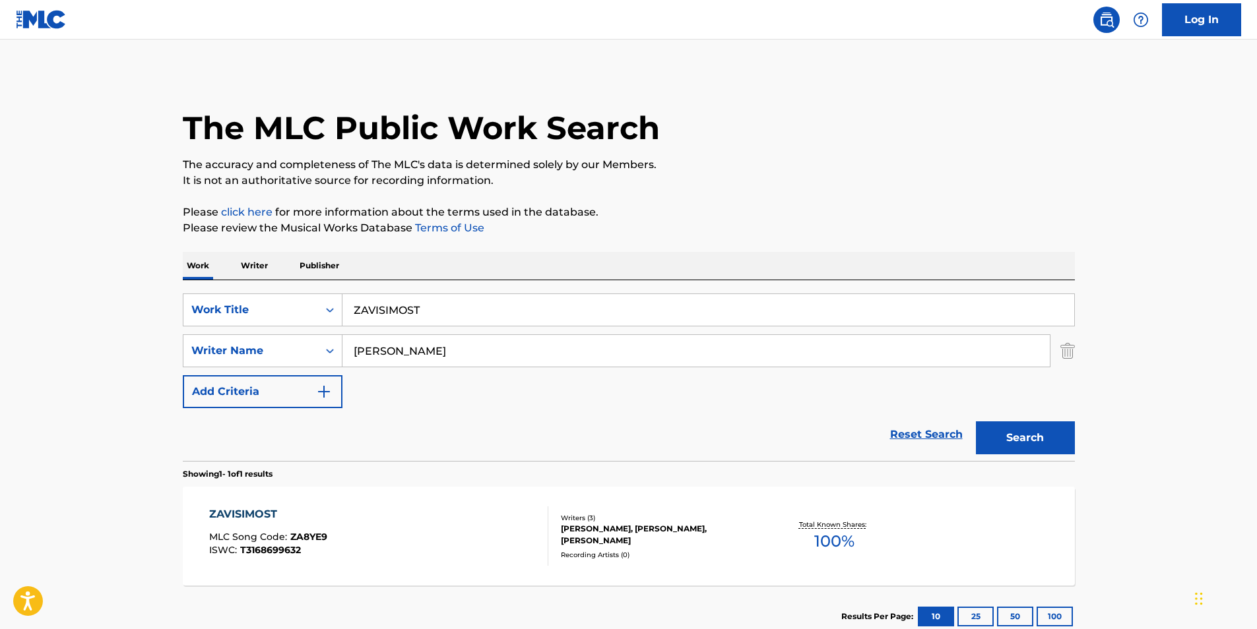
click at [337, 565] on div "ZAVISIMOST MLC Song Code : ZA8YE9 ISWC : T3168699632" at bounding box center [378, 536] width 339 height 59
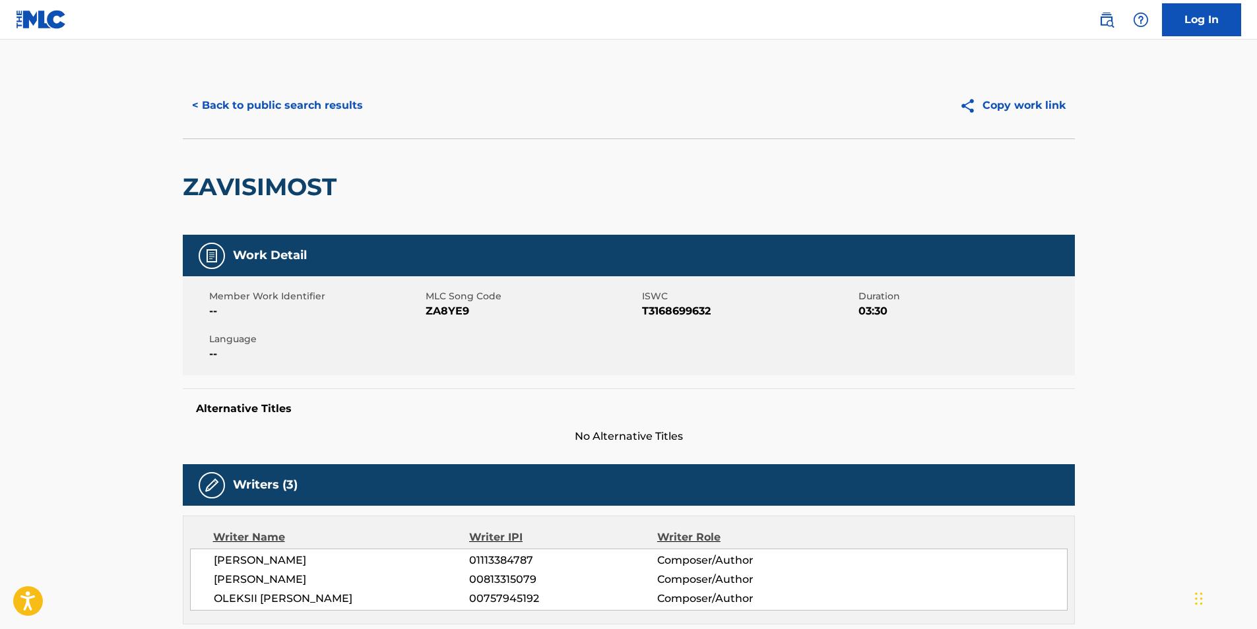
click at [226, 117] on button "< Back to public search results" at bounding box center [277, 105] width 189 height 33
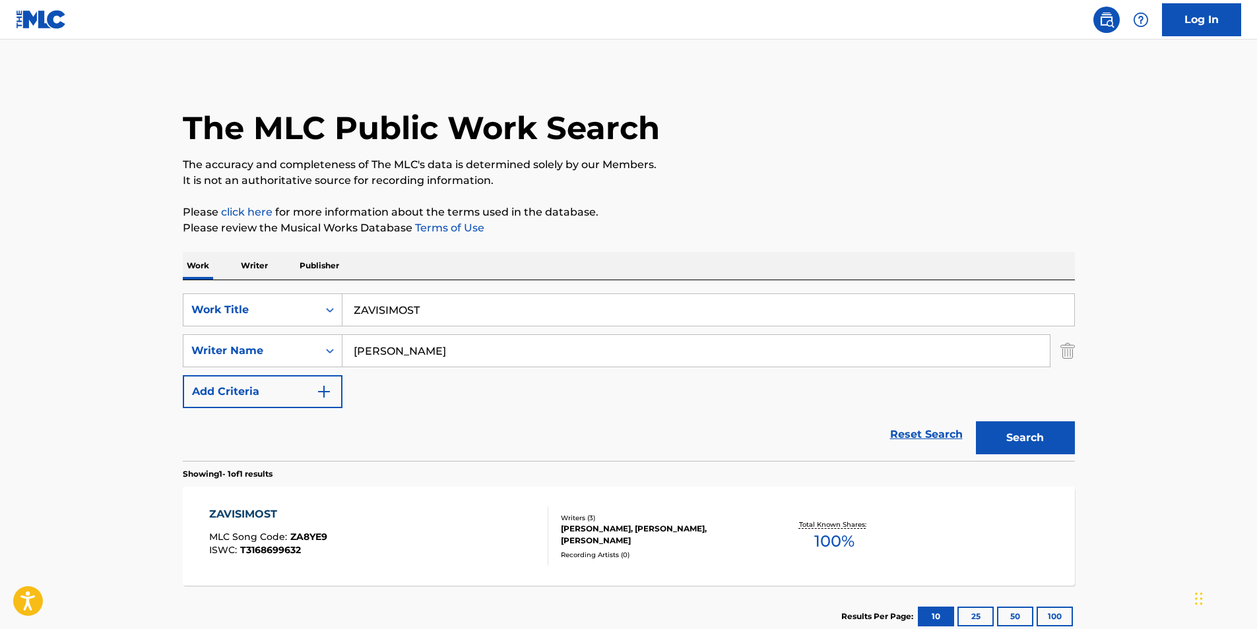
click at [276, 559] on div "ZAVISIMOST MLC Song Code : ZA8YE9 ISWC : T3168699632" at bounding box center [268, 536] width 118 height 59
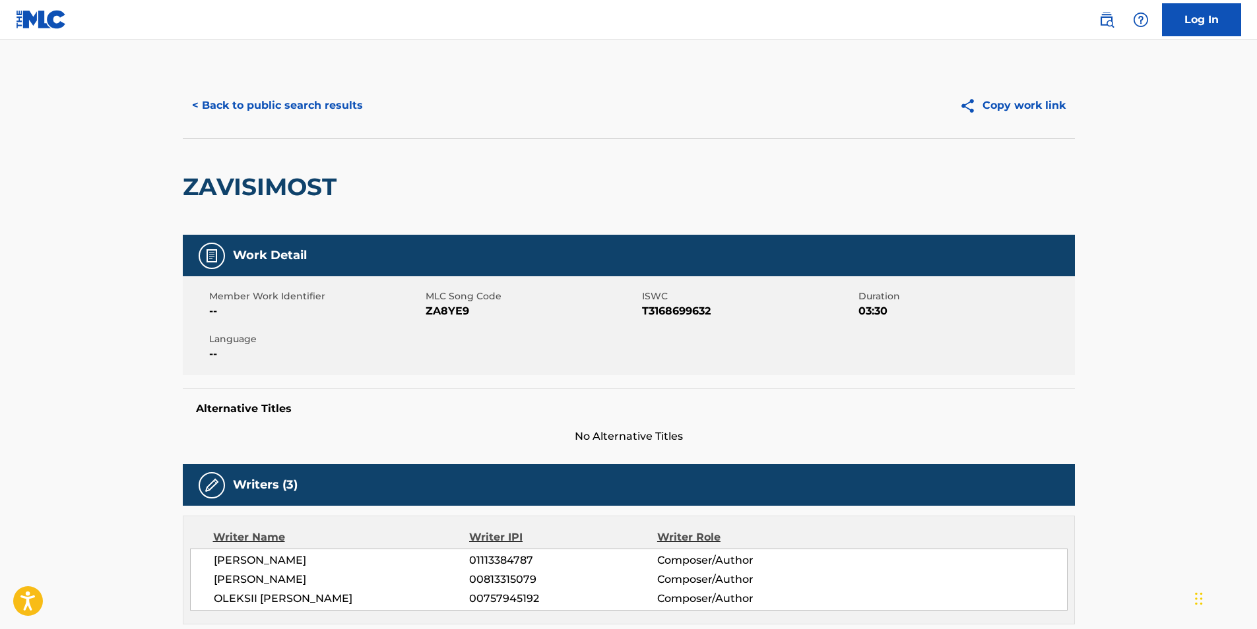
click at [300, 106] on button "< Back to public search results" at bounding box center [277, 105] width 189 height 33
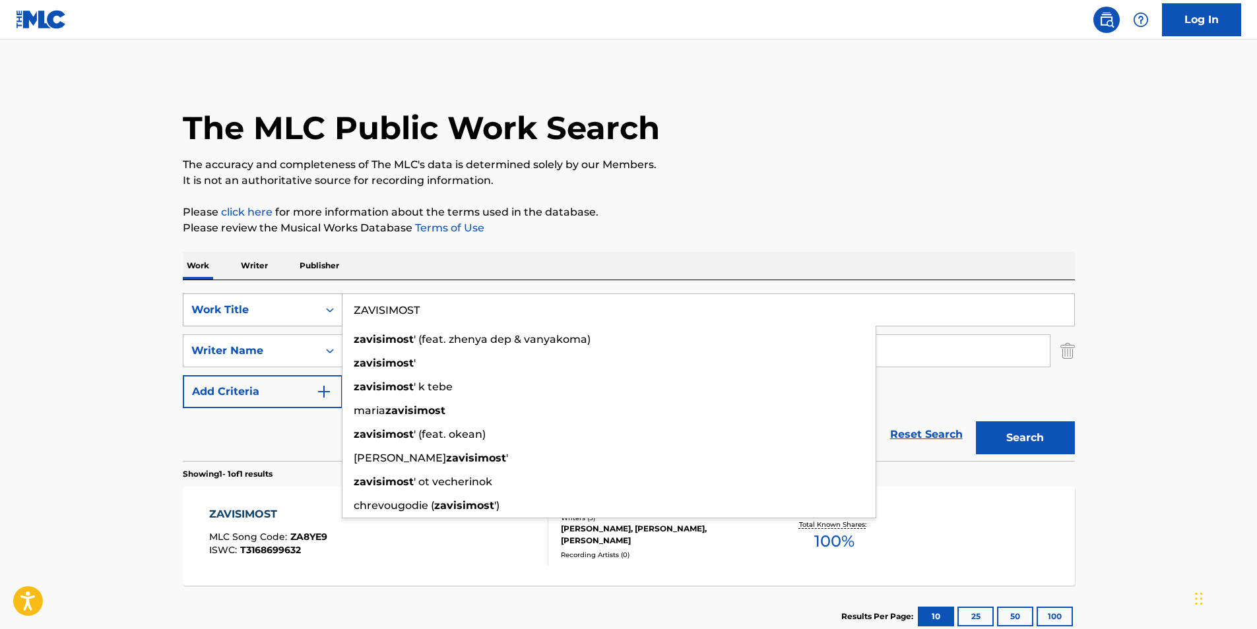
drag, startPoint x: 418, startPoint y: 312, endPoint x: 292, endPoint y: 315, distance: 125.4
click at [292, 315] on div "SearchWithCriteria89af27eb-1c51-4e90-b2a8-bc21c0671ed0 Work Title ZAVISIMOST za…" at bounding box center [629, 310] width 892 height 33
paste input "[PERSON_NAME]"
type input "[PERSON_NAME]"
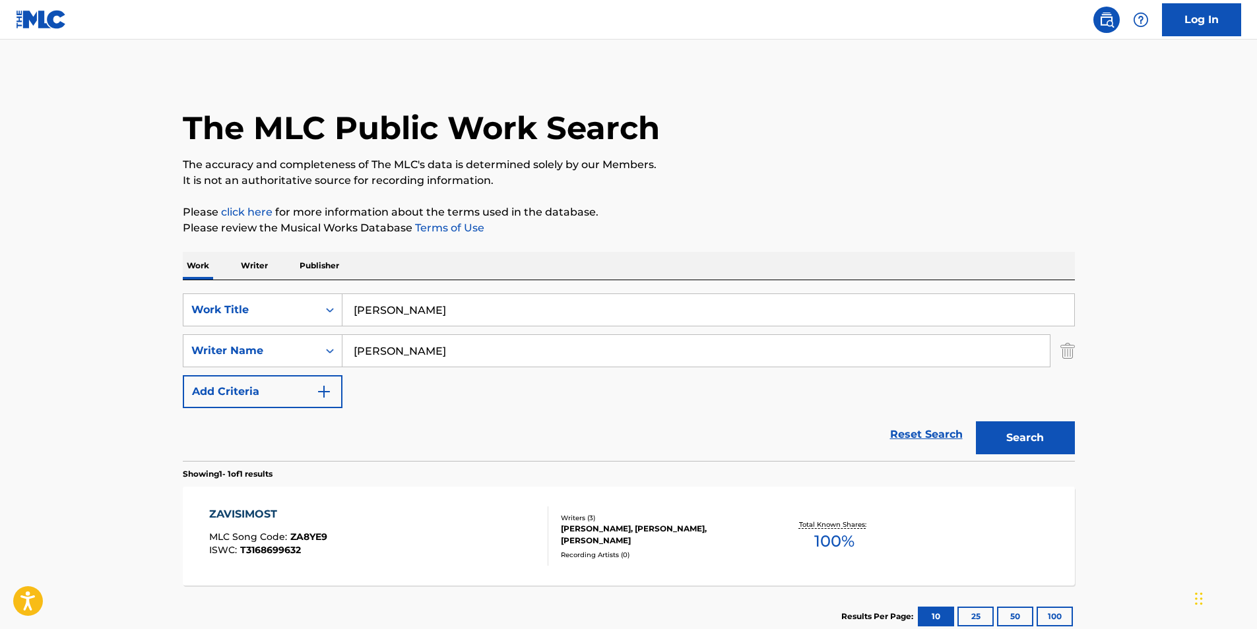
click at [944, 198] on div "The MLC Public Work Search The accuracy and completeness of The MLC's data is d…" at bounding box center [629, 360] width 924 height 575
drag, startPoint x: 605, startPoint y: 358, endPoint x: 296, endPoint y: 355, distance: 308.8
click at [296, 355] on div "SearchWithCriteriafbc1784e-26b0-43c8-bf99-161ddb1dc6dc Writer Name KAHARLYK [PE…" at bounding box center [629, 351] width 892 height 33
paste input "Reiki Tribe"
click at [1025, 449] on button "Search" at bounding box center [1025, 438] width 99 height 33
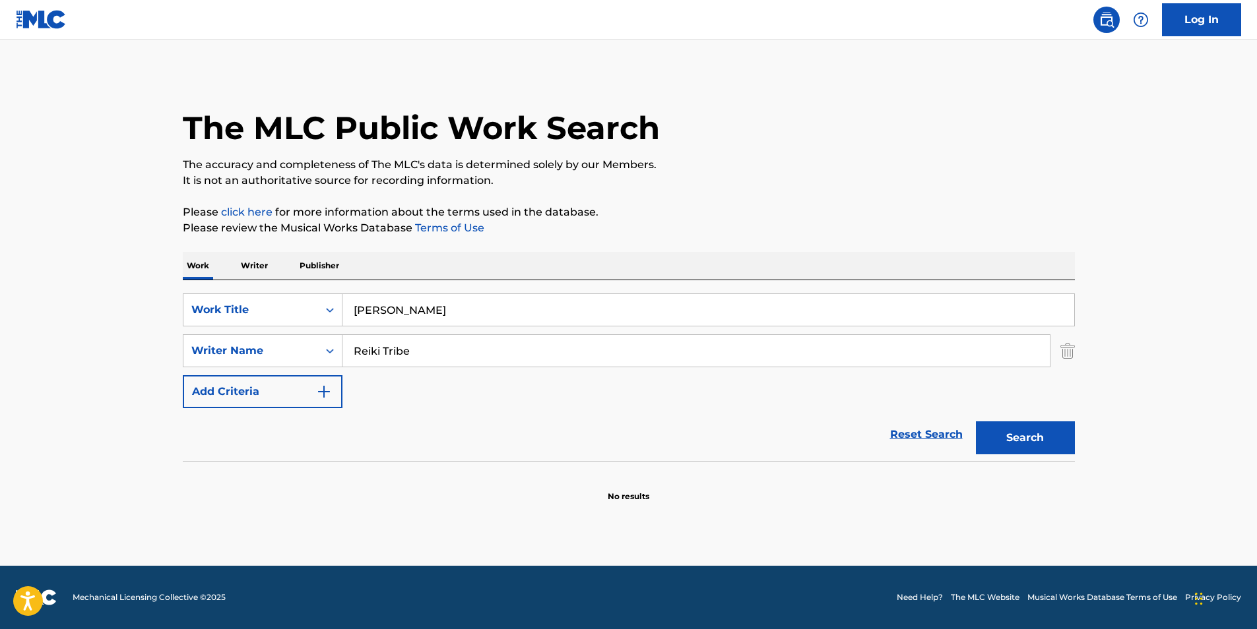
drag, startPoint x: 450, startPoint y: 364, endPoint x: 368, endPoint y: 357, distance: 82.1
click at [340, 357] on div "SearchWithCriteriafbc1784e-26b0-43c8-bf99-161ddb1dc6dc Writer Name [PERSON_NAME]" at bounding box center [629, 351] width 892 height 33
paste input "[PERSON_NAME] [PERSON_NAME]"
type input "[PERSON_NAME] [PERSON_NAME]"
click at [1037, 447] on button "Search" at bounding box center [1025, 438] width 99 height 33
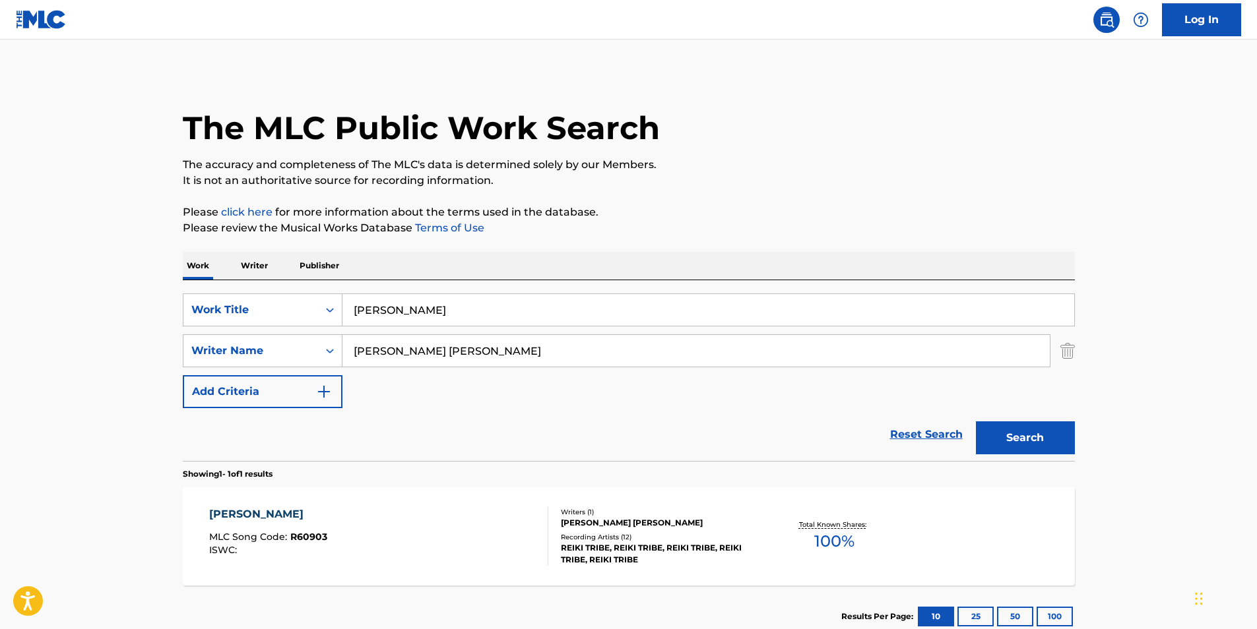
scroll to position [88, 0]
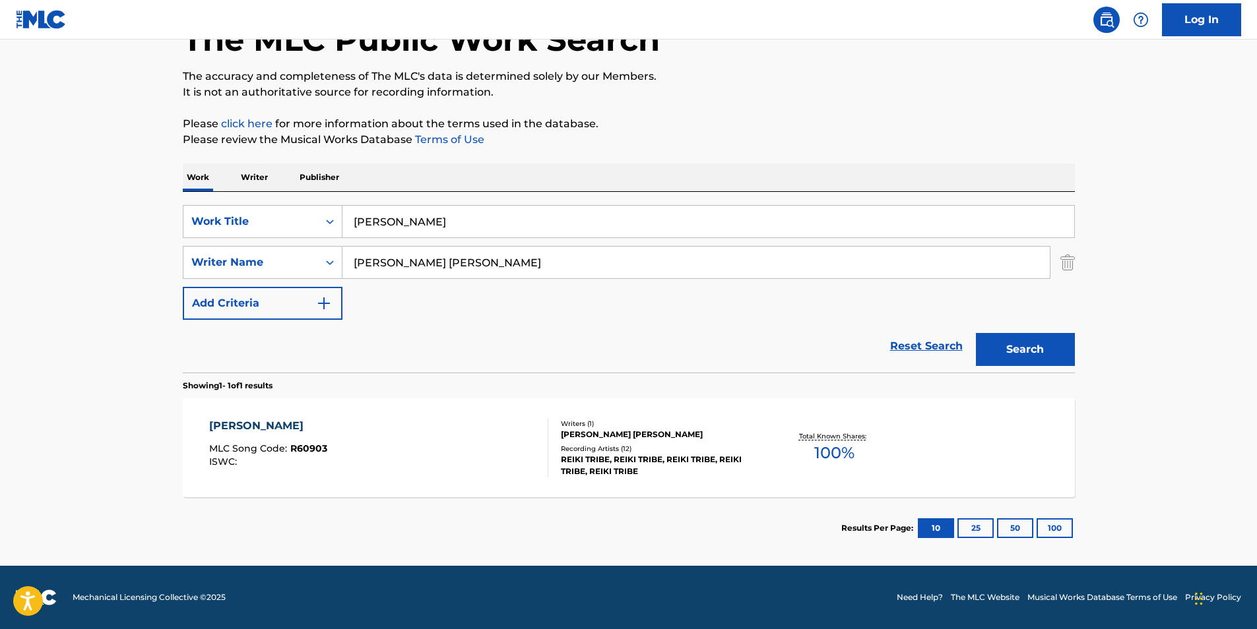
click at [394, 425] on div "[PERSON_NAME] MLC Song Code : R60903 ISWC :" at bounding box center [378, 447] width 339 height 59
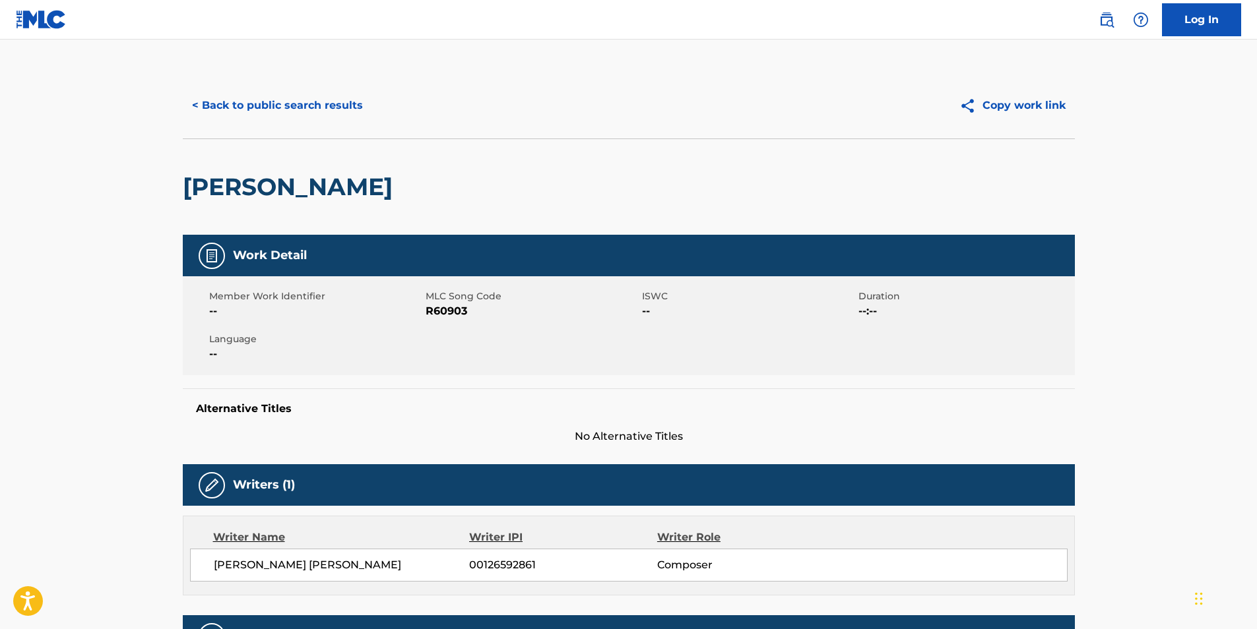
click at [252, 108] on button "< Back to public search results" at bounding box center [277, 105] width 189 height 33
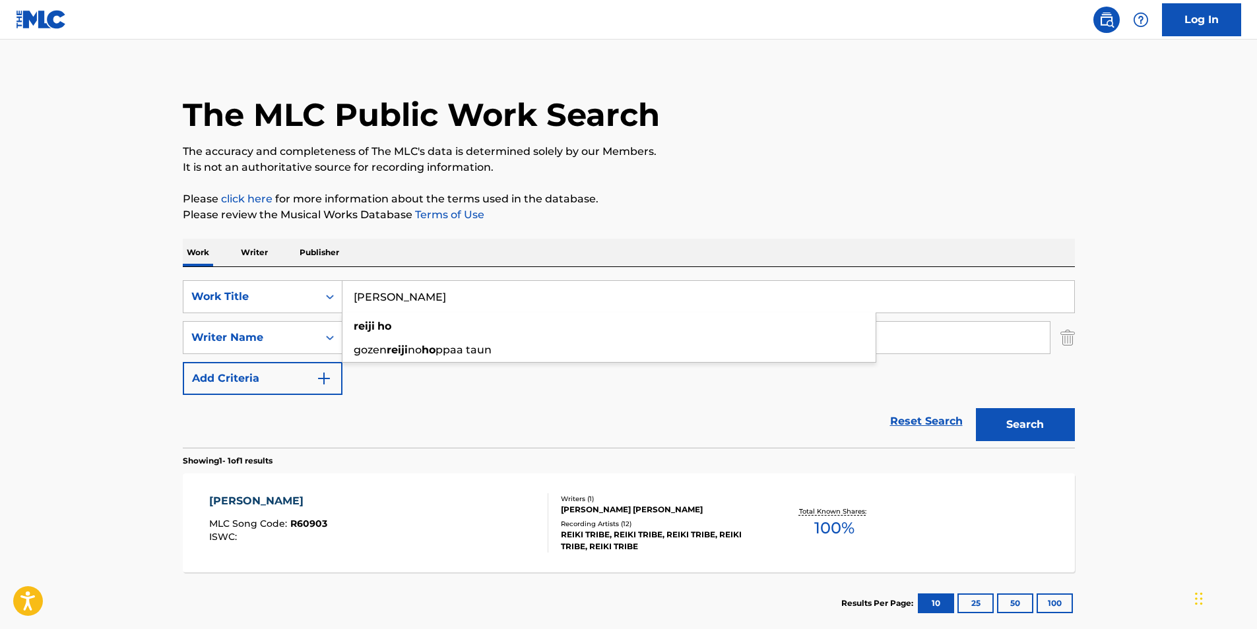
drag, startPoint x: 364, startPoint y: 298, endPoint x: 657, endPoint y: 252, distance: 296.5
click at [277, 314] on div "SearchWithCriteria89af27eb-1c51-4e90-b2a8-bc21c0671ed0 Work Title [PERSON_NAME]…" at bounding box center [629, 337] width 892 height 115
paste input "In My Human Slaughterhouse"
type input "In My Human Slaughterhouse"
click at [840, 217] on p "Please review the Musical Works Database Terms of Use" at bounding box center [629, 215] width 892 height 16
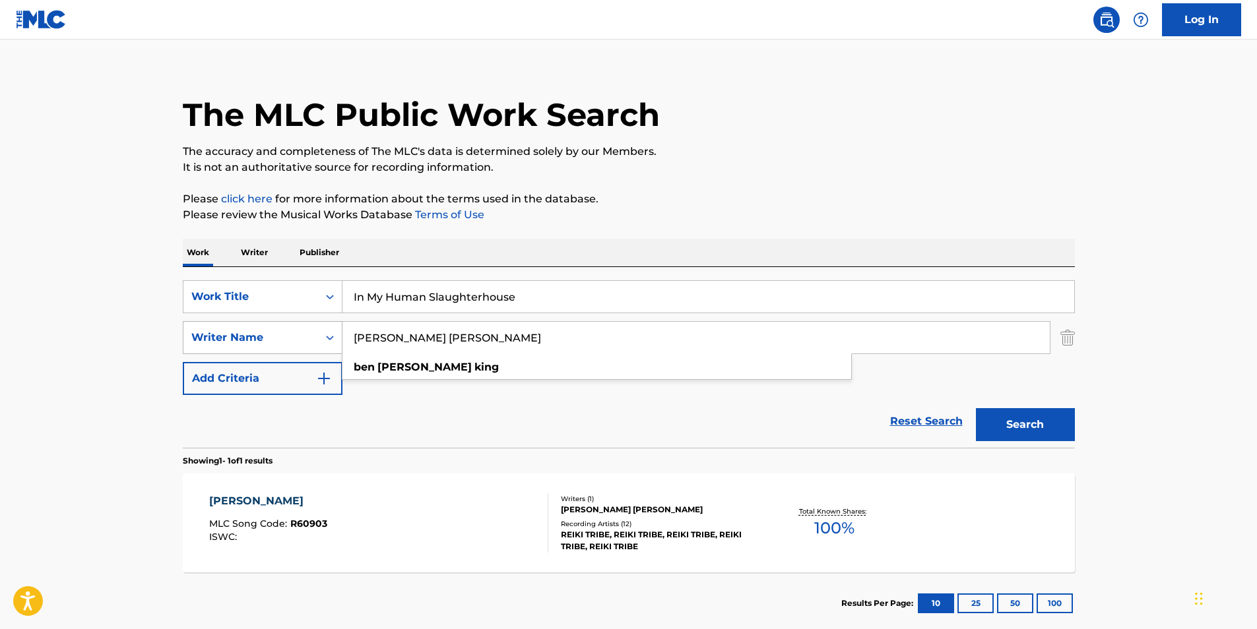
drag, startPoint x: 511, startPoint y: 347, endPoint x: 321, endPoint y: 334, distance: 191.1
click at [232, 351] on div "SearchWithCriteriafbc1784e-26b0-43c8-bf99-161ddb1dc6dc Writer Name [PERSON_NAME…" at bounding box center [629, 337] width 892 height 33
paste input "[PERSON_NAME]"
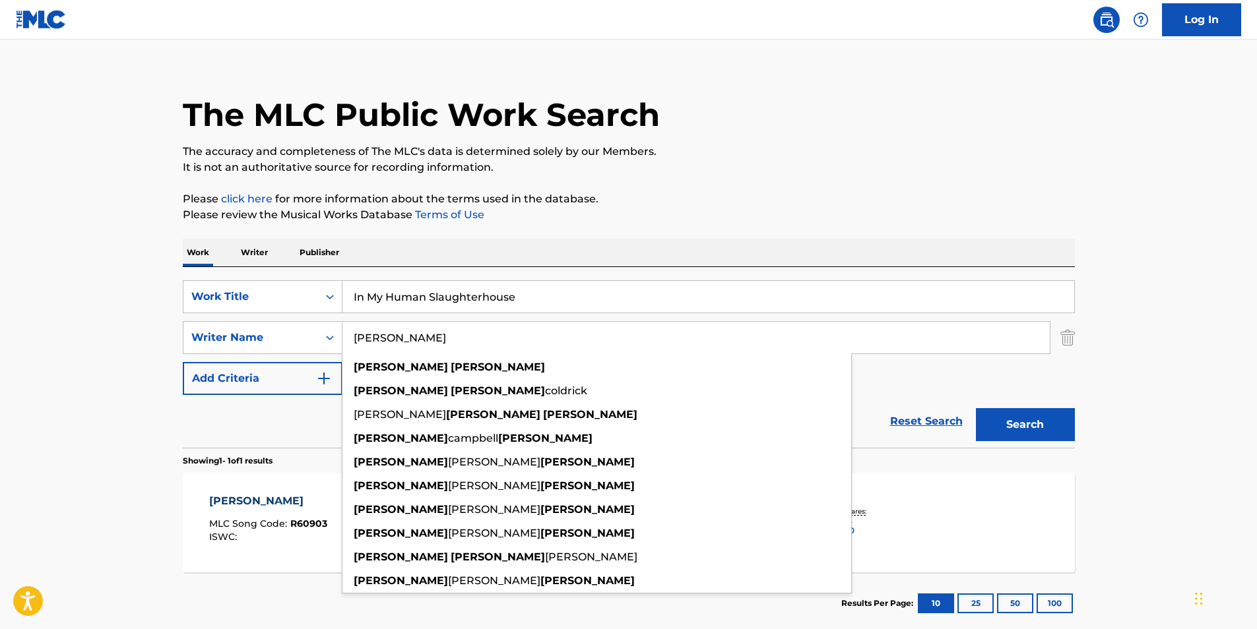
type input "[PERSON_NAME]"
click at [756, 156] on p "The accuracy and completeness of The MLC's data is determined solely by our Mem…" at bounding box center [629, 152] width 892 height 16
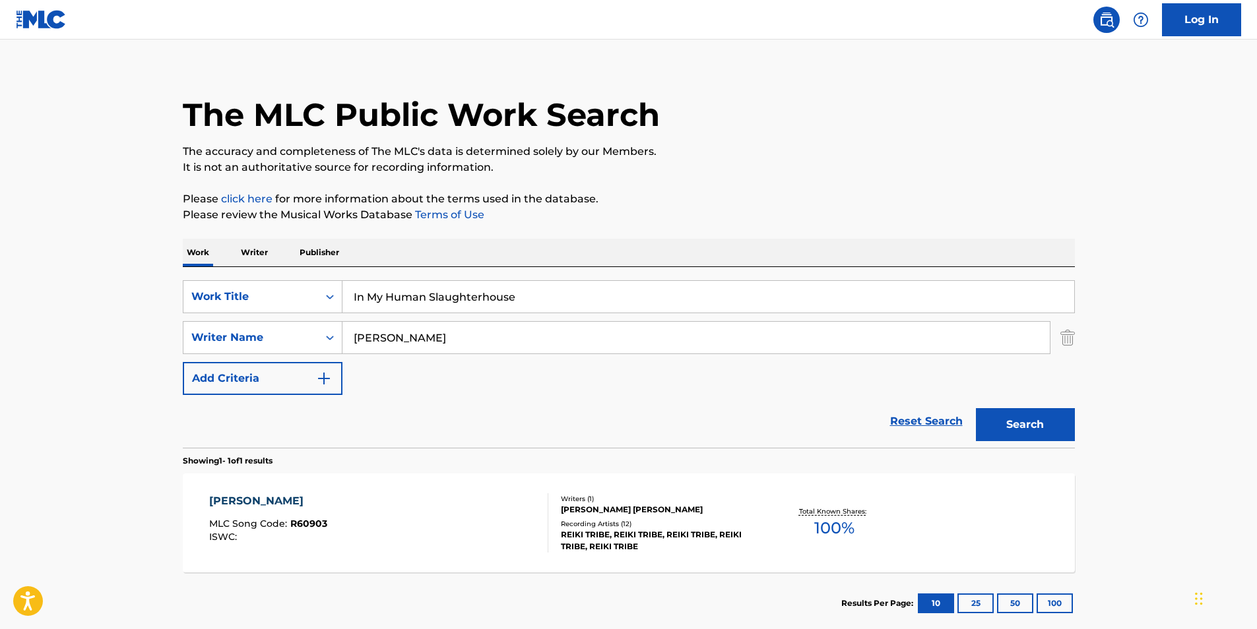
click at [1012, 436] on button "Search" at bounding box center [1025, 424] width 99 height 33
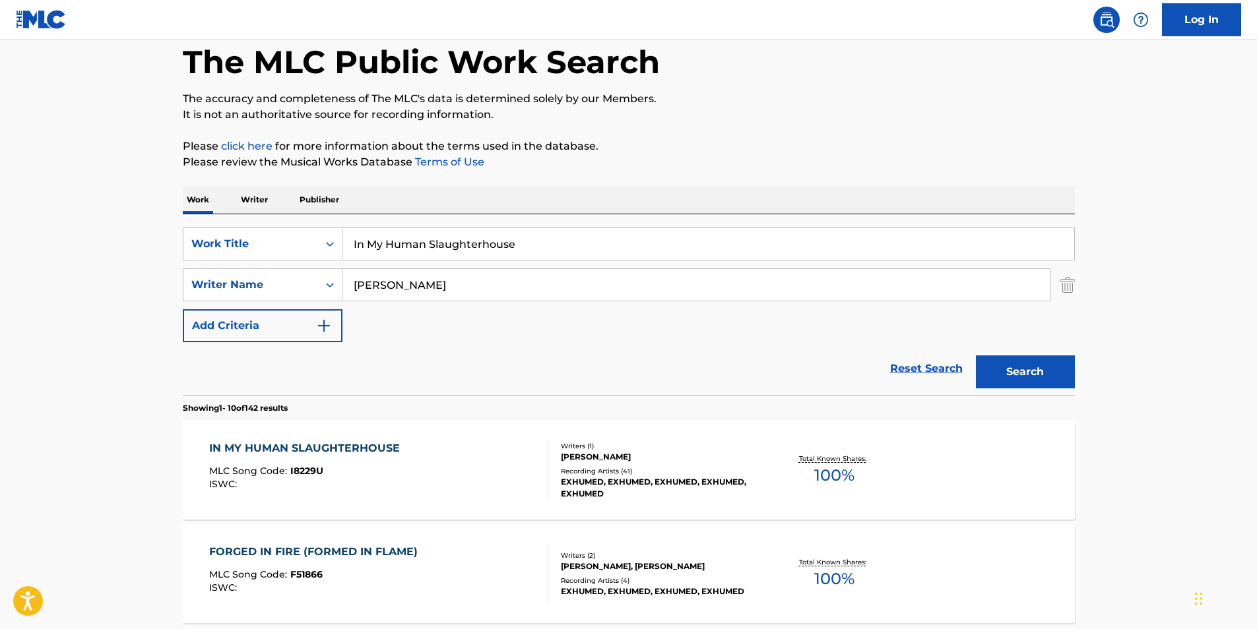
scroll to position [198, 0]
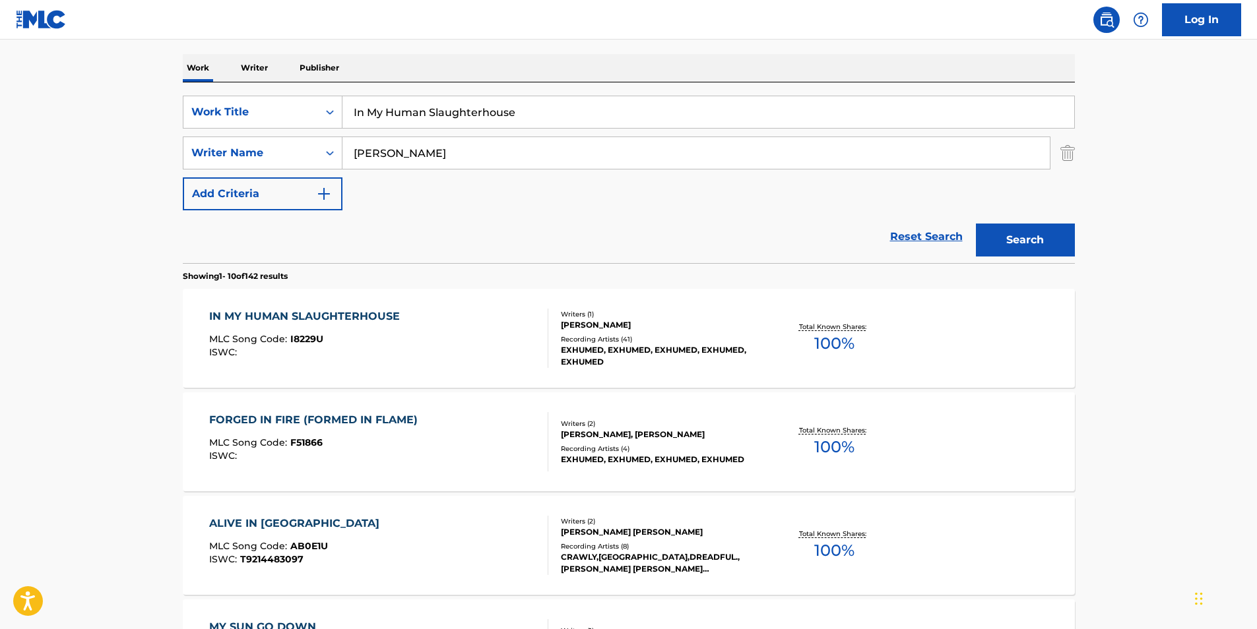
click at [370, 358] on div "IN MY HUMAN SLAUGHTERHOUSE MLC Song Code : I8229U ISWC :" at bounding box center [307, 338] width 197 height 59
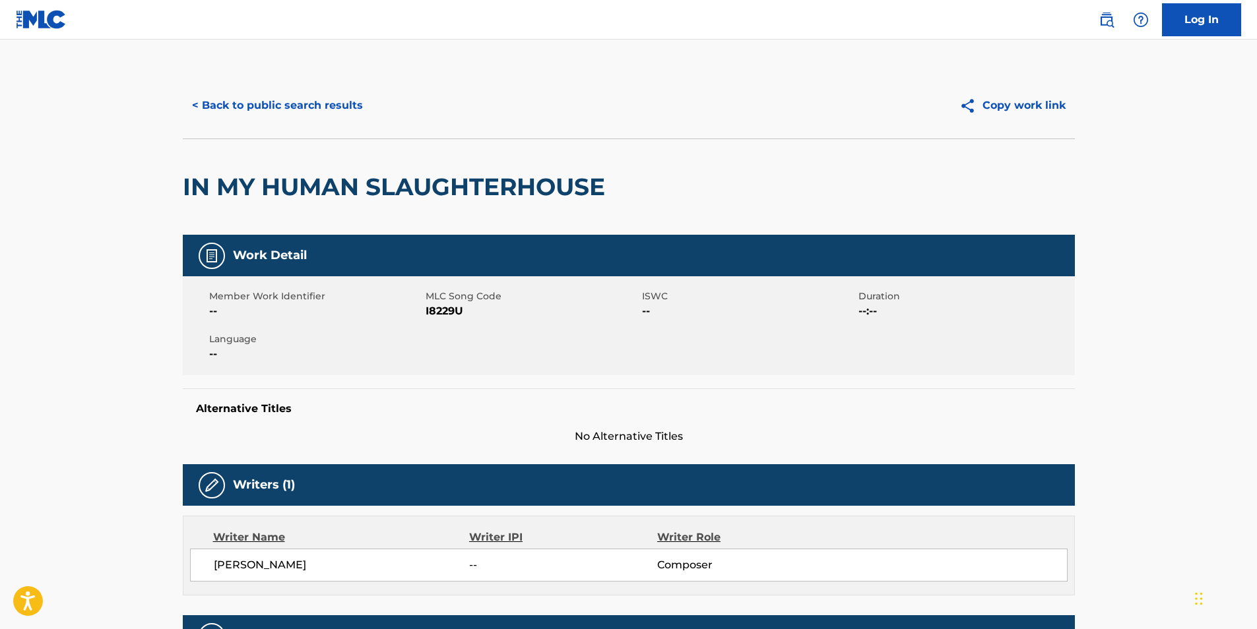
click at [437, 309] on span "I8229U" at bounding box center [532, 312] width 213 height 16
copy span "I8229U"
